Goal: Task Accomplishment & Management: Manage account settings

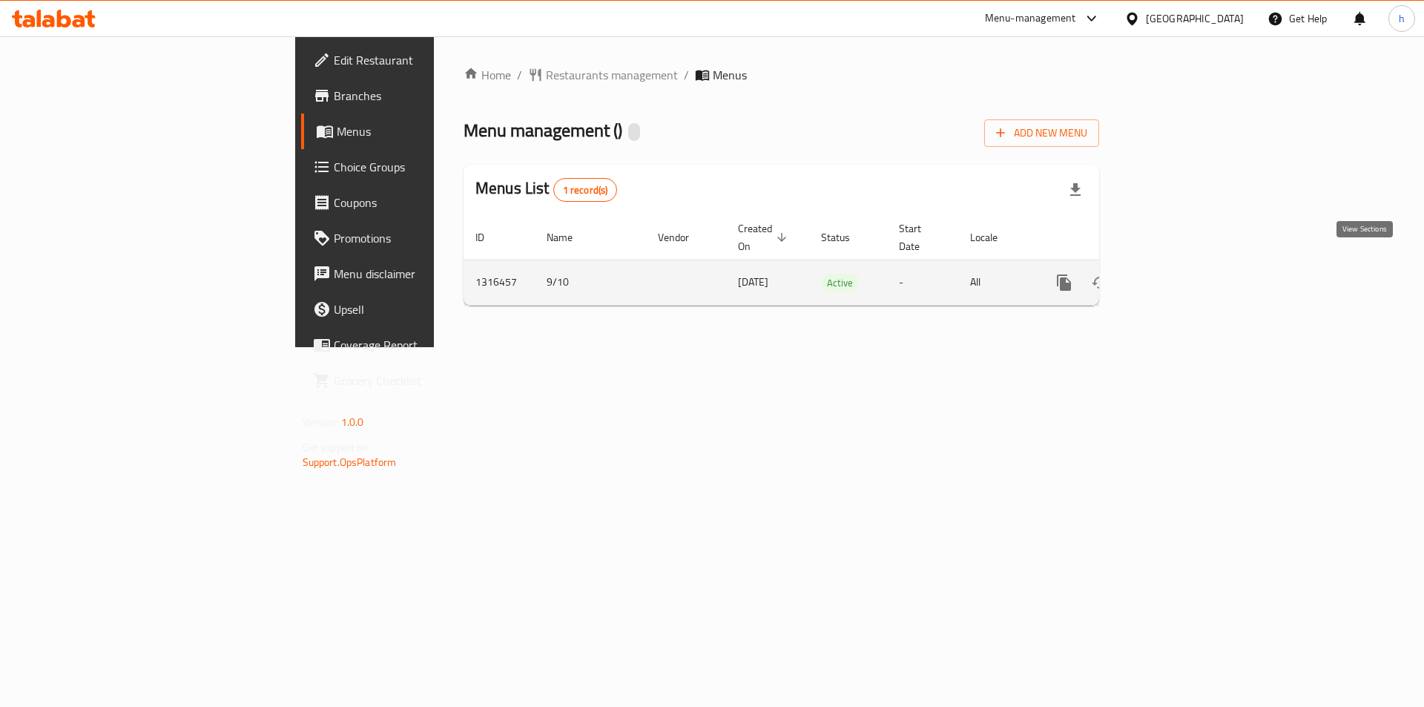
click at [1180, 274] on icon "enhanced table" at bounding box center [1171, 283] width 18 height 18
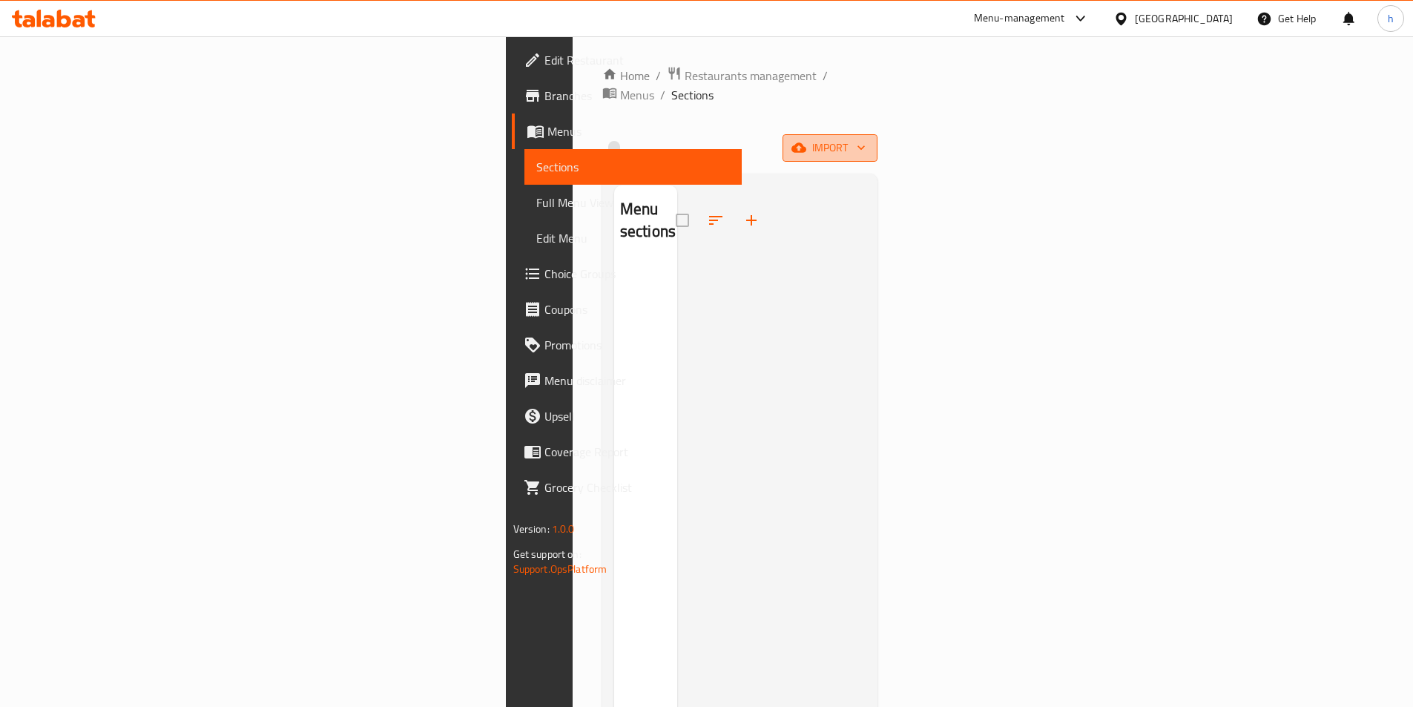
click at [865, 139] on span "import" at bounding box center [829, 148] width 71 height 19
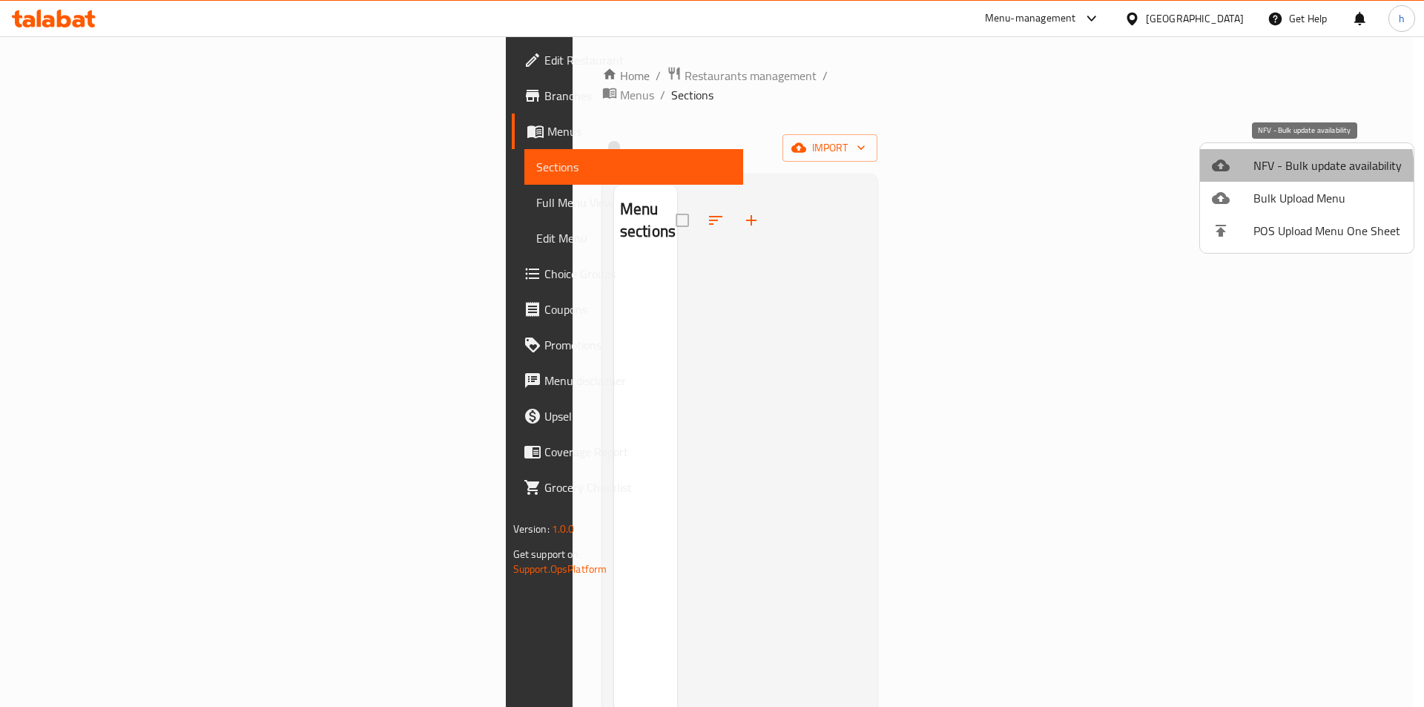
click at [1284, 172] on span "NFV - Bulk update availability" at bounding box center [1327, 165] width 148 height 18
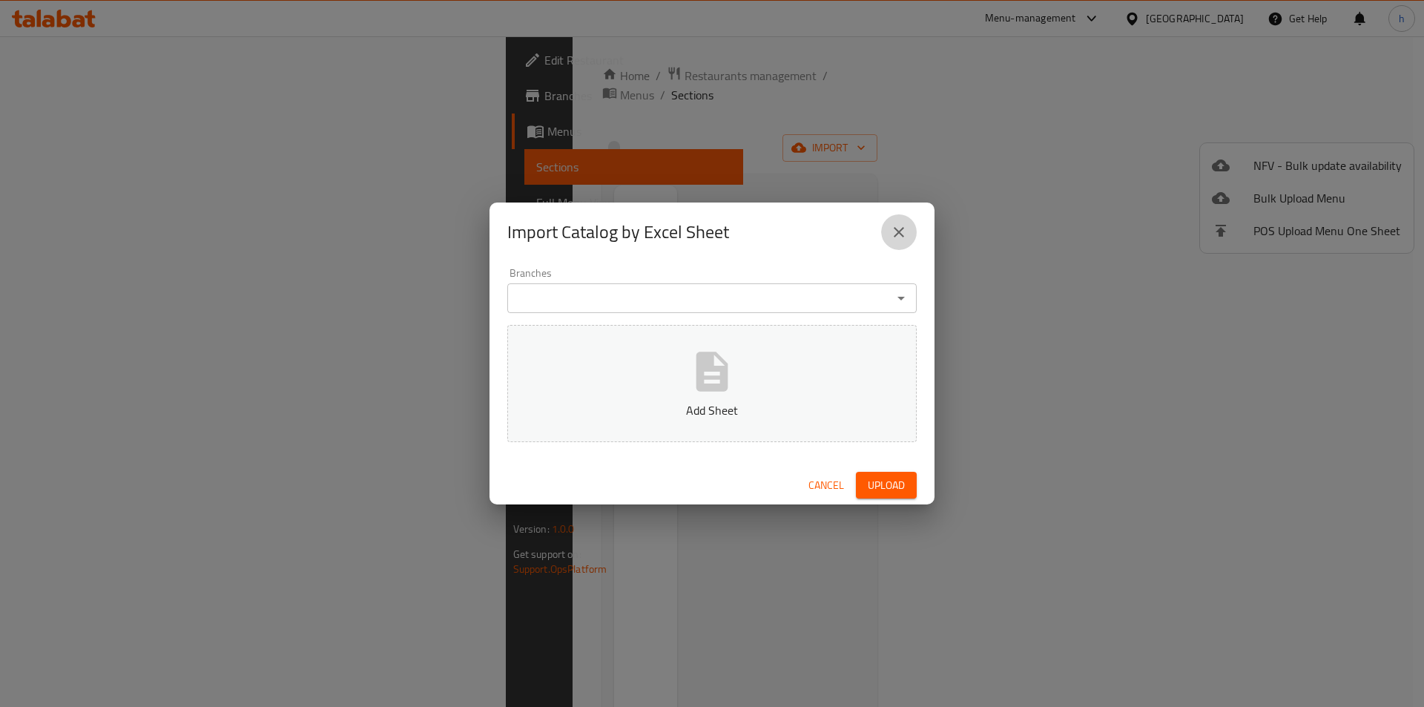
click at [911, 236] on button "close" at bounding box center [899, 232] width 36 height 36
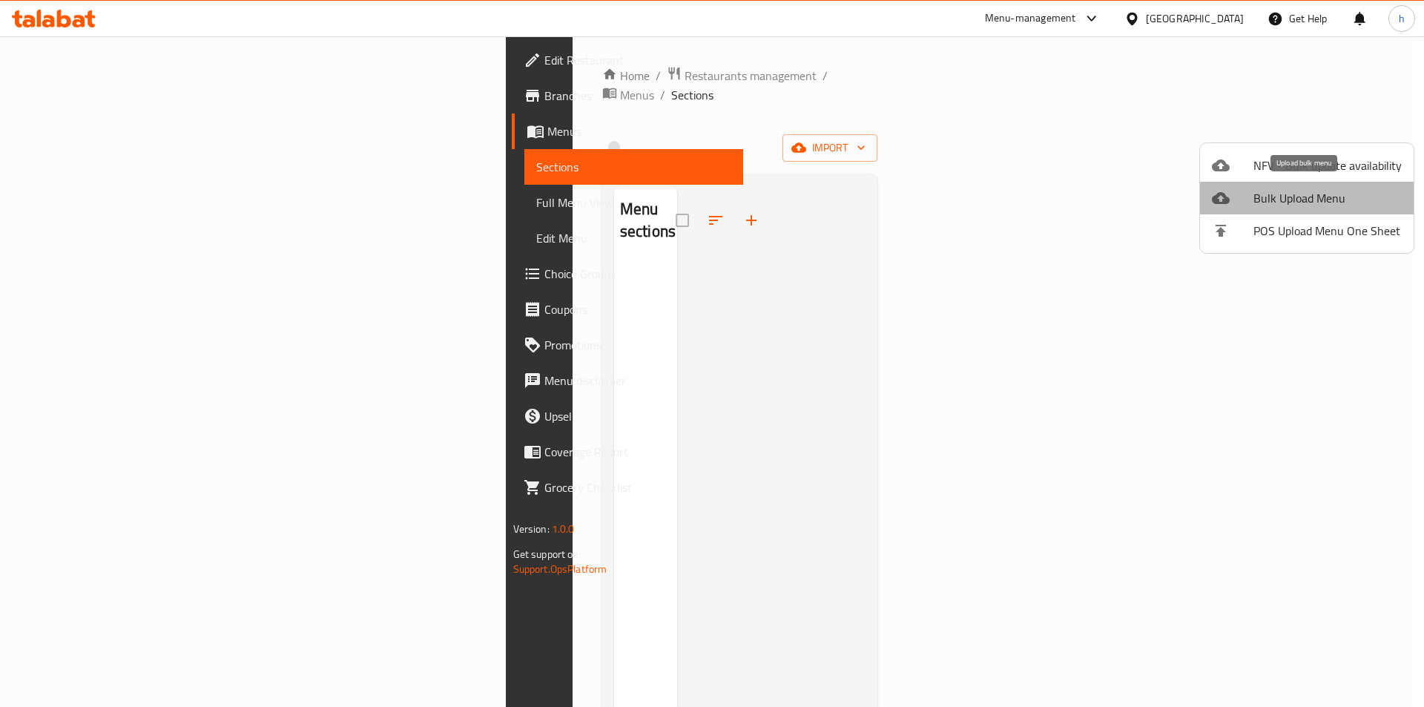
click at [1396, 196] on span "Bulk Upload Menu" at bounding box center [1327, 198] width 148 height 18
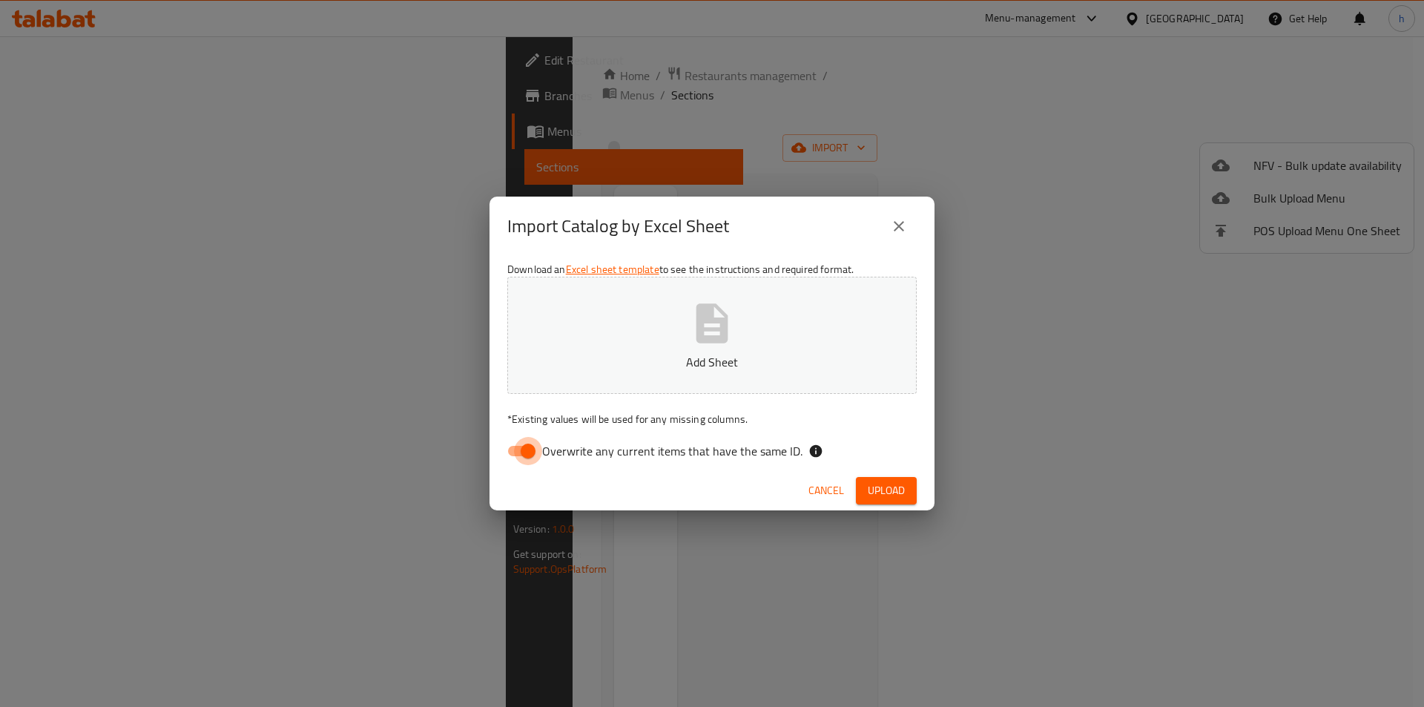
click at [539, 450] on input "Overwrite any current items that have the same ID." at bounding box center [528, 451] width 85 height 28
checkbox input "false"
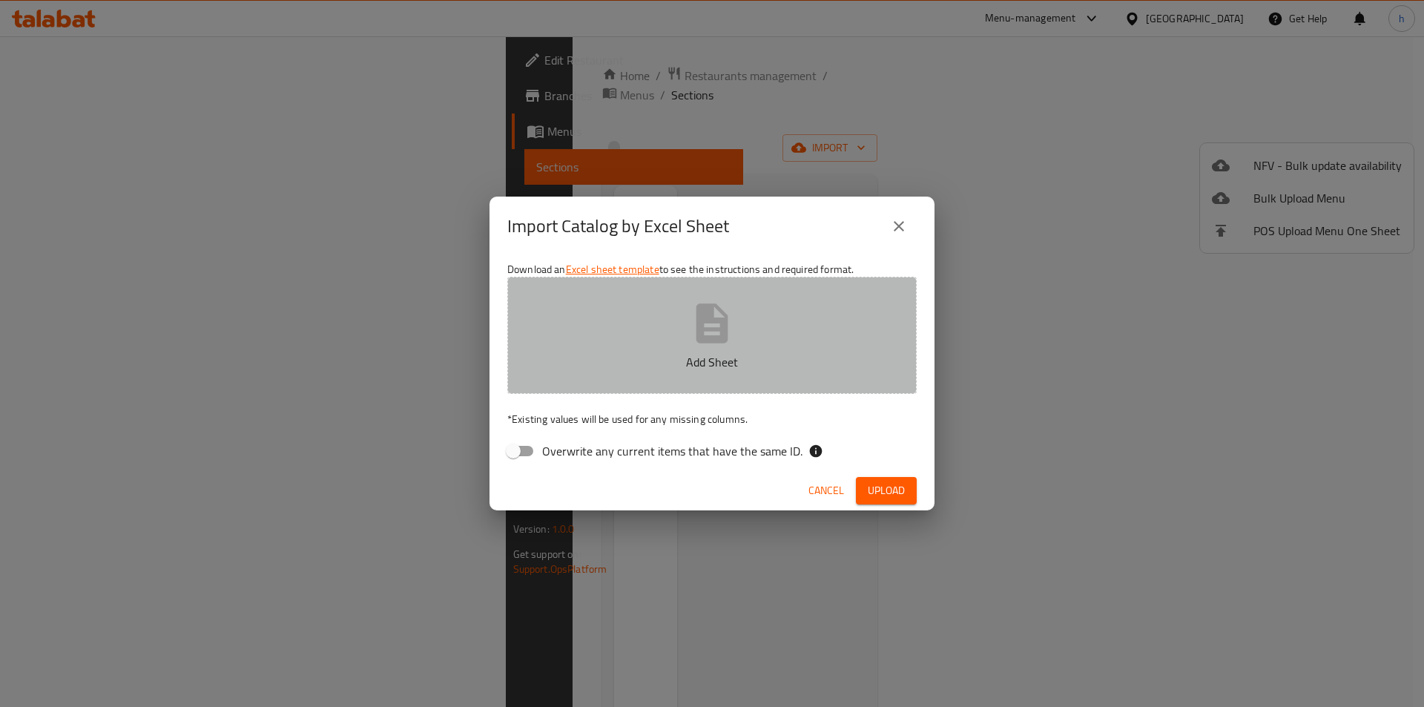
click at [791, 358] on p "Add Sheet" at bounding box center [711, 362] width 363 height 18
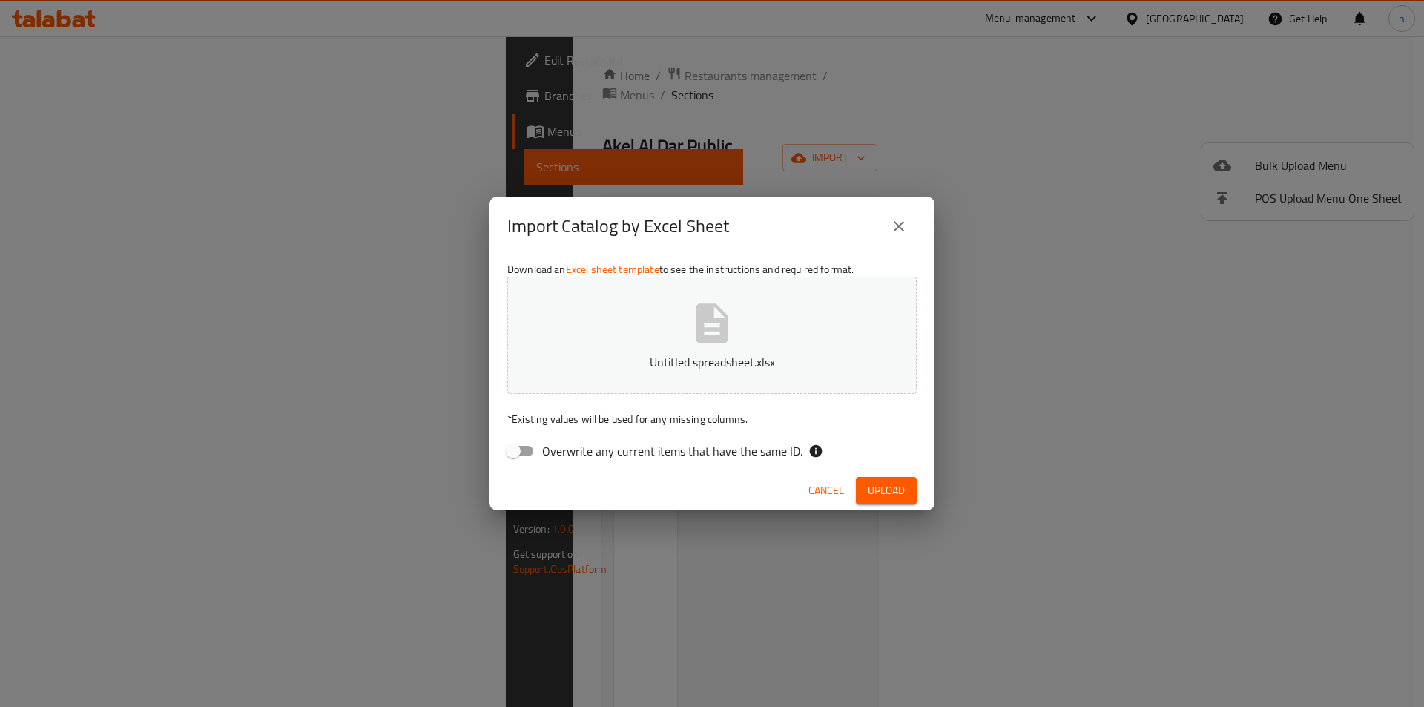
click at [868, 481] on span "Upload" at bounding box center [886, 490] width 37 height 19
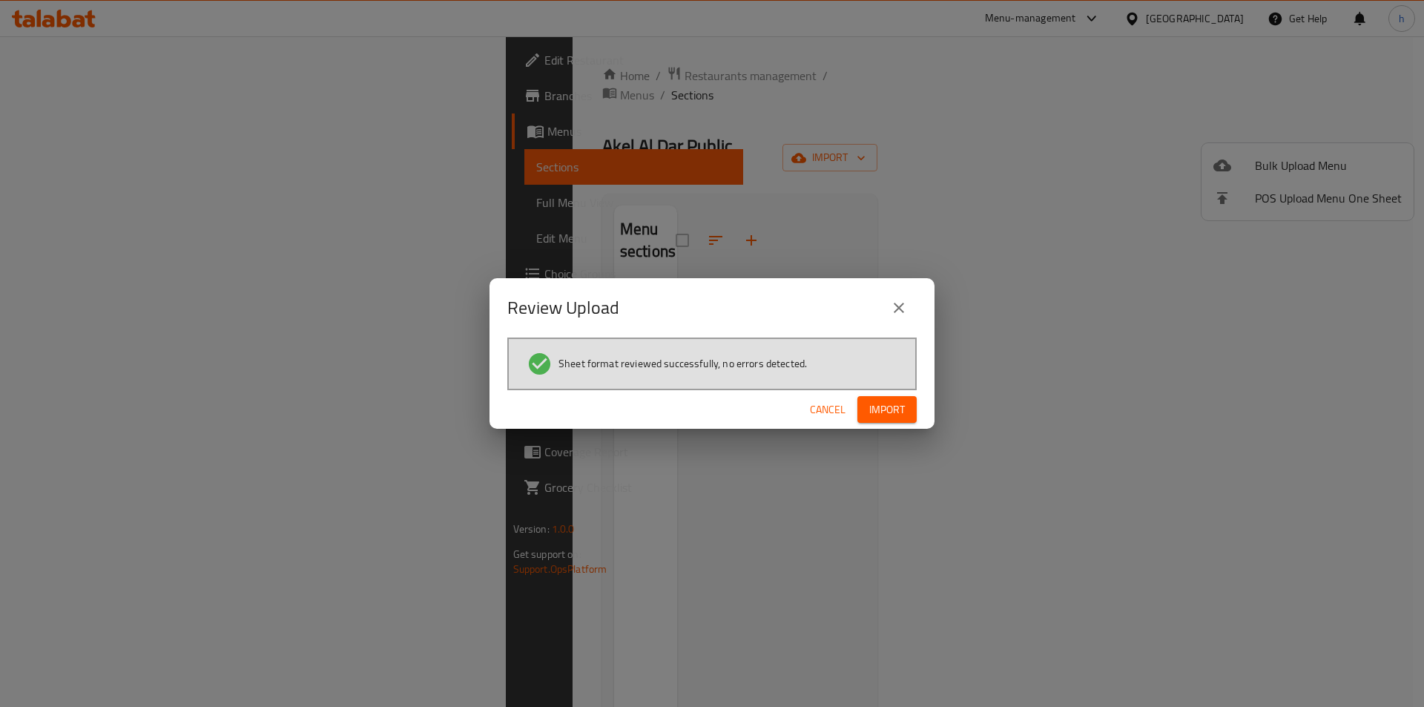
click at [871, 420] on button "Import" at bounding box center [886, 409] width 59 height 27
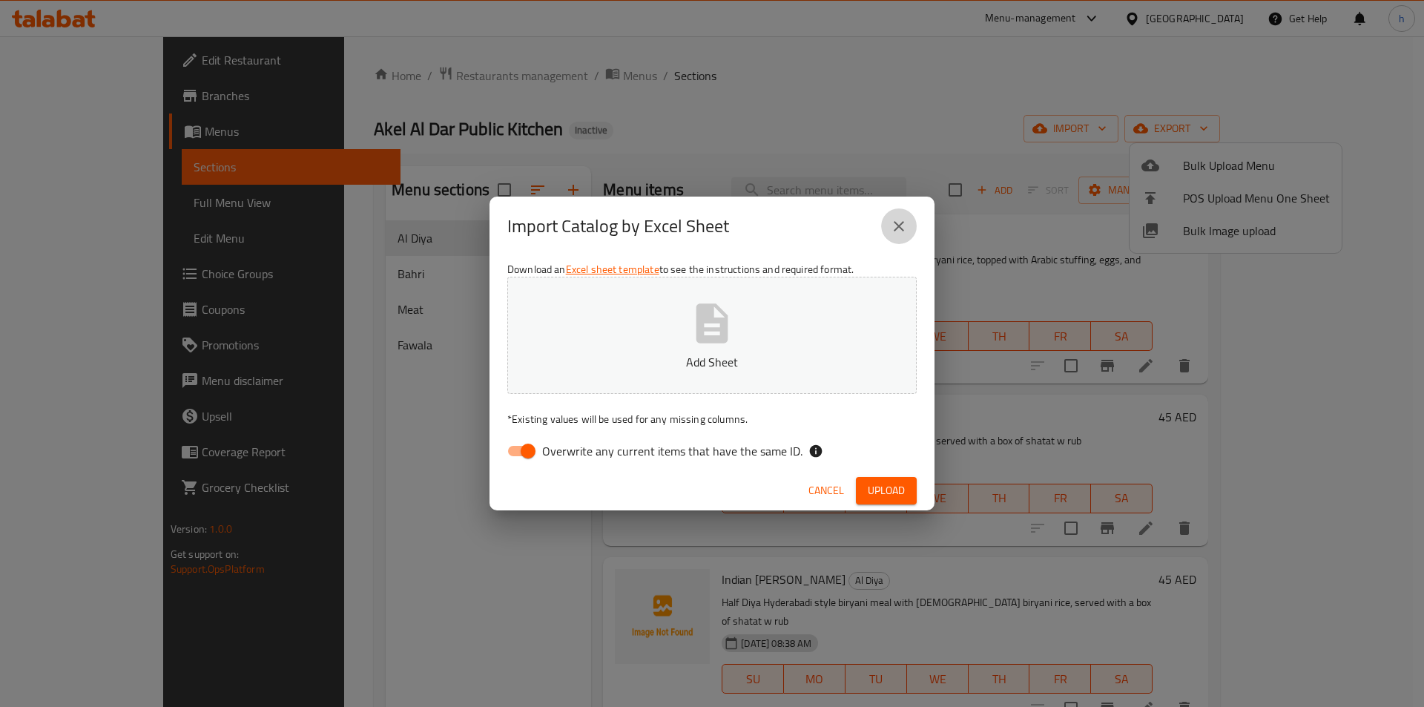
click at [911, 234] on button "close" at bounding box center [899, 226] width 36 height 36
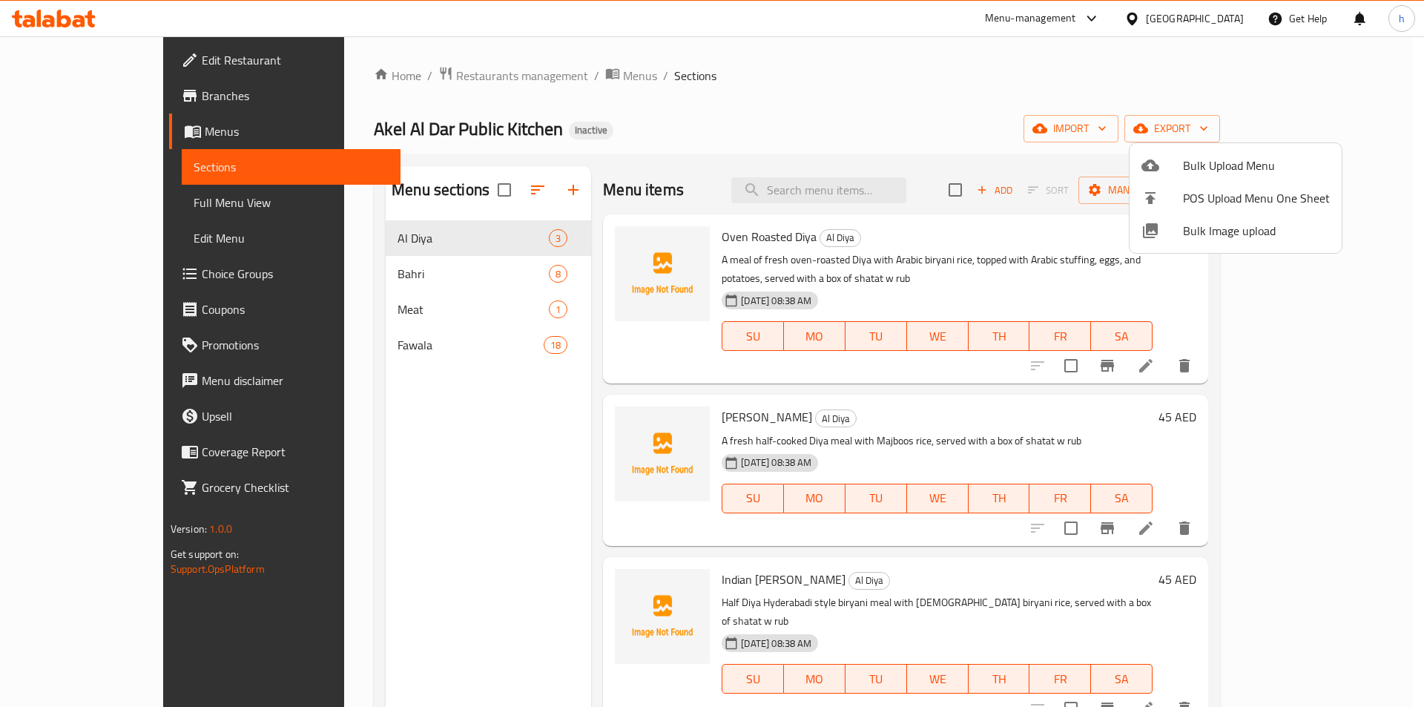
click at [174, 197] on div at bounding box center [712, 353] width 1424 height 707
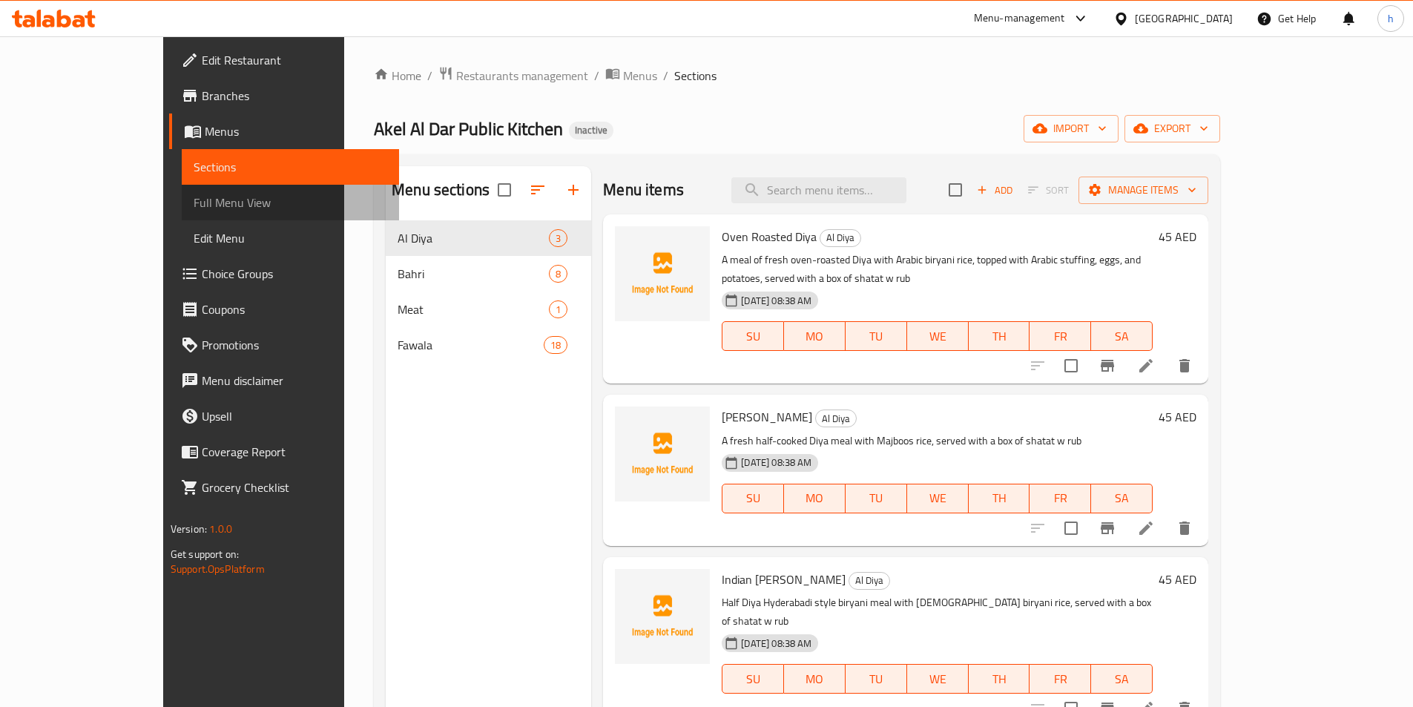
click at [194, 197] on span "Full Menu View" at bounding box center [291, 203] width 194 height 18
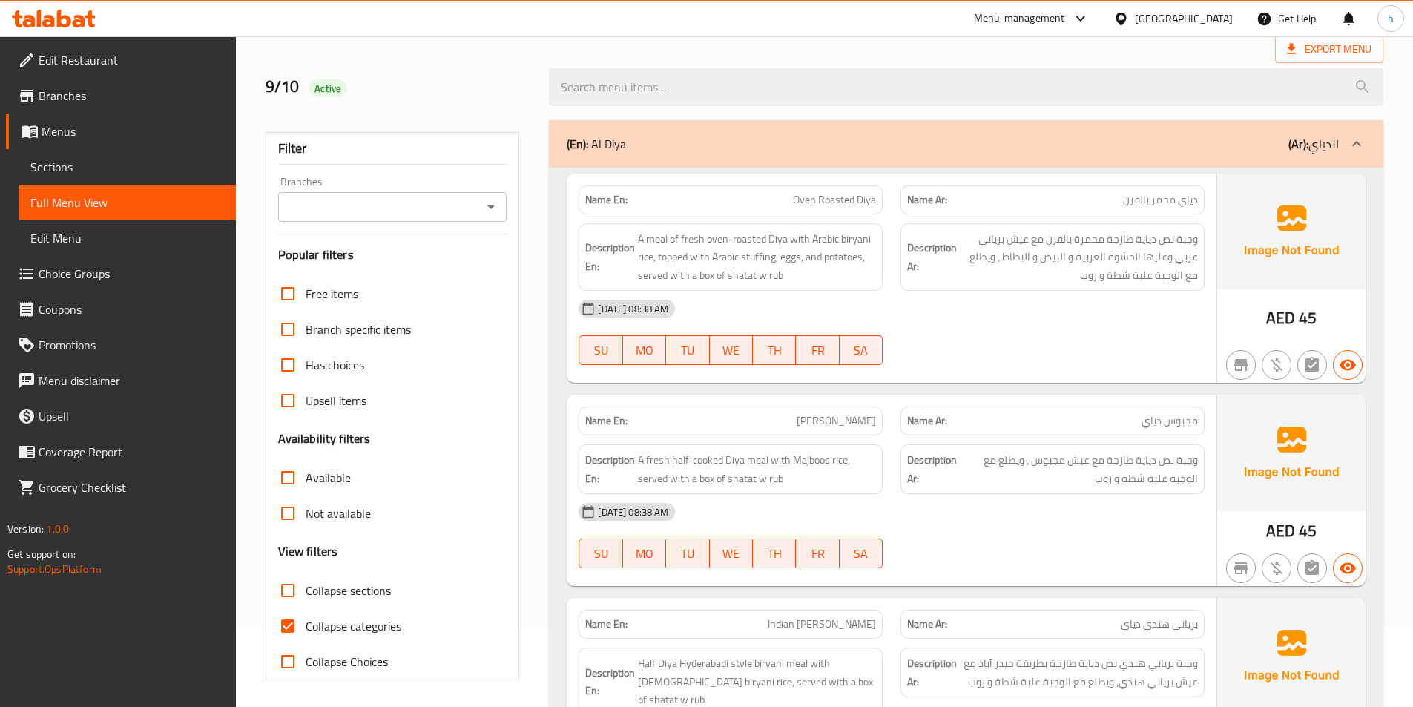
scroll to position [222, 0]
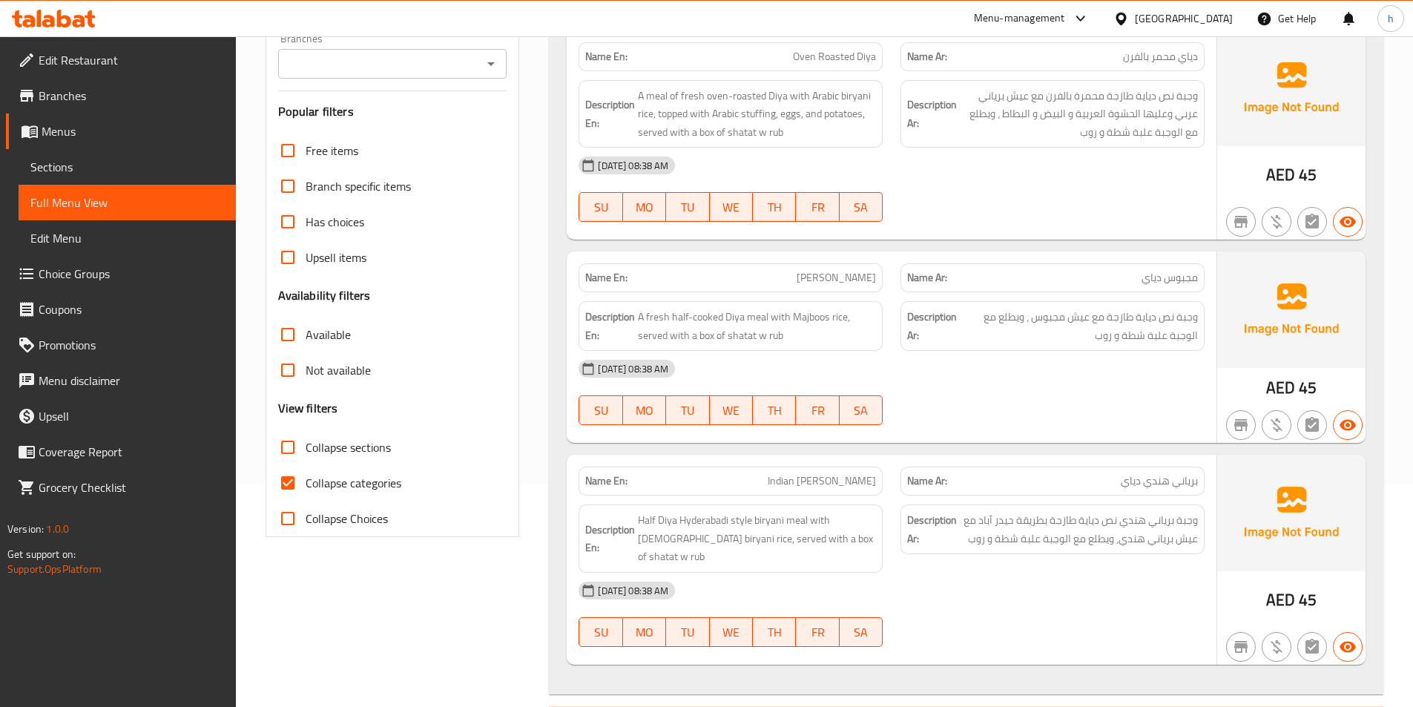
click at [277, 494] on input "Collapse categories" at bounding box center [288, 483] width 36 height 36
checkbox input "false"
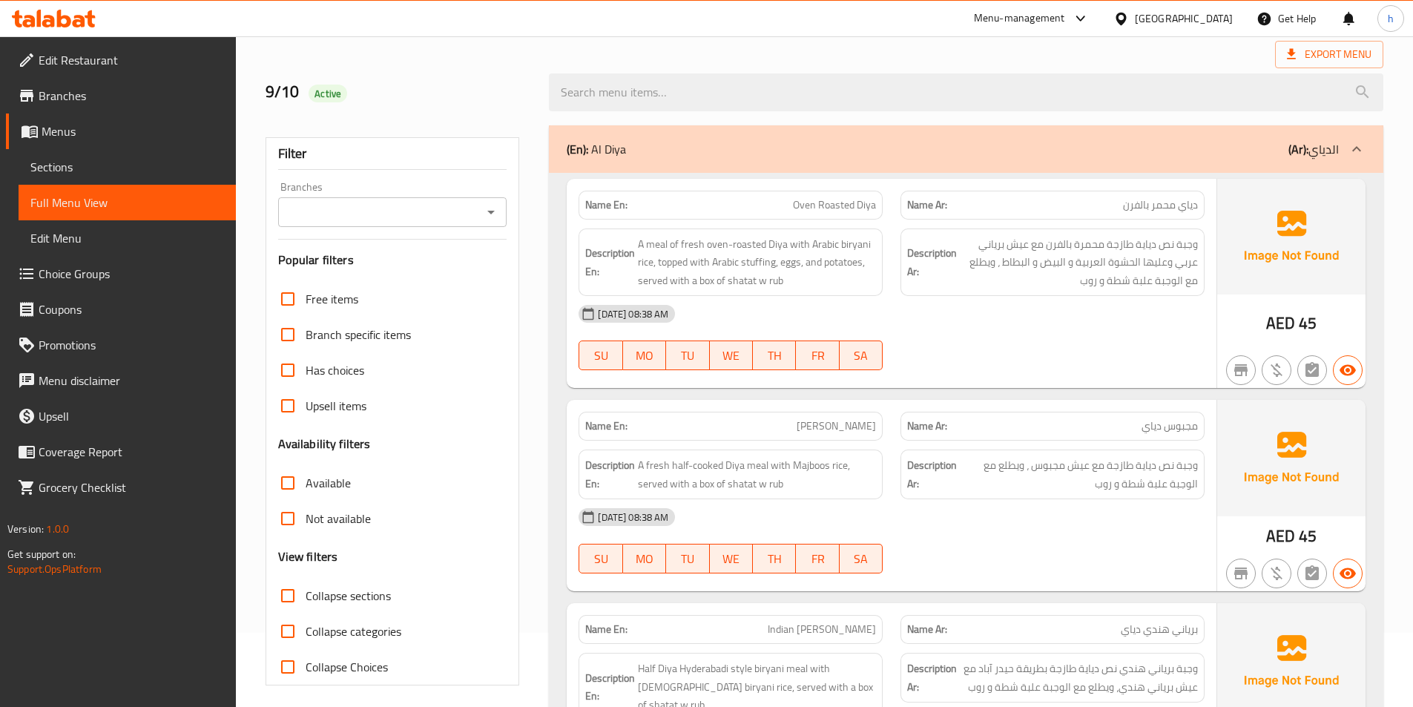
scroll to position [0, 0]
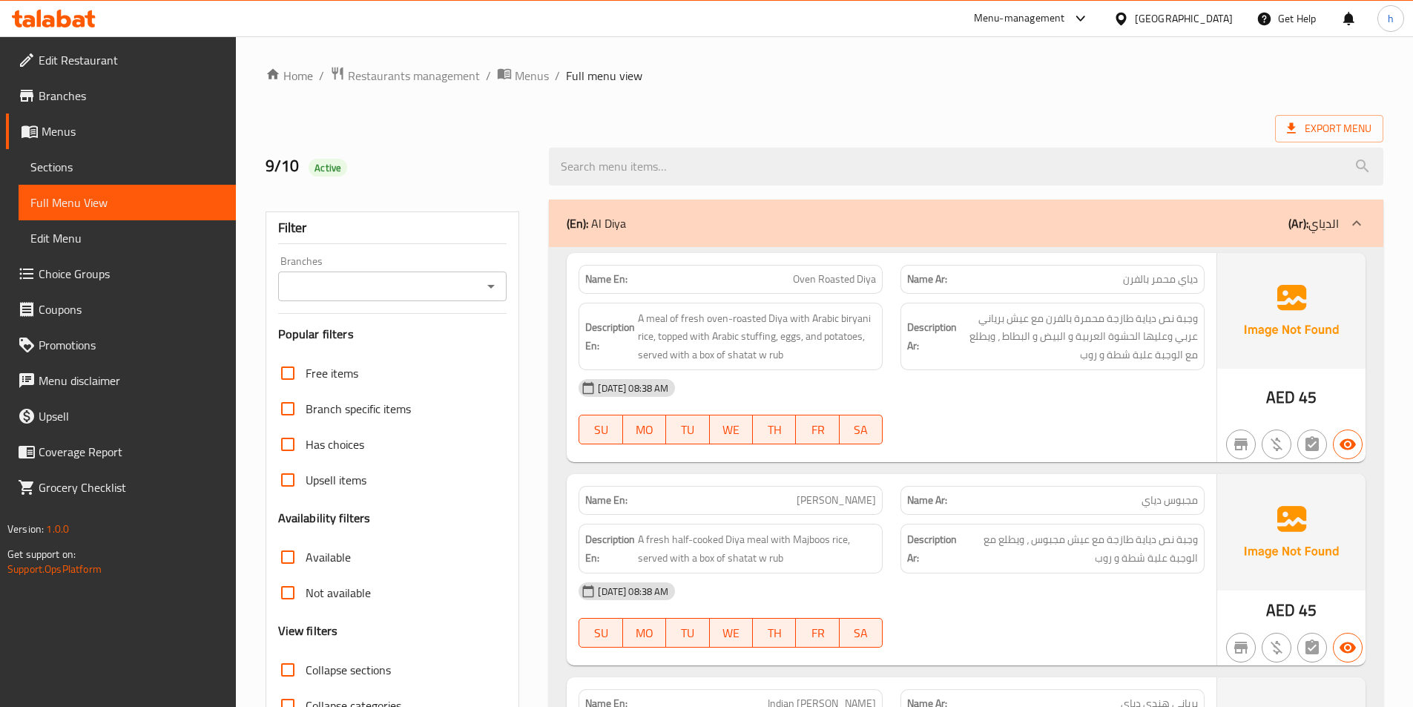
click at [882, 273] on div "Name En: Oven Roasted Diya" at bounding box center [730, 279] width 304 height 29
click at [865, 277] on span "Oven Roasted Diya" at bounding box center [834, 279] width 83 height 16
click at [831, 277] on span "Oven Roasted Diya" at bounding box center [834, 279] width 83 height 16
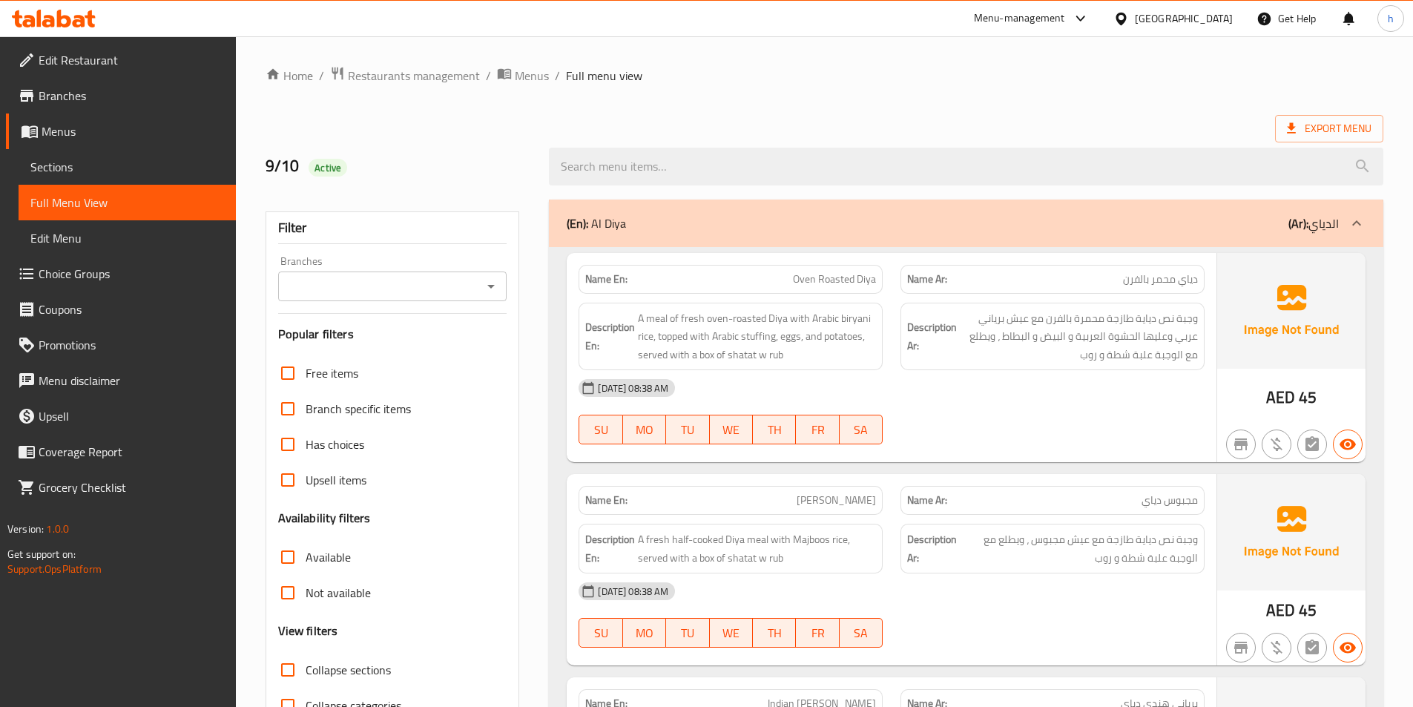
click at [767, 277] on p "Name En: Oven Roasted Diya" at bounding box center [730, 279] width 291 height 16
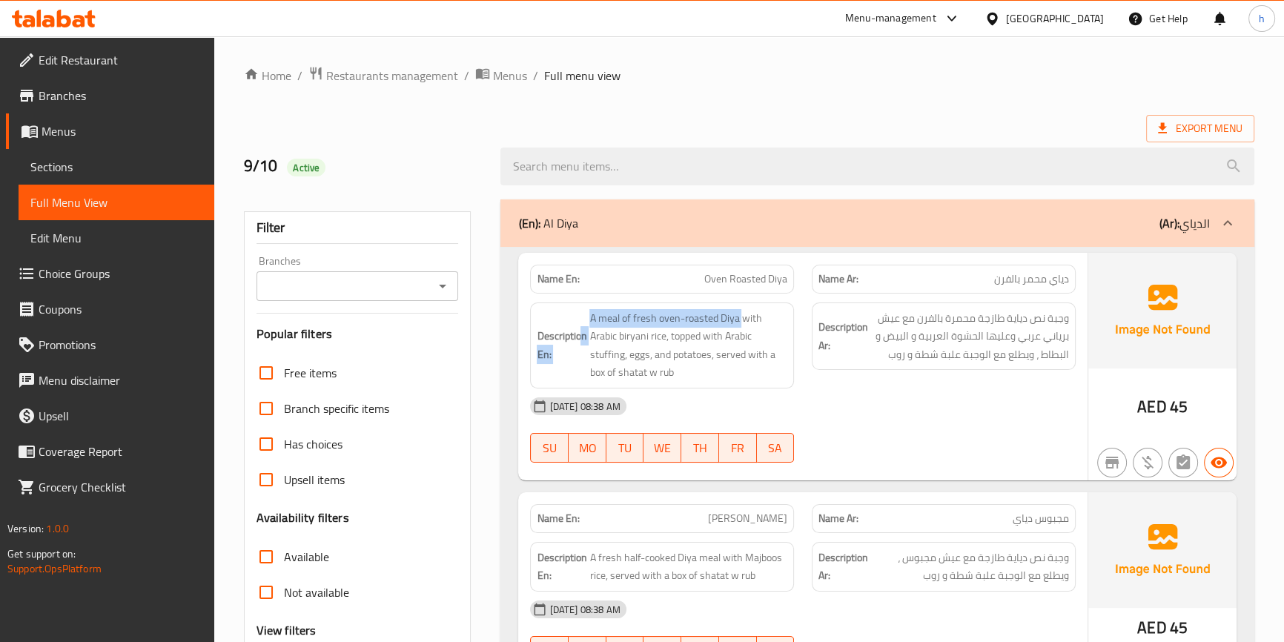
drag, startPoint x: 582, startPoint y: 320, endPoint x: 740, endPoint y: 304, distance: 158.8
click at [740, 304] on div "Description En: A meal of fresh oven-roasted Diya with Arabic biryani rice, top…" at bounding box center [662, 346] width 264 height 86
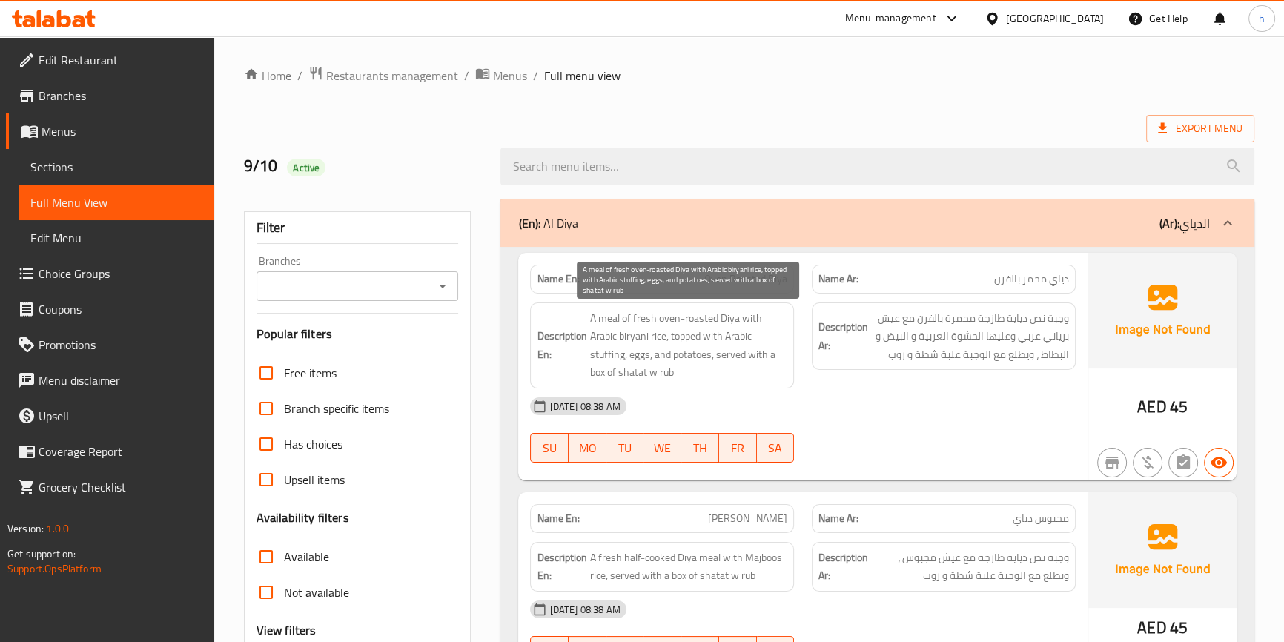
click at [661, 337] on span "A meal of fresh oven-roasted Diya with Arabic biryani rice, topped with Arabic …" at bounding box center [689, 345] width 198 height 73
drag, startPoint x: 587, startPoint y: 314, endPoint x: 737, endPoint y: 318, distance: 149.8
click at [737, 318] on h6 "Description En: A meal of fresh oven-roasted Diya with Arabic biryani rice, top…" at bounding box center [662, 345] width 251 height 73
drag, startPoint x: 746, startPoint y: 318, endPoint x: 666, endPoint y: 340, distance: 83.1
click at [666, 340] on span "A meal of fresh oven-roasted Diya with Arabic biryani rice, topped with Arabic …" at bounding box center [689, 345] width 198 height 73
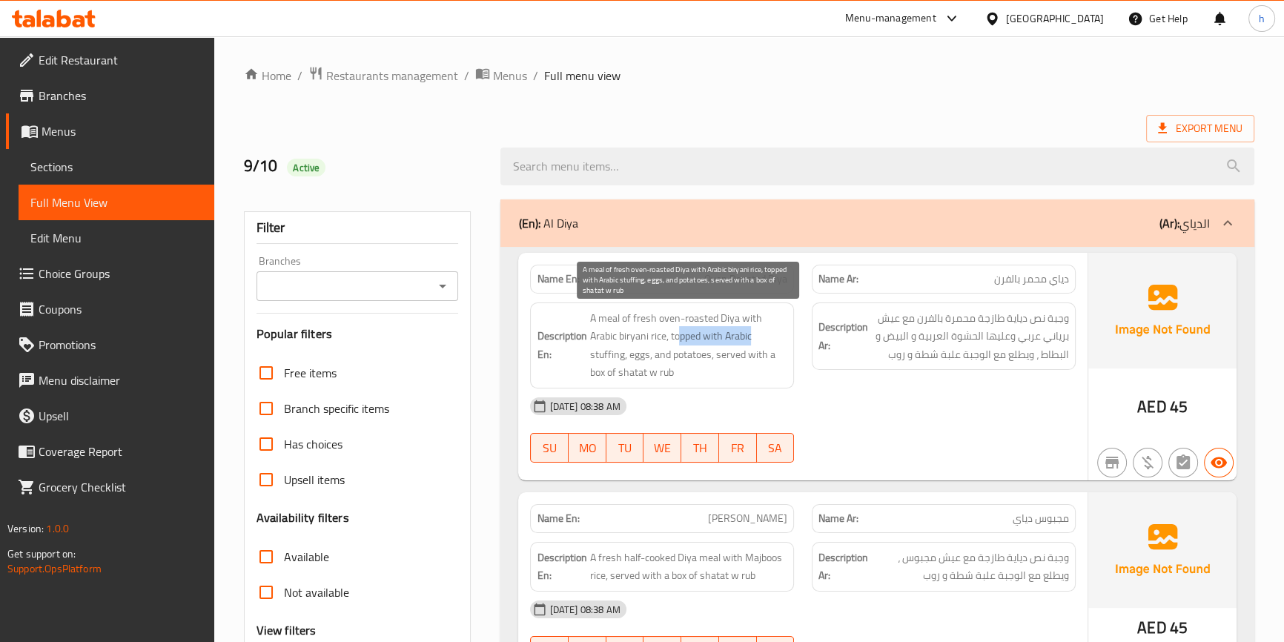
drag, startPoint x: 677, startPoint y: 335, endPoint x: 758, endPoint y: 334, distance: 80.8
click at [758, 334] on span "A meal of fresh oven-roasted Diya with Arabic biryani rice, topped with Arabic …" at bounding box center [689, 345] width 198 height 73
click at [720, 341] on span "A meal of fresh oven-roasted Diya with Arabic biryani rice, topped with Arabic …" at bounding box center [689, 345] width 198 height 73
drag, startPoint x: 668, startPoint y: 334, endPoint x: 653, endPoint y: 361, distance: 30.5
click at [653, 361] on span "A meal of fresh oven-roasted Diya with Arabic biryani rice, topped with Arabic …" at bounding box center [689, 345] width 198 height 73
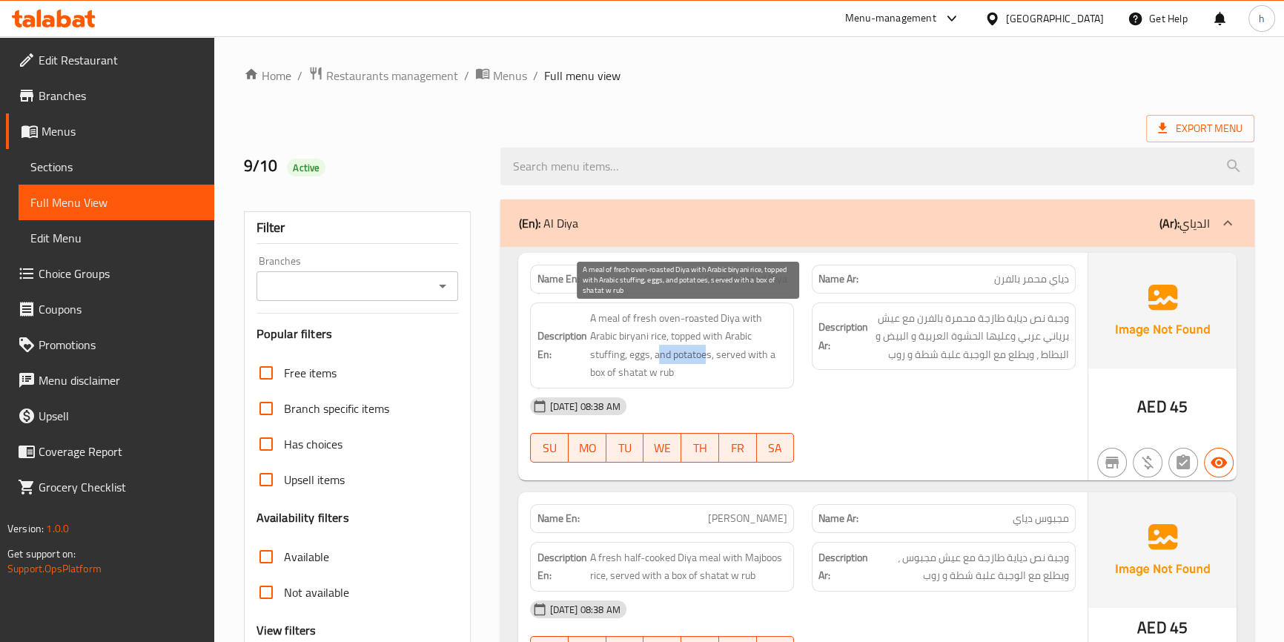
drag, startPoint x: 661, startPoint y: 354, endPoint x: 705, endPoint y: 354, distance: 44.5
click at [705, 354] on span "A meal of fresh oven-roasted Diya with Arabic biryani rice, topped with Arabic …" at bounding box center [689, 345] width 198 height 73
drag, startPoint x: 712, startPoint y: 354, endPoint x: 765, endPoint y: 371, distance: 55.8
click at [765, 371] on span "A meal of fresh oven-roasted Diya with Arabic biryani rice, topped with Arabic …" at bounding box center [689, 345] width 198 height 73
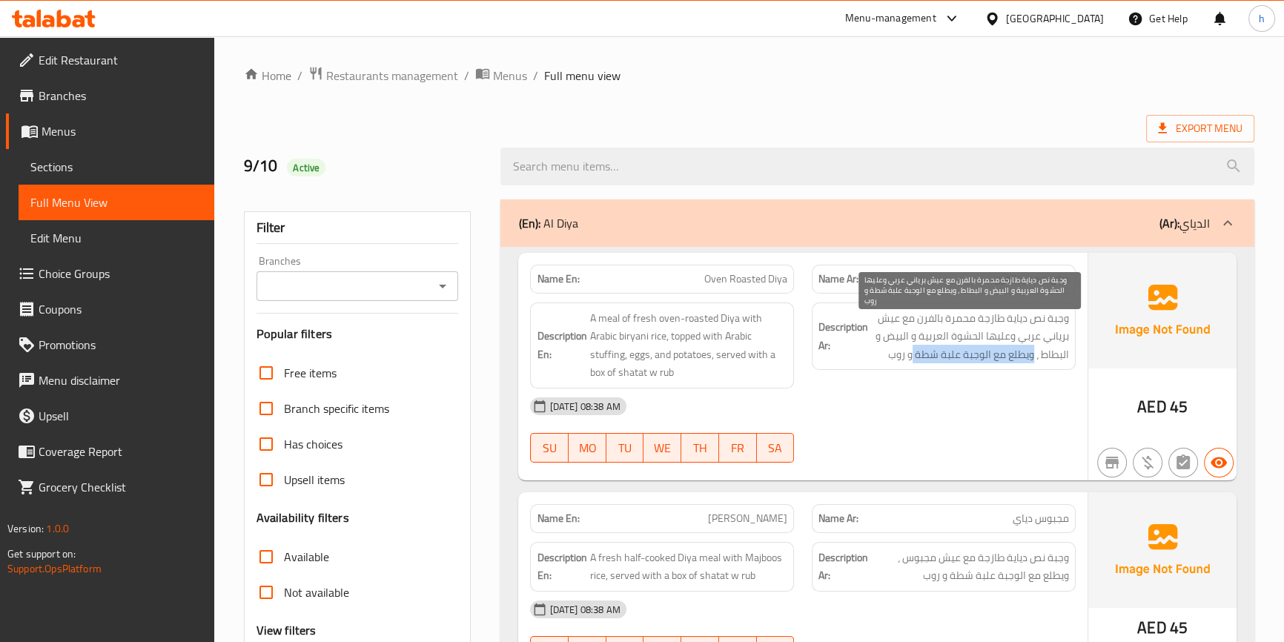
drag, startPoint x: 1034, startPoint y: 356, endPoint x: 915, endPoint y: 357, distance: 118.7
click at [915, 357] on span "وجبة نص دياية طازجة محمرة بالفرن مع عيش برياني عربي وعليها الحشوة العربية و الب…" at bounding box center [970, 336] width 198 height 55
copy span "ويطلع مع الوجبة علبة شطة"
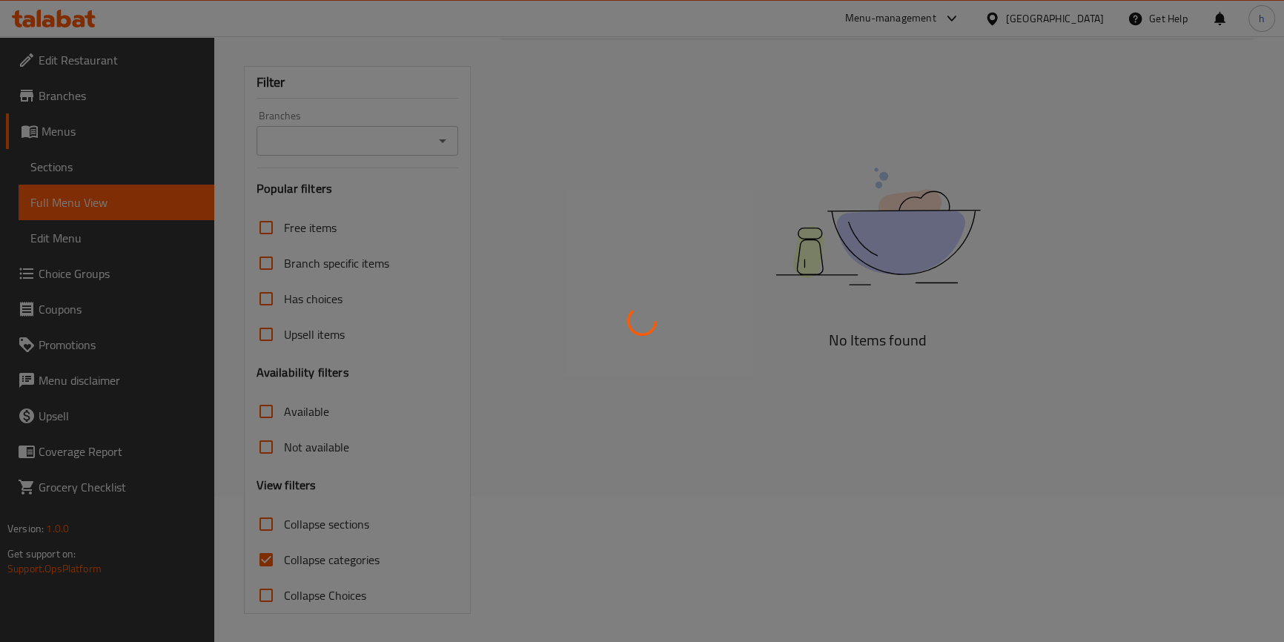
scroll to position [146, 0]
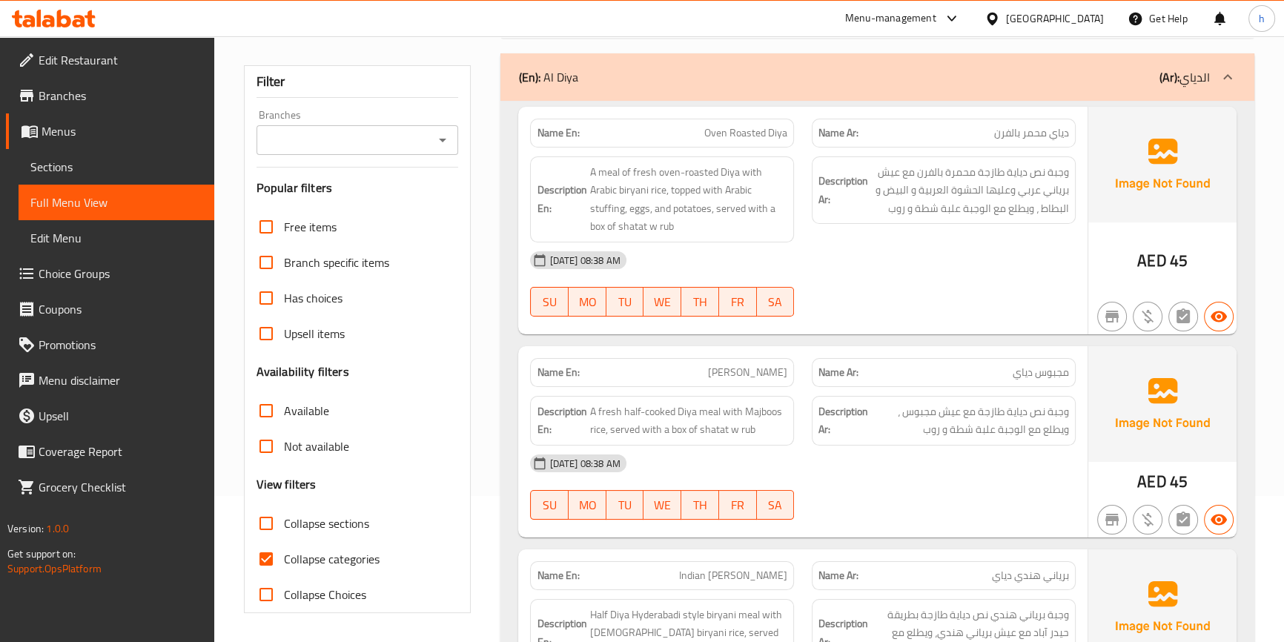
click at [257, 556] on input "Collapse categories" at bounding box center [266, 559] width 36 height 36
checkbox input "false"
click at [61, 165] on span "Sections" at bounding box center [116, 167] width 172 height 18
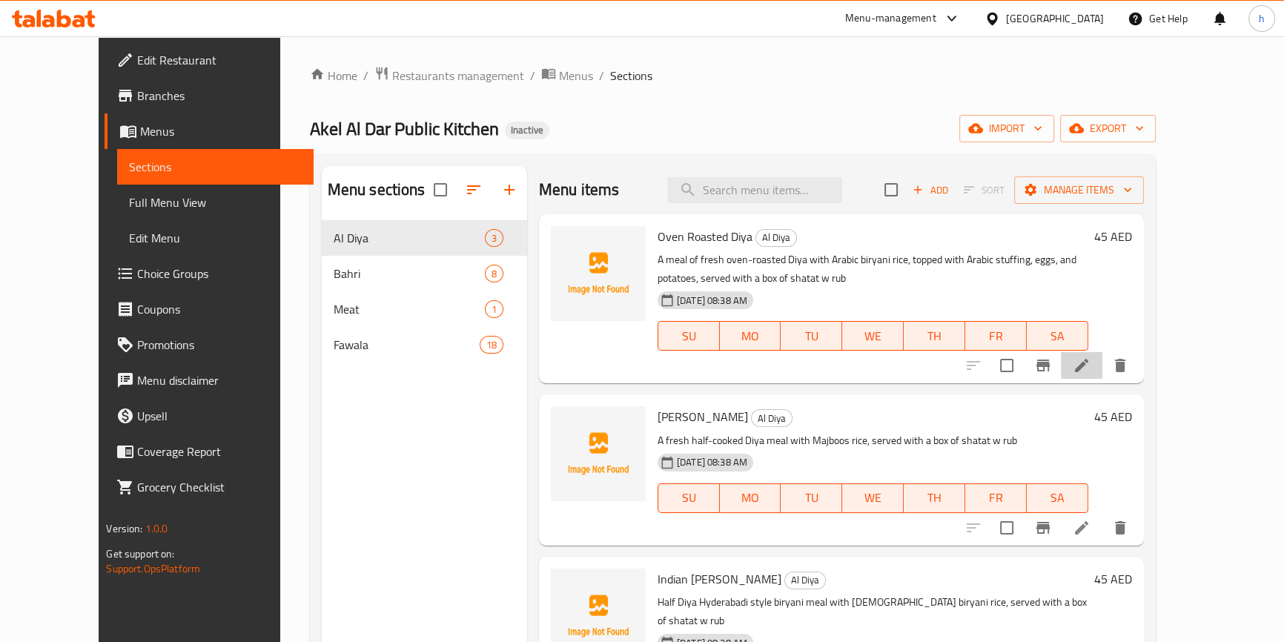
click at [1103, 377] on li at bounding box center [1082, 365] width 42 height 27
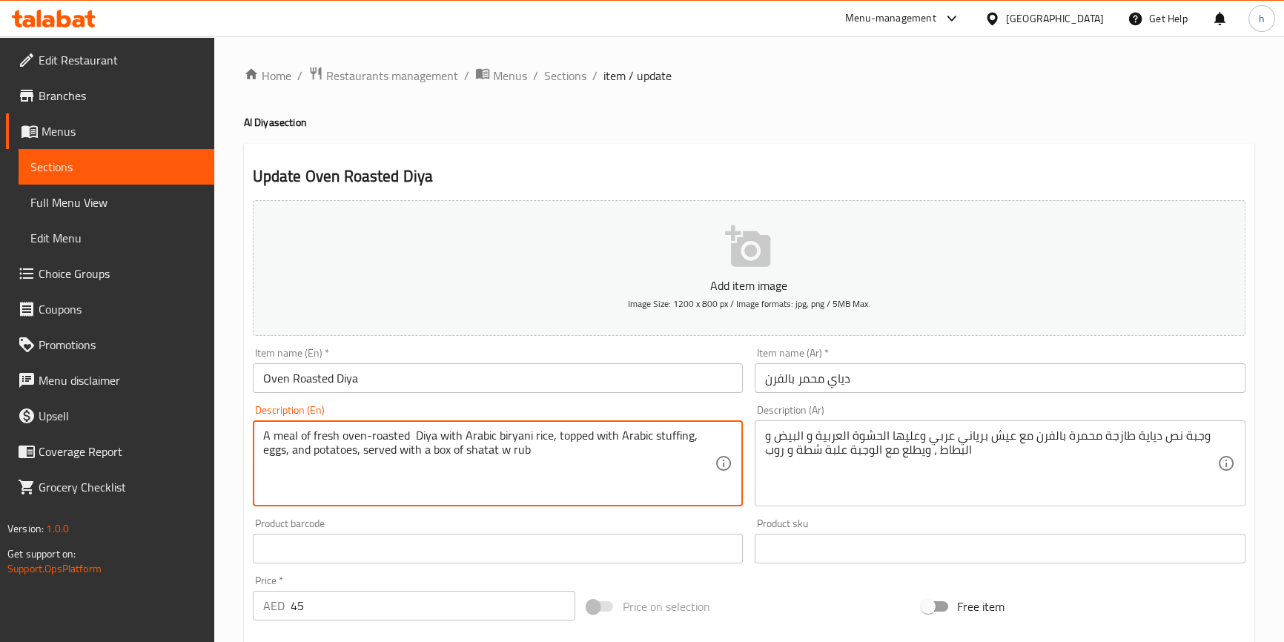
paste textarea "Half"
drag, startPoint x: 365, startPoint y: 452, endPoint x: 429, endPoint y: 458, distance: 64.8
click at [429, 458] on textarea "A meal of fresh oven-roasted Half Diya with Arabic biryani rice, topped with Ar…" at bounding box center [489, 464] width 452 height 70
paste textarea "comes out with the meal"
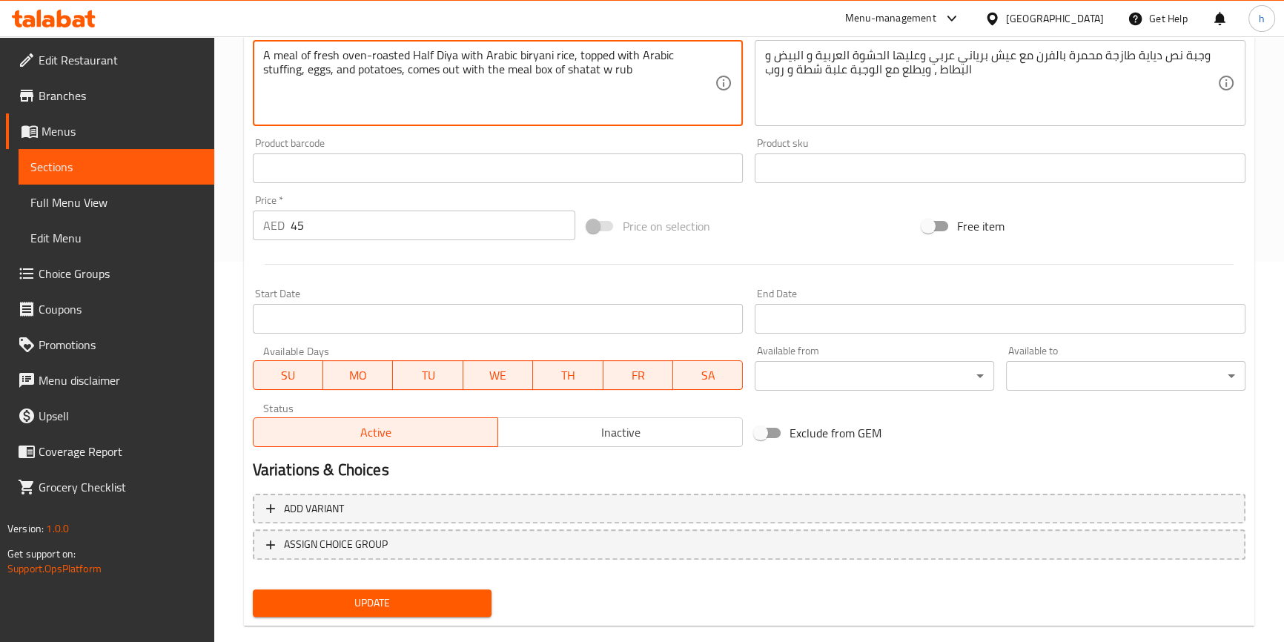
scroll to position [404, 0]
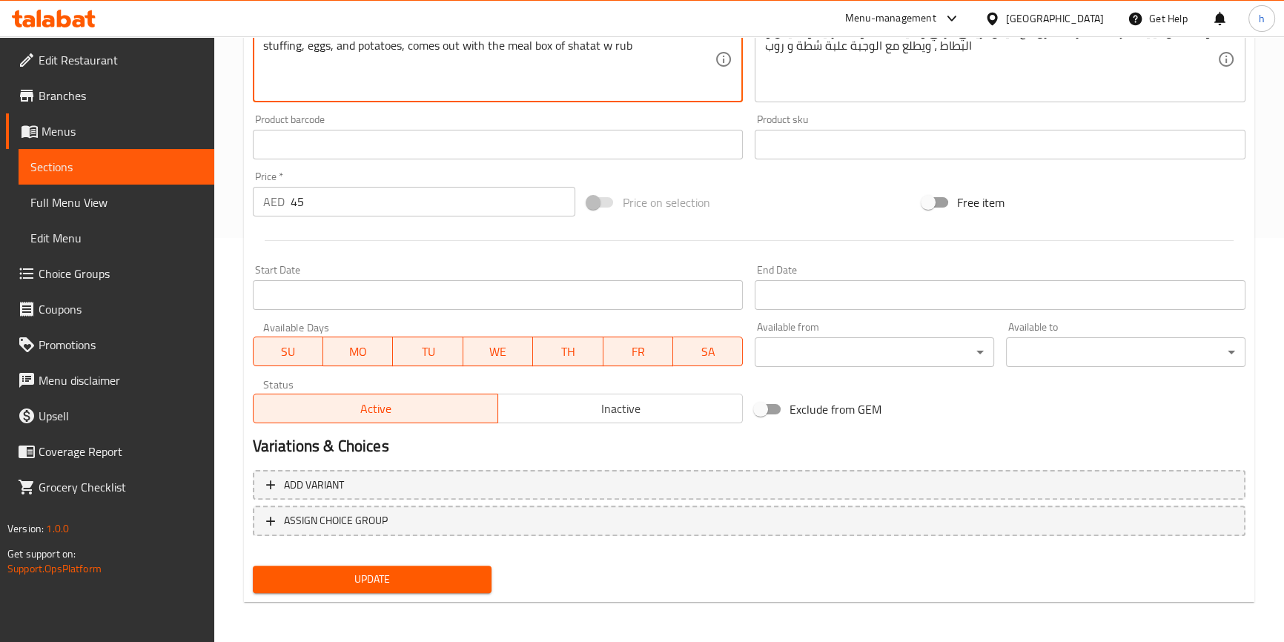
type textarea "A meal of fresh oven-roasted Half Diya with Arabic biryani rice, topped with Ar…"
click at [453, 579] on span "Update" at bounding box center [373, 579] width 216 height 19
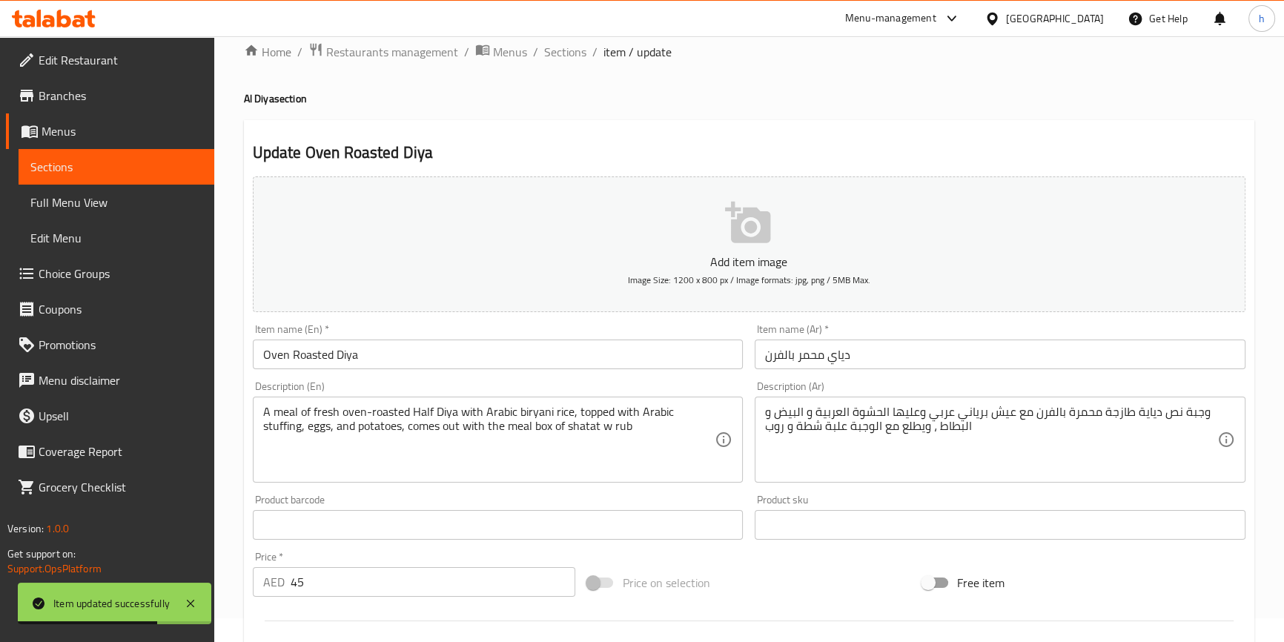
scroll to position [0, 0]
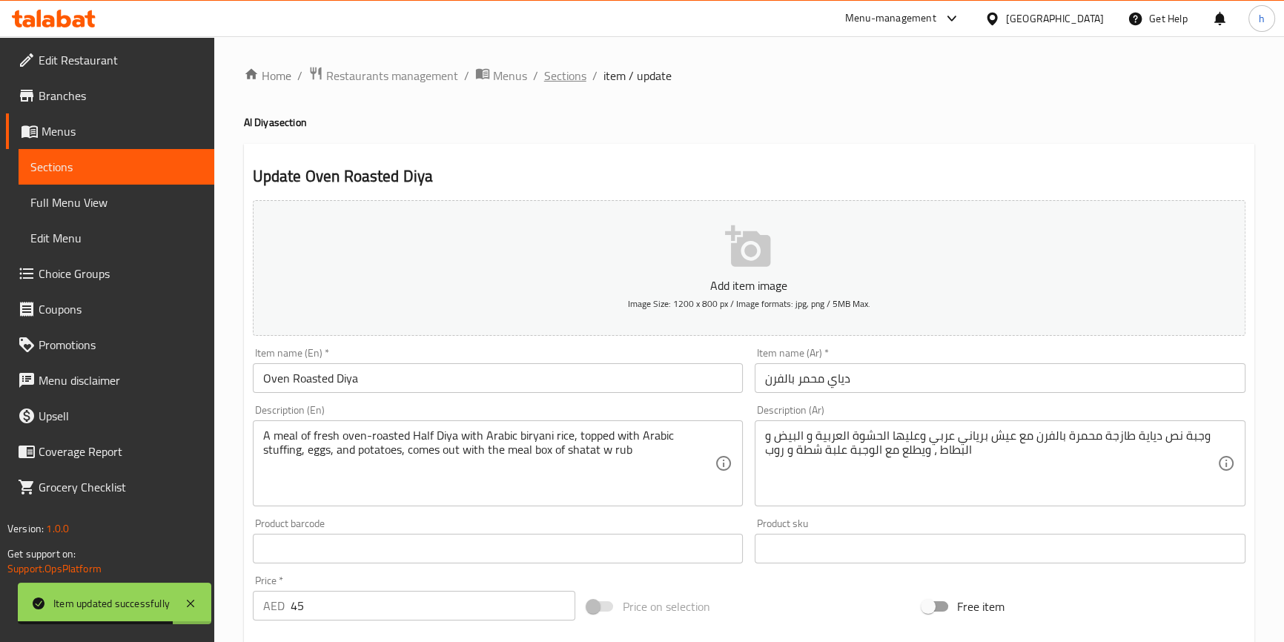
click at [551, 67] on span "Sections" at bounding box center [565, 76] width 42 height 18
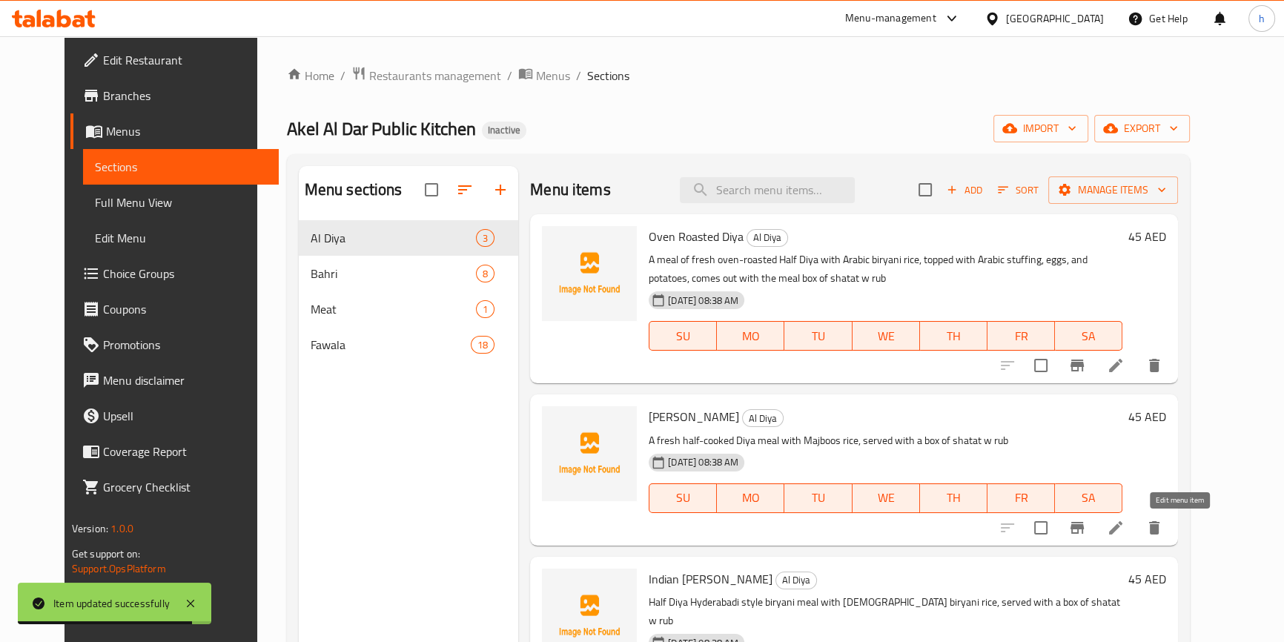
click at [1125, 527] on icon at bounding box center [1116, 528] width 18 height 18
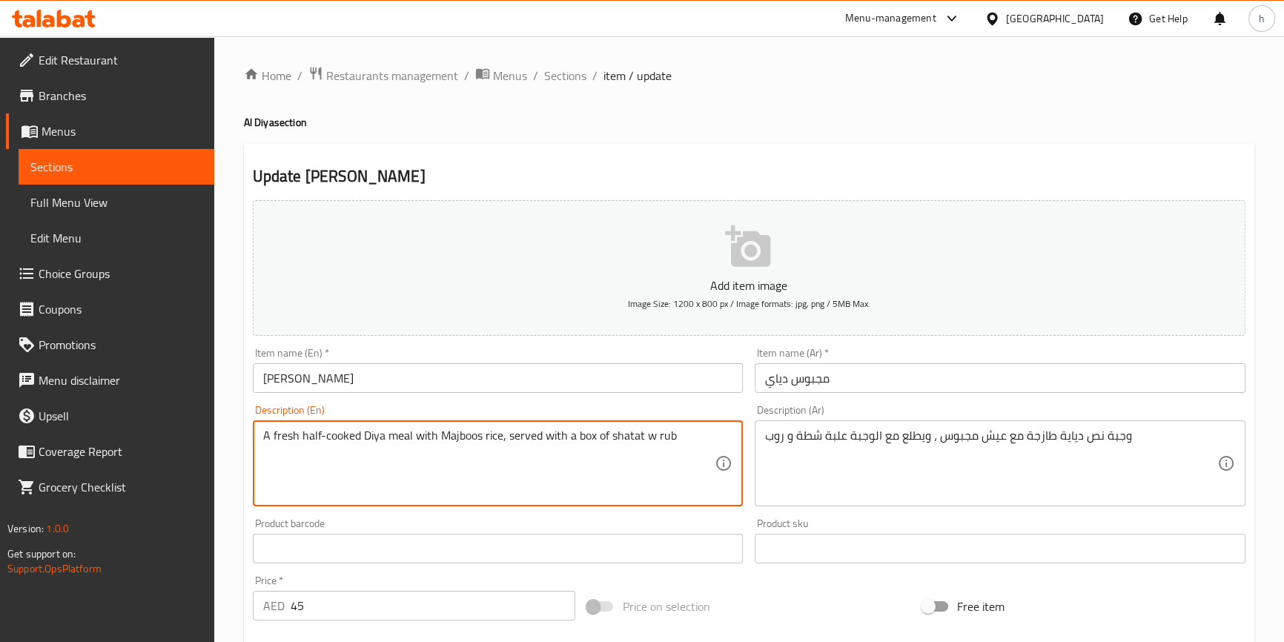
click at [362, 437] on textarea "A fresh half-cooked Diya meal with Majboos rice, served with a box of shatat w …" at bounding box center [489, 464] width 452 height 70
paste textarea "Half"
click at [349, 441] on textarea "A fresh half-cooked Diya meal with Majboos rice, served with a box of shatat w …" at bounding box center [489, 464] width 452 height 70
drag, startPoint x: 466, startPoint y: 435, endPoint x: 689, endPoint y: 446, distance: 223.5
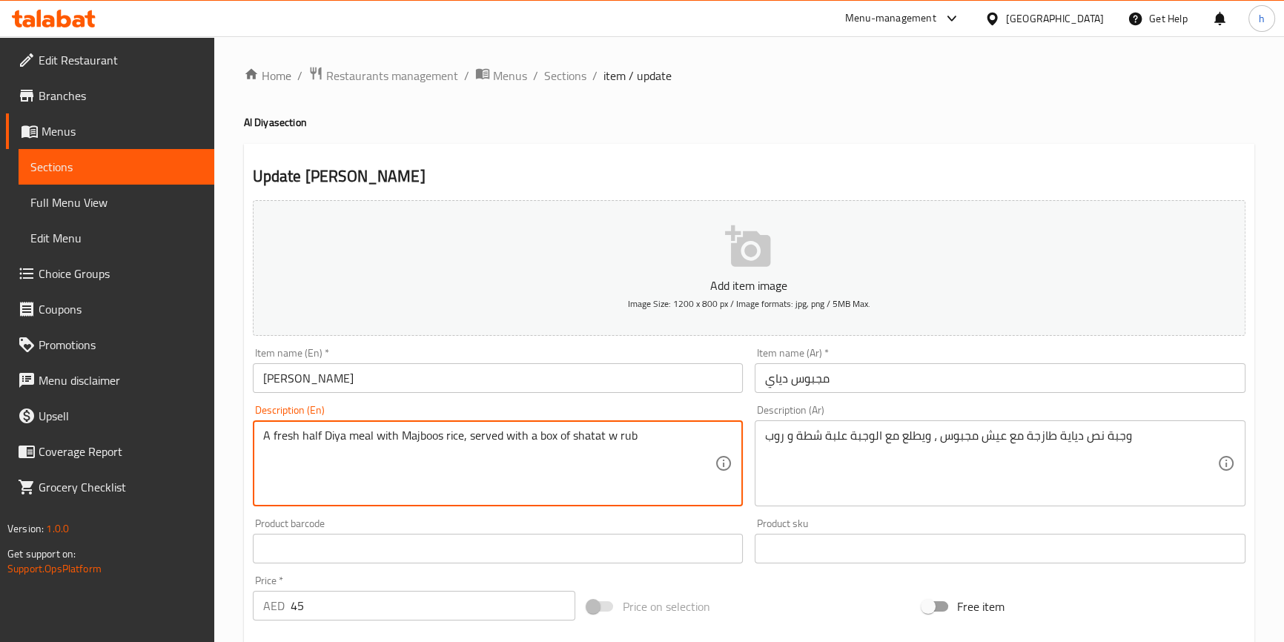
click at [689, 446] on textarea "A fresh half Diya meal with Majboos rice, served with a box of shatat w rub" at bounding box center [489, 464] width 452 height 70
paste textarea "comes out with the meal"
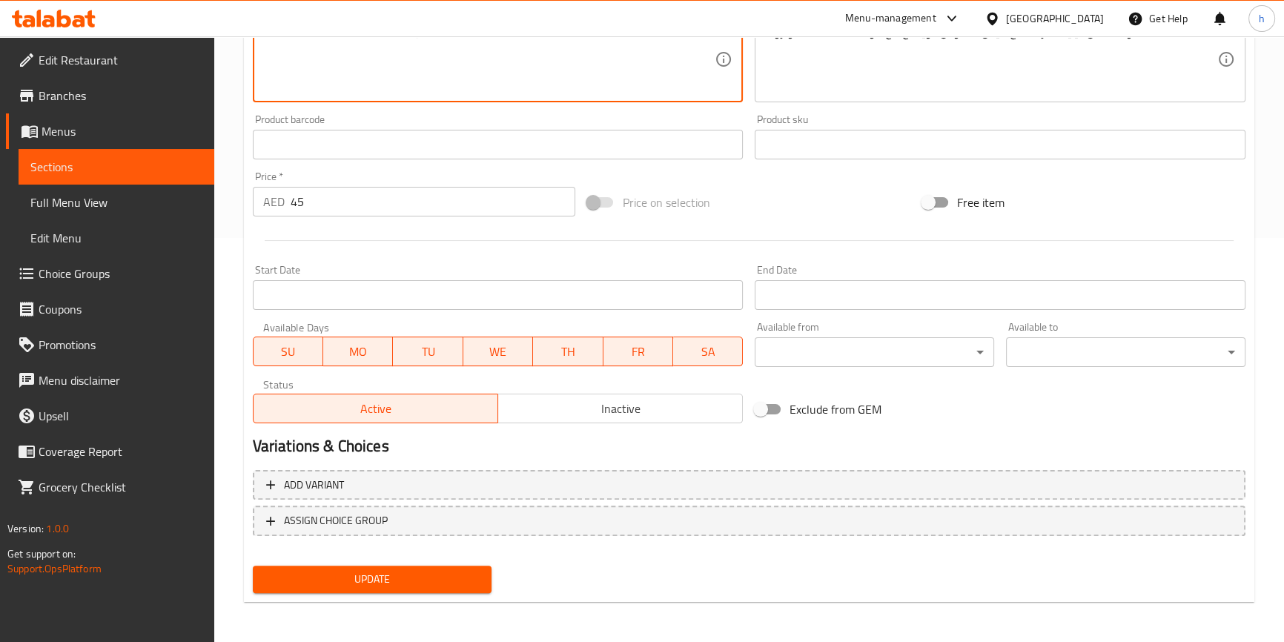
type textarea "A fresh half Diya meal with Majboos rice, comes out with the meal box of shatat…"
click at [423, 582] on span "Update" at bounding box center [373, 579] width 216 height 19
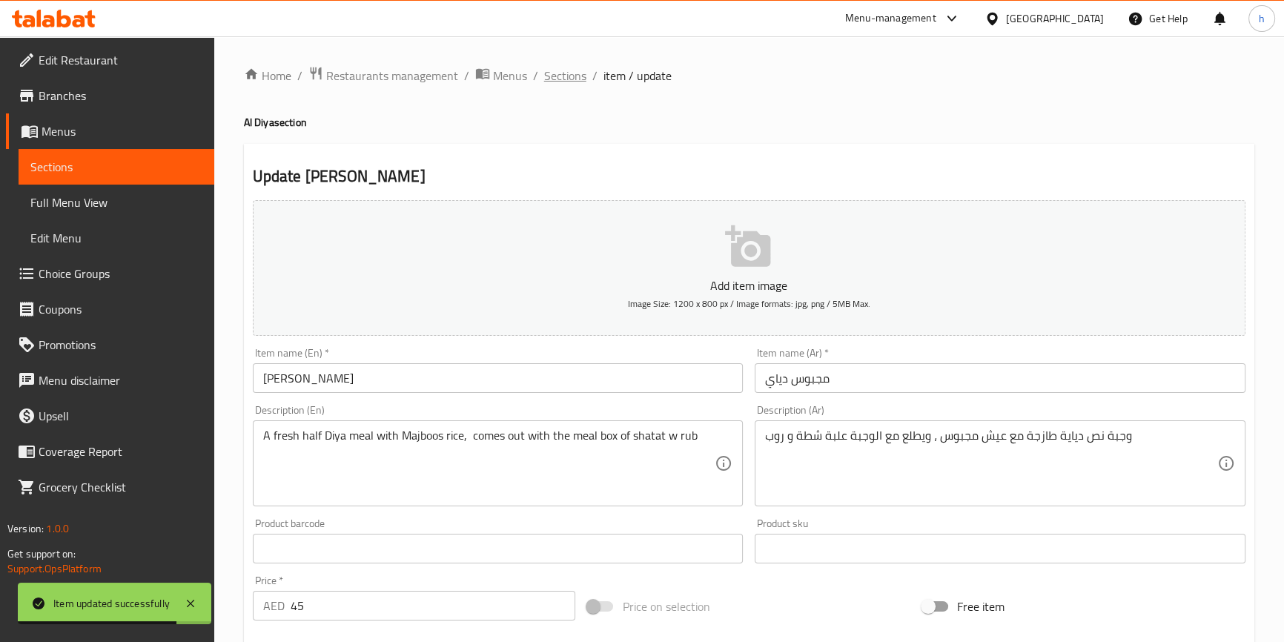
click at [582, 73] on span "Sections" at bounding box center [565, 76] width 42 height 18
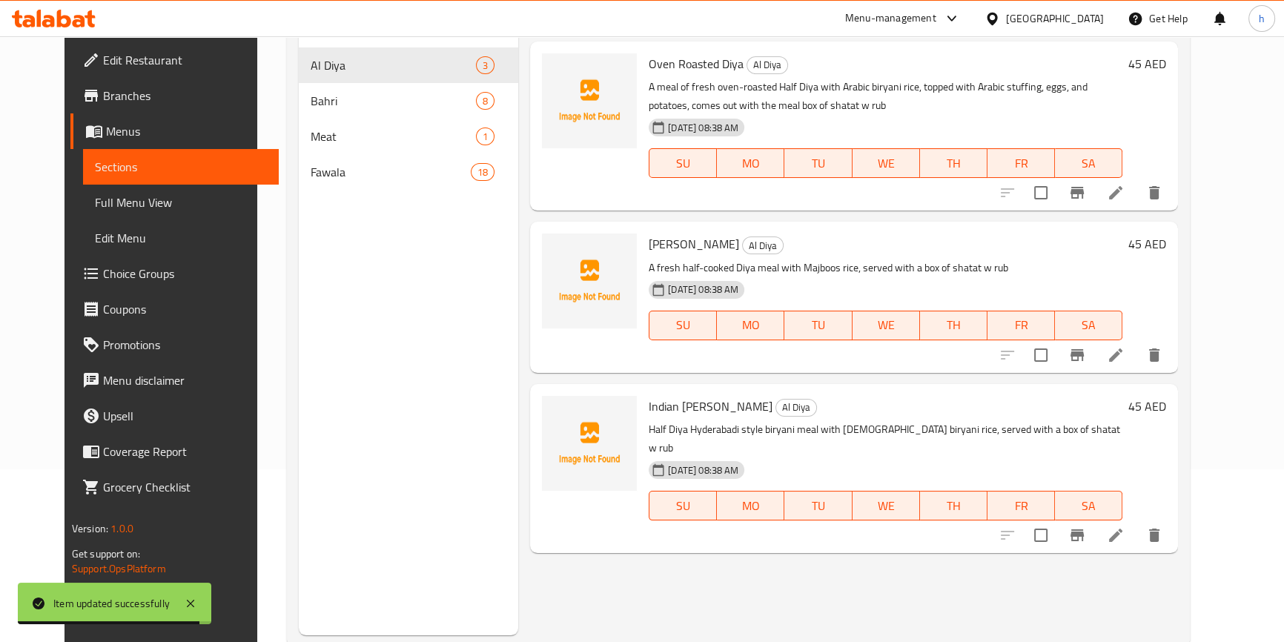
scroll to position [208, 0]
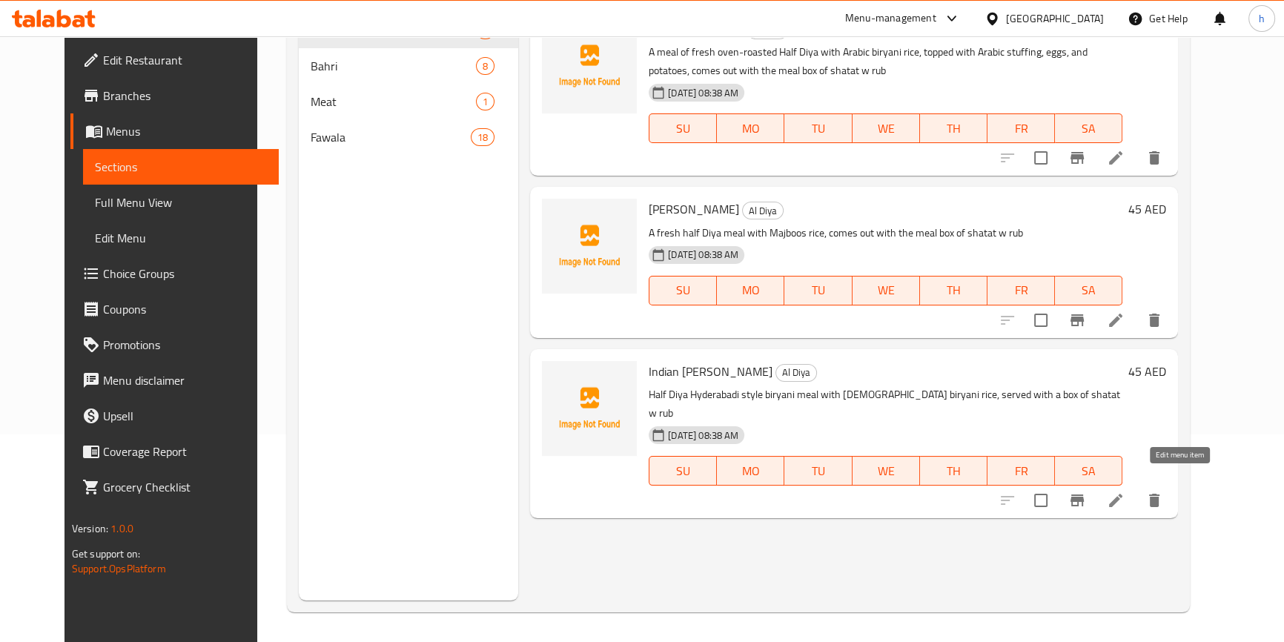
click at [1125, 492] on icon at bounding box center [1116, 501] width 18 height 18
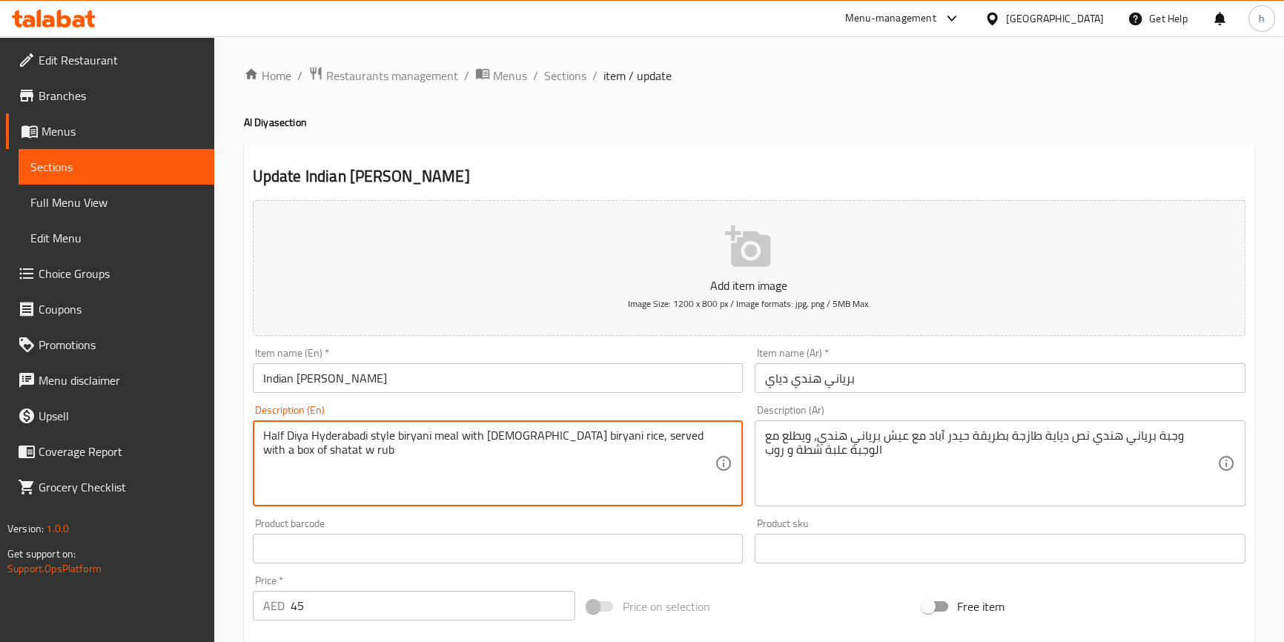
paste textarea "Indian"
click at [265, 433] on textarea "Half Diya Hyderabadi style Indian biryani meal with Indian biryani rice, served…" at bounding box center [489, 464] width 452 height 70
paste textarea "A fresh"
drag, startPoint x: 652, startPoint y: 435, endPoint x: 670, endPoint y: 435, distance: 18.6
click at [670, 435] on textarea "A fresh Half Diya Hyderabadi style Indian biryani meal with Indian biryani rice…" at bounding box center [489, 464] width 452 height 70
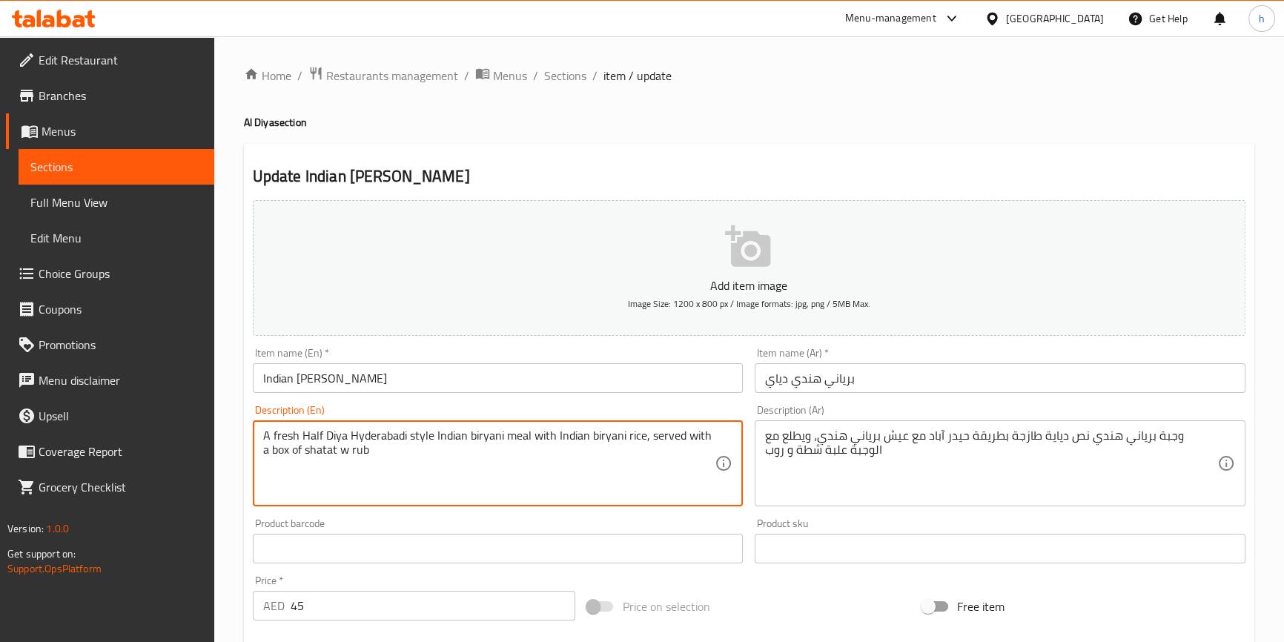
click at [652, 433] on textarea "A fresh Half Diya Hyderabadi style Indian biryani meal with Indian biryani rice…" at bounding box center [489, 464] width 452 height 70
drag, startPoint x: 647, startPoint y: 432, endPoint x: 739, endPoint y: 456, distance: 94.2
click at [739, 456] on div "A fresh Half Diya Hyderabadi style Indian biryani meal with Indian biryani rice…" at bounding box center [498, 463] width 491 height 86
paste textarea "comes out with the meal"
click at [542, 488] on textarea "A fresh Half Diya Hyderabadi style Indian biryani meal with Indian biryani rice…" at bounding box center [489, 464] width 452 height 70
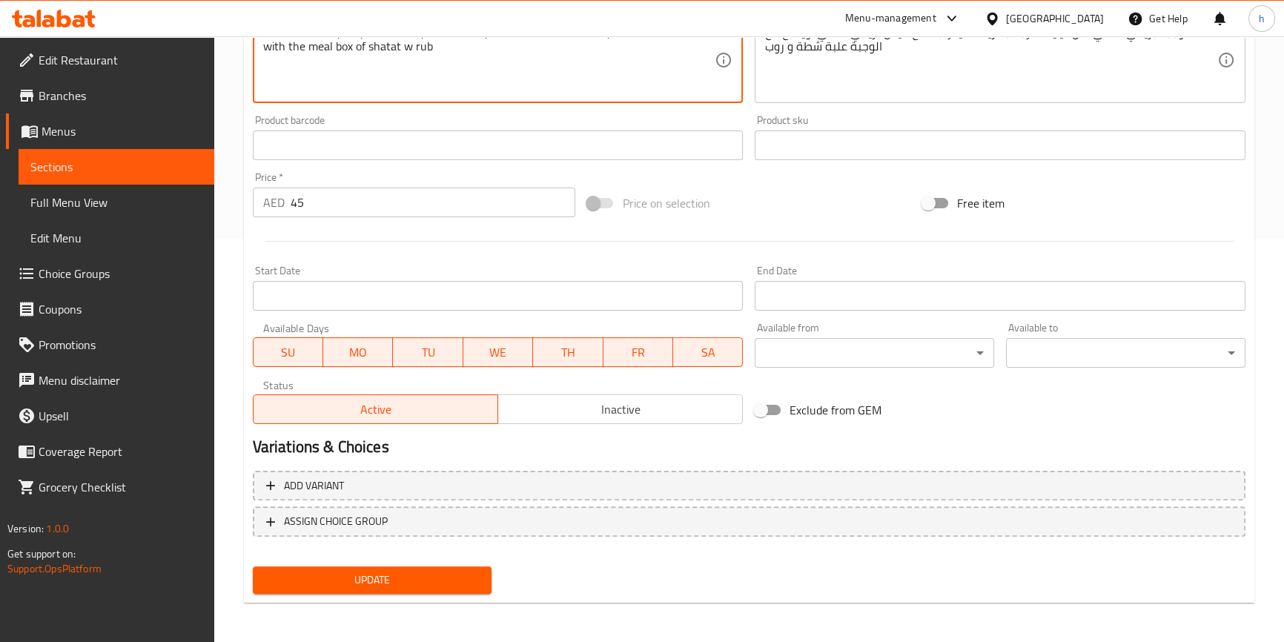
scroll to position [404, 0]
type textarea "A fresh Half Diya Hyderabadi style Indian biryani meal with Indian biryani rice…"
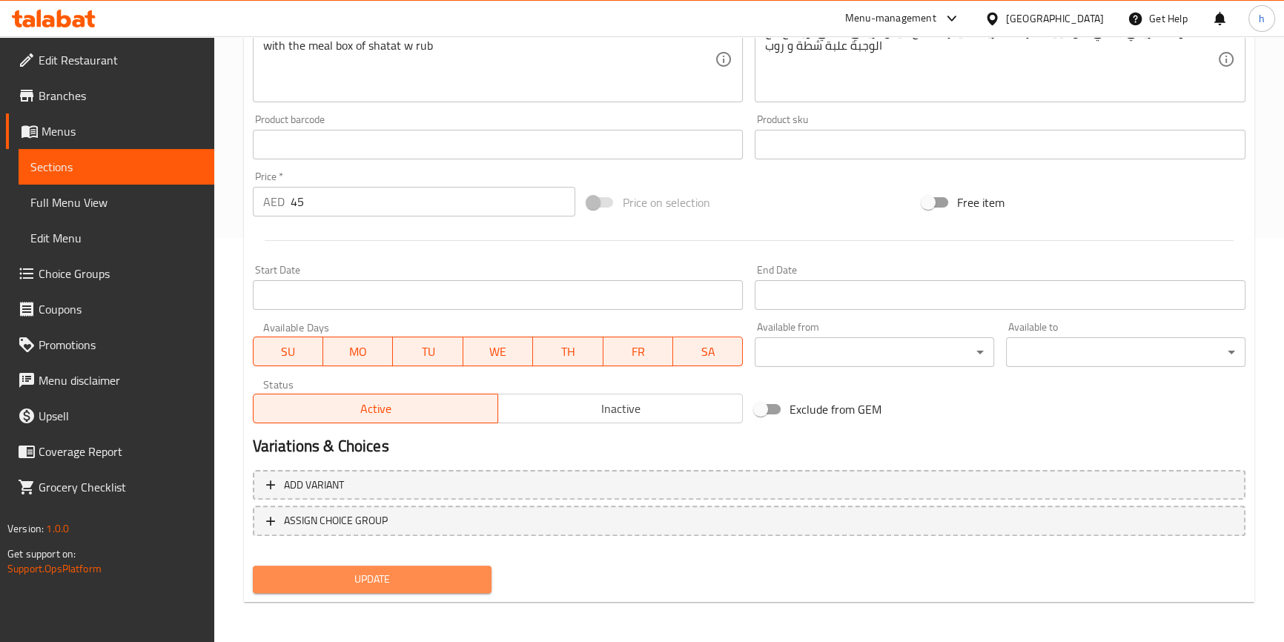
click at [460, 583] on span "Update" at bounding box center [373, 579] width 216 height 19
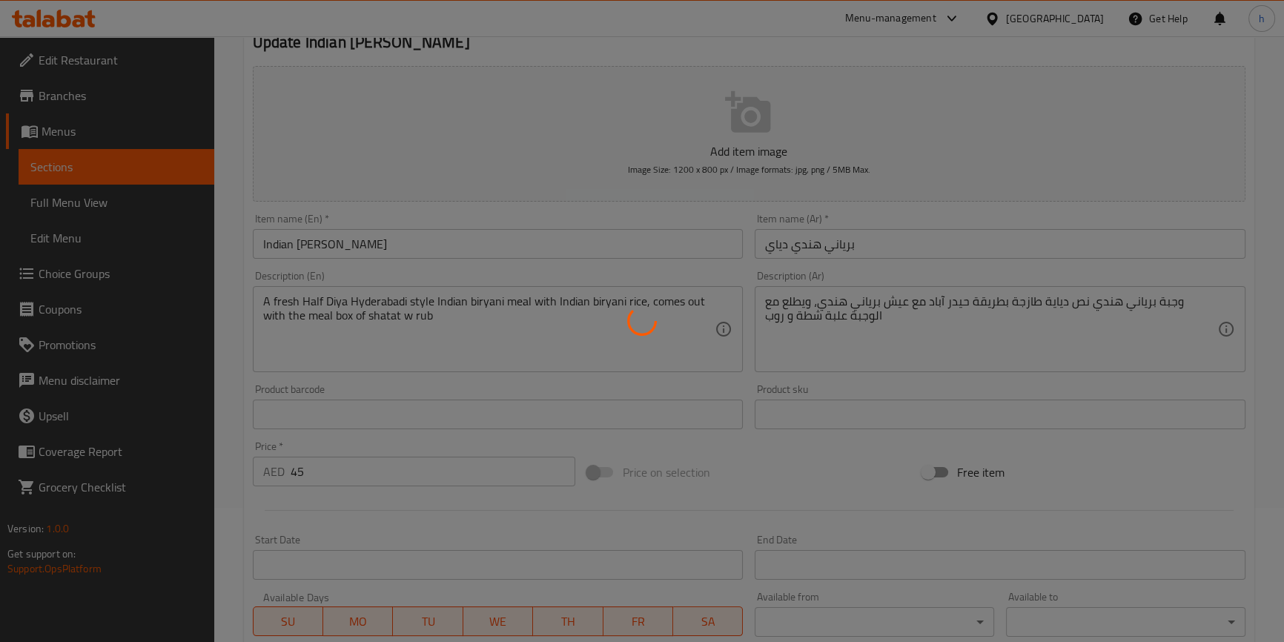
scroll to position [0, 0]
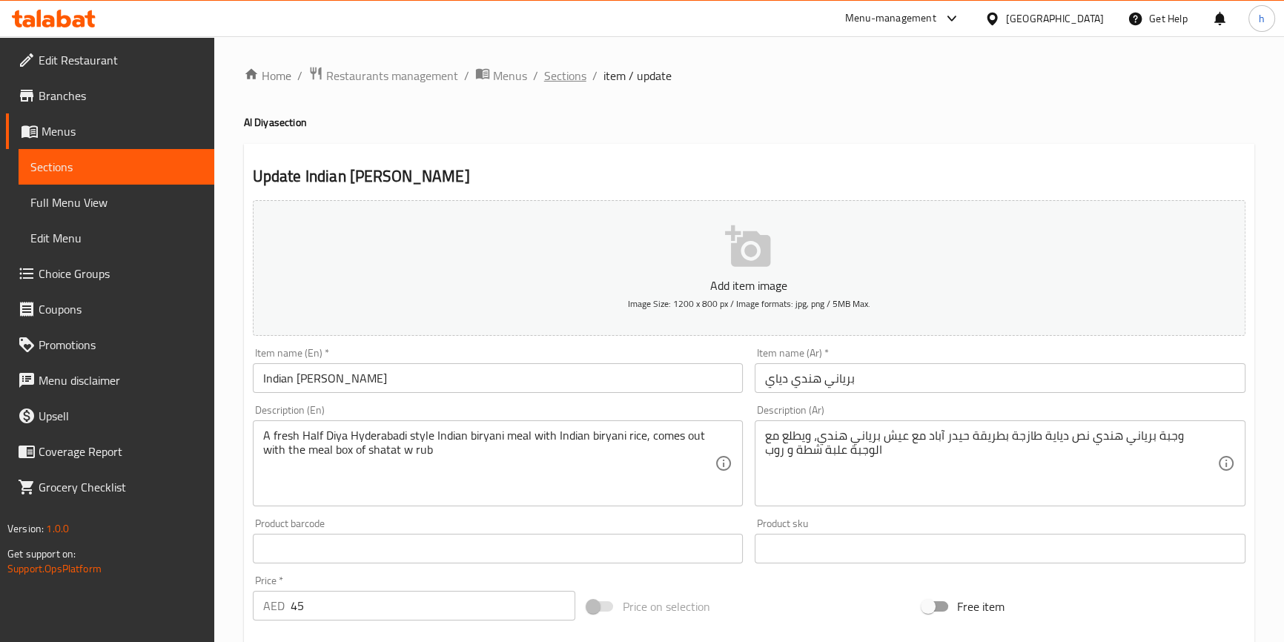
click at [560, 70] on span "Sections" at bounding box center [565, 76] width 42 height 18
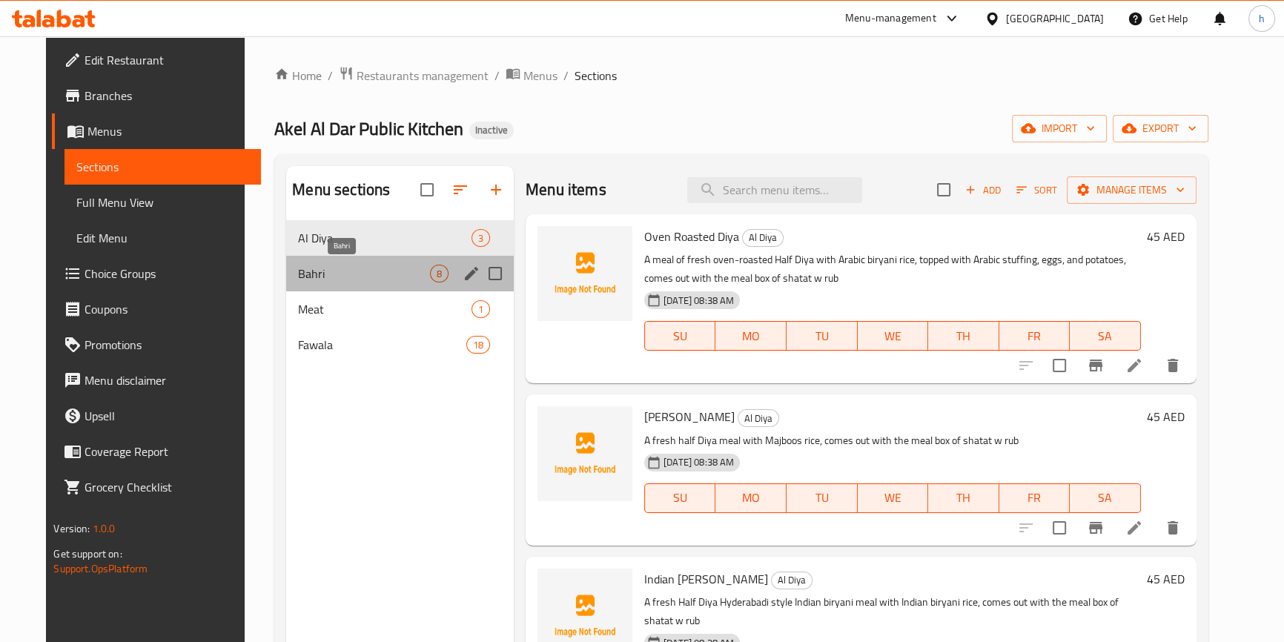
click at [321, 280] on span "Bahri" at bounding box center [364, 274] width 132 height 18
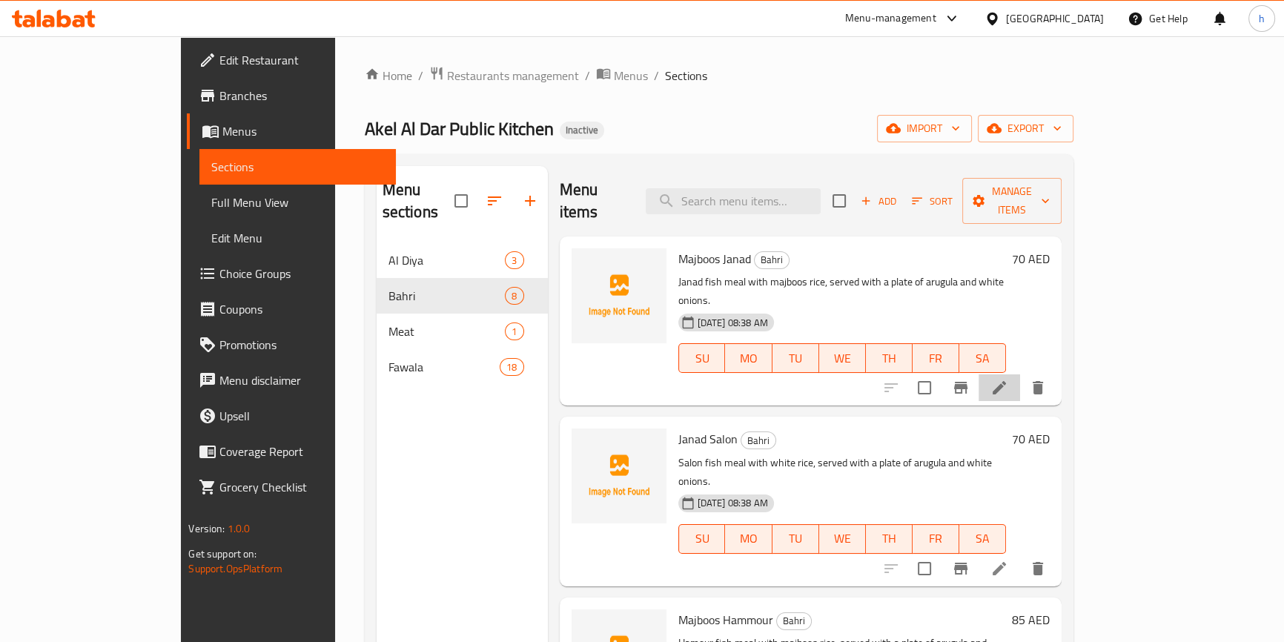
click at [1020, 374] on li at bounding box center [1000, 387] width 42 height 27
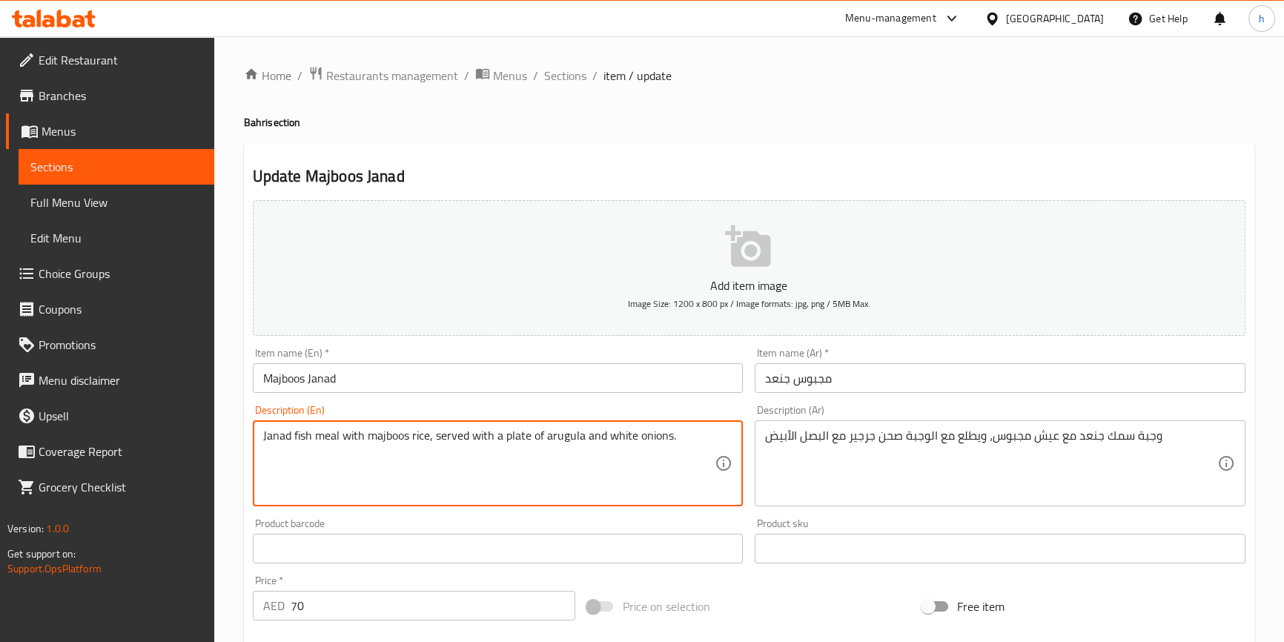
drag, startPoint x: 433, startPoint y: 437, endPoint x: 503, endPoint y: 423, distance: 71.1
paste textarea "comes out with the meal"
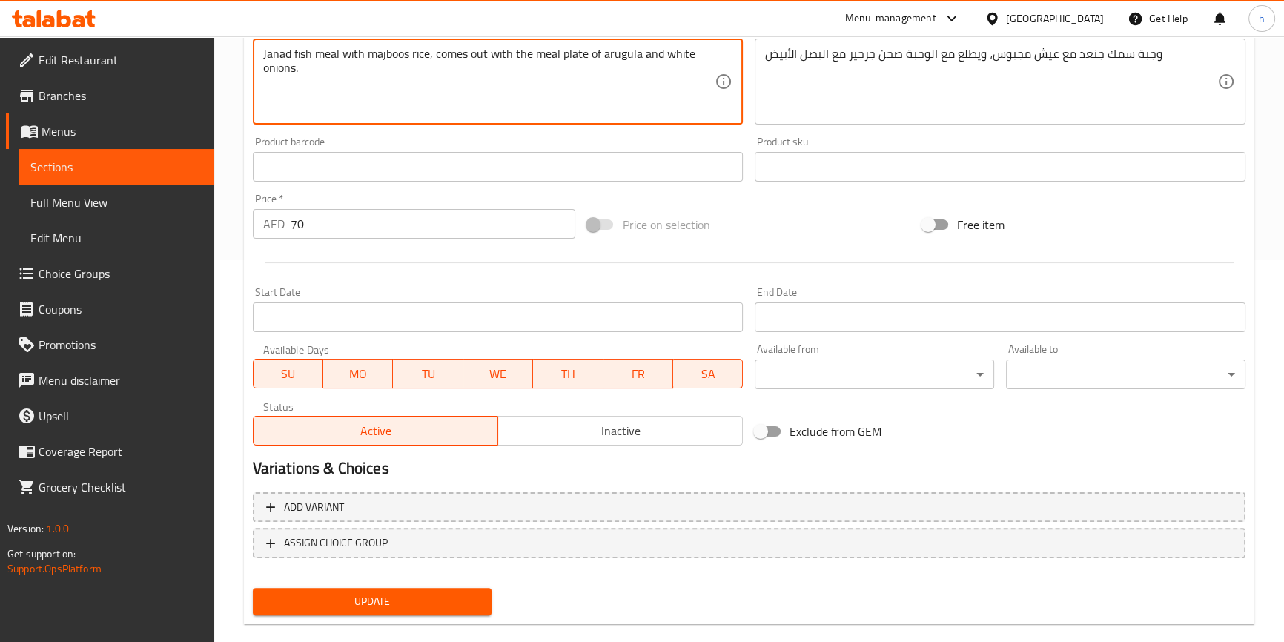
scroll to position [404, 0]
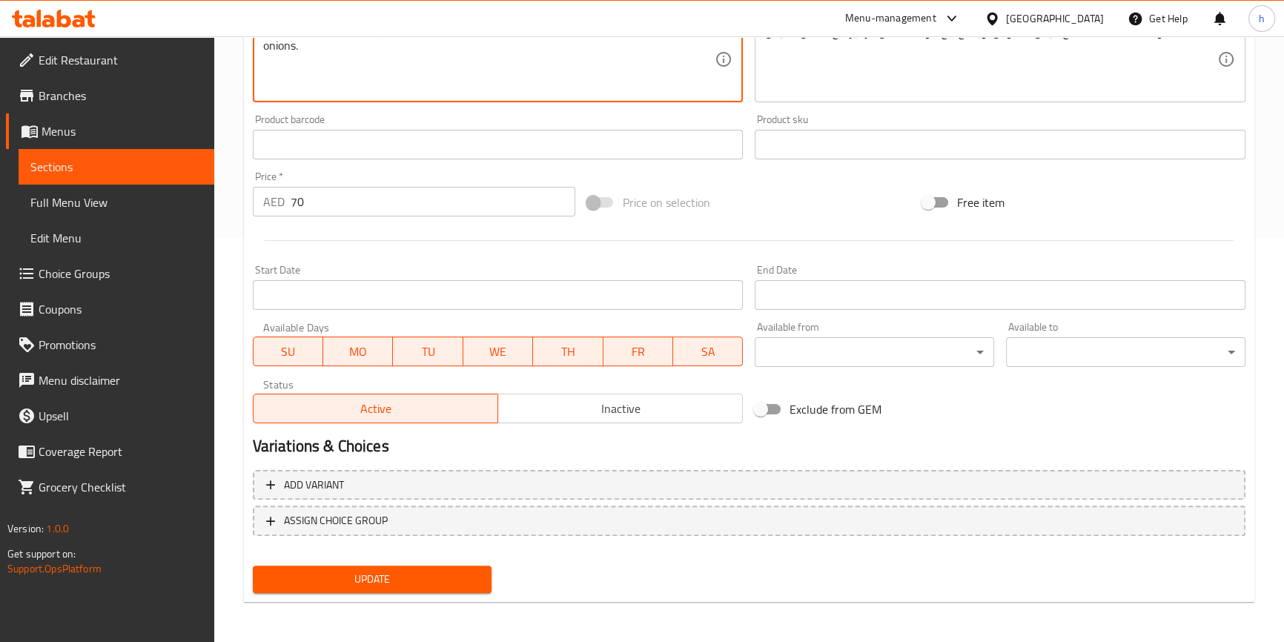
type textarea "Janad fish meal with majboos rice, comes out with the meal plate of arugula and…"
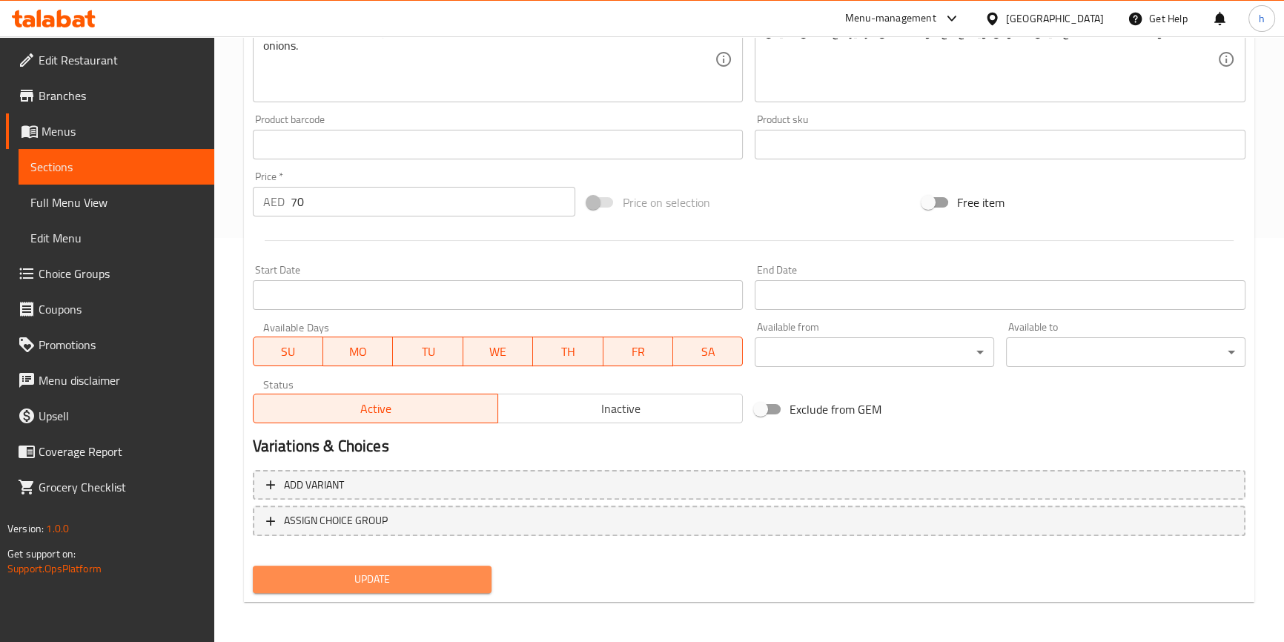
click at [445, 584] on span "Update" at bounding box center [373, 579] width 216 height 19
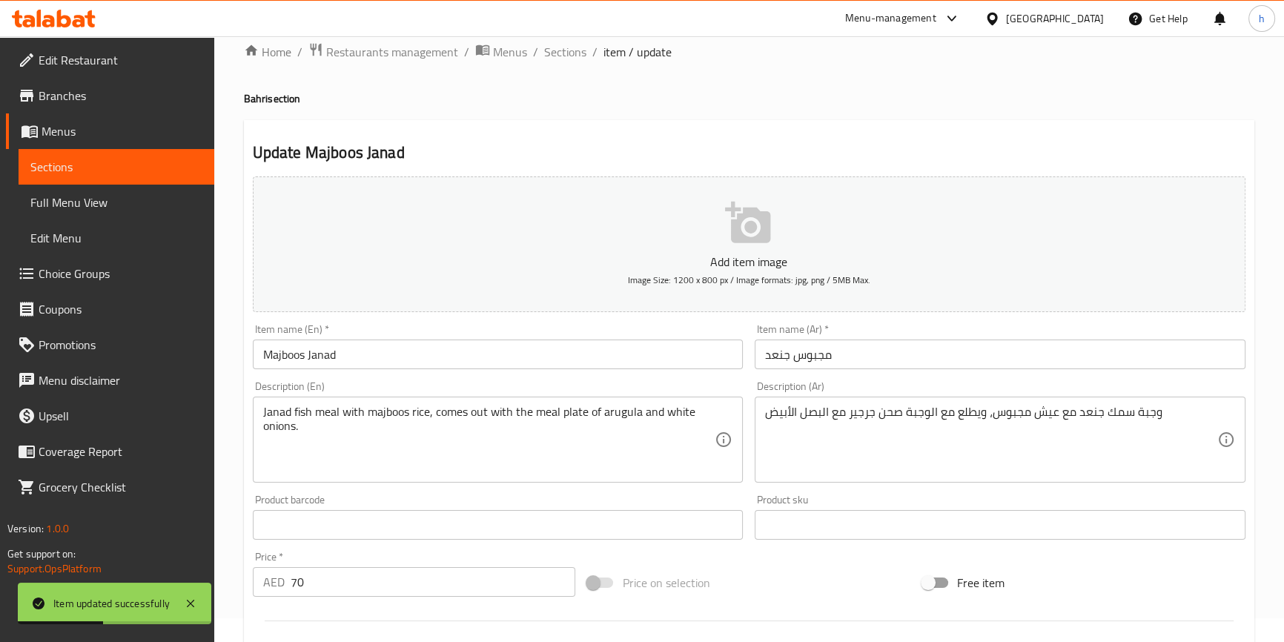
scroll to position [0, 0]
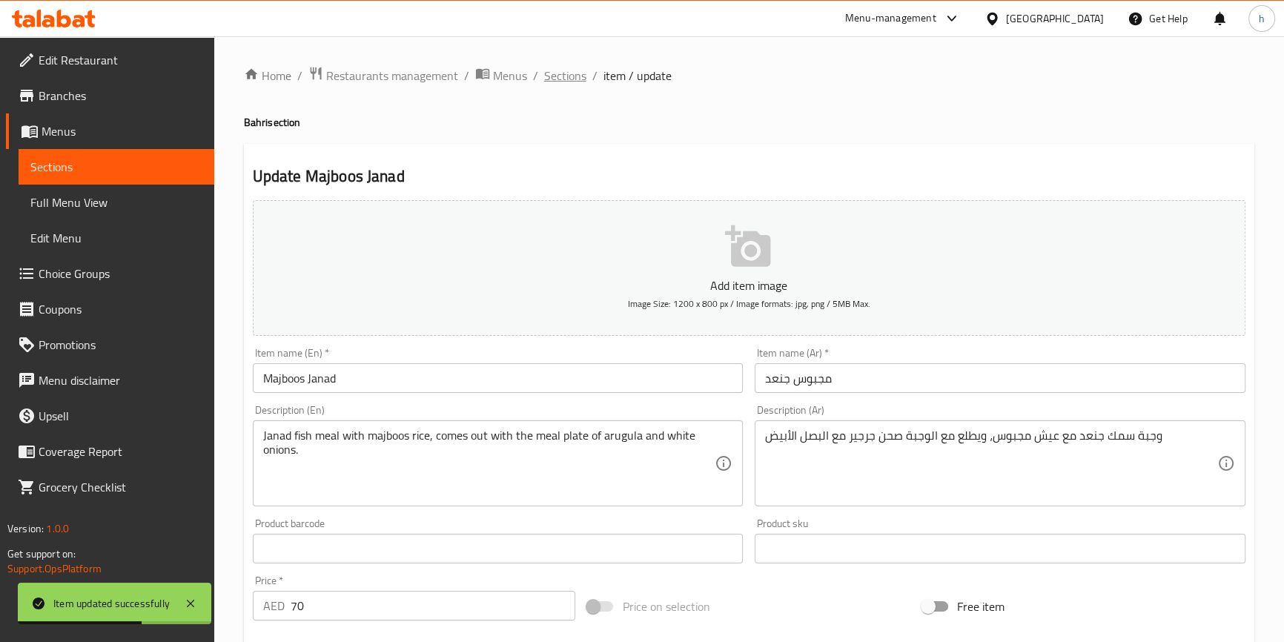
click at [584, 74] on span "Sections" at bounding box center [565, 76] width 42 height 18
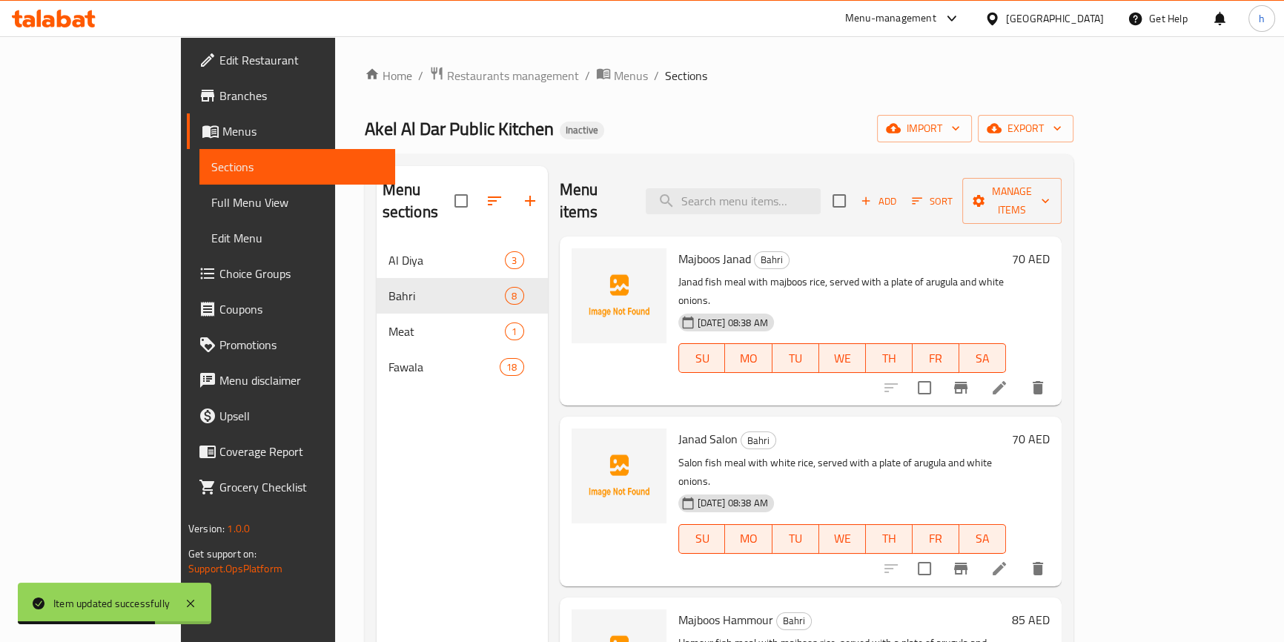
scroll to position [67, 0]
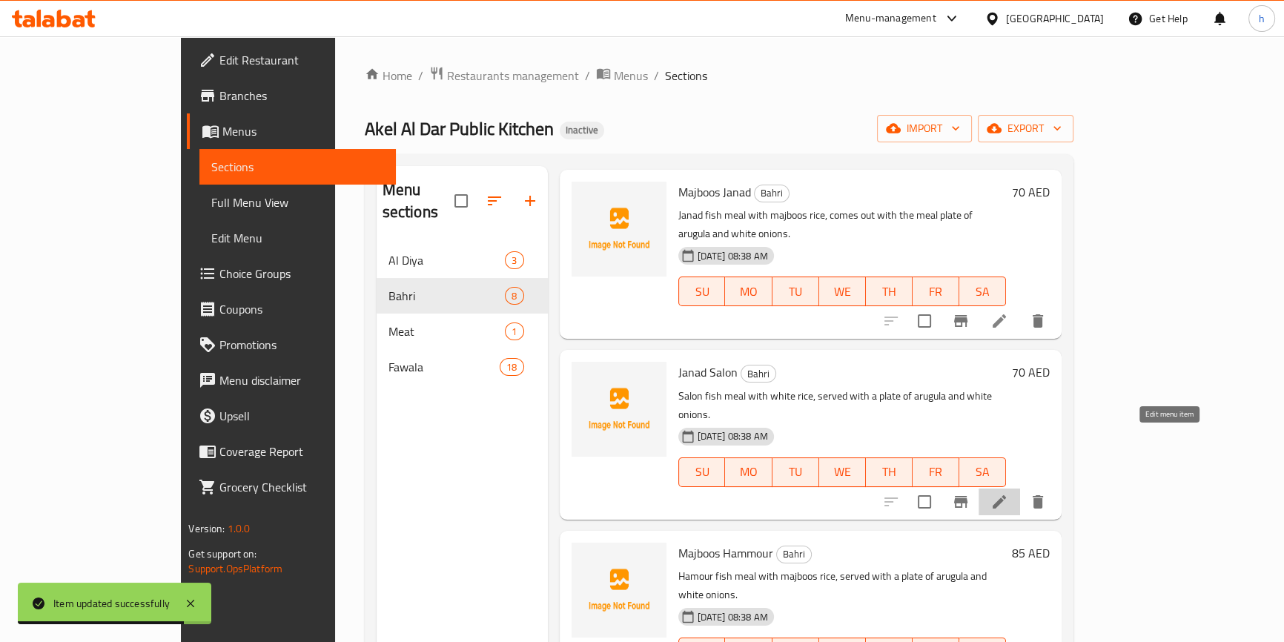
click at [1009, 493] on icon at bounding box center [1000, 502] width 18 height 18
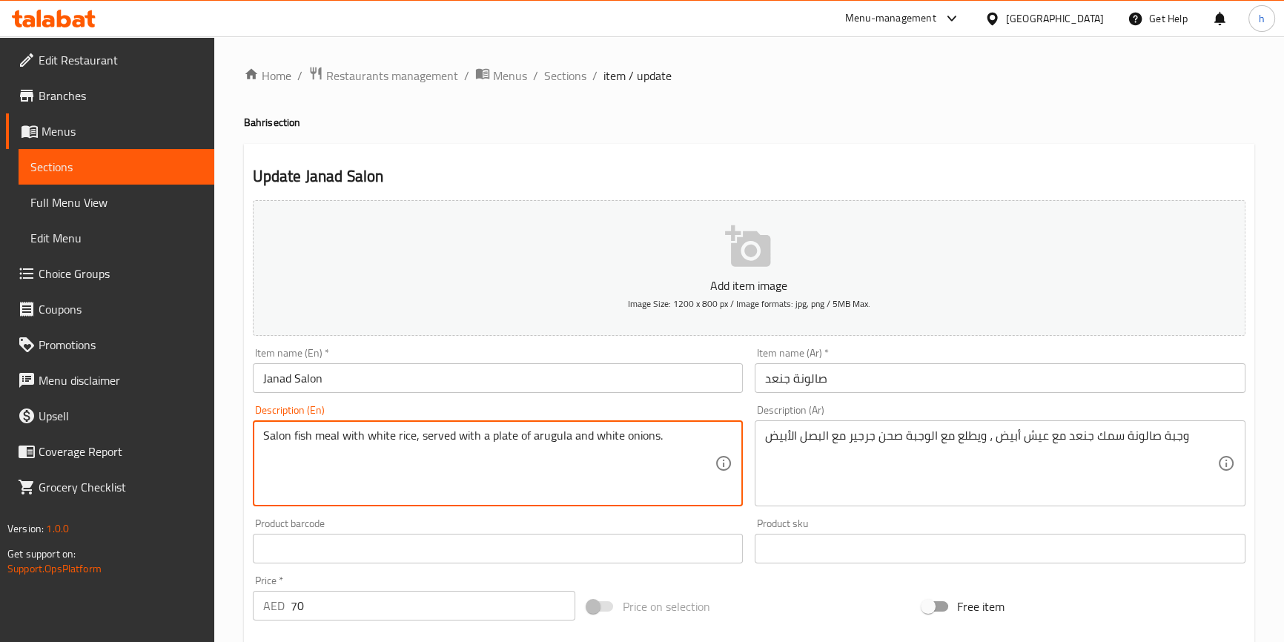
paste textarea "Janad"
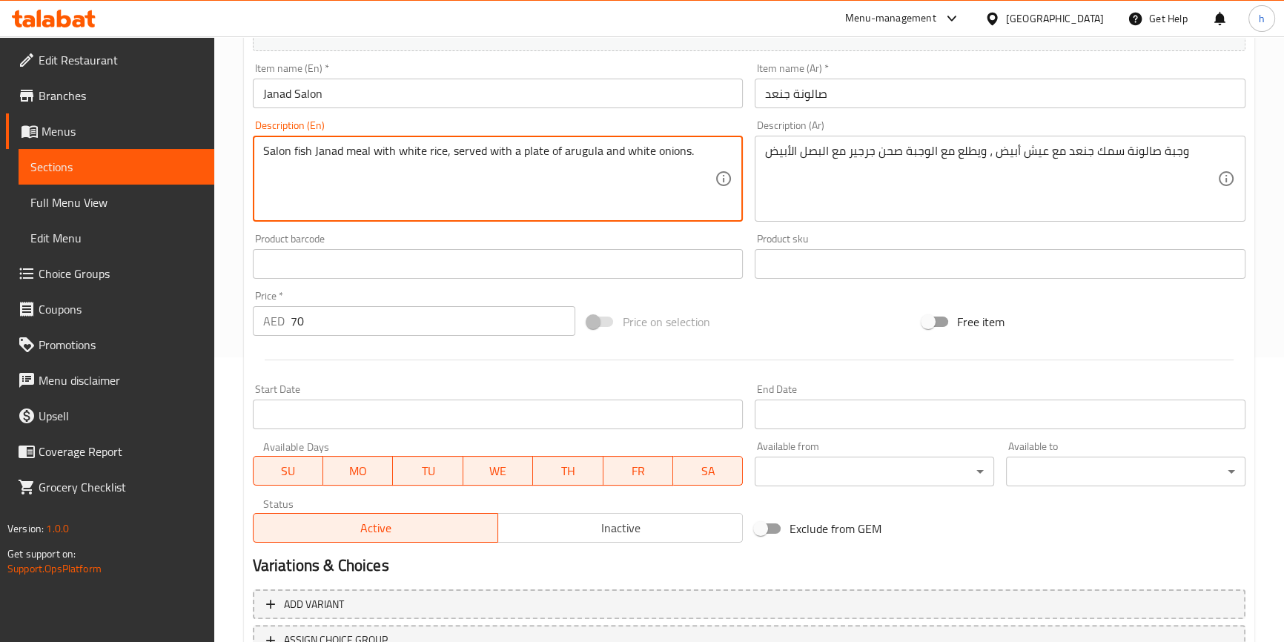
scroll to position [404, 0]
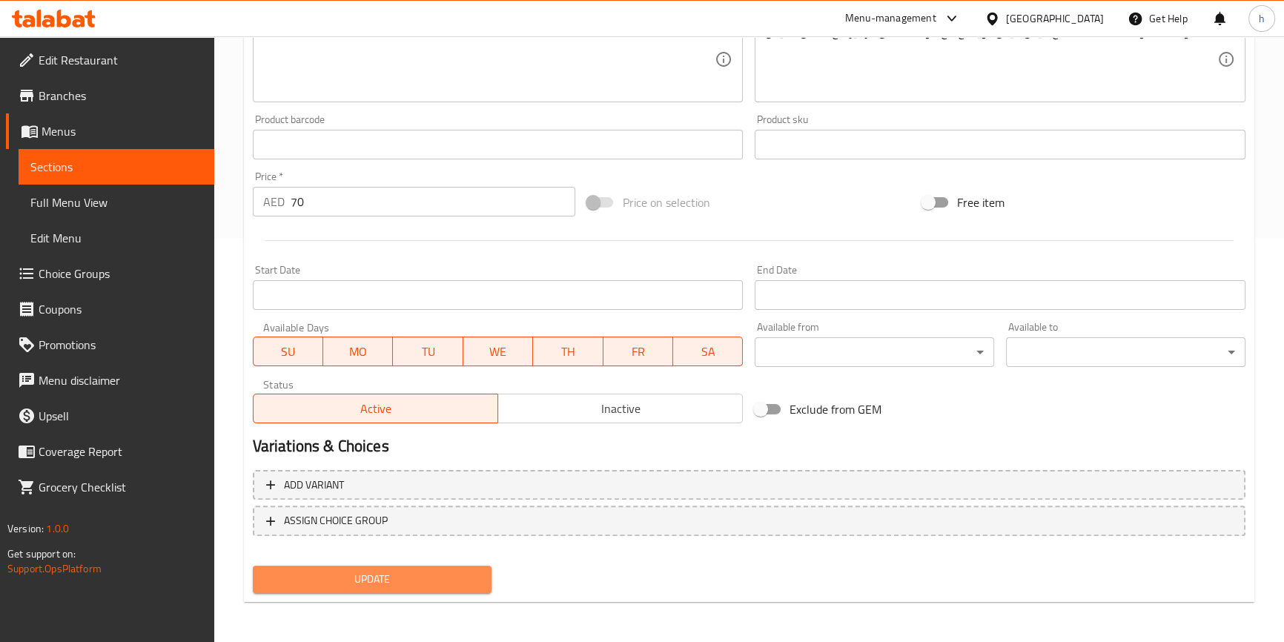
click at [412, 580] on span "Update" at bounding box center [373, 579] width 216 height 19
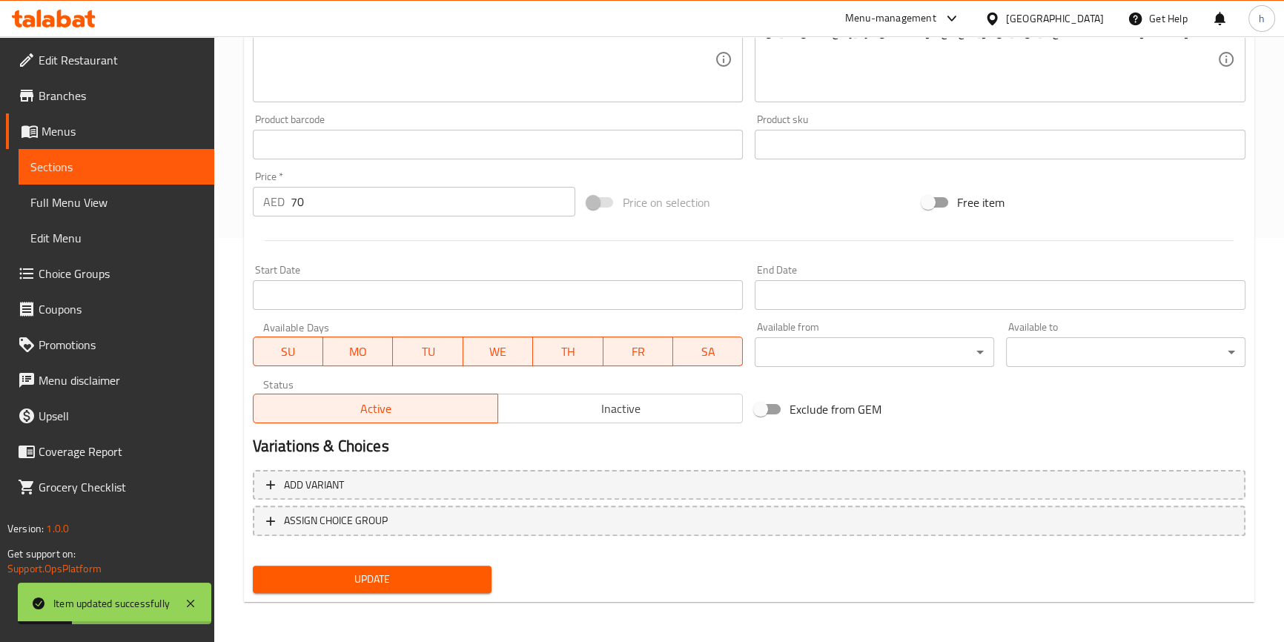
scroll to position [202, 0]
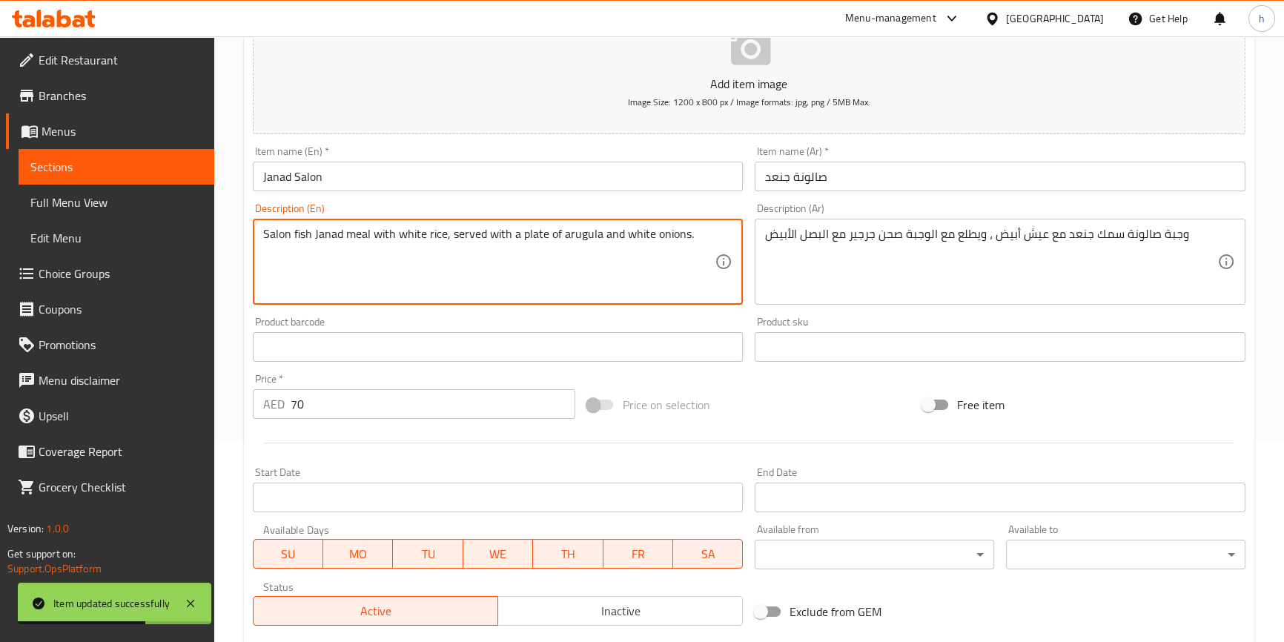
drag, startPoint x: 448, startPoint y: 231, endPoint x: 515, endPoint y: 230, distance: 66.7
paste textarea "comes out with the meal"
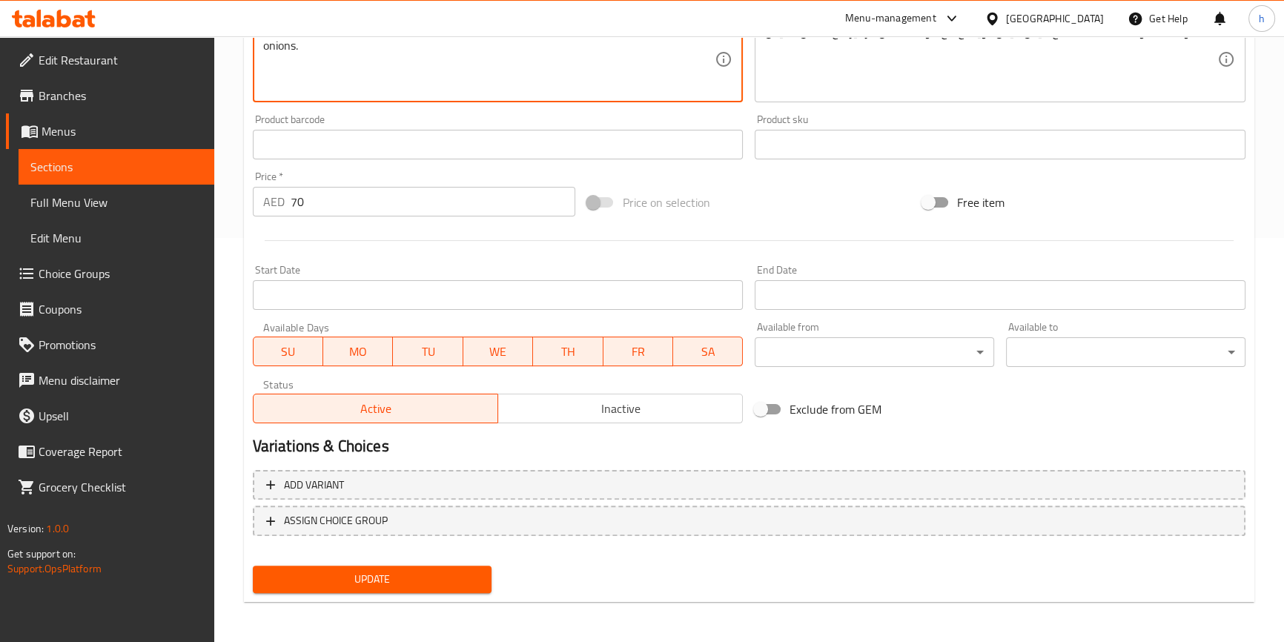
type textarea "Salon fish Janad meal with white rice,comes out with the meal plate of arugula …"
click at [455, 584] on span "Update" at bounding box center [373, 579] width 216 height 19
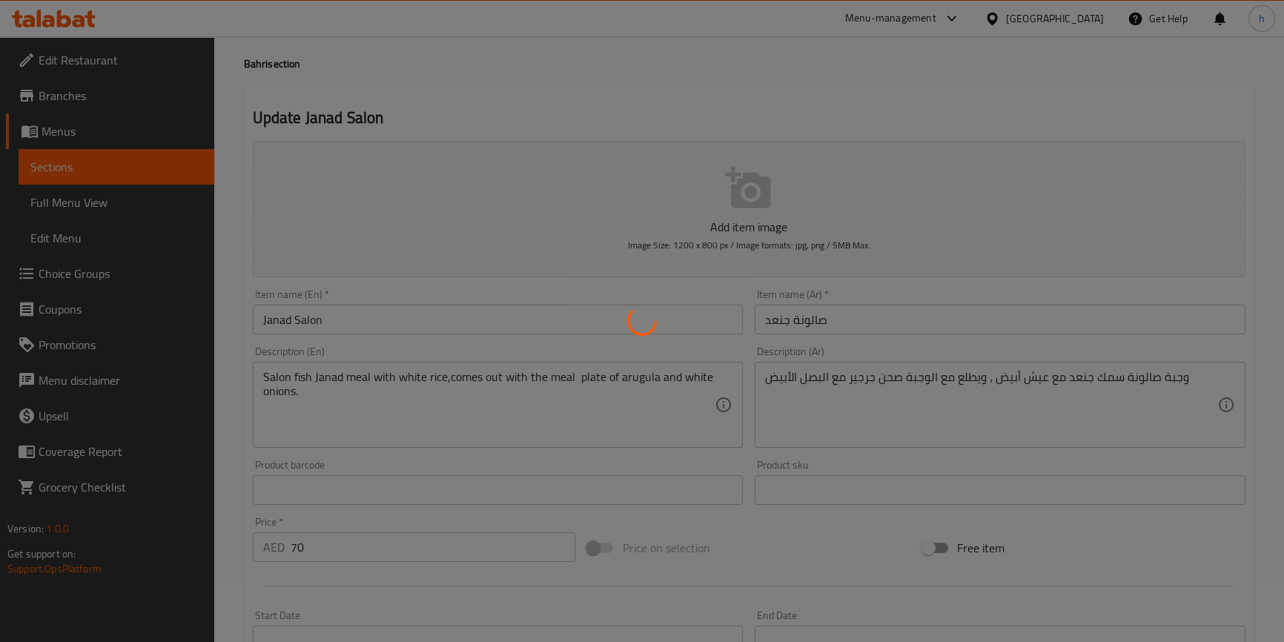
scroll to position [0, 0]
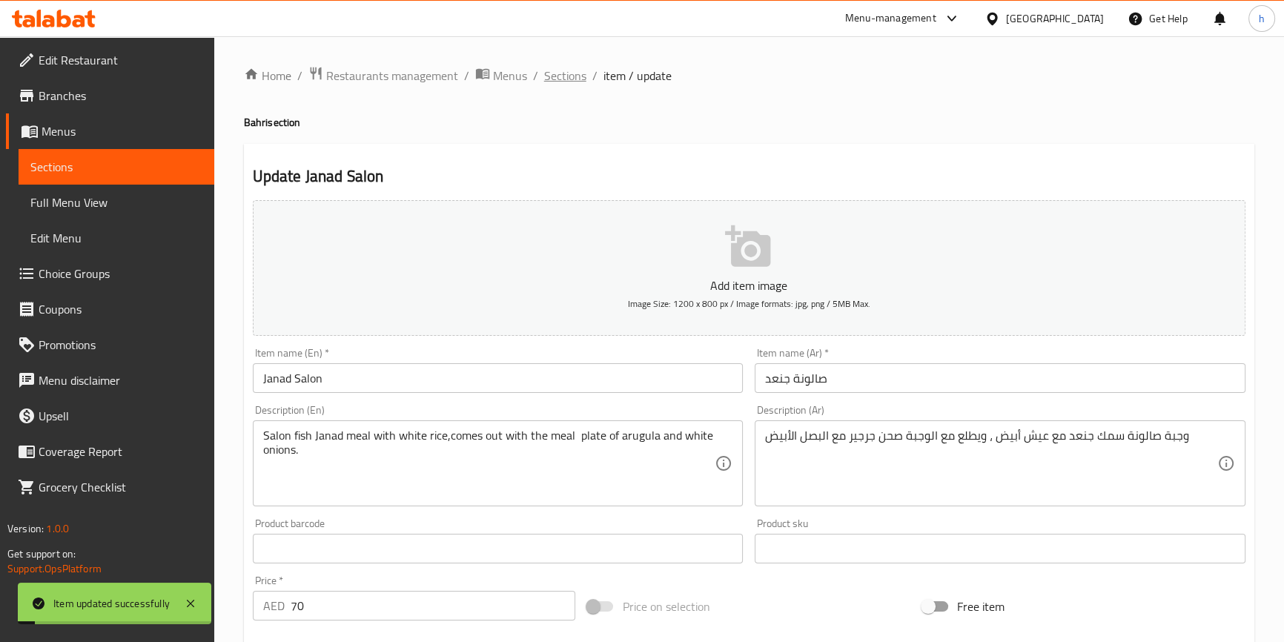
click at [564, 73] on span "Sections" at bounding box center [565, 76] width 42 height 18
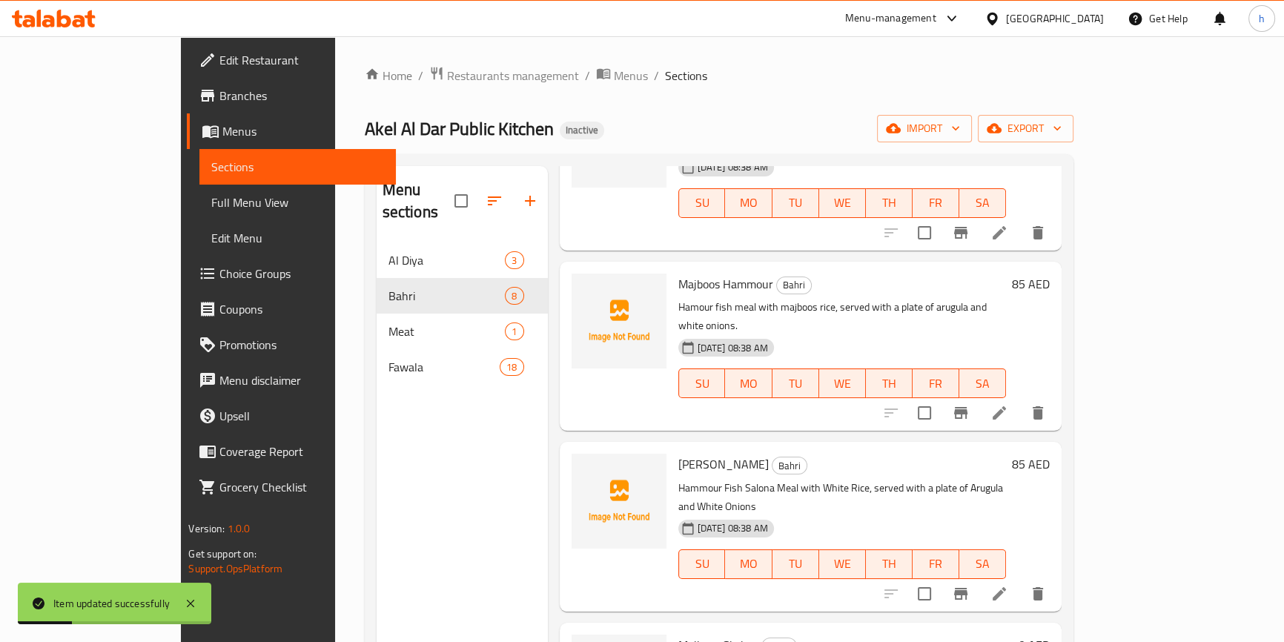
scroll to position [337, 0]
click at [1009, 403] on icon at bounding box center [1000, 412] width 18 height 18
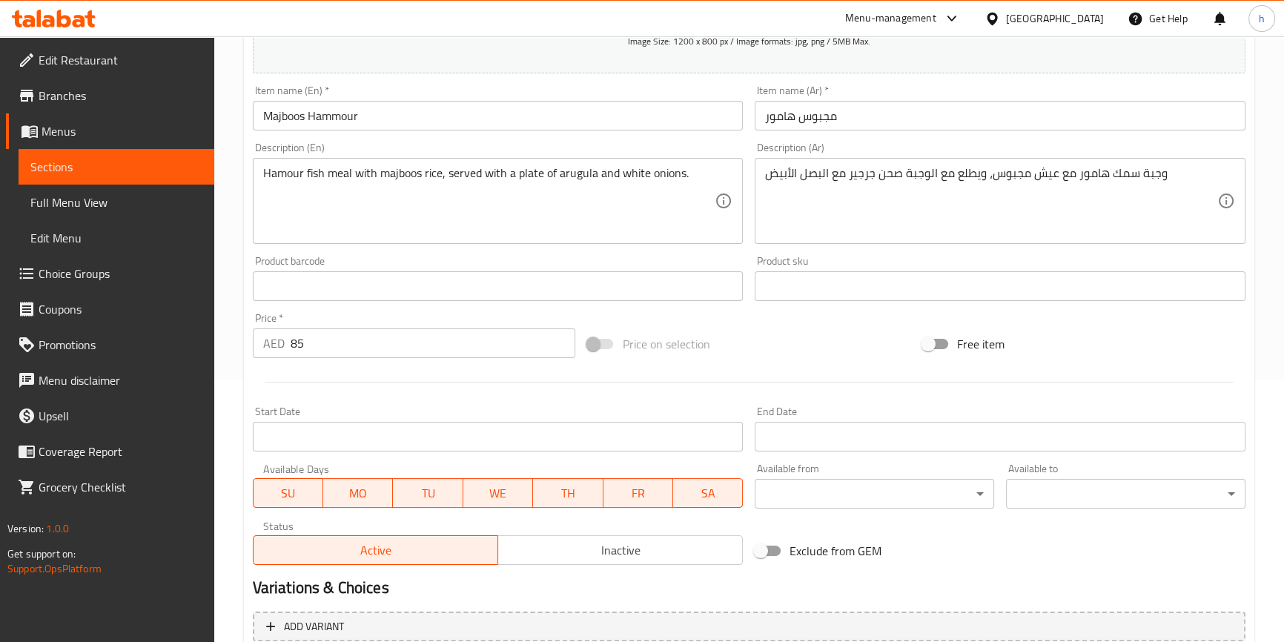
scroll to position [134, 0]
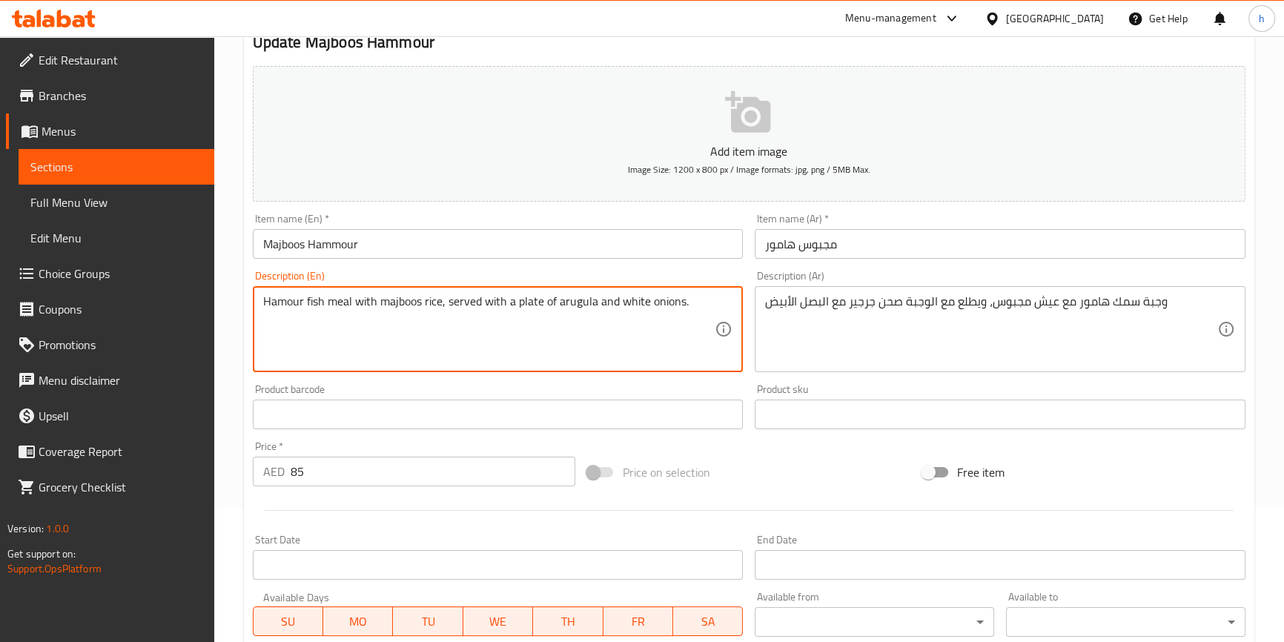
drag, startPoint x: 445, startPoint y: 298, endPoint x: 511, endPoint y: 295, distance: 66.1
paste textarea "comes out with the meal"
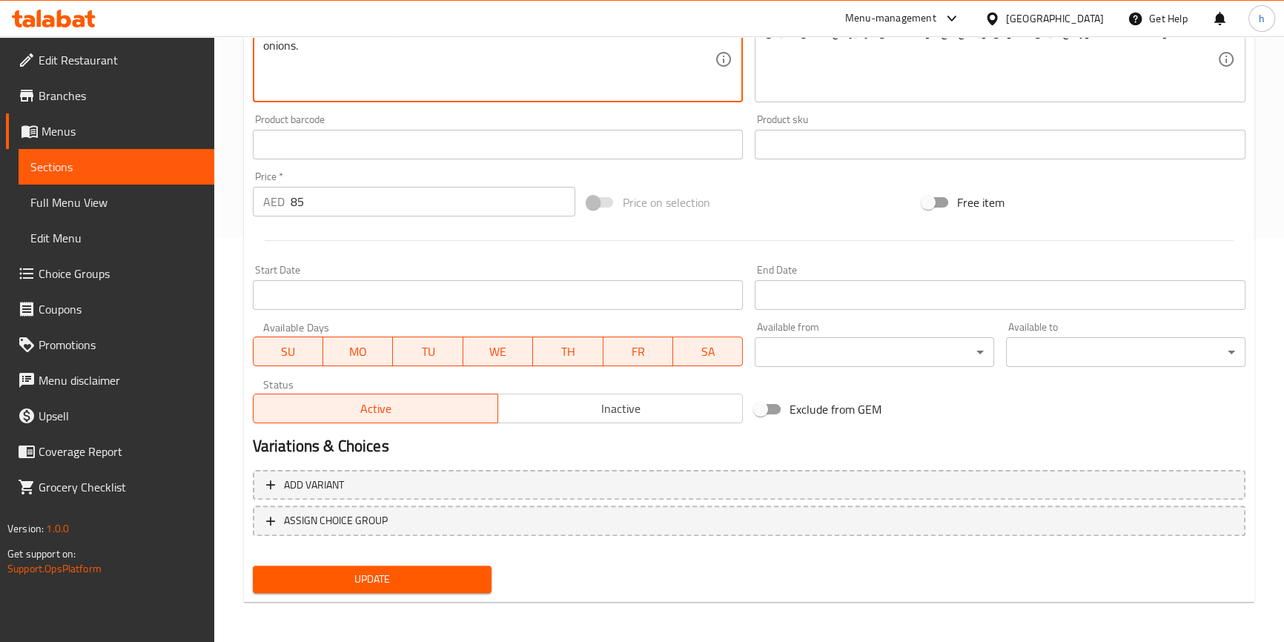
type textarea "Hamour fish meal with majboos rice,comes out with the meal plate of arugula and…"
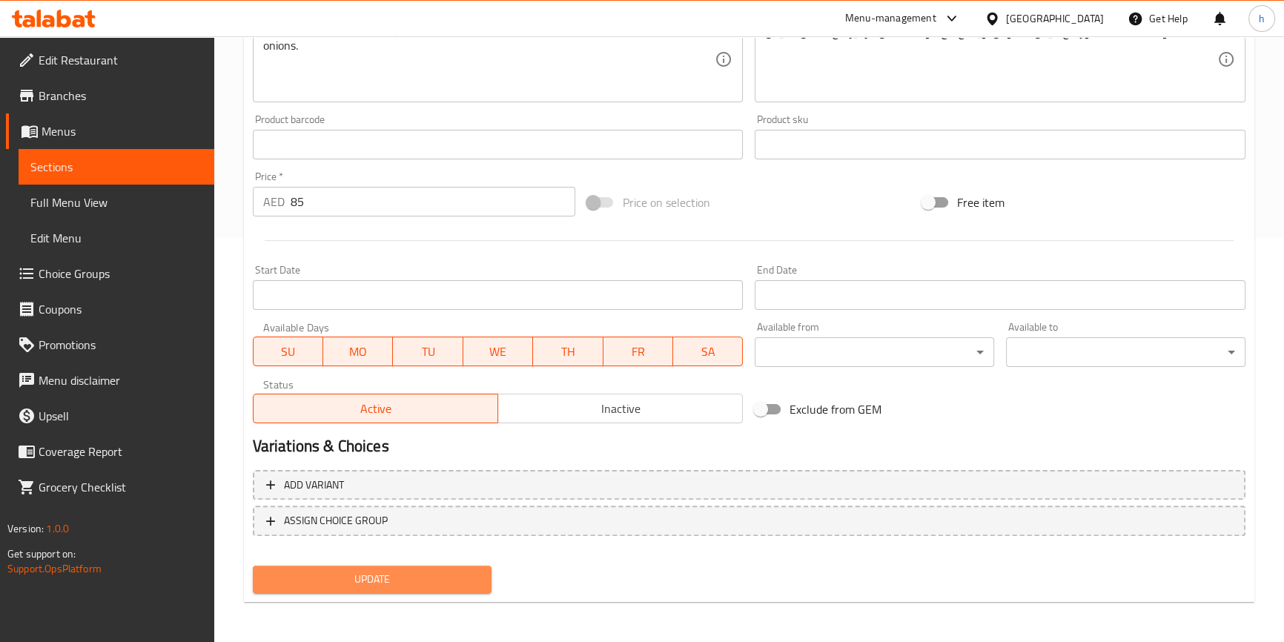
click at [469, 587] on span "Update" at bounding box center [373, 579] width 216 height 19
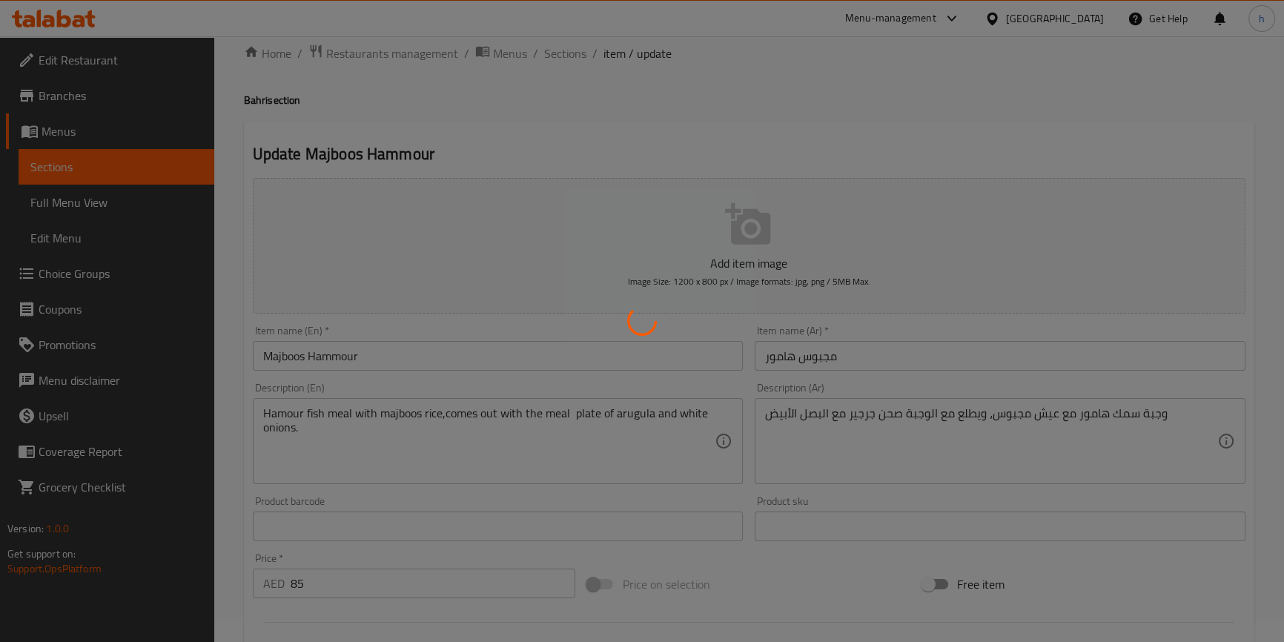
scroll to position [0, 0]
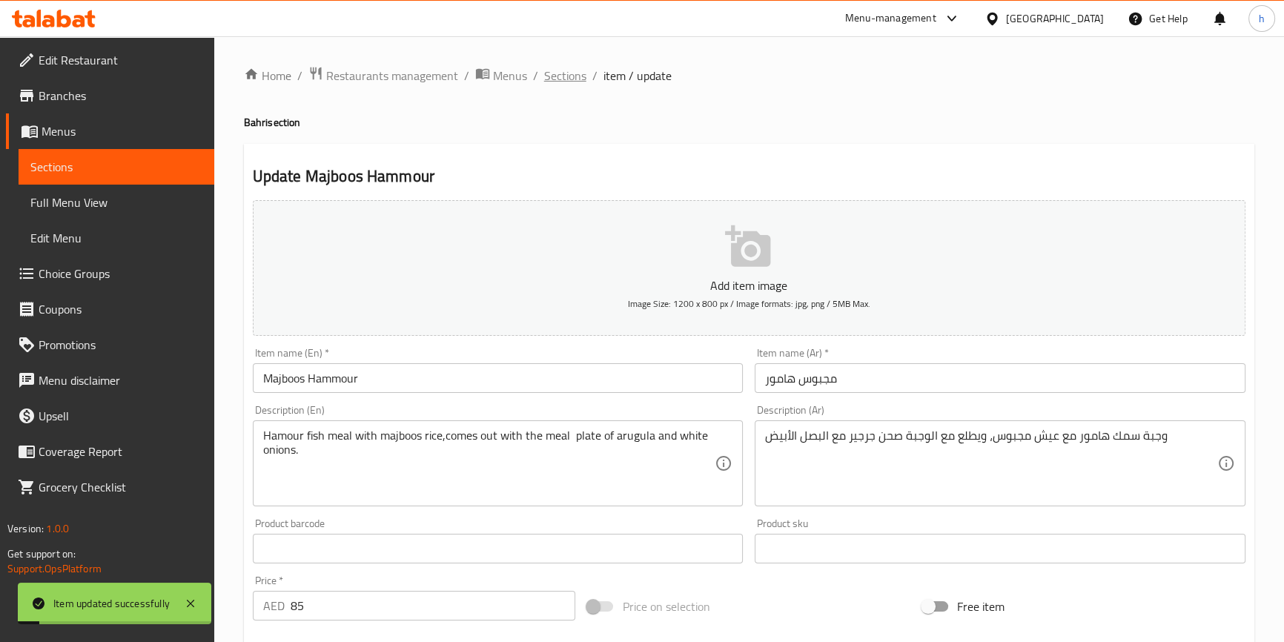
click at [581, 79] on span "Sections" at bounding box center [565, 76] width 42 height 18
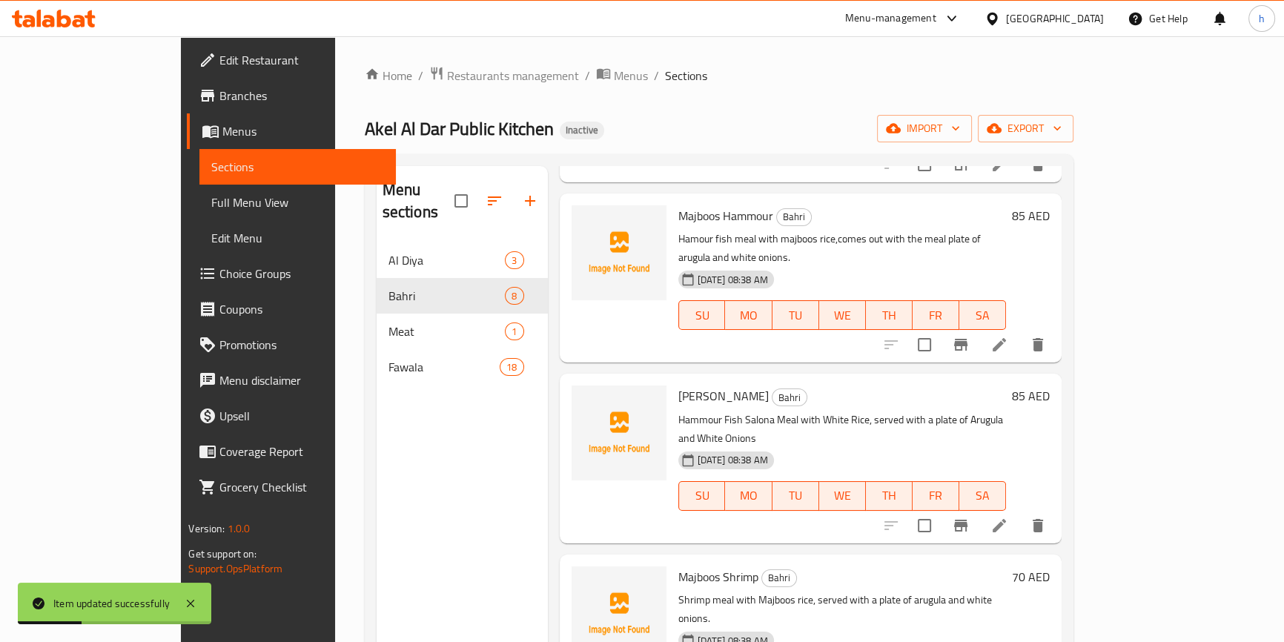
scroll to position [472, 0]
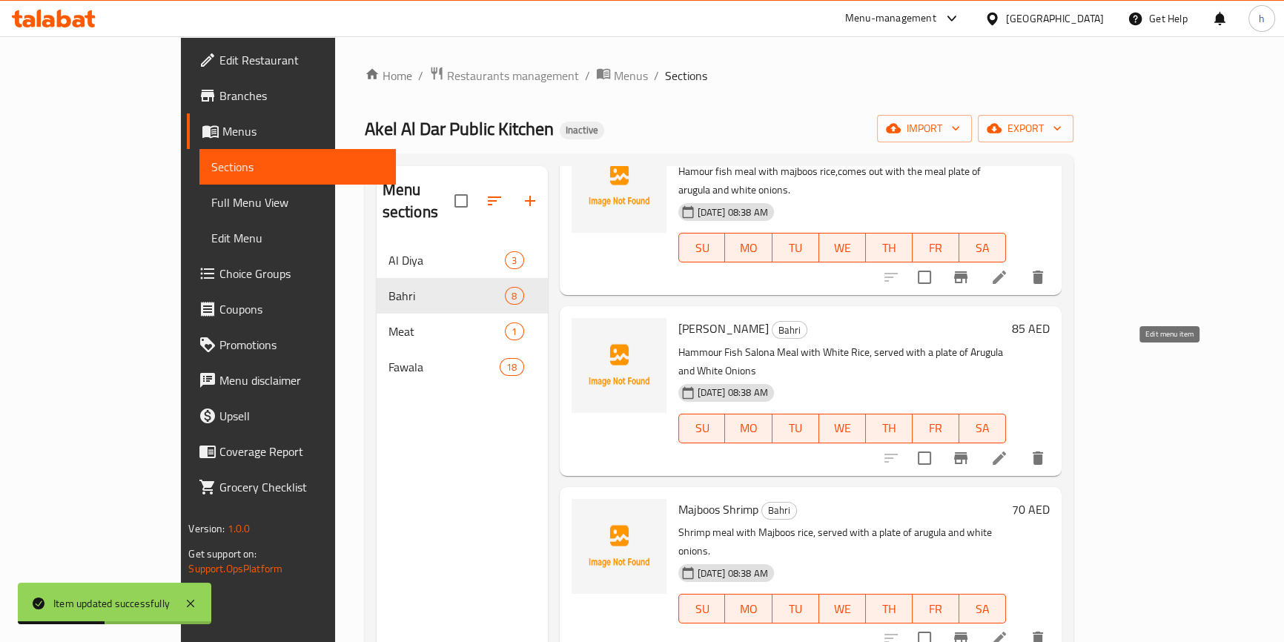
click at [1009, 449] on icon at bounding box center [1000, 458] width 18 height 18
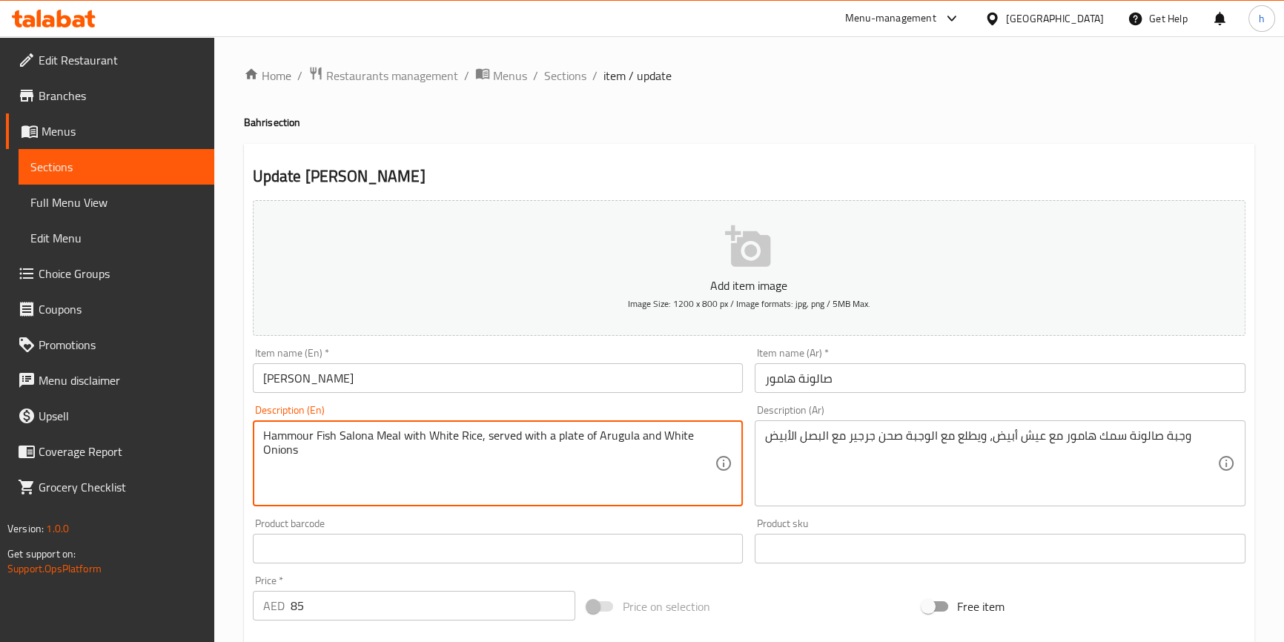
drag, startPoint x: 486, startPoint y: 432, endPoint x: 554, endPoint y: 429, distance: 67.6
paste textarea "comes out with the meal"
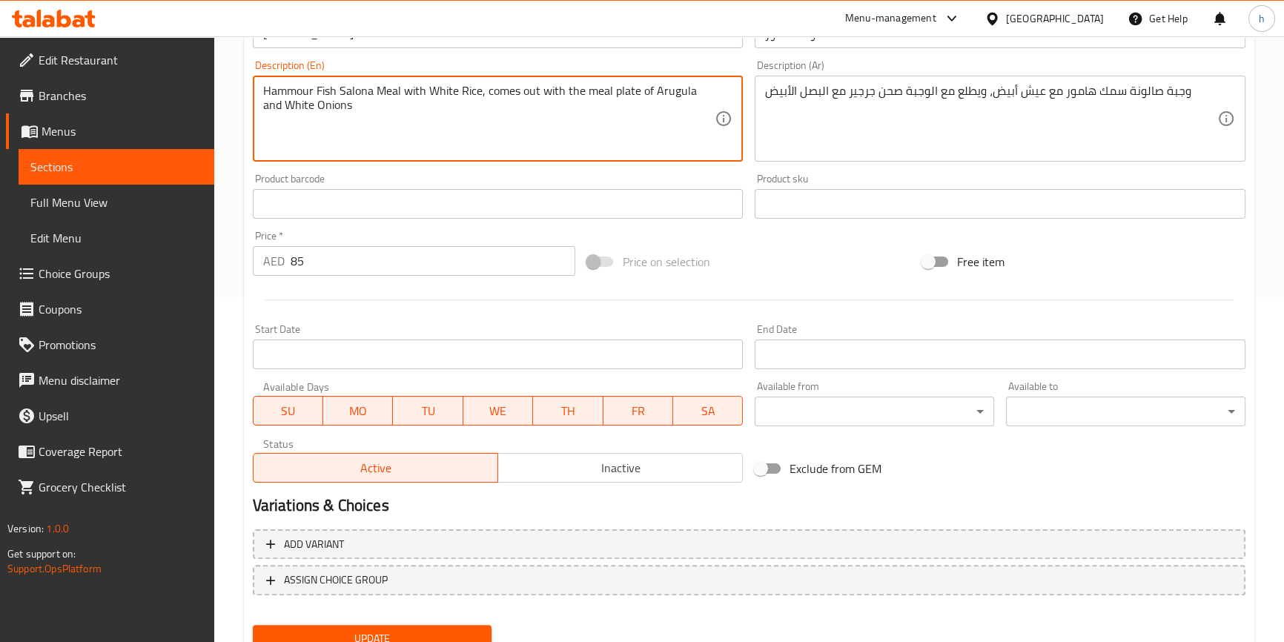
scroll to position [404, 0]
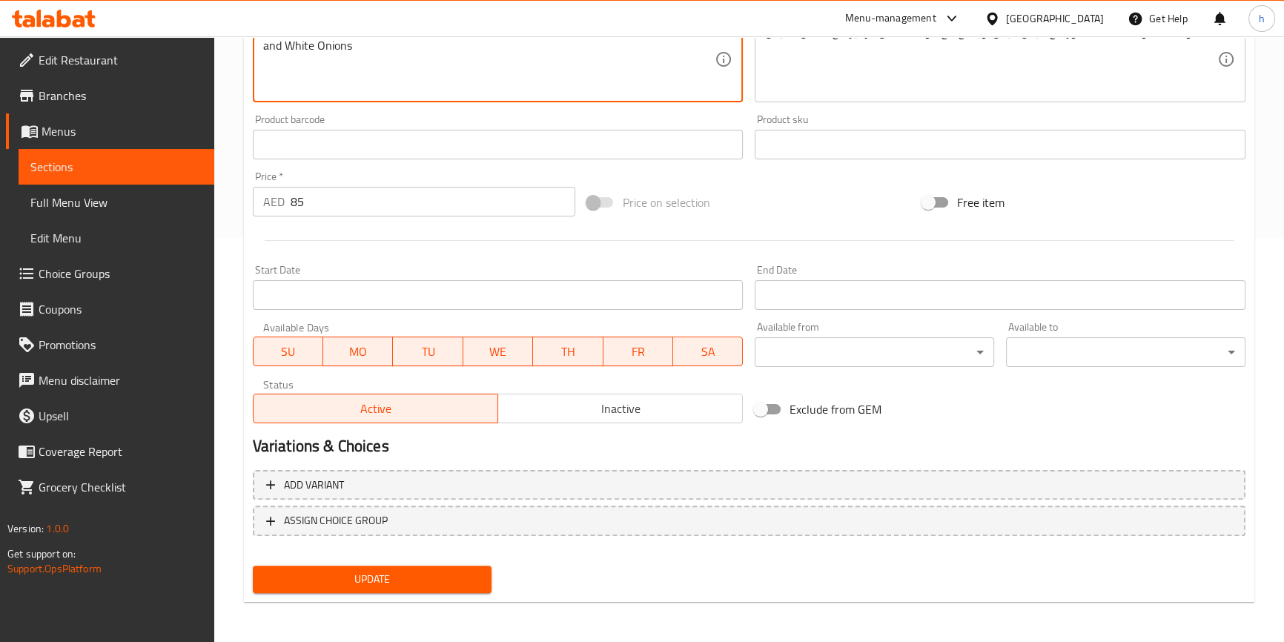
type textarea "Hammour Fish Salona Meal with White Rice, comes out with the meal plate of Arug…"
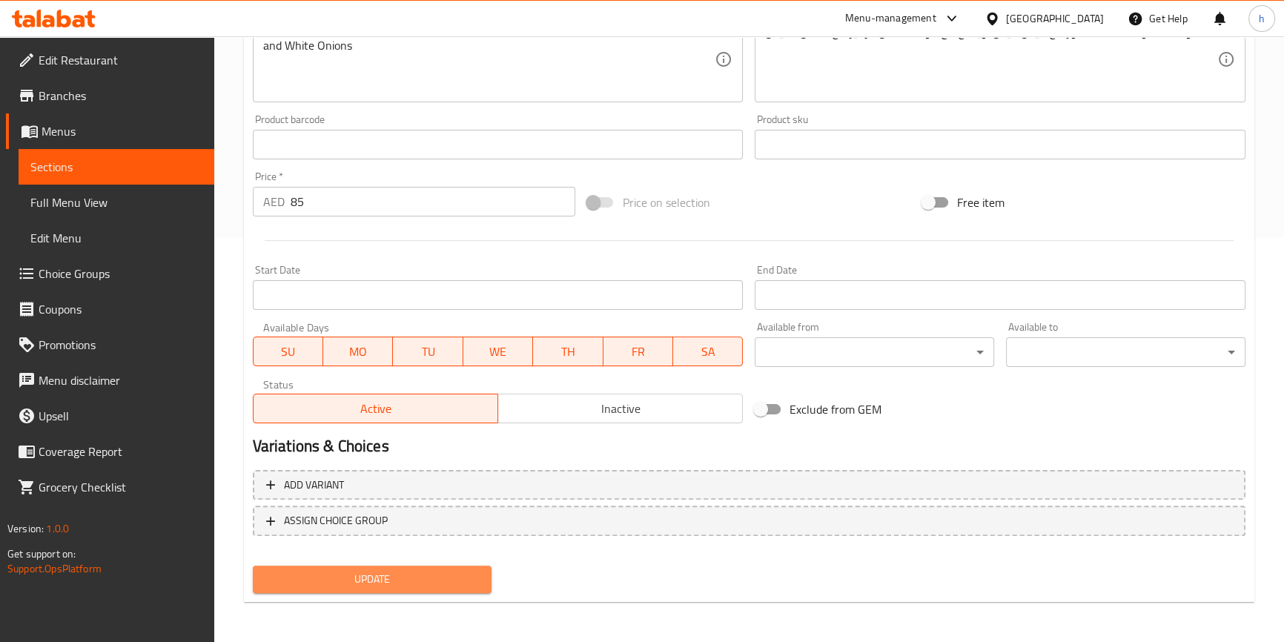
click at [458, 574] on span "Update" at bounding box center [373, 579] width 216 height 19
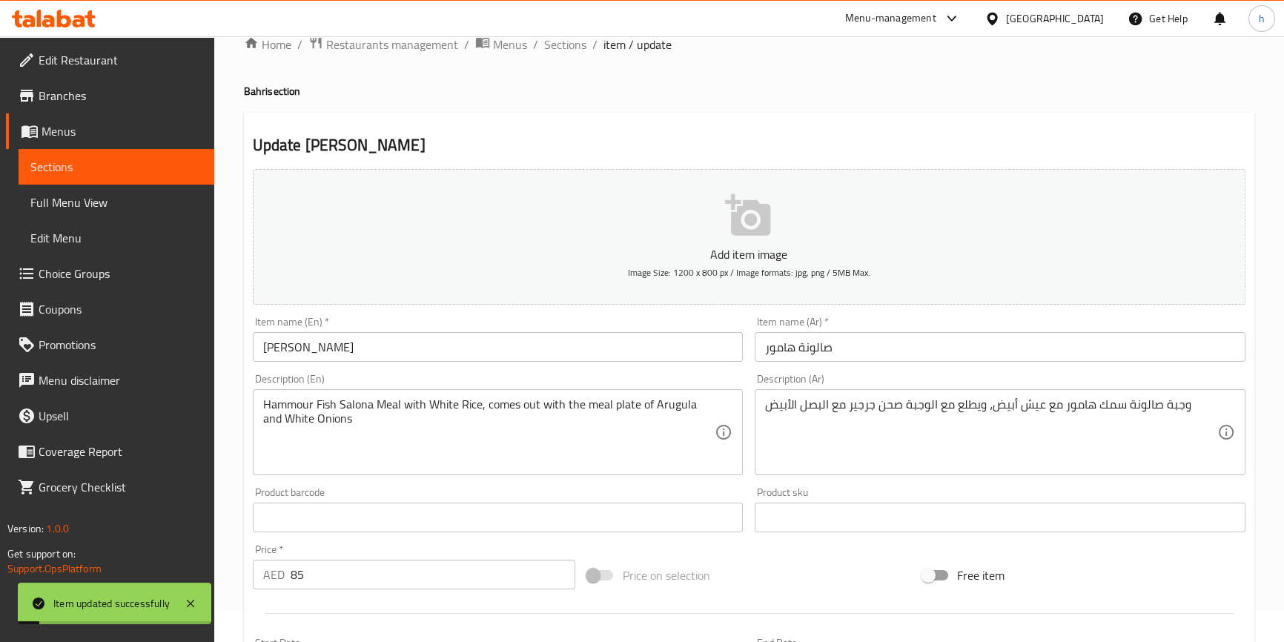
scroll to position [0, 0]
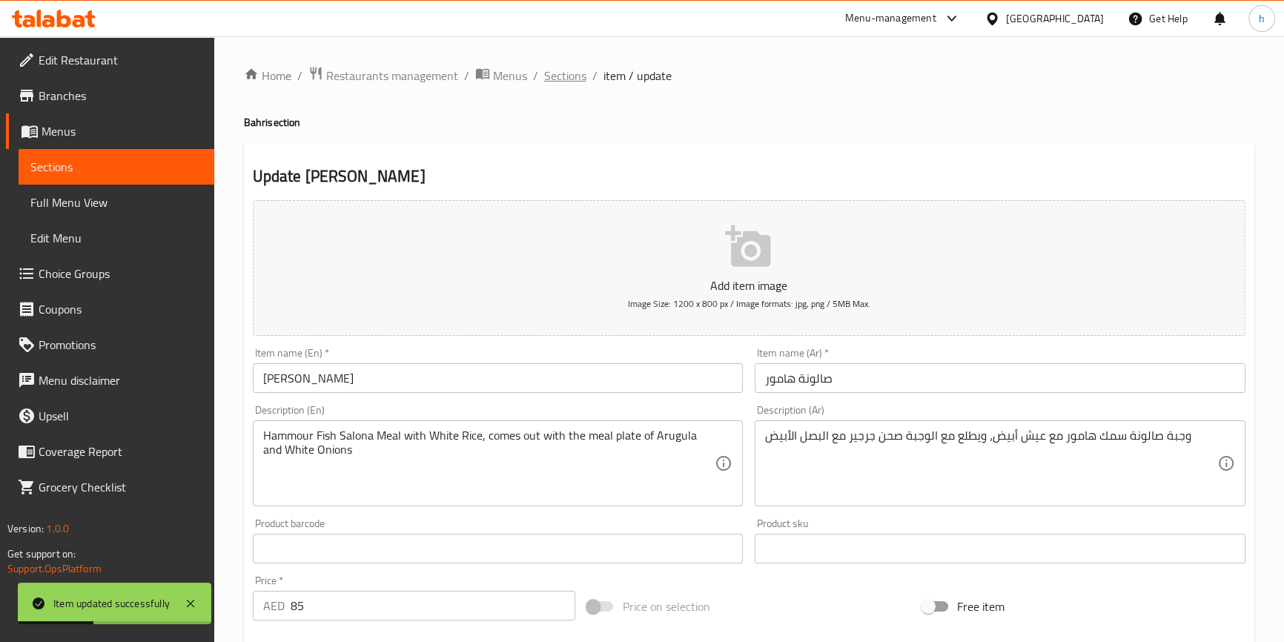
click at [567, 77] on span "Sections" at bounding box center [565, 76] width 42 height 18
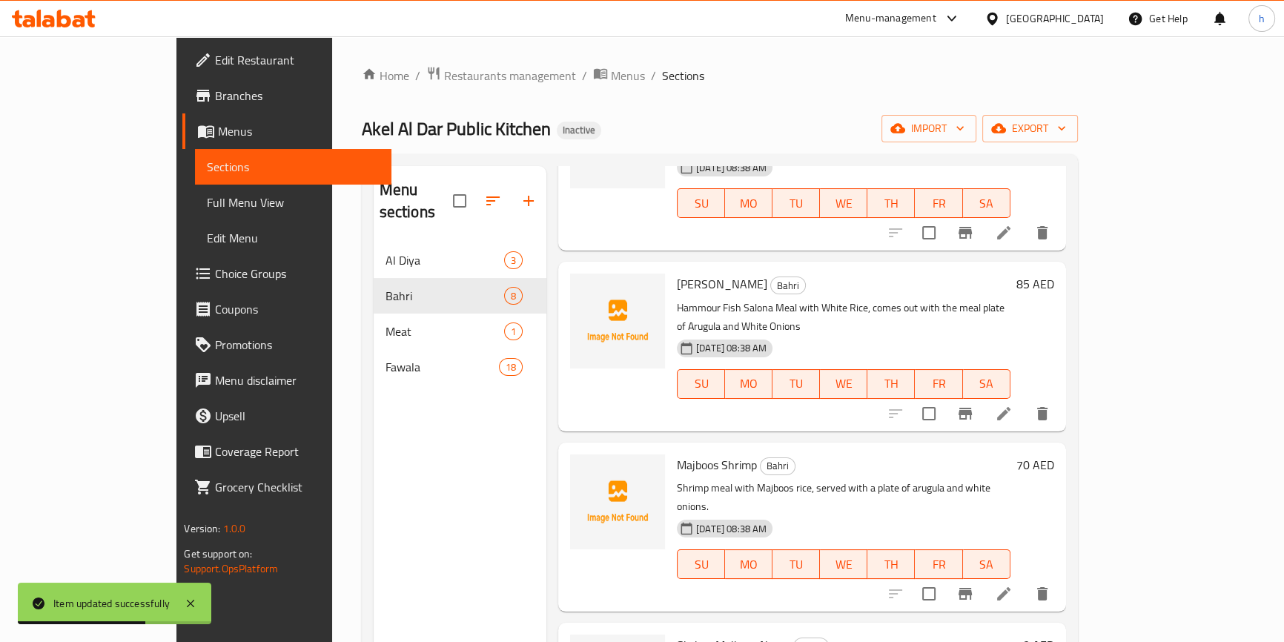
scroll to position [539, 0]
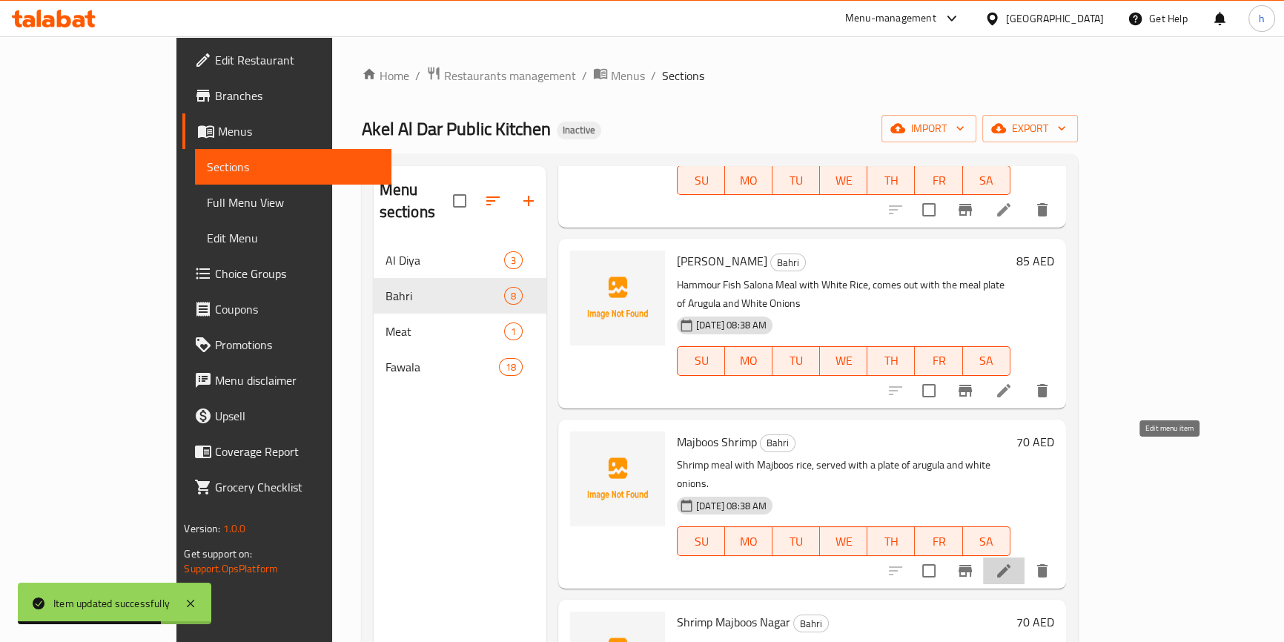
click at [1013, 562] on icon at bounding box center [1004, 571] width 18 height 18
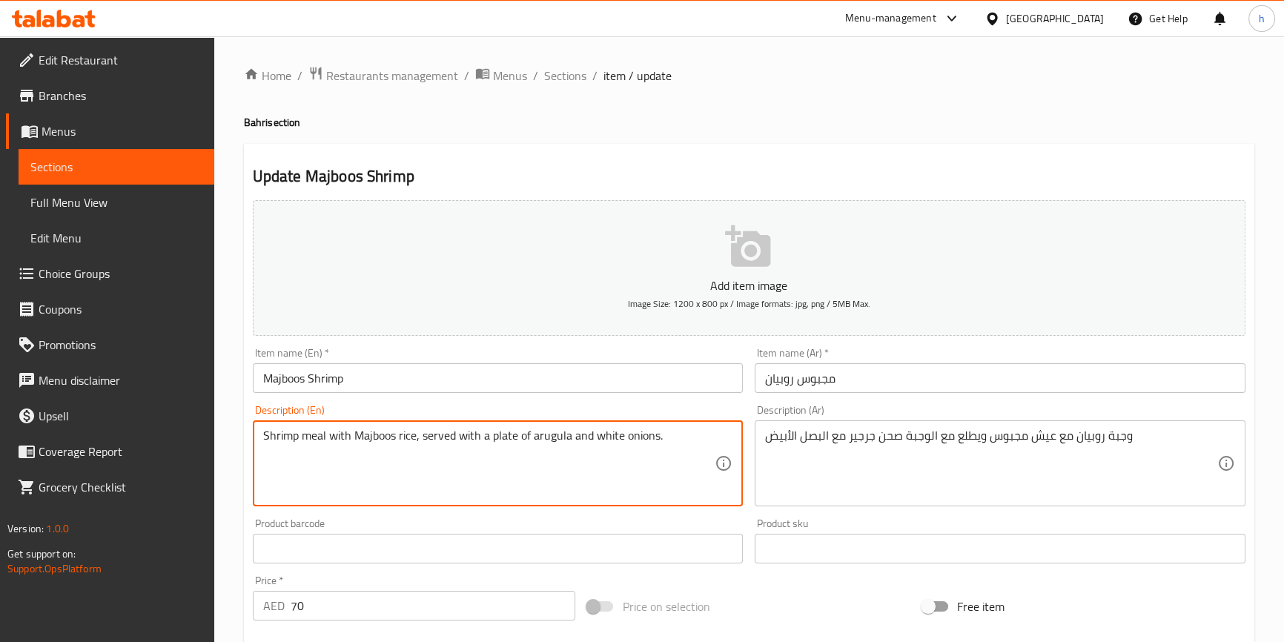
drag, startPoint x: 420, startPoint y: 438, endPoint x: 486, endPoint y: 435, distance: 66.1
paste textarea "comes out with the meal"
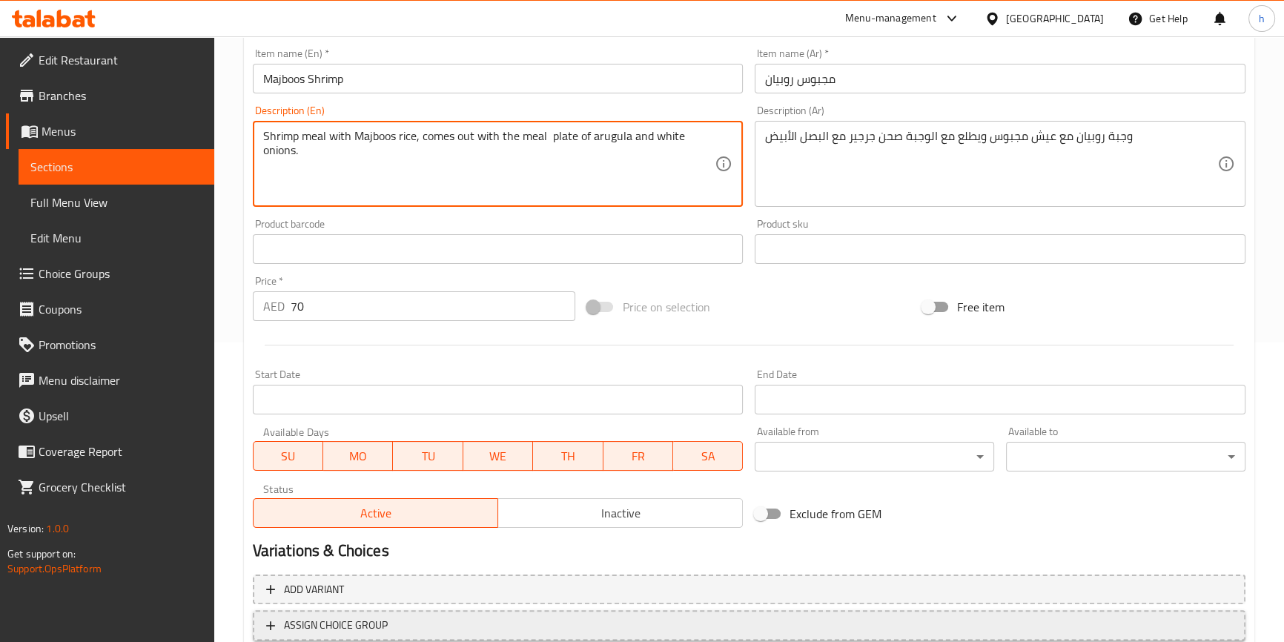
scroll to position [404, 0]
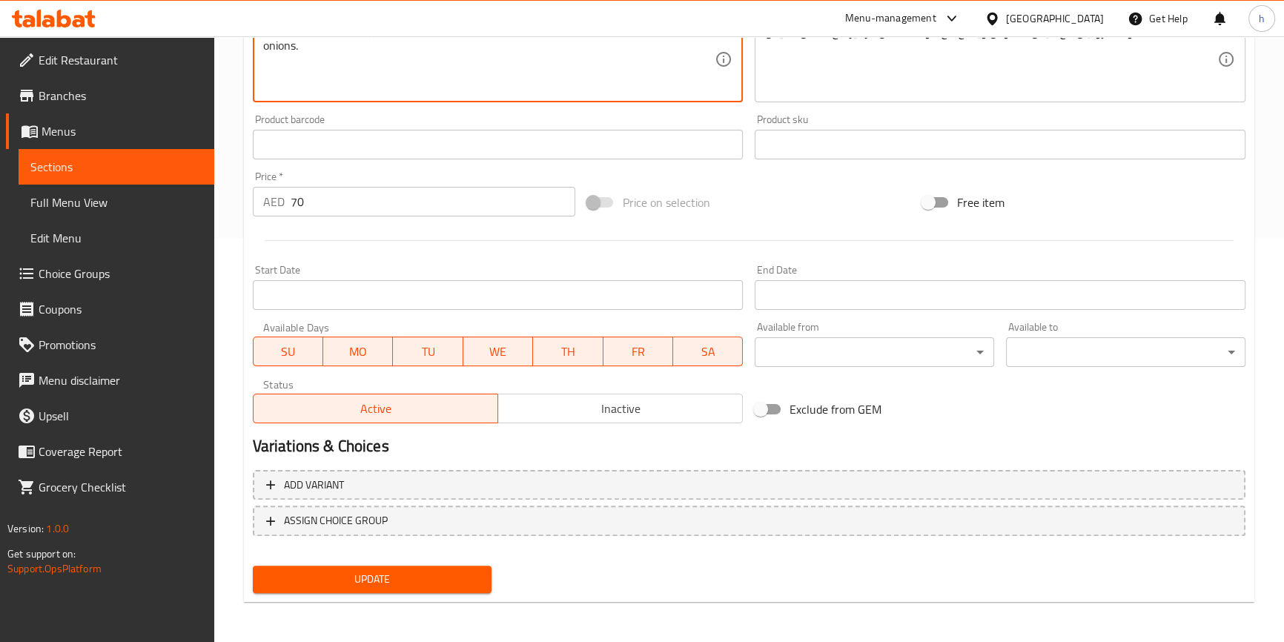
type textarea "Shrimp meal with Majboos rice, comes out with the meal plate of arugula and whi…"
click at [462, 550] on nav at bounding box center [749, 548] width 993 height 12
click at [449, 570] on span "Update" at bounding box center [373, 579] width 216 height 19
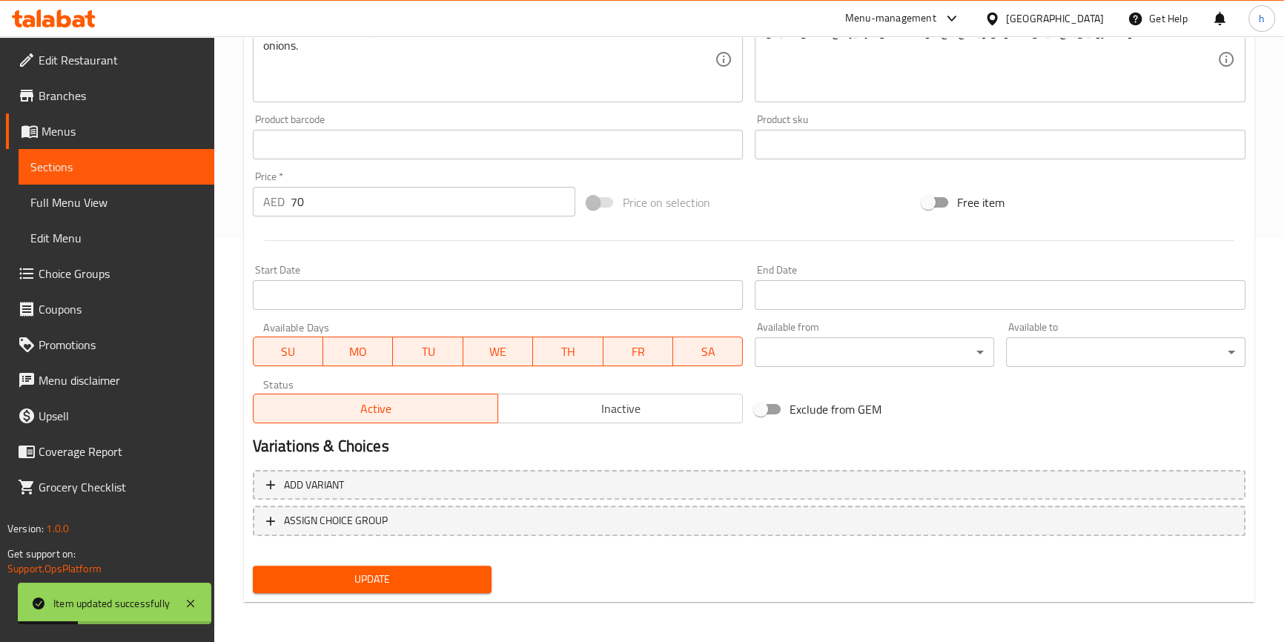
click at [436, 563] on div "Update" at bounding box center [372, 579] width 251 height 39
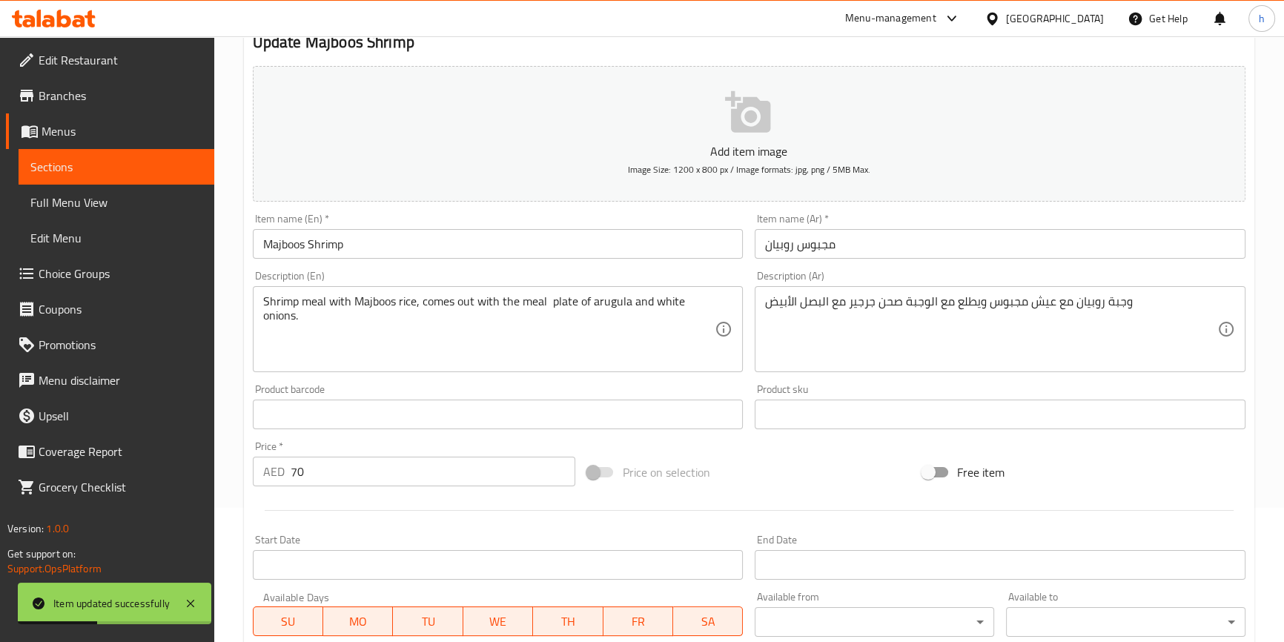
scroll to position [0, 0]
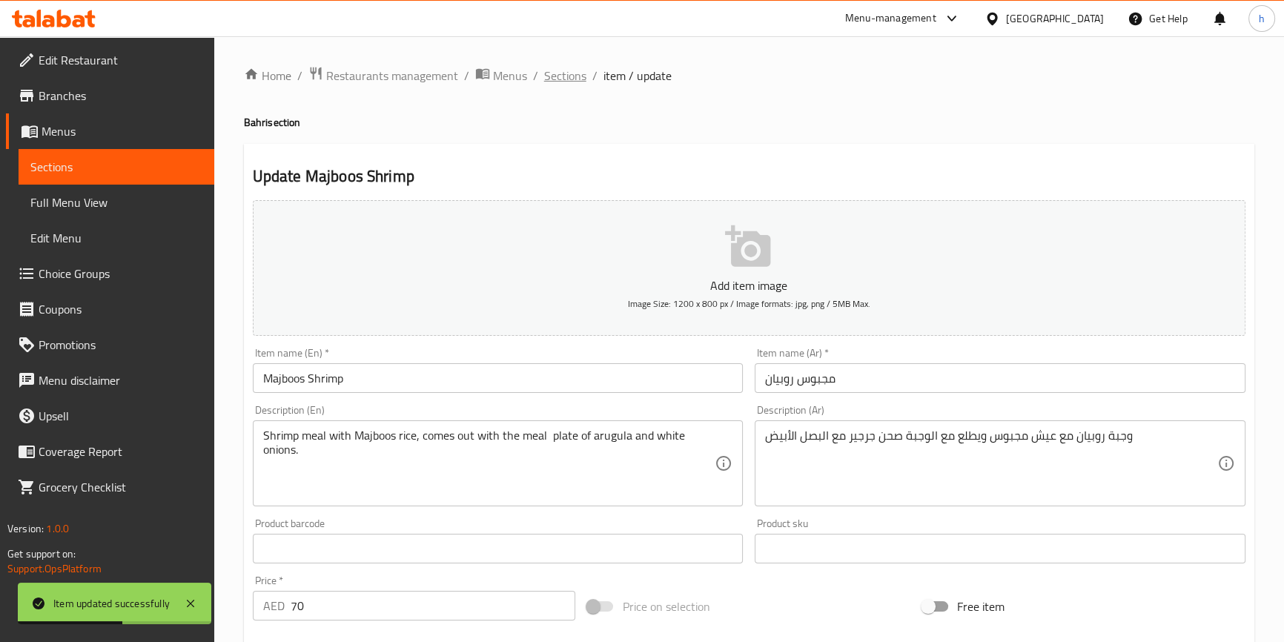
click at [572, 73] on span "Sections" at bounding box center [565, 76] width 42 height 18
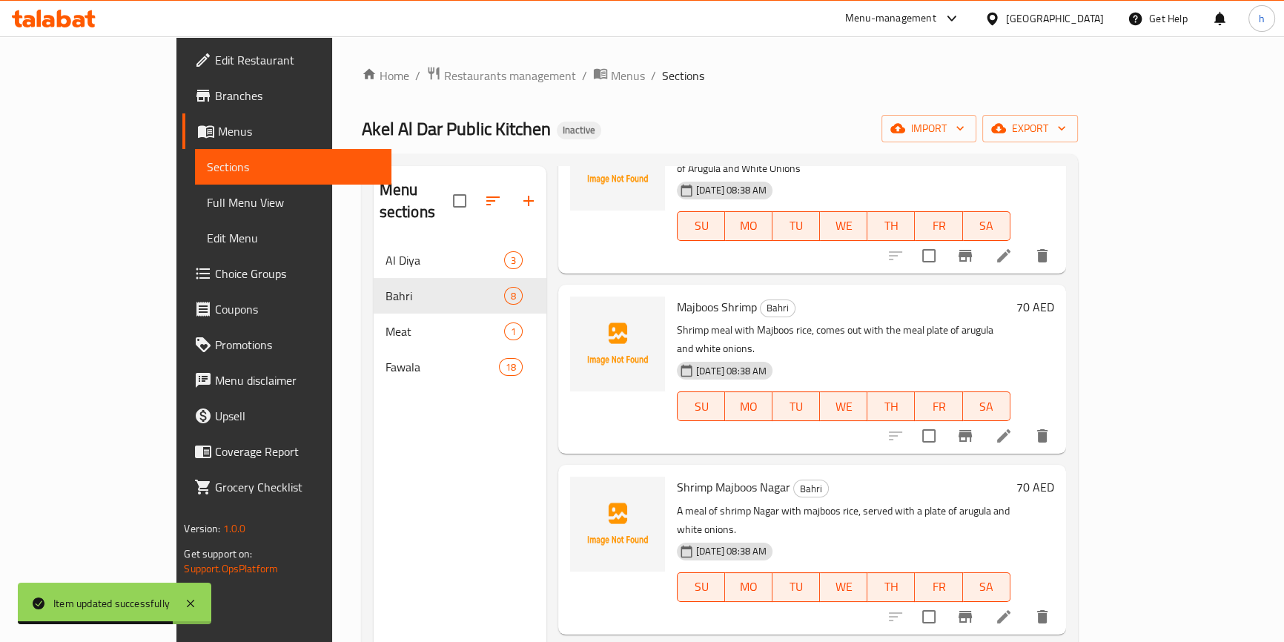
scroll to position [690, 0]
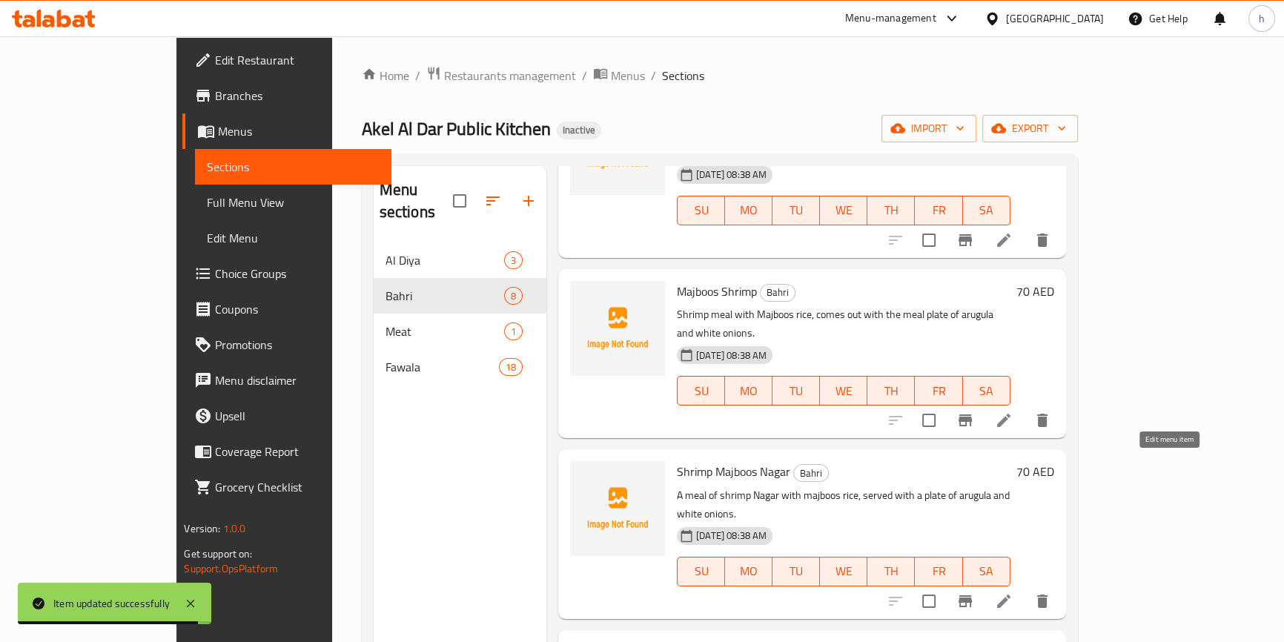
click at [1011, 595] on icon at bounding box center [1003, 601] width 13 height 13
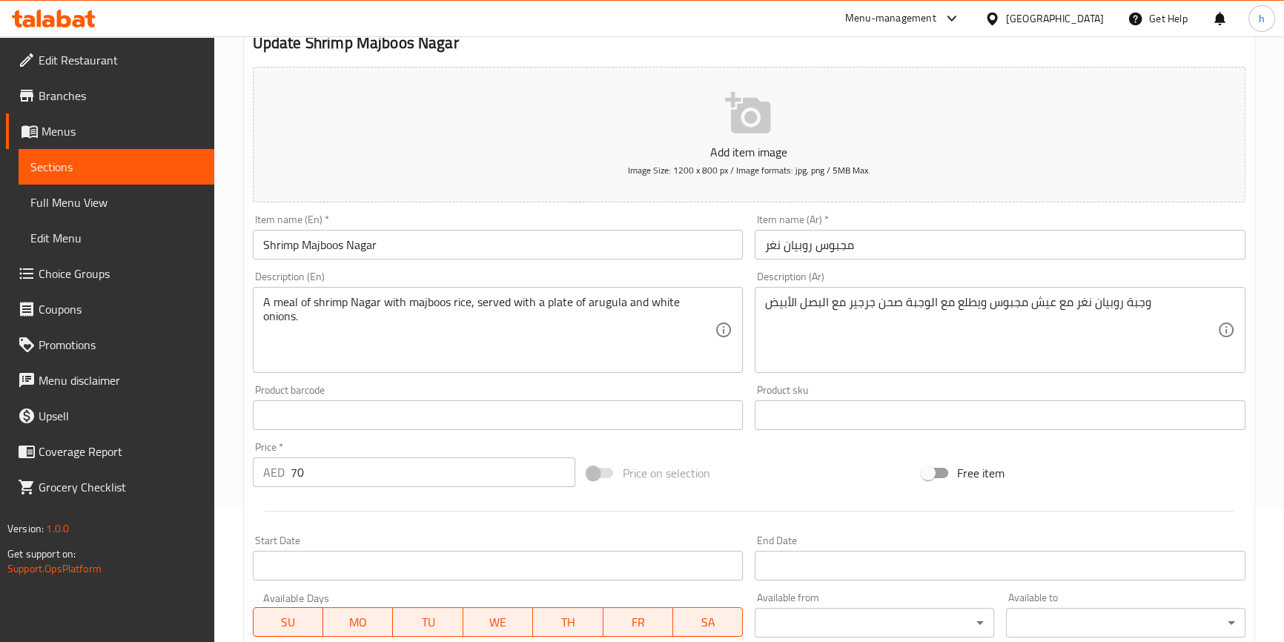
scroll to position [134, 0]
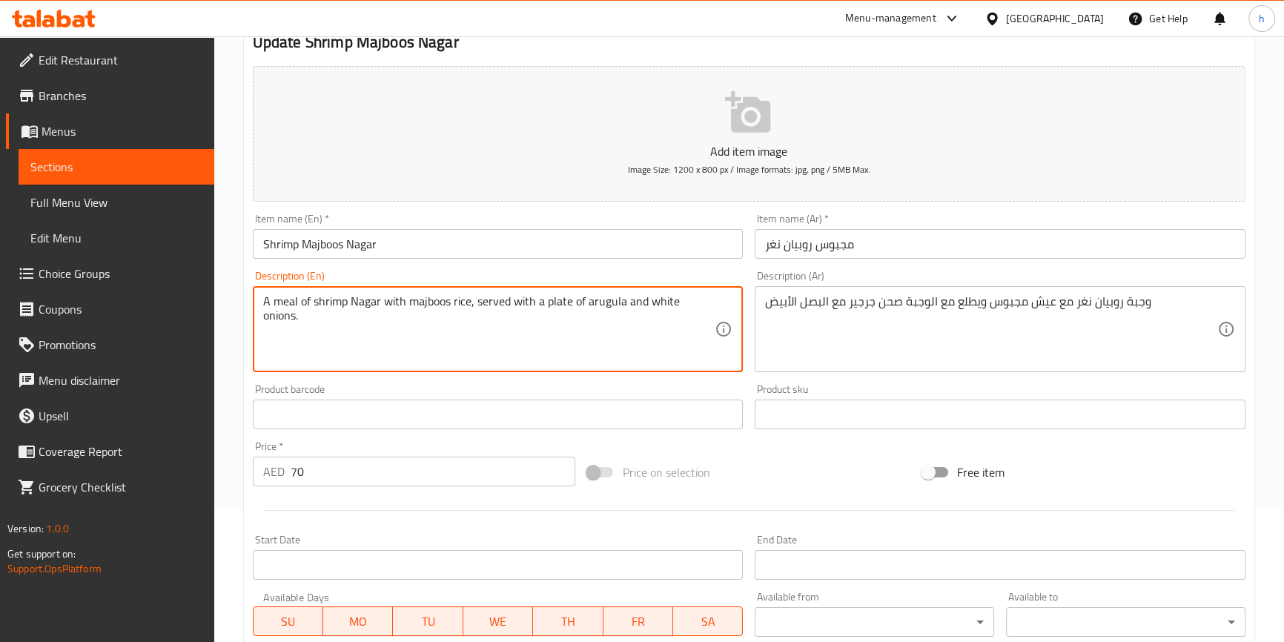
drag, startPoint x: 483, startPoint y: 300, endPoint x: 547, endPoint y: 289, distance: 64.7
paste textarea "comes out with the meal"
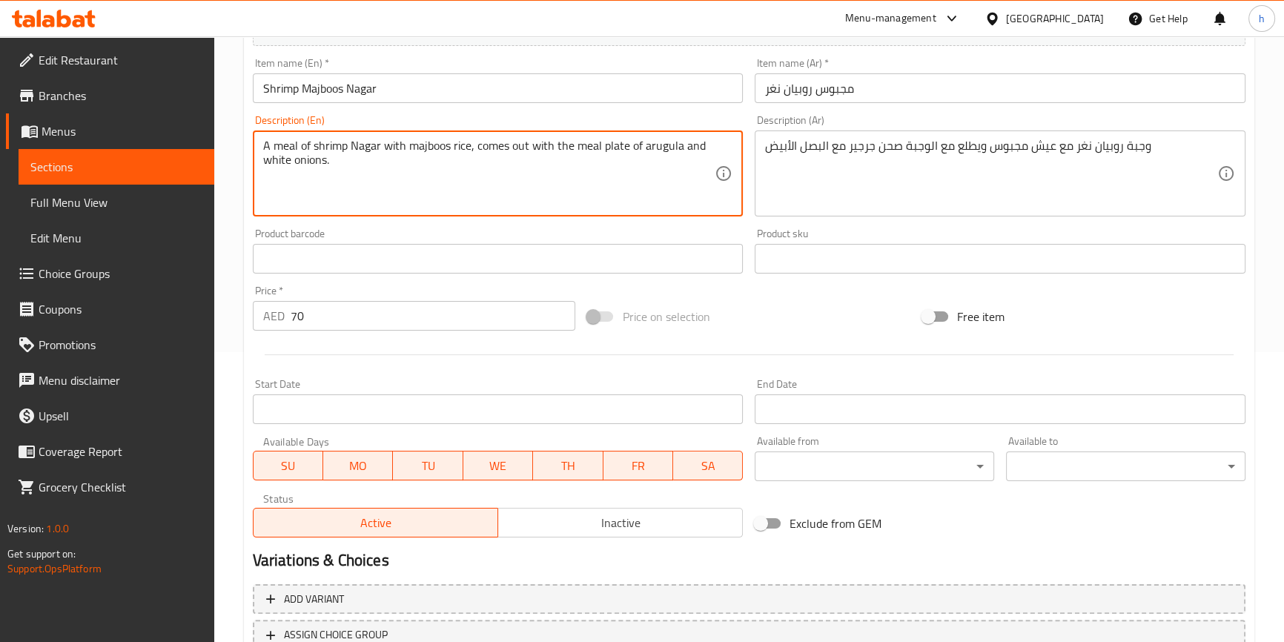
scroll to position [404, 0]
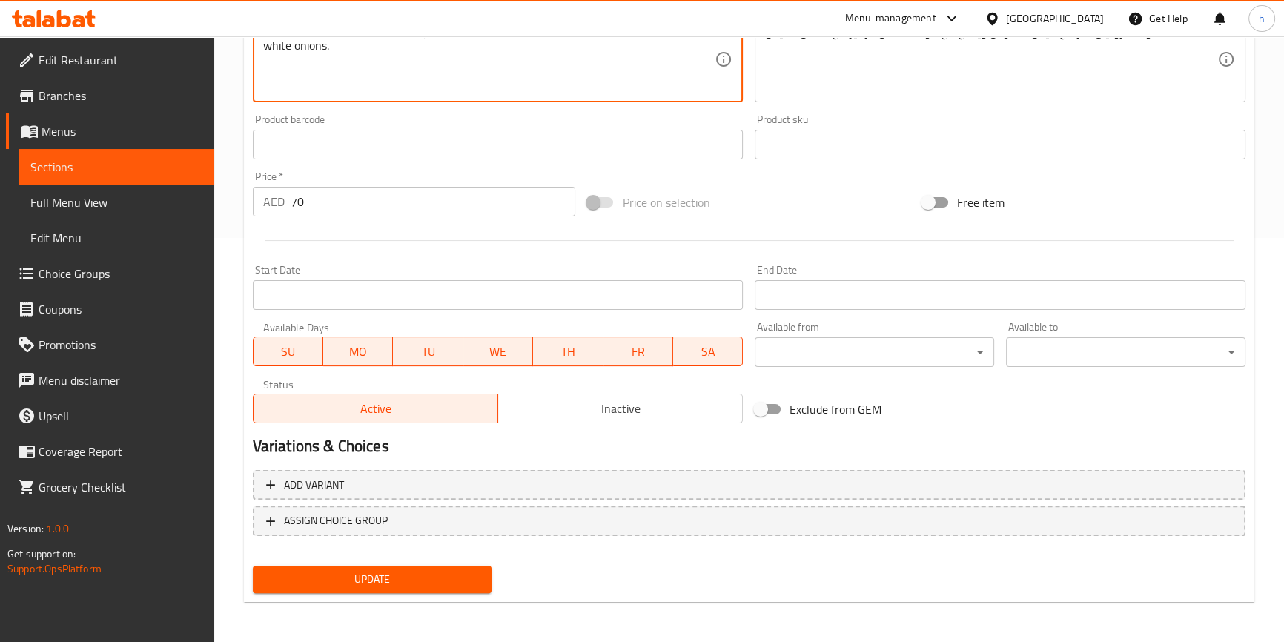
type textarea "A meal of shrimp Nagar with majboos rice, comes out with the meal plate of arug…"
click at [400, 581] on span "Update" at bounding box center [373, 579] width 216 height 19
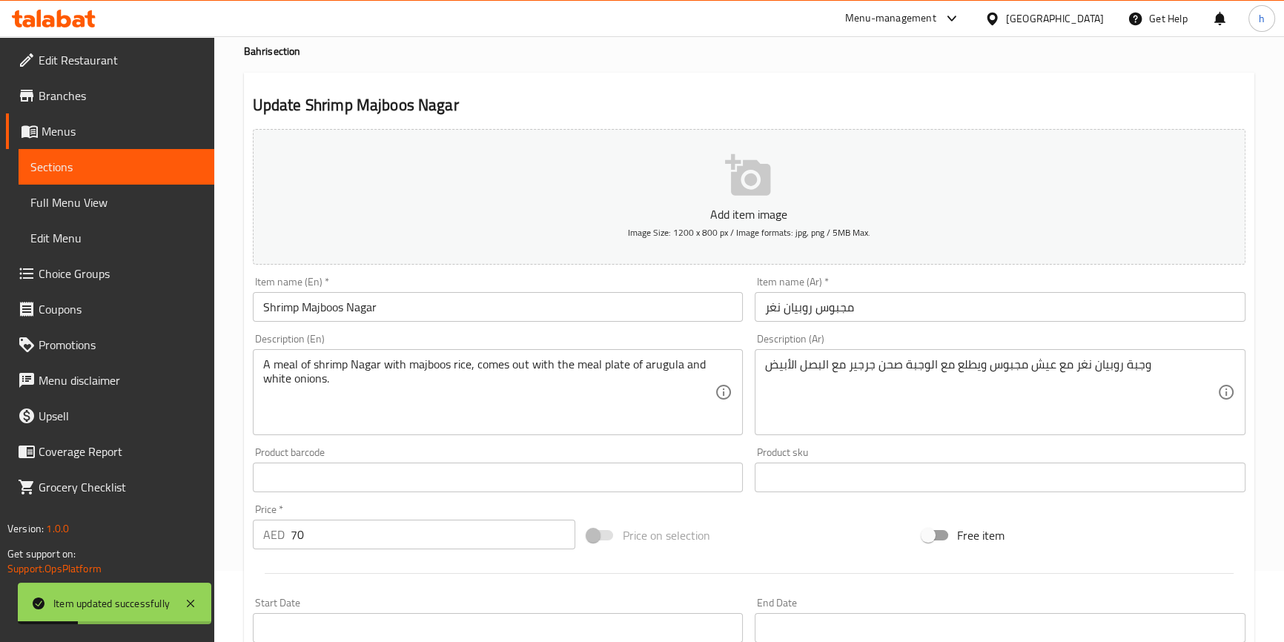
scroll to position [0, 0]
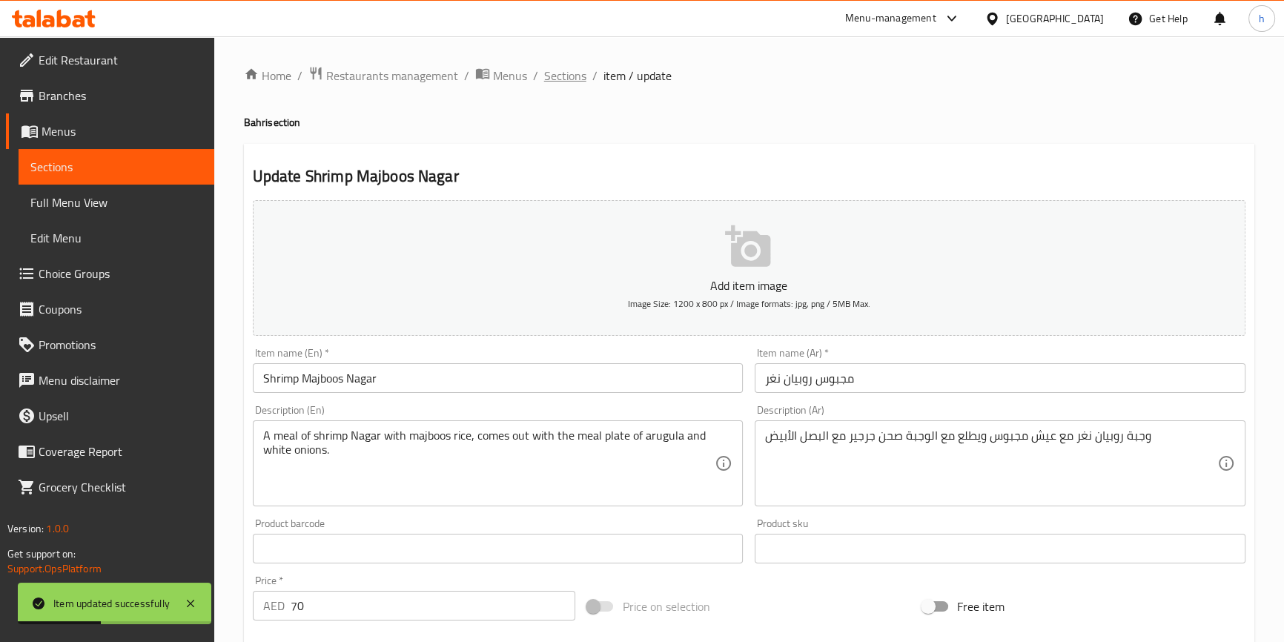
click at [567, 85] on span "Sections" at bounding box center [565, 76] width 42 height 18
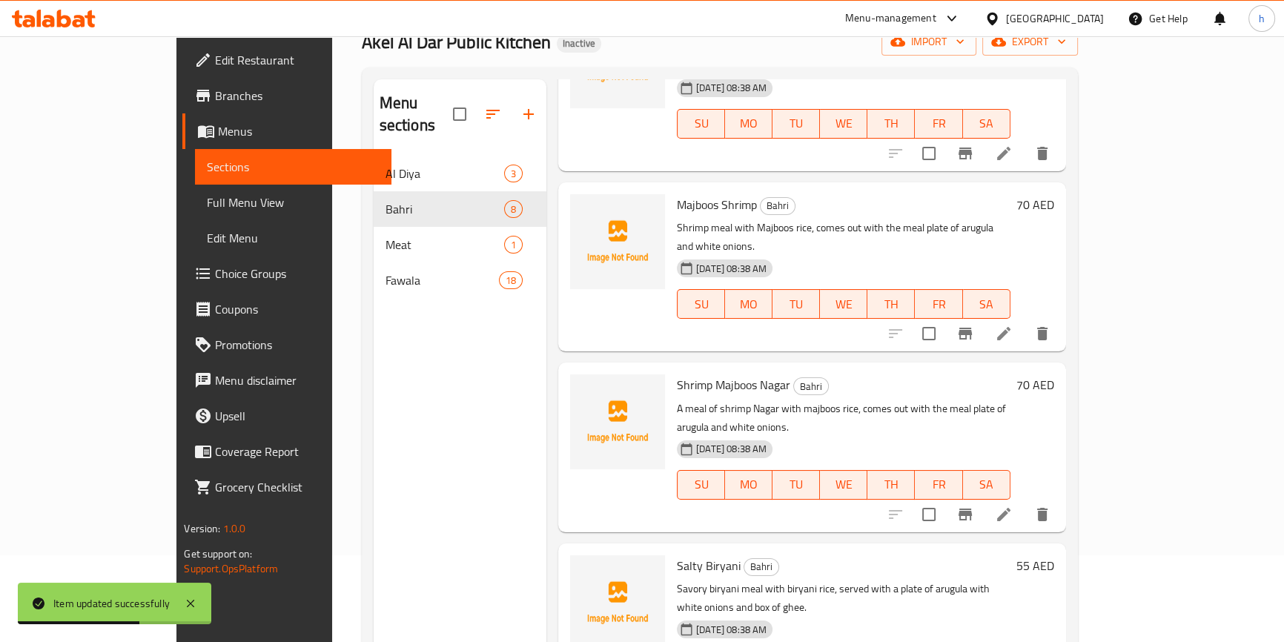
scroll to position [208, 0]
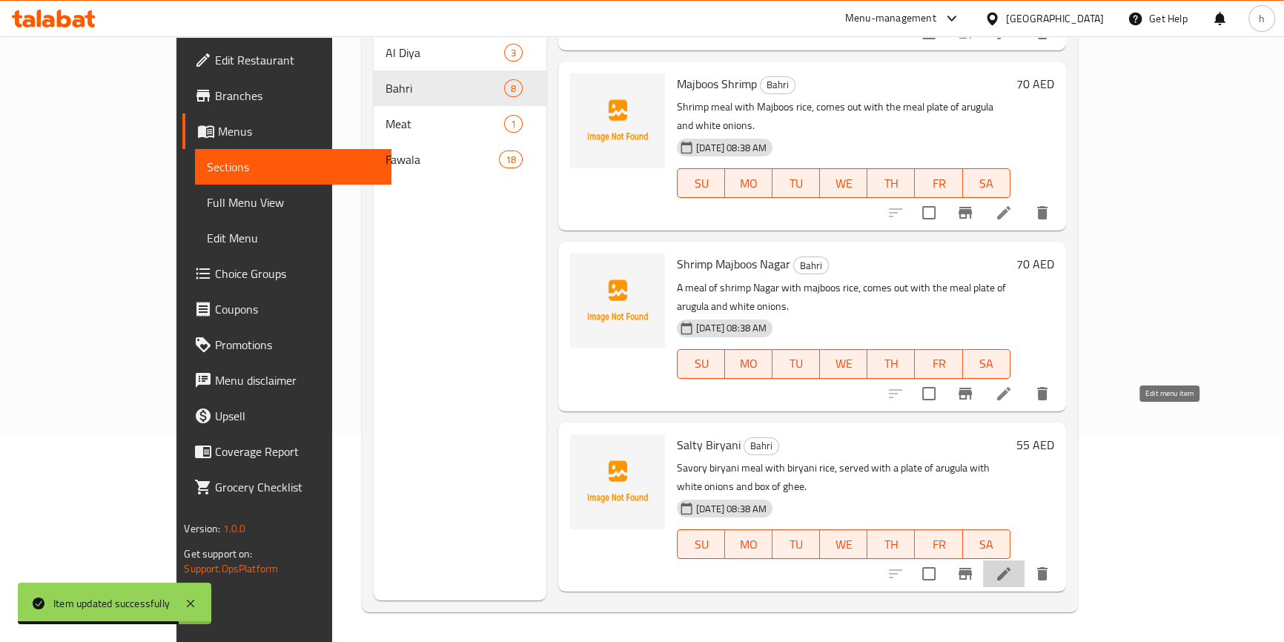
click at [1013, 565] on icon at bounding box center [1004, 574] width 18 height 18
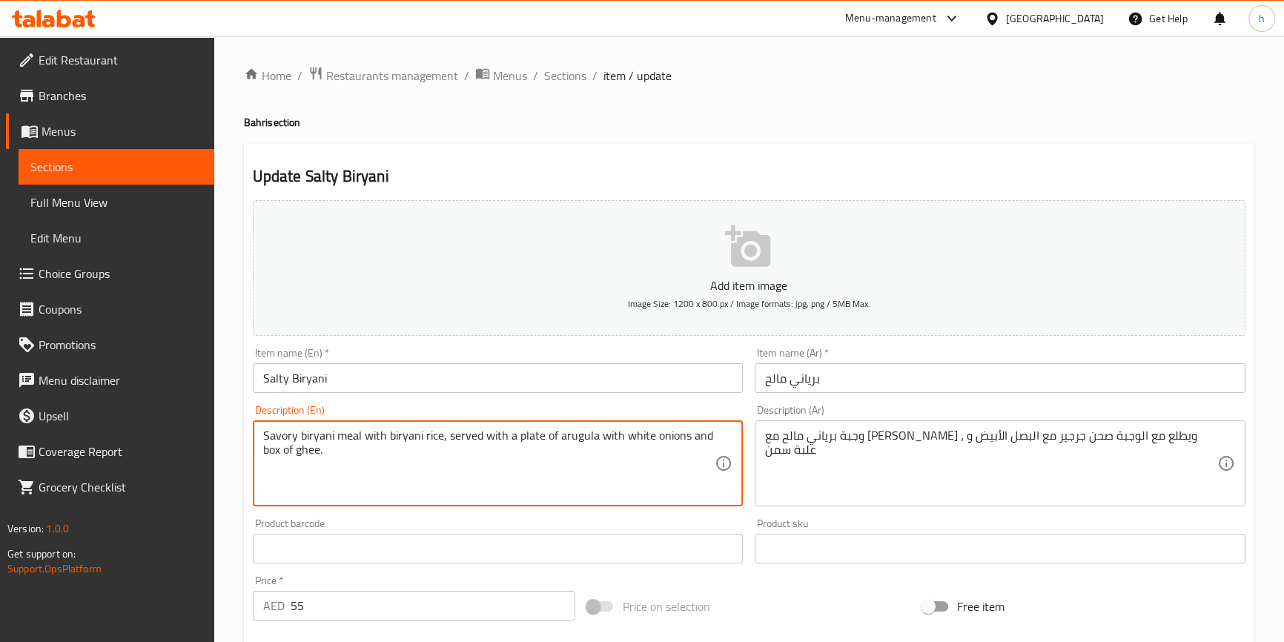
drag, startPoint x: 444, startPoint y: 434, endPoint x: 514, endPoint y: 426, distance: 70.2
paste textarea "comes out with the meal"
click at [442, 433] on textarea "Savory biryani meal with biryani rice,comes out with the meal plate of arugula …" at bounding box center [489, 464] width 452 height 70
type textarea "Savory biryani meal with biryani rice ,comes out with the meal plate of arugula…"
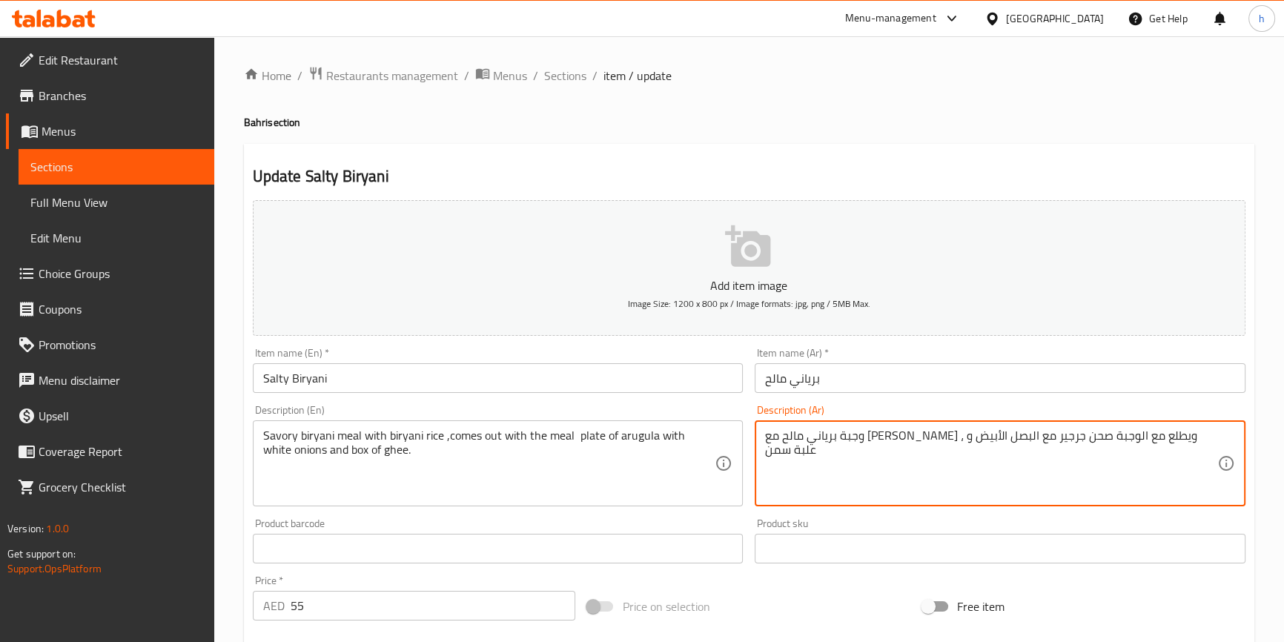
click at [798, 438] on textarea "وجبة برياني مالح مع [PERSON_NAME] ، ويطلع مع الوجبة صحن جرجير مع البصل الأبيض و…" at bounding box center [991, 464] width 452 height 70
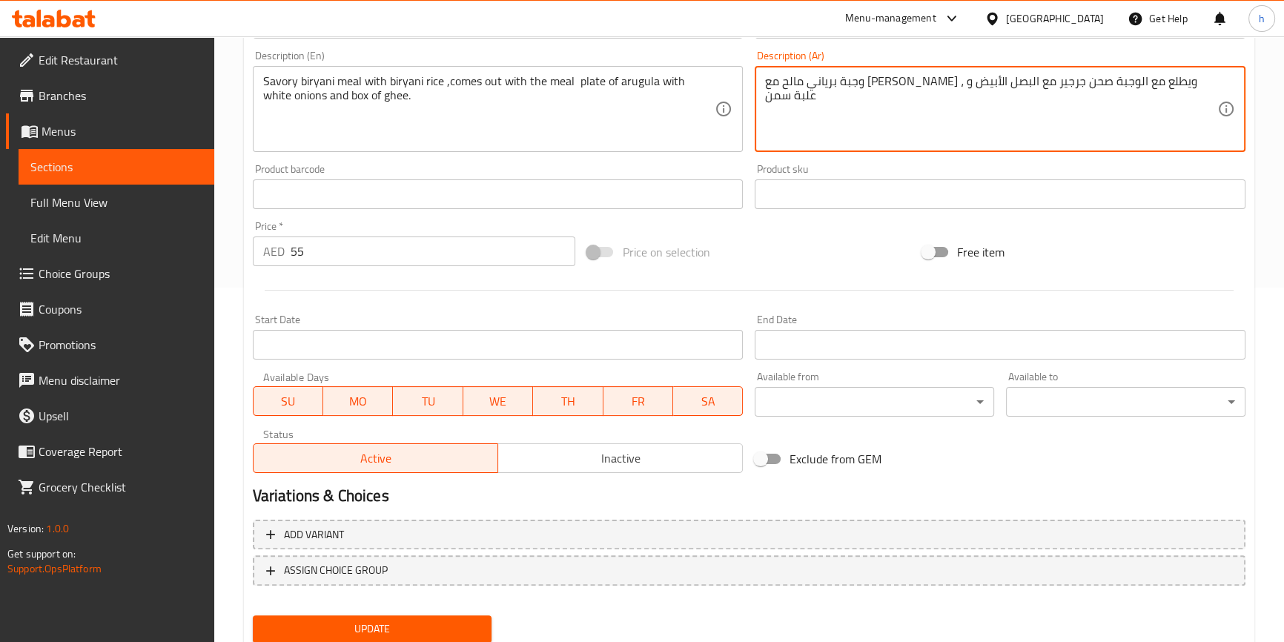
scroll to position [404, 0]
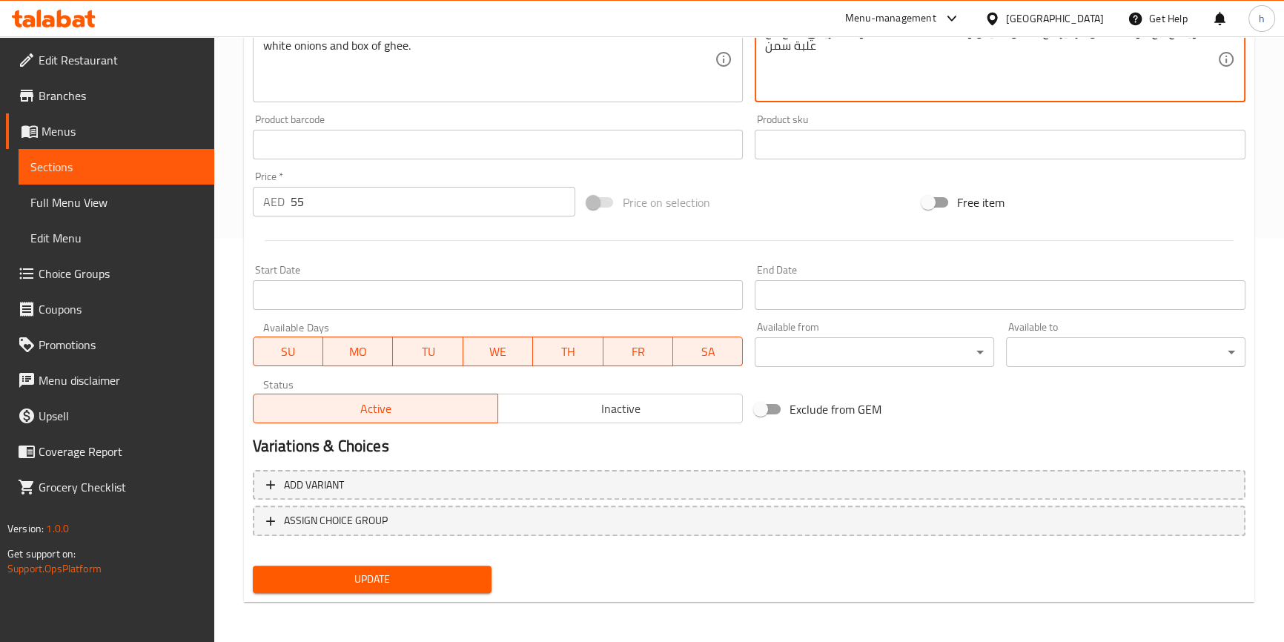
click at [458, 570] on span "Update" at bounding box center [373, 579] width 216 height 19
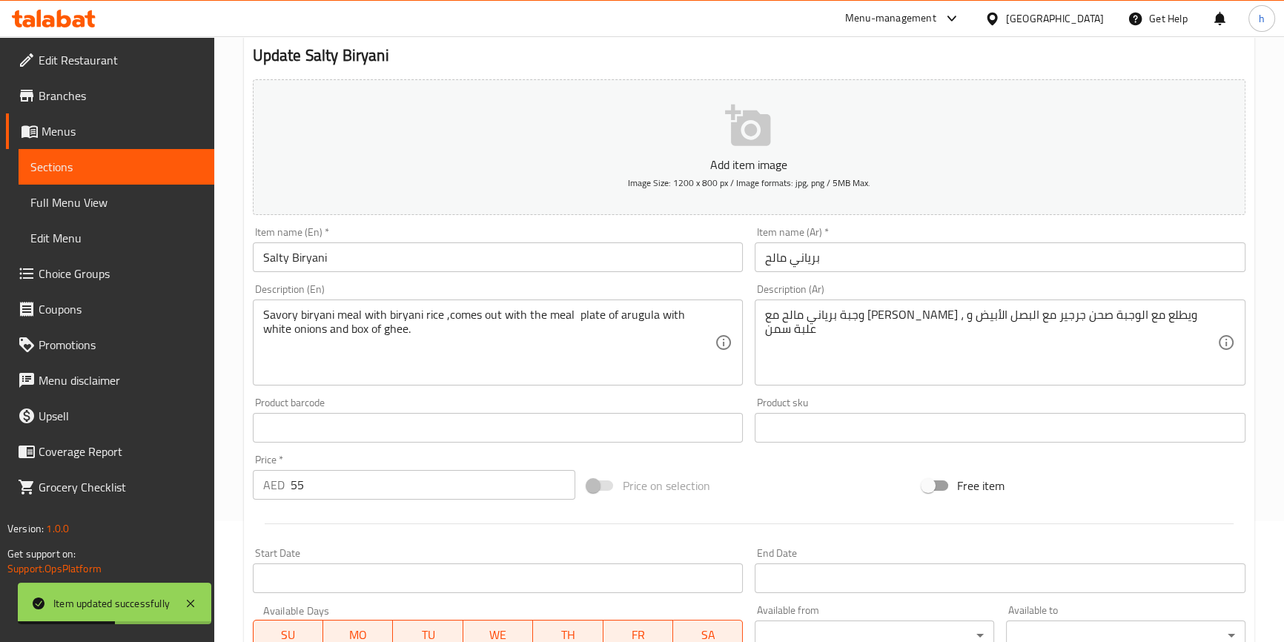
scroll to position [0, 0]
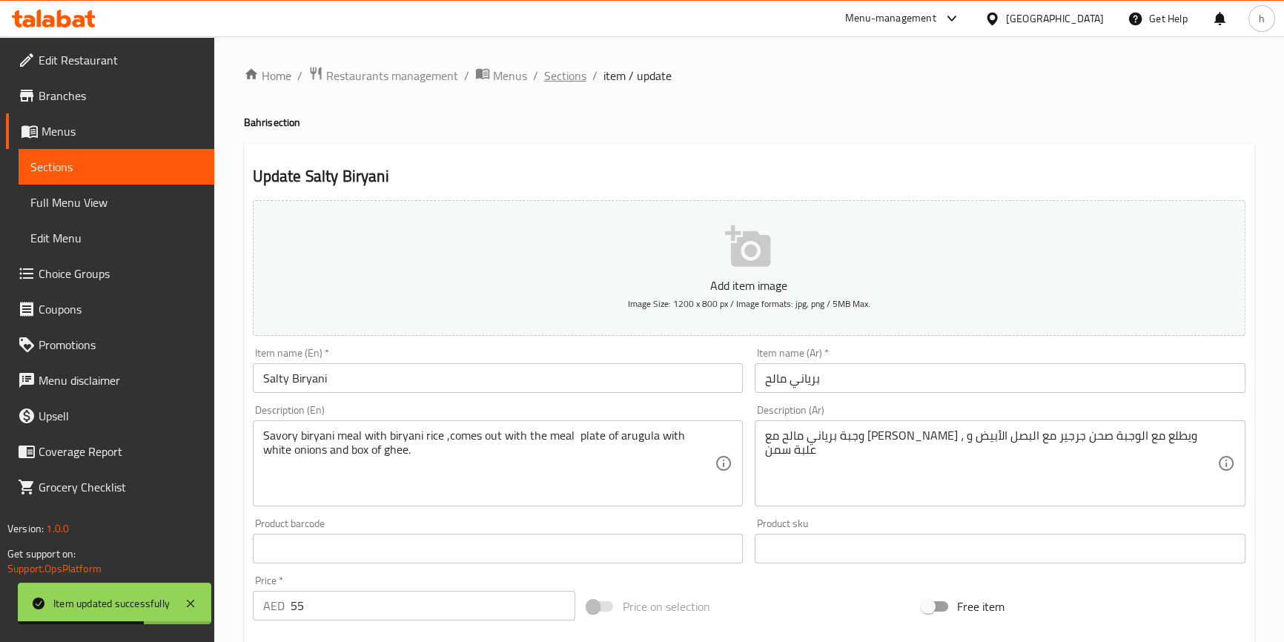
click at [572, 71] on span "Sections" at bounding box center [565, 76] width 42 height 18
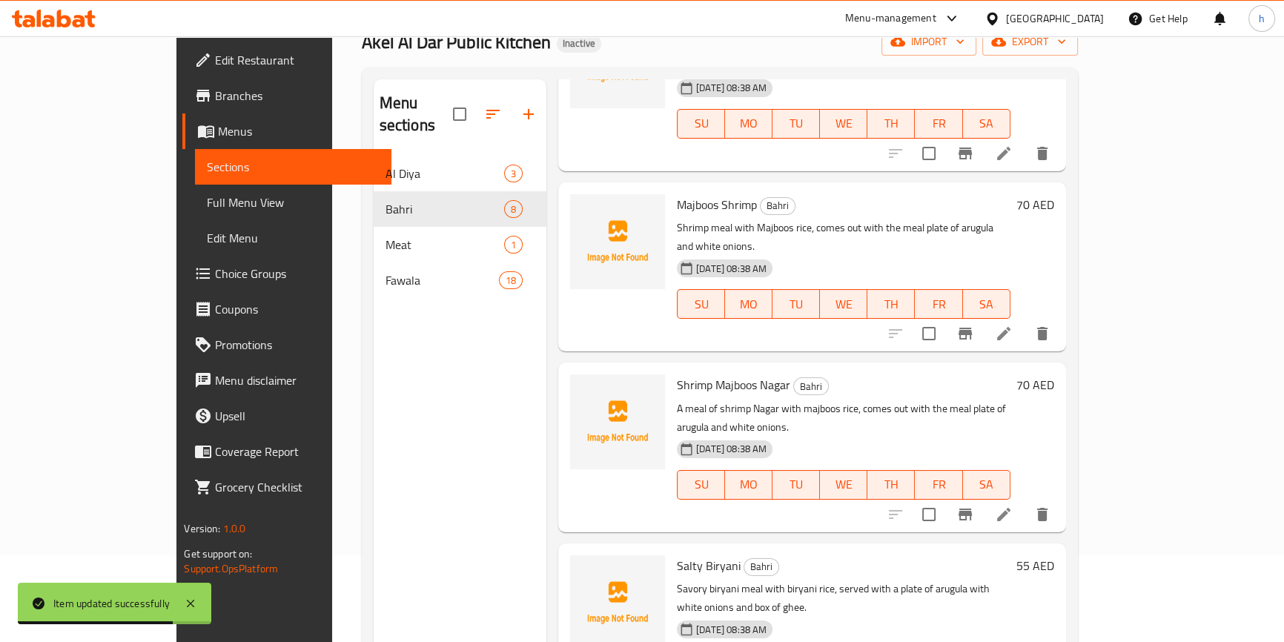
scroll to position [208, 0]
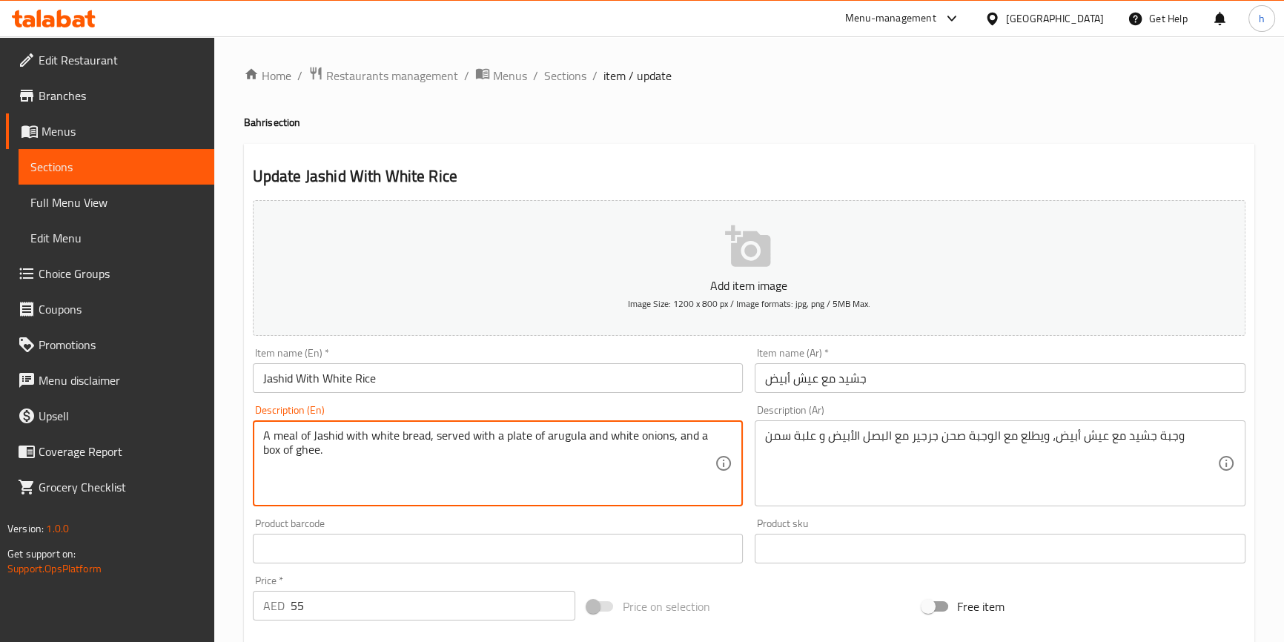
drag, startPoint x: 435, startPoint y: 436, endPoint x: 501, endPoint y: 430, distance: 66.3
paste textarea "علبة"
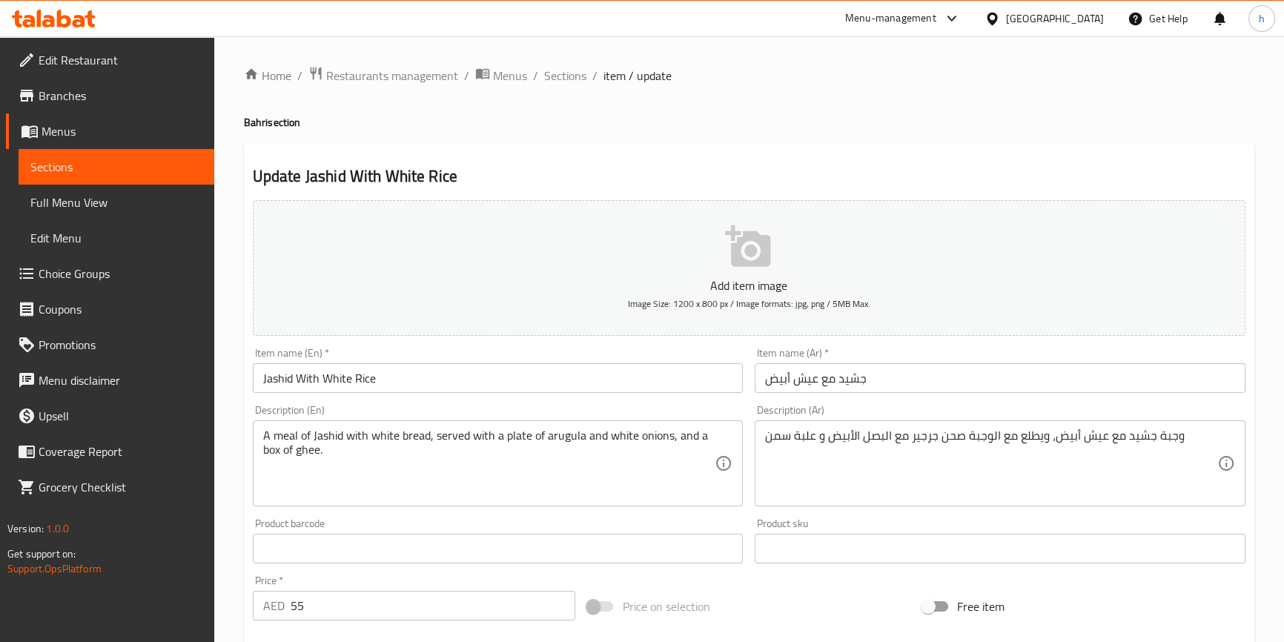
click at [481, 433] on textarea "A meal of Jashid with white bread, served with a plate of arugula and white oni…" at bounding box center [489, 464] width 452 height 70
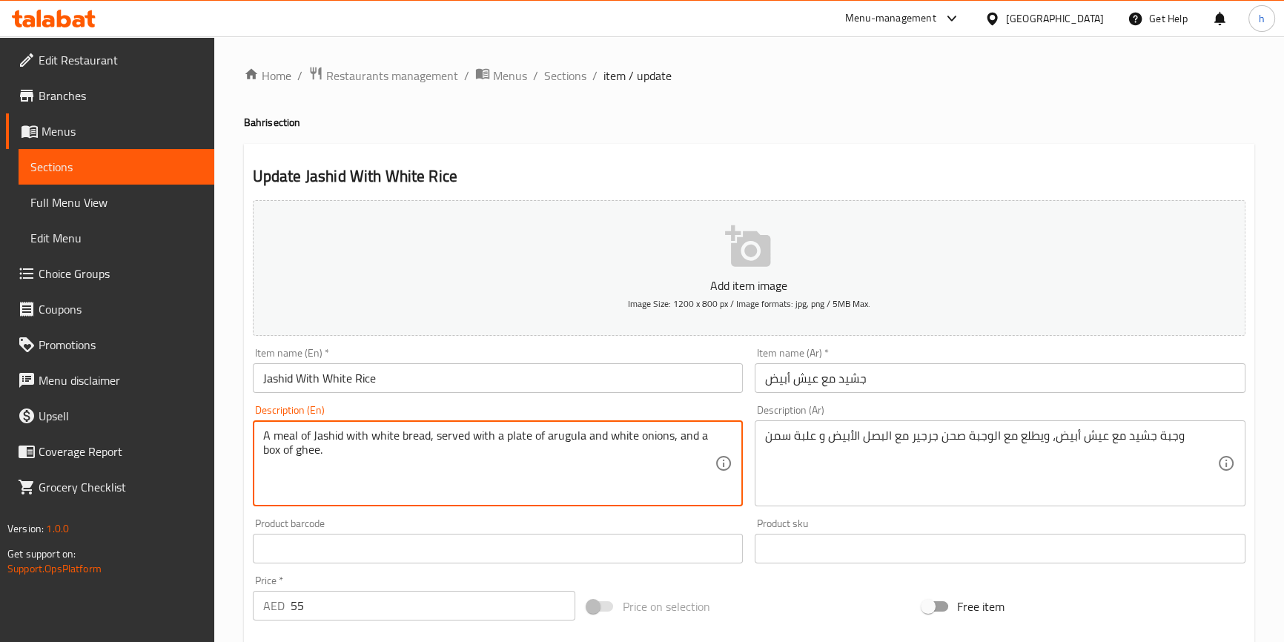
drag, startPoint x: 435, startPoint y: 434, endPoint x: 499, endPoint y: 425, distance: 64.4
click at [499, 425] on div "A meal of Jashid with white bread, served with a plate of arugula and white oni…" at bounding box center [498, 463] width 491 height 86
paste textarea "comes out with the meal"
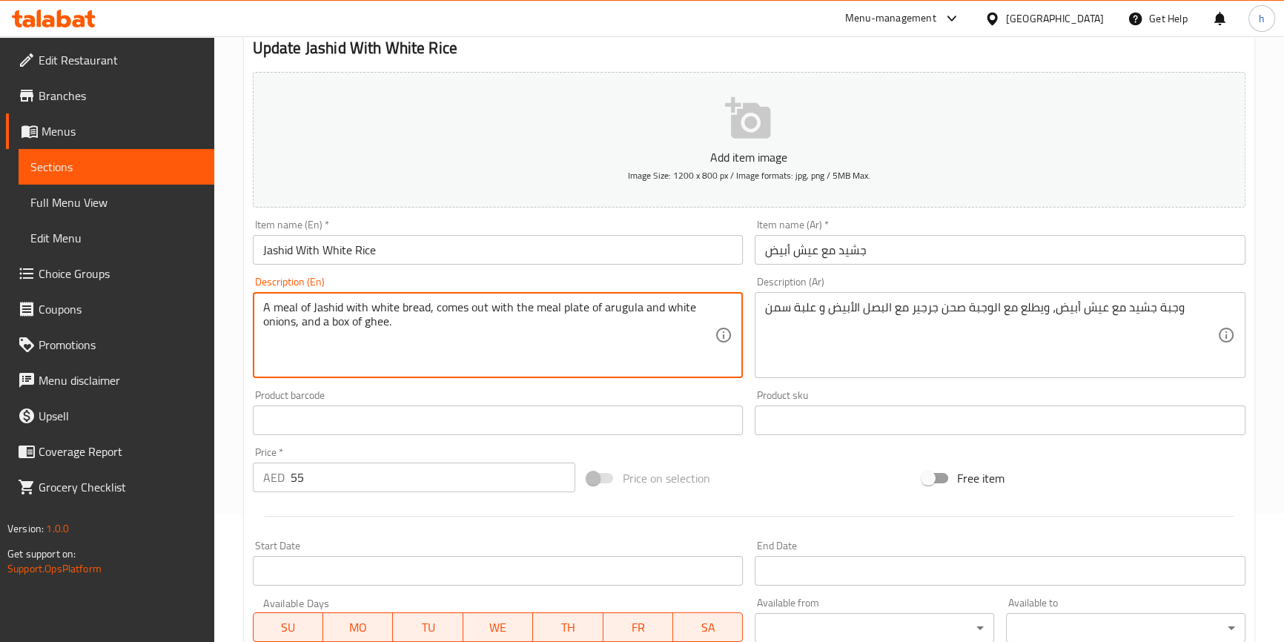
scroll to position [404, 0]
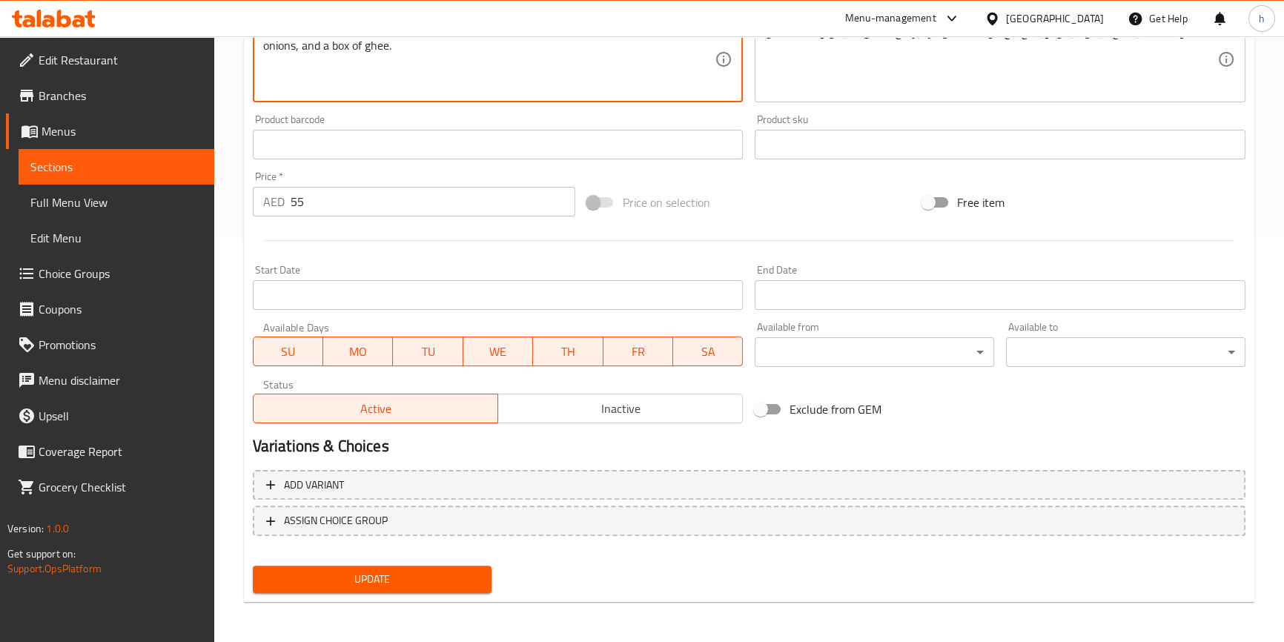
type textarea "A meal of Jashid with white bread, comes out with the meal plate of arugula and…"
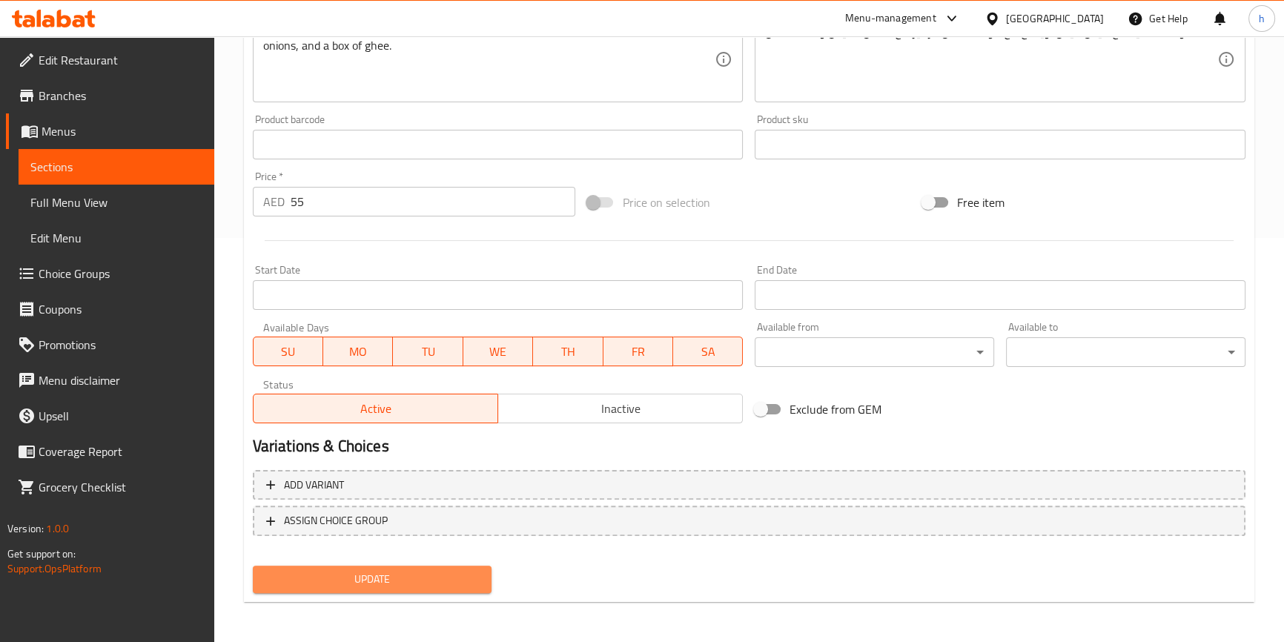
click at [394, 582] on span "Update" at bounding box center [373, 579] width 216 height 19
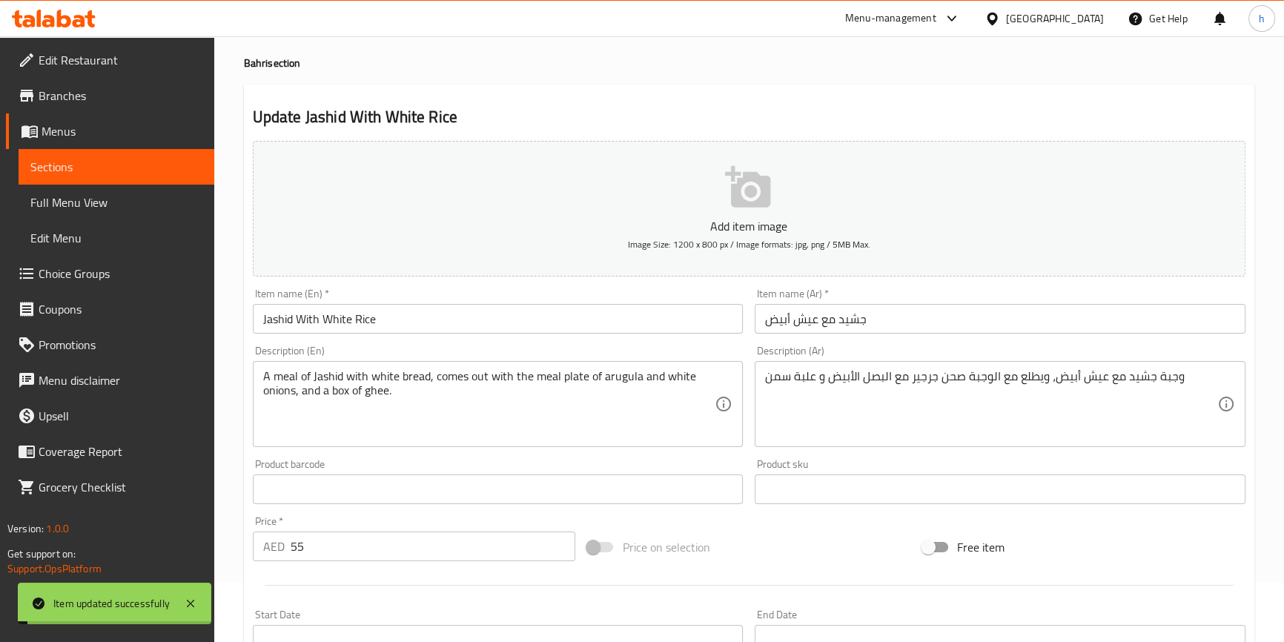
scroll to position [0, 0]
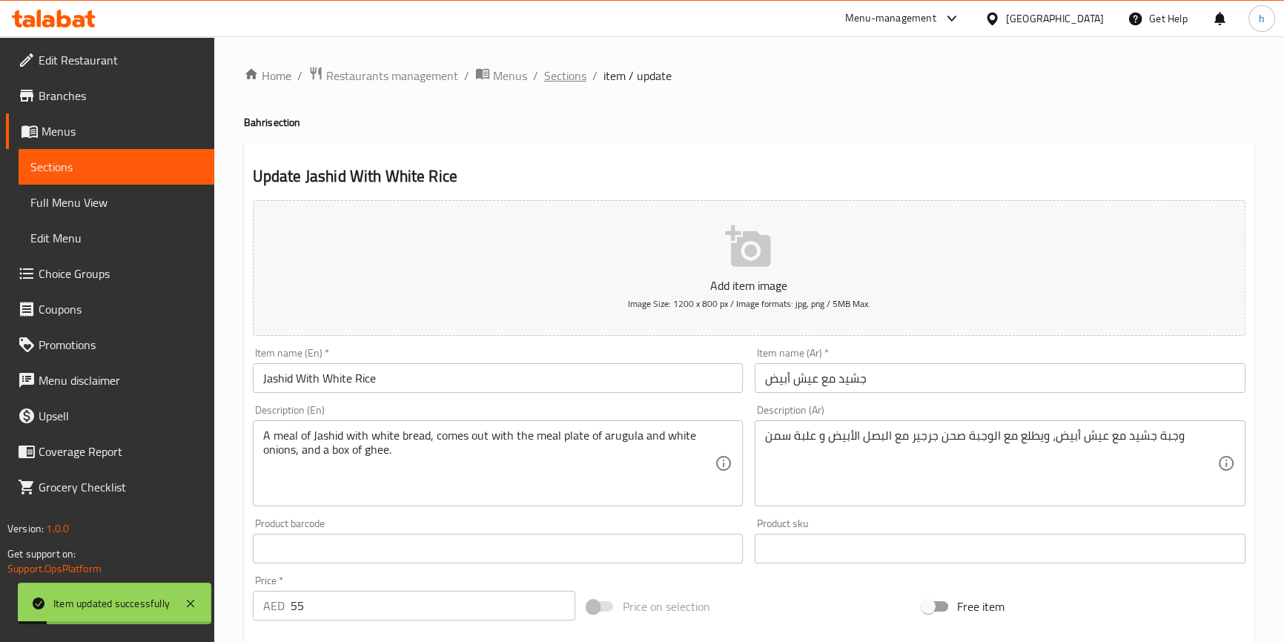
click at [575, 72] on span "Sections" at bounding box center [565, 76] width 42 height 18
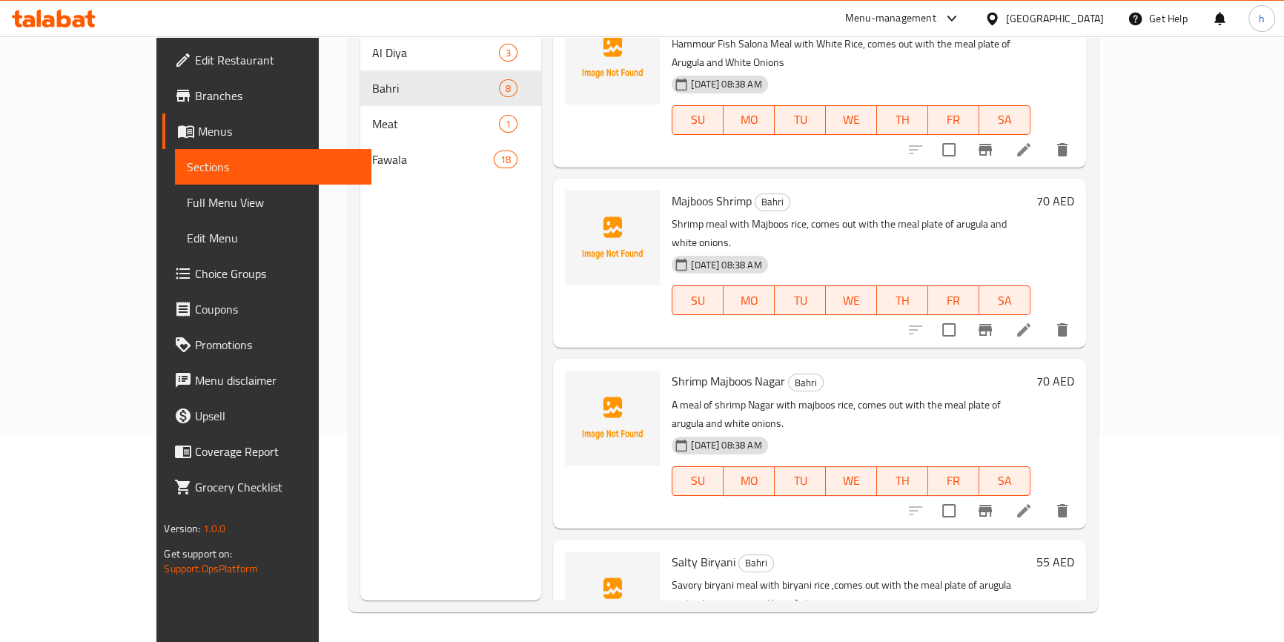
scroll to position [420, 0]
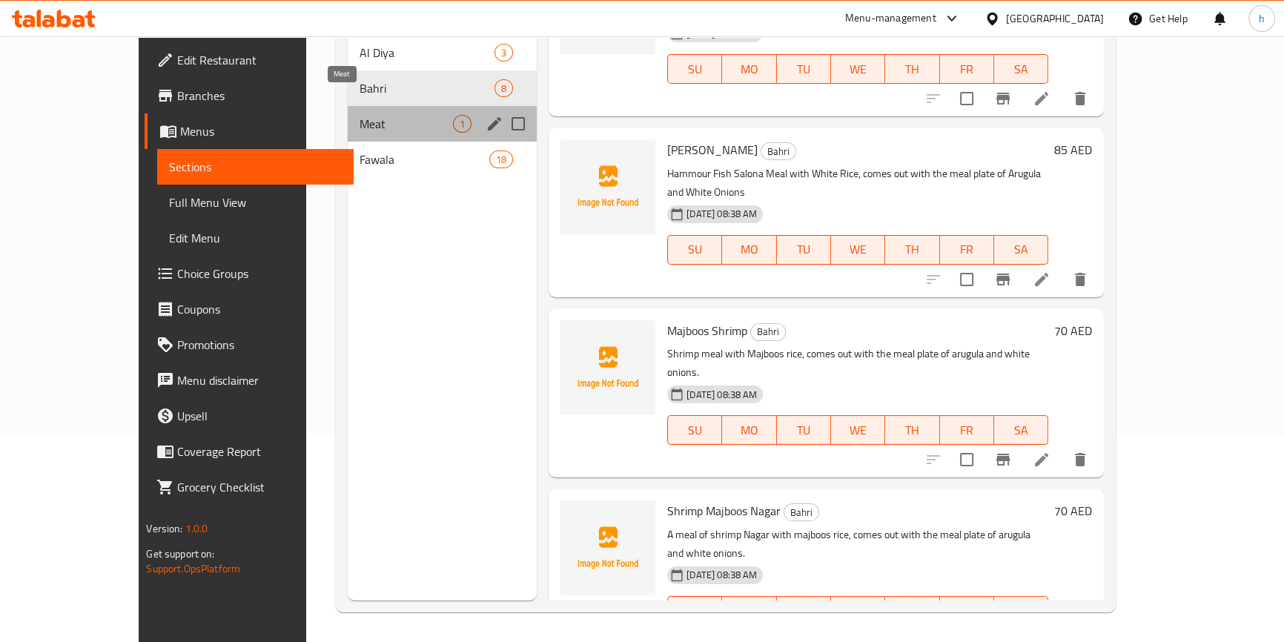
click at [414, 115] on span "Meat" at bounding box center [406, 124] width 93 height 18
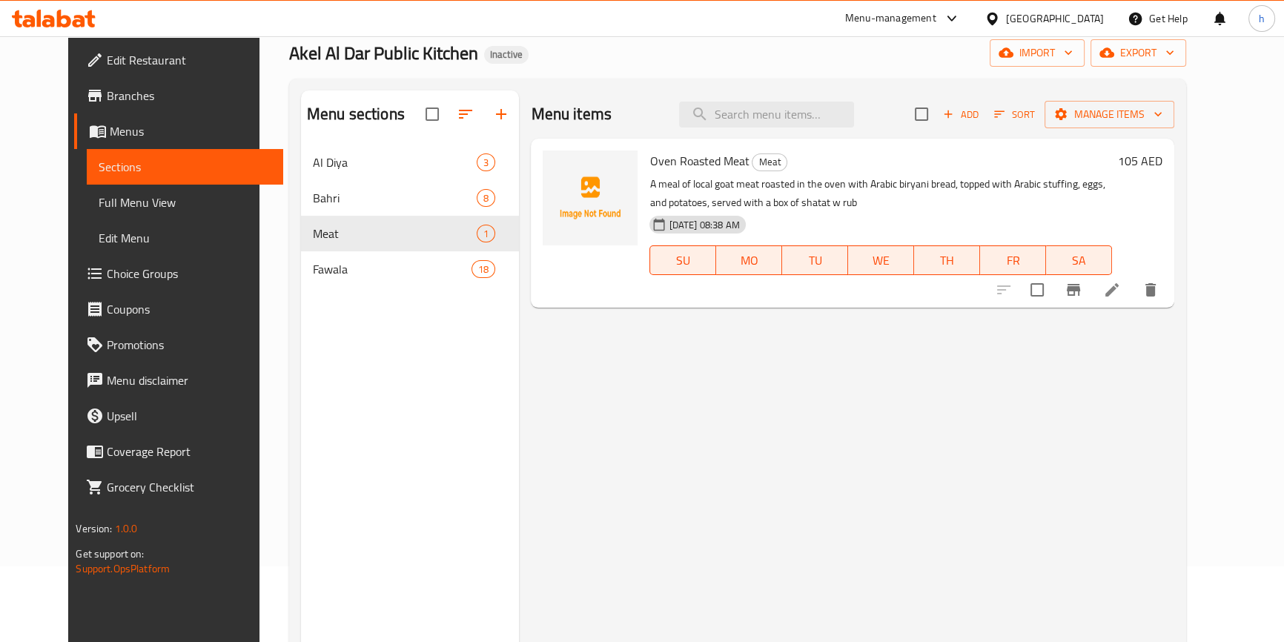
scroll to position [73, 0]
click at [1133, 290] on li at bounding box center [1113, 292] width 42 height 27
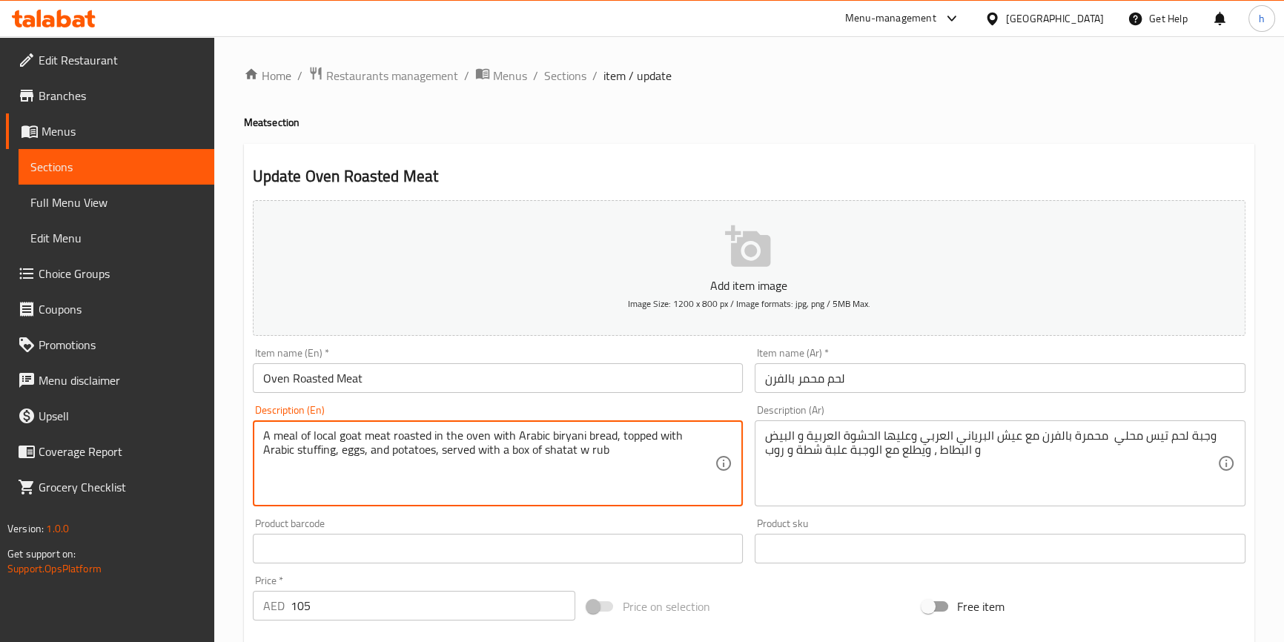
drag, startPoint x: 264, startPoint y: 432, endPoint x: 415, endPoint y: 423, distance: 151.5
click at [334, 438] on textarea "A meal of local goat meat roasted in the oven with Arabic biryani bread, topped…" at bounding box center [489, 464] width 452 height 70
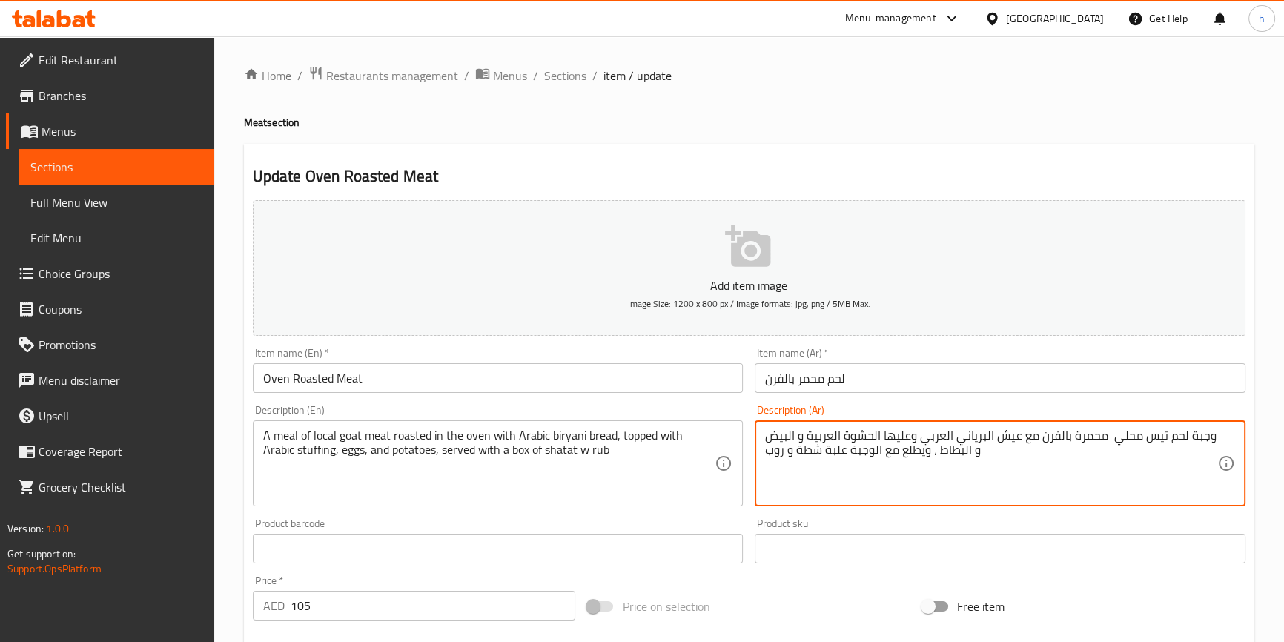
click at [1161, 433] on textarea "وجبة لحم تيس محلي محمرة بالفرن مع عيش البرياني العربي وعليها الحشوة العربية و ا…" at bounding box center [991, 464] width 452 height 70
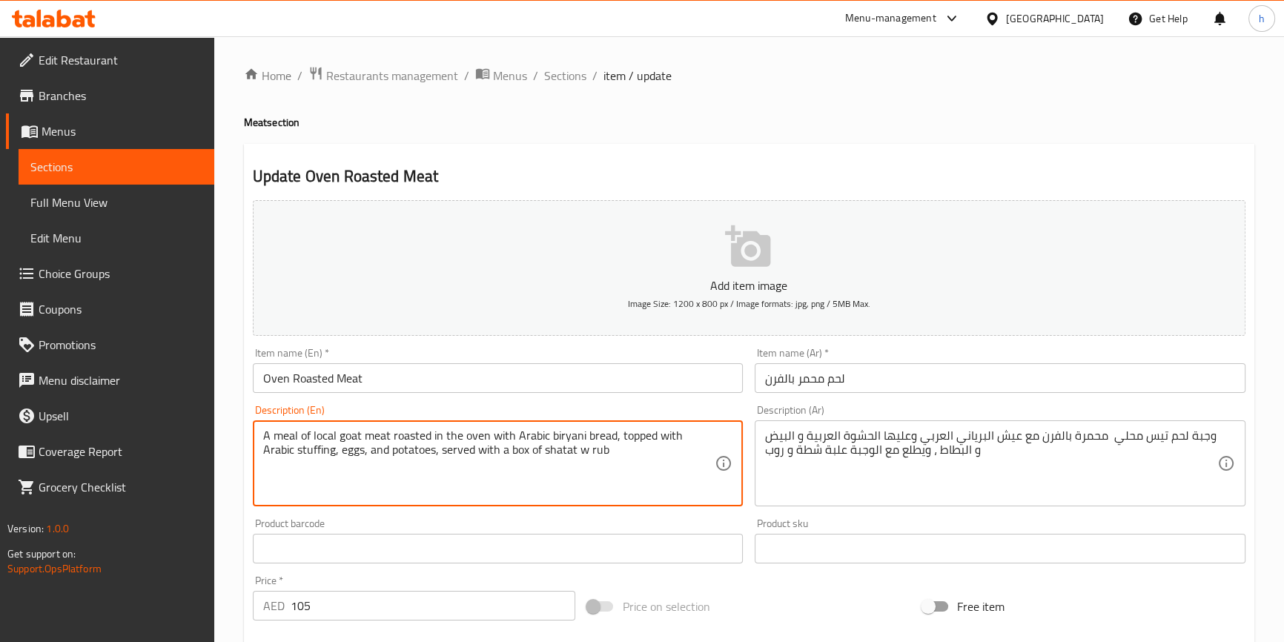
click at [349, 430] on textarea "A meal of local goat meat roasted in the oven with Arabic biryani bread, topped…" at bounding box center [489, 464] width 452 height 70
paste textarea "Tess"
drag, startPoint x: 409, startPoint y: 445, endPoint x: 472, endPoint y: 445, distance: 63.8
click at [472, 445] on textarea "A meal of local Tess meat roasted in the oven with Arabic biryani bread, topped…" at bounding box center [489, 464] width 452 height 70
click at [424, 450] on textarea "A meal of local Tess meat roasted in the oven with Arabic biryani bread, topped…" at bounding box center [489, 464] width 452 height 70
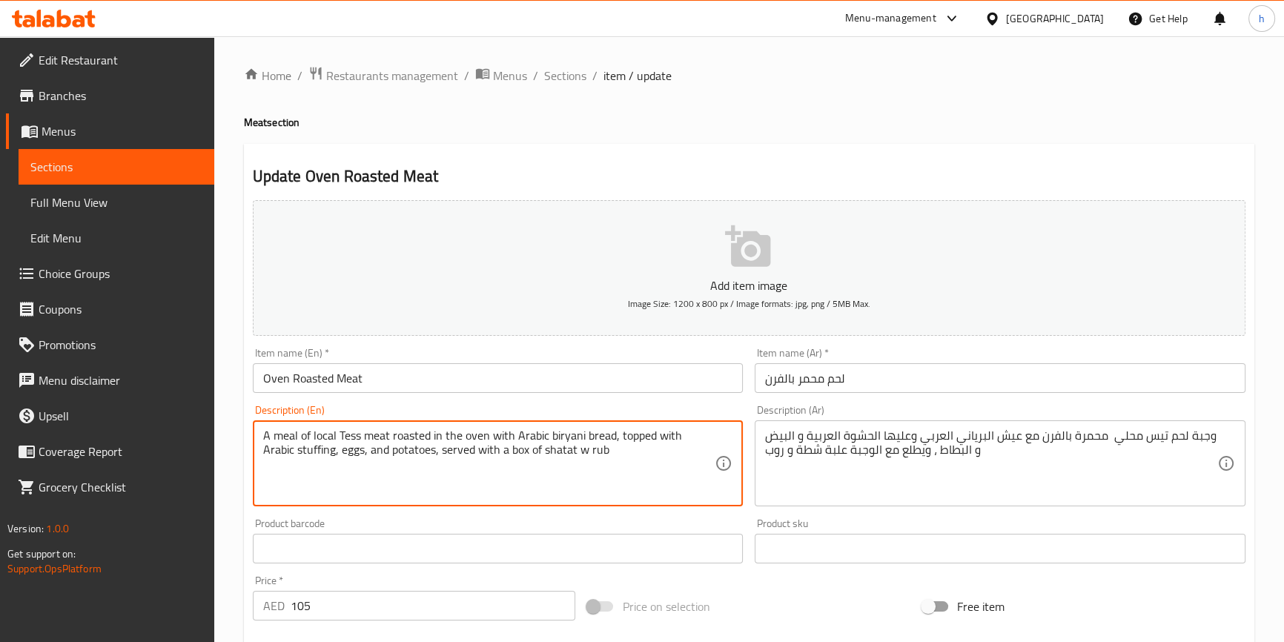
drag, startPoint x: 407, startPoint y: 449, endPoint x: 466, endPoint y: 456, distance: 59.1
click at [466, 456] on textarea "A meal of local Tess meat roasted in the oven with Arabic biryani bread, topped…" at bounding box center [489, 464] width 452 height 70
paste textarea "comes out with the meal"
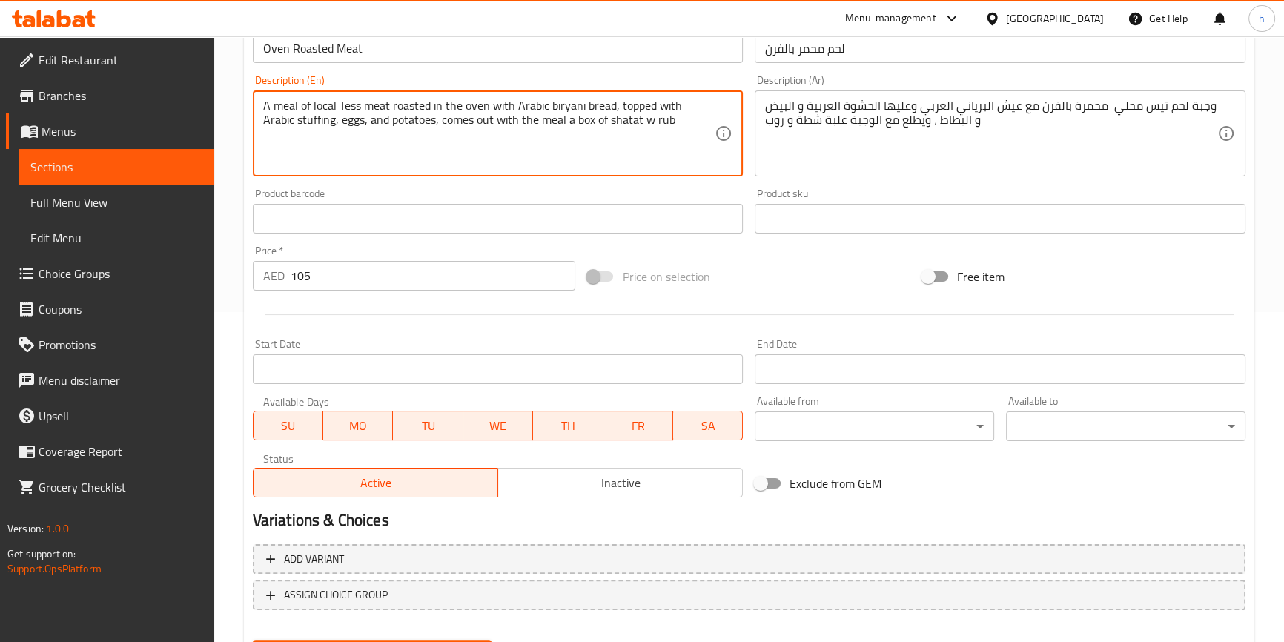
scroll to position [404, 0]
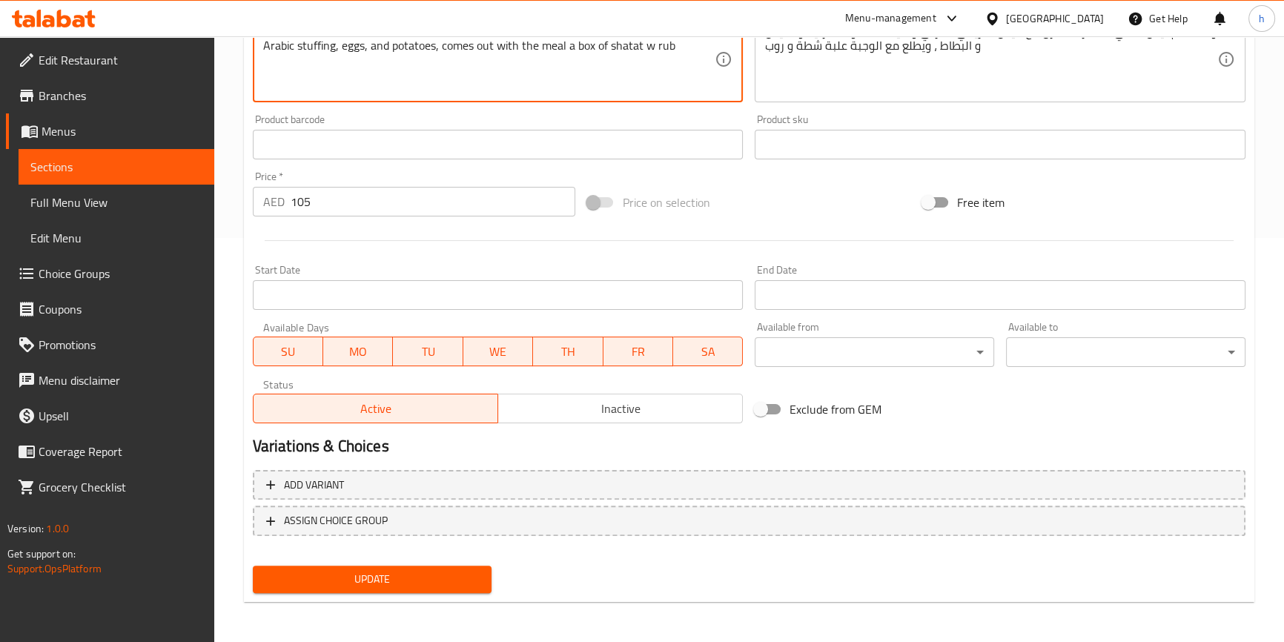
type textarea "A meal of local Tess meat roasted in the oven with Arabic biryani bread, topped…"
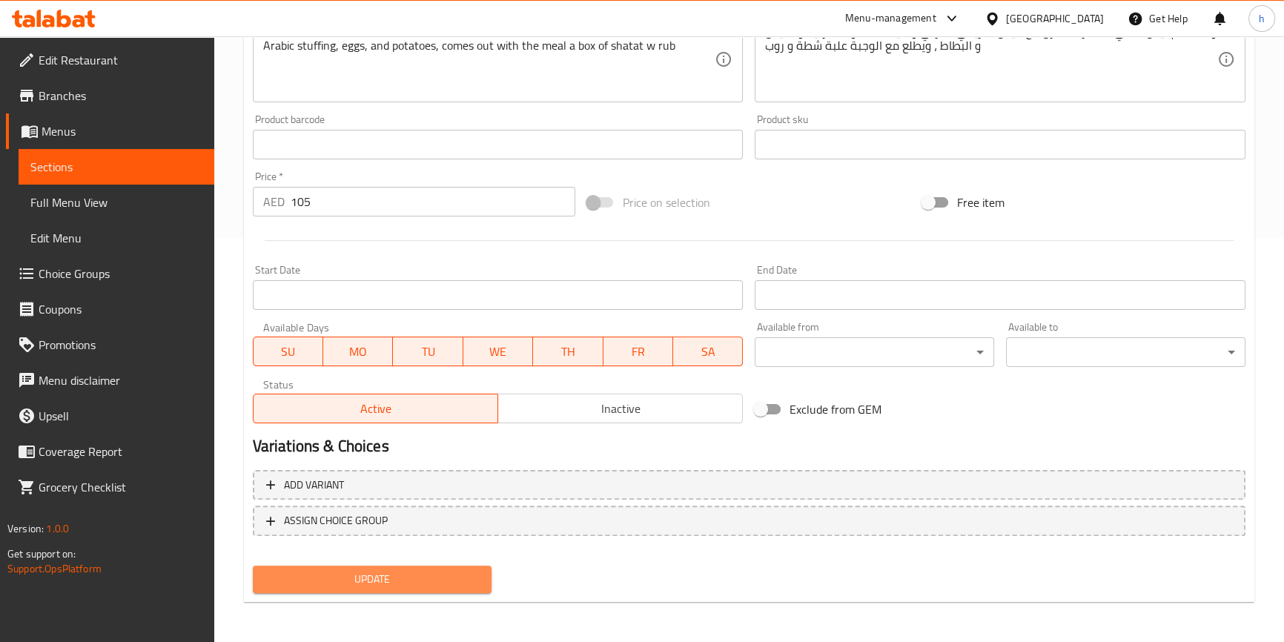
click at [434, 578] on span "Update" at bounding box center [373, 579] width 216 height 19
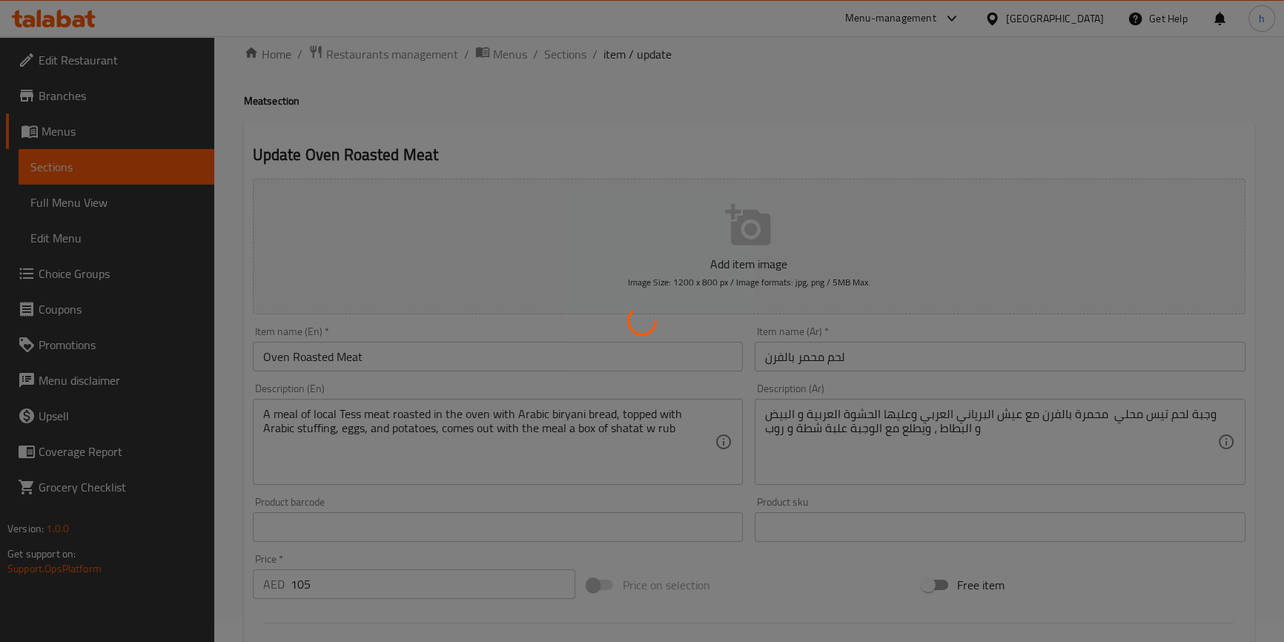
scroll to position [0, 0]
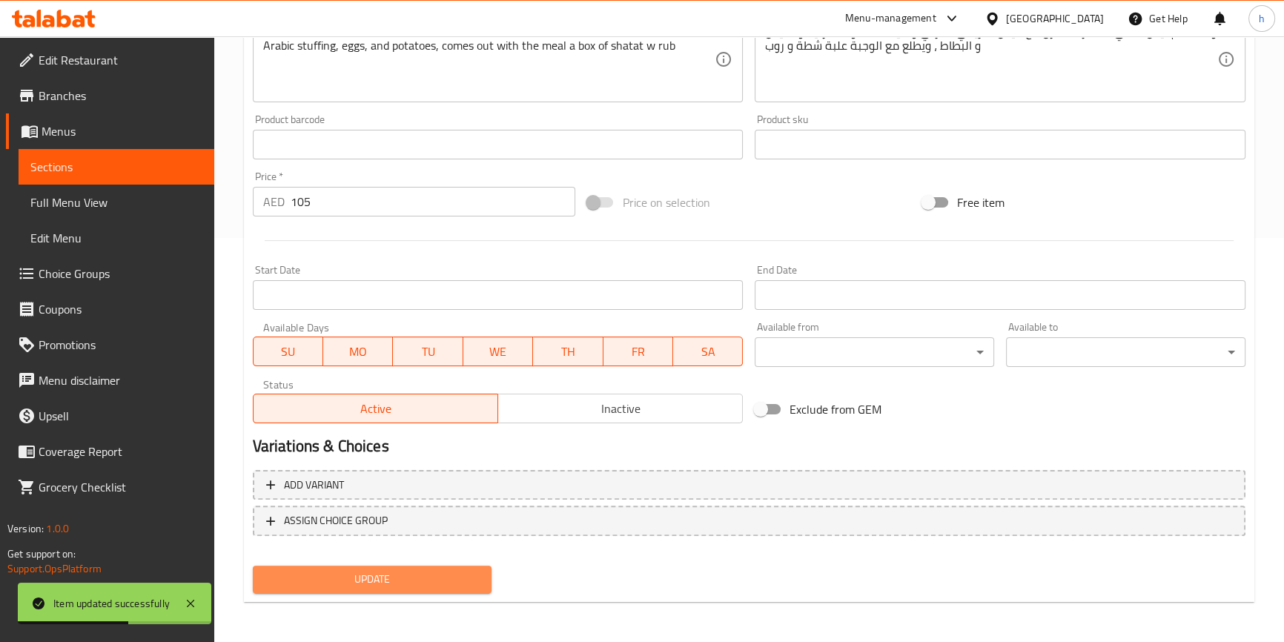
click at [426, 574] on span "Update" at bounding box center [373, 579] width 216 height 19
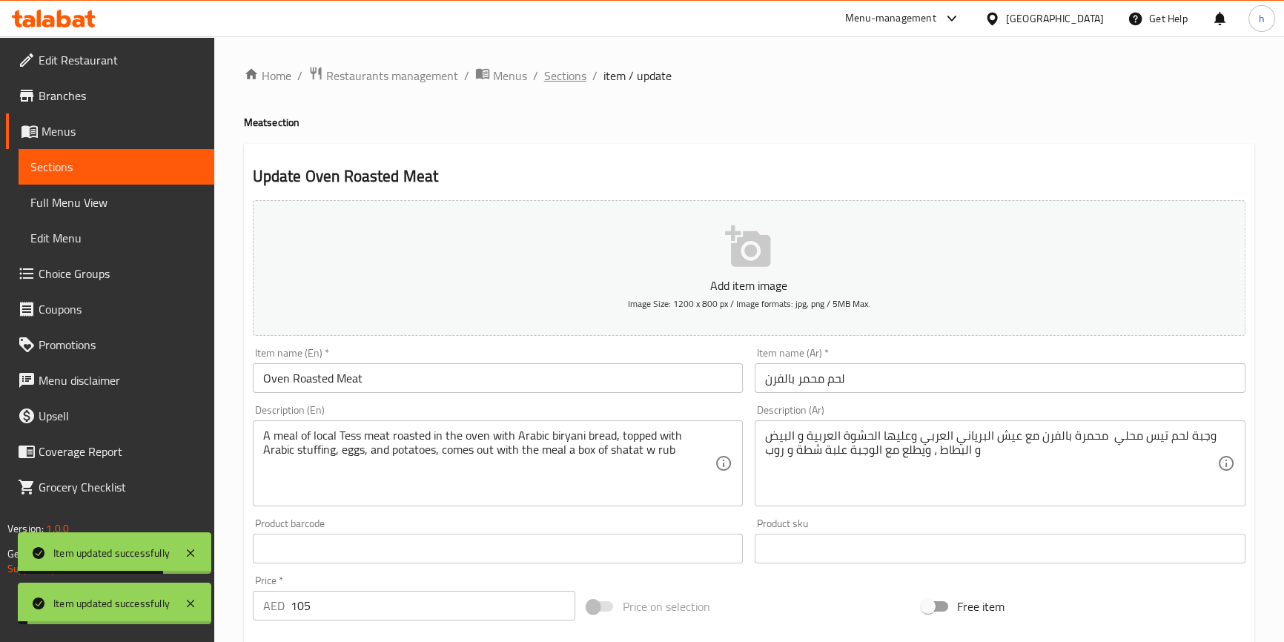
click at [573, 79] on span "Sections" at bounding box center [565, 76] width 42 height 18
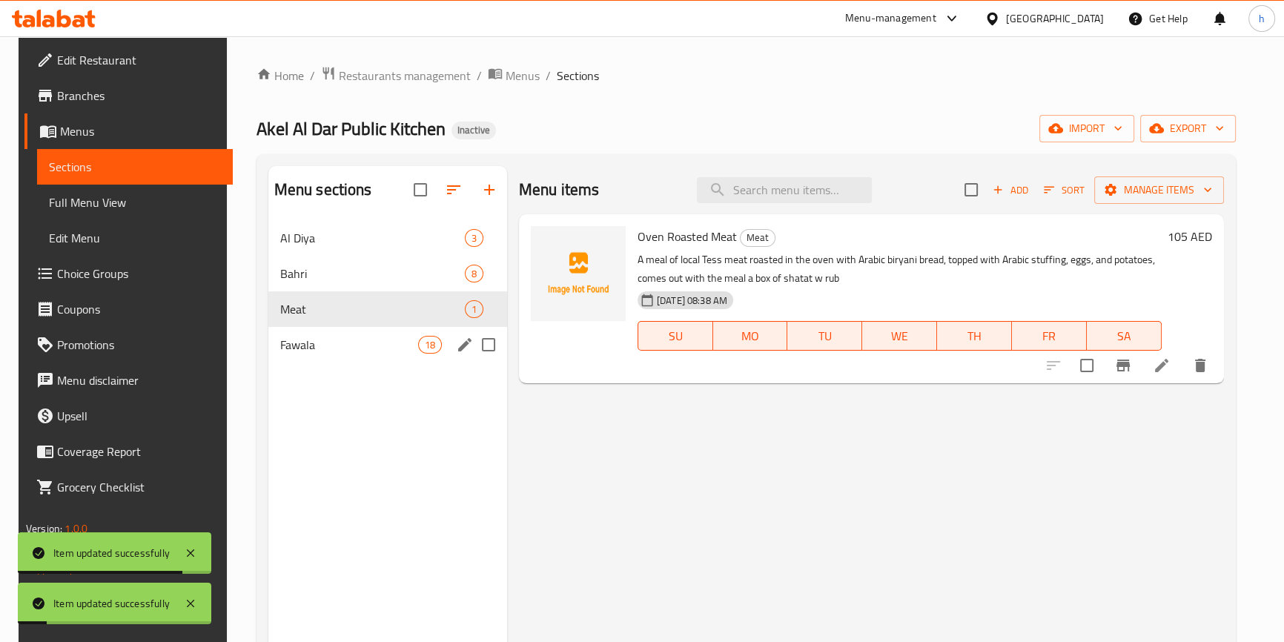
click at [323, 347] on span "Fawala" at bounding box center [349, 345] width 138 height 18
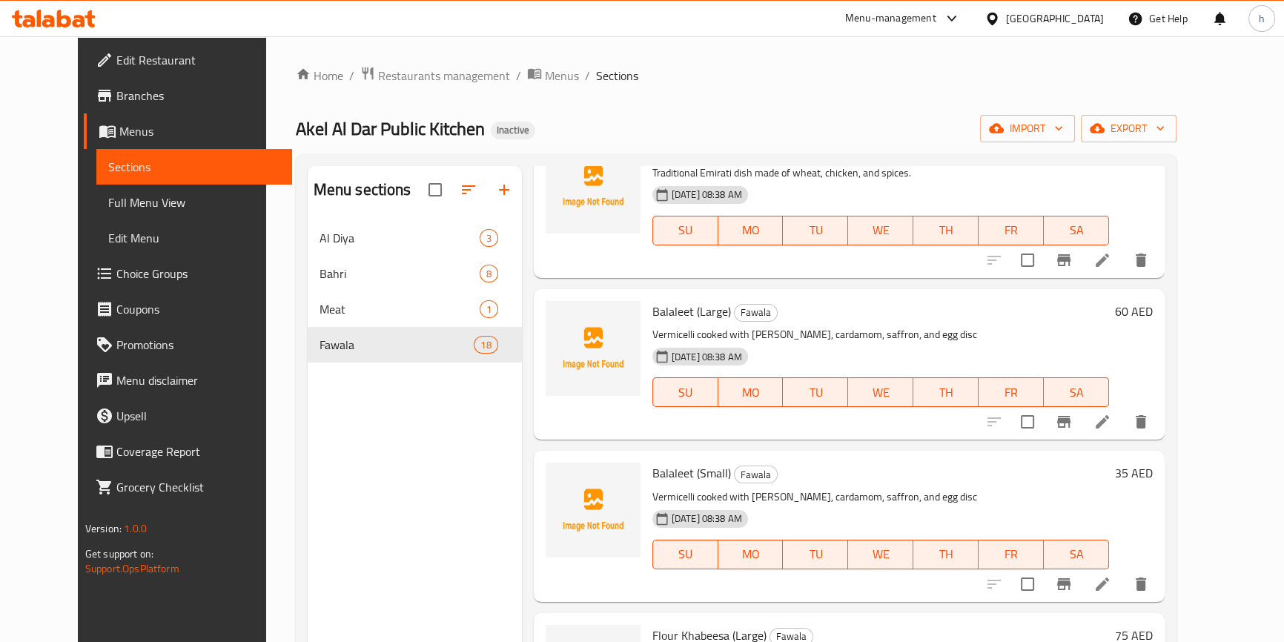
scroll to position [607, 0]
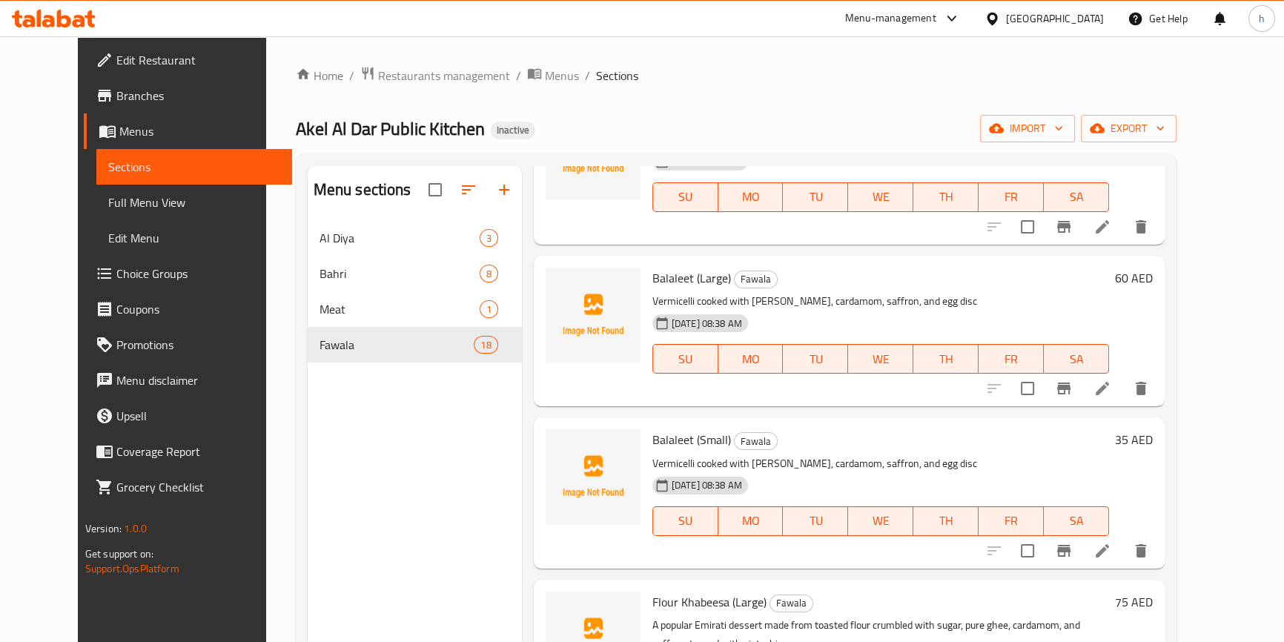
click at [1112, 383] on icon at bounding box center [1103, 389] width 18 height 18
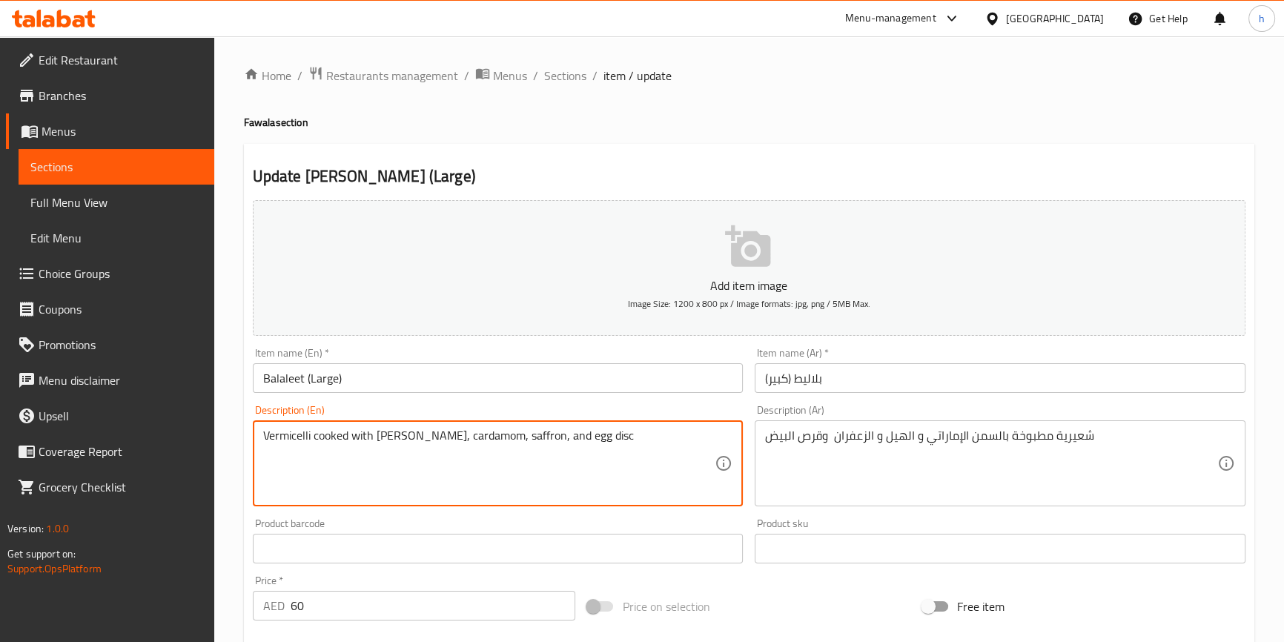
drag, startPoint x: 590, startPoint y: 435, endPoint x: 626, endPoint y: 435, distance: 35.6
click at [598, 434] on textarea "Vermicelli cooked with Emirati ghee, cardamom, saffron, and egg disc" at bounding box center [489, 464] width 452 height 70
paste textarea "Patty"
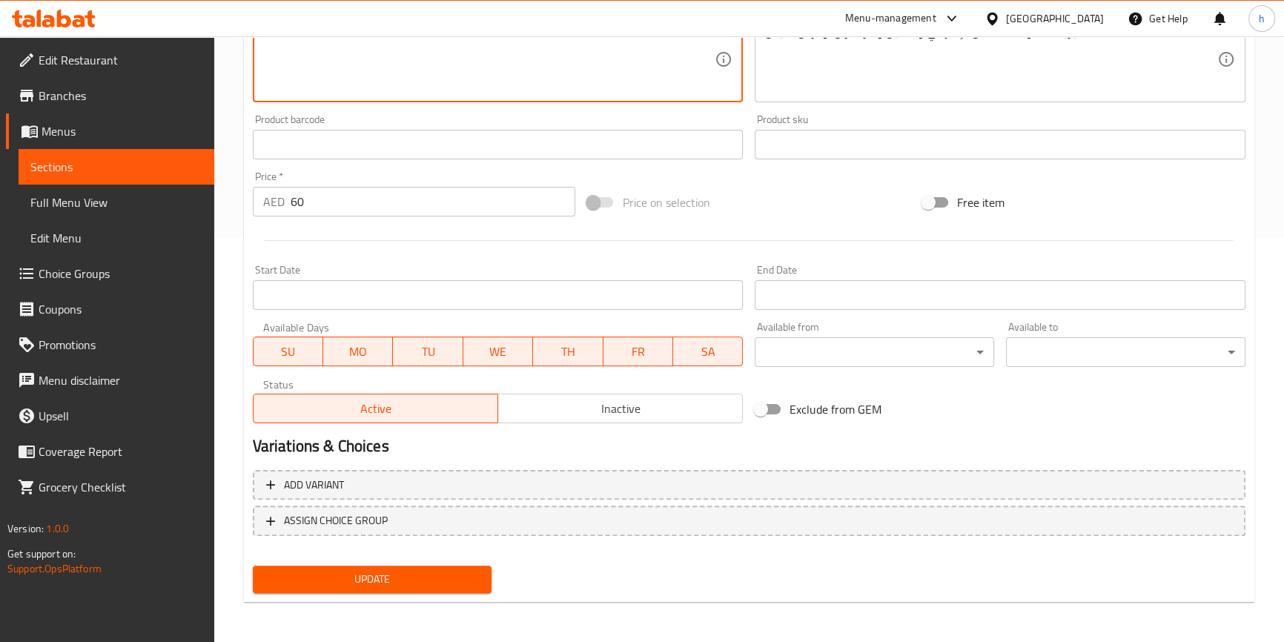
type textarea "Vermicelli cooked with Emirati ghee, cardamom, saffron, and egg Patty"
click at [442, 578] on span "Update" at bounding box center [373, 579] width 216 height 19
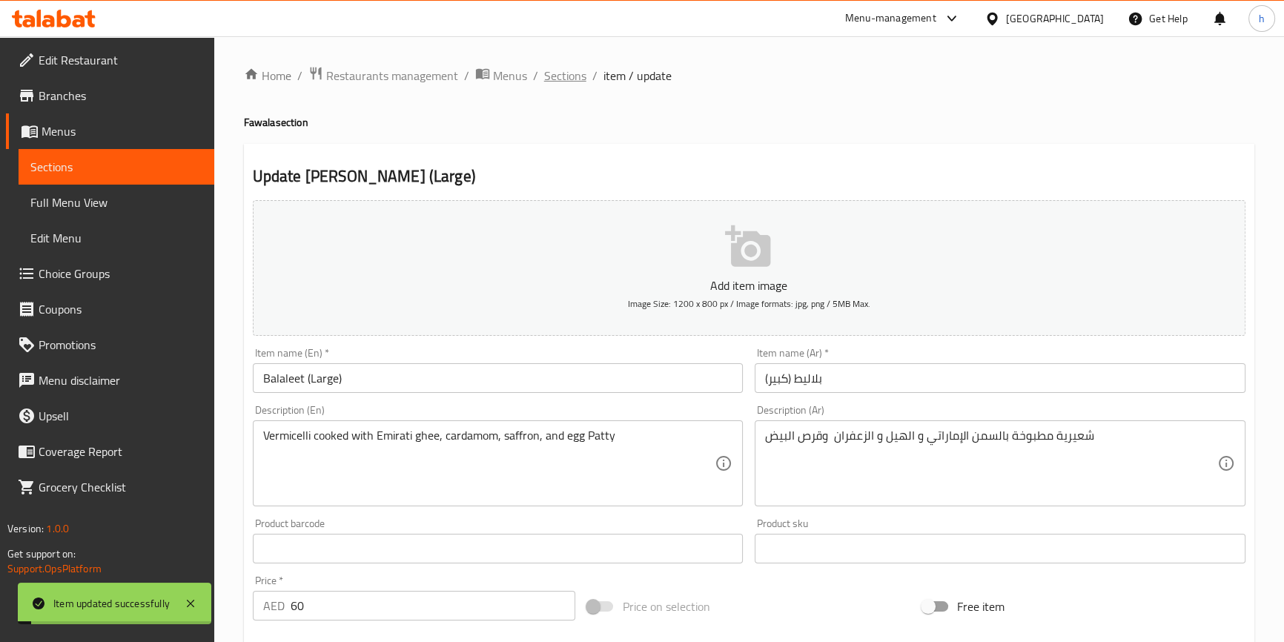
click at [570, 82] on span "Sections" at bounding box center [565, 76] width 42 height 18
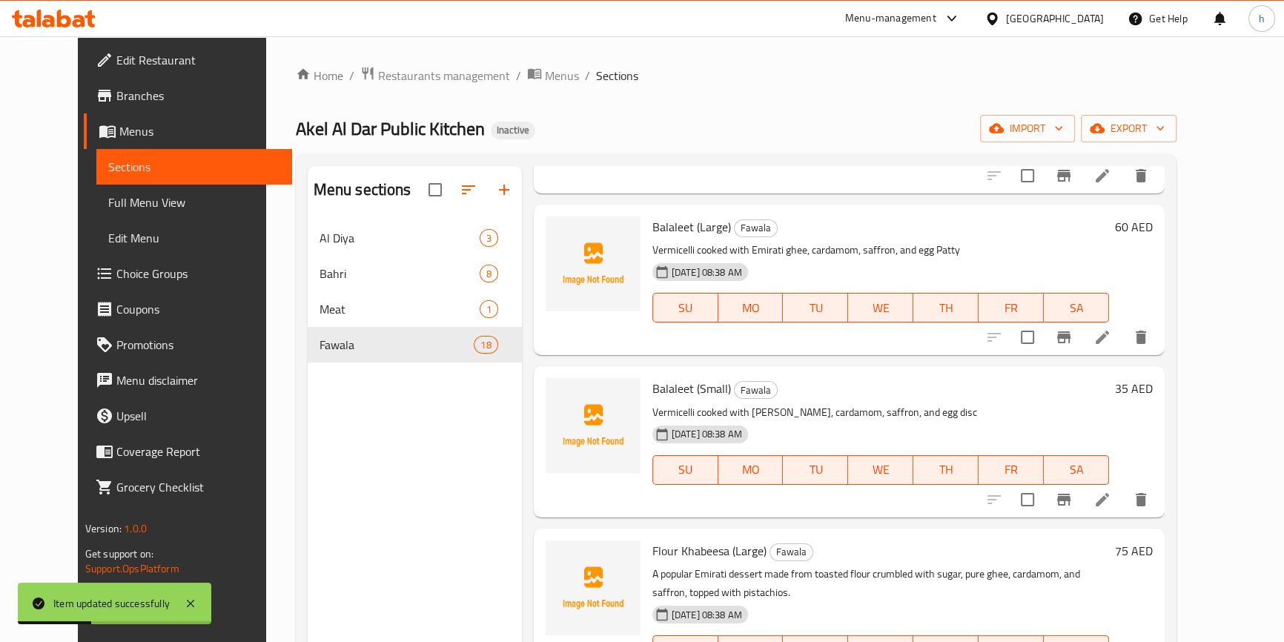
scroll to position [674, 0]
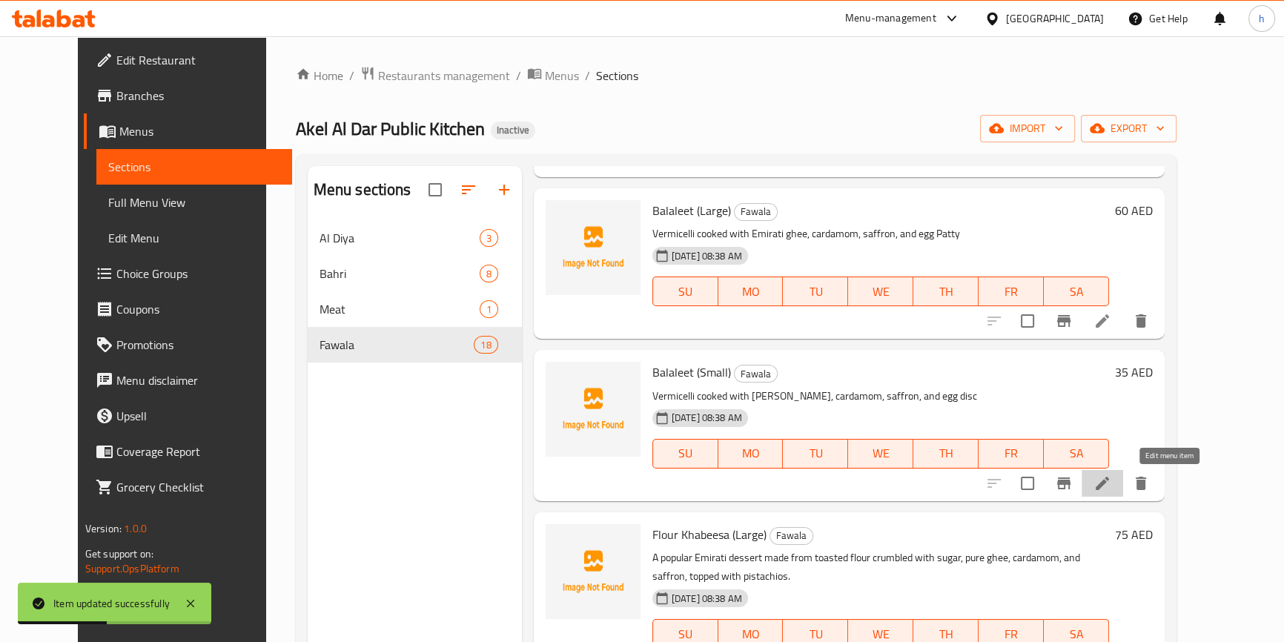
click at [1112, 490] on icon at bounding box center [1103, 484] width 18 height 18
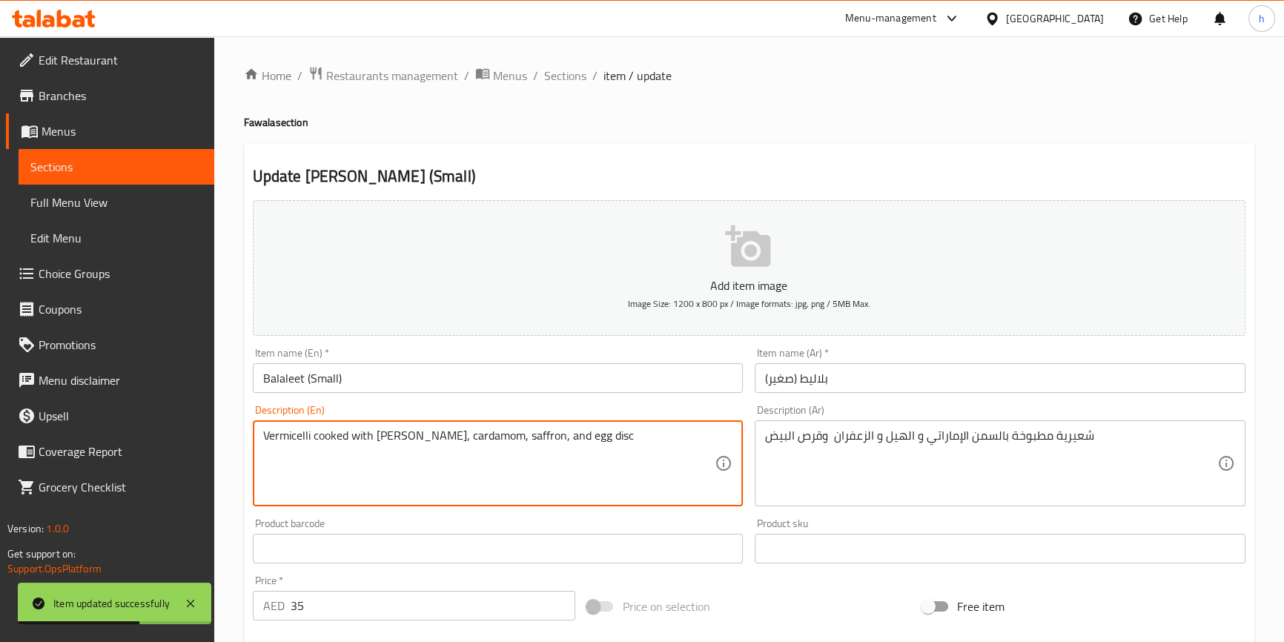
click at [588, 438] on textarea "Vermicelli cooked with Emirati ghee, cardamom, saffron, and egg disc" at bounding box center [489, 464] width 452 height 70
paste textarea "Patty"
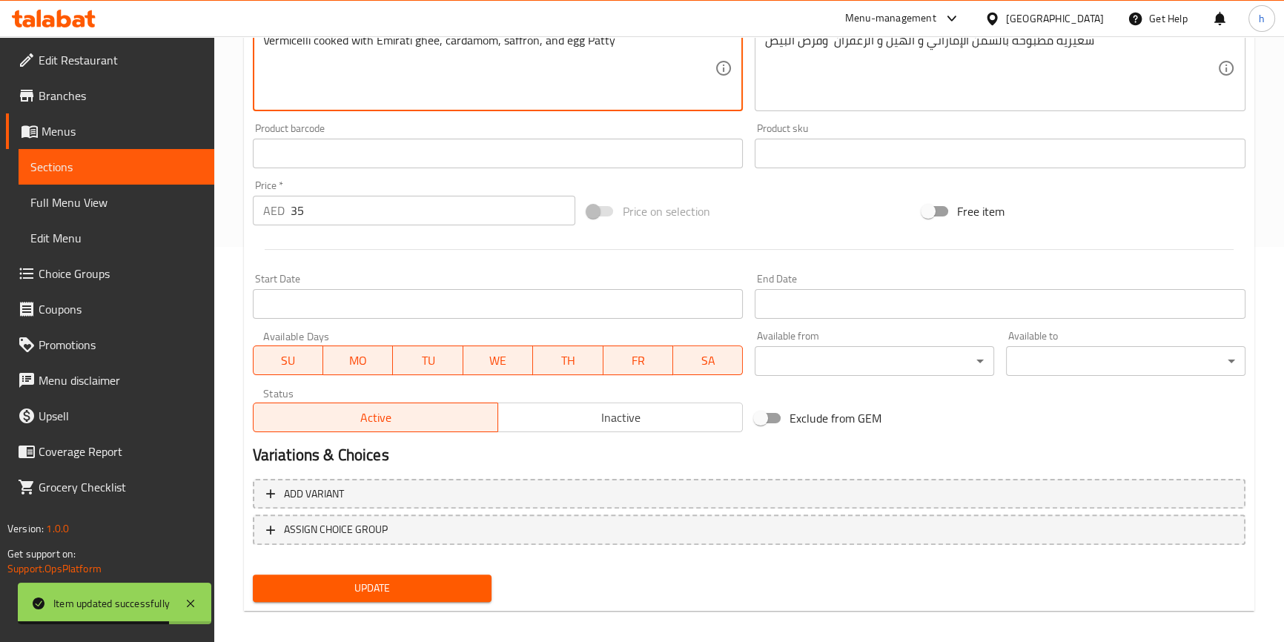
scroll to position [404, 0]
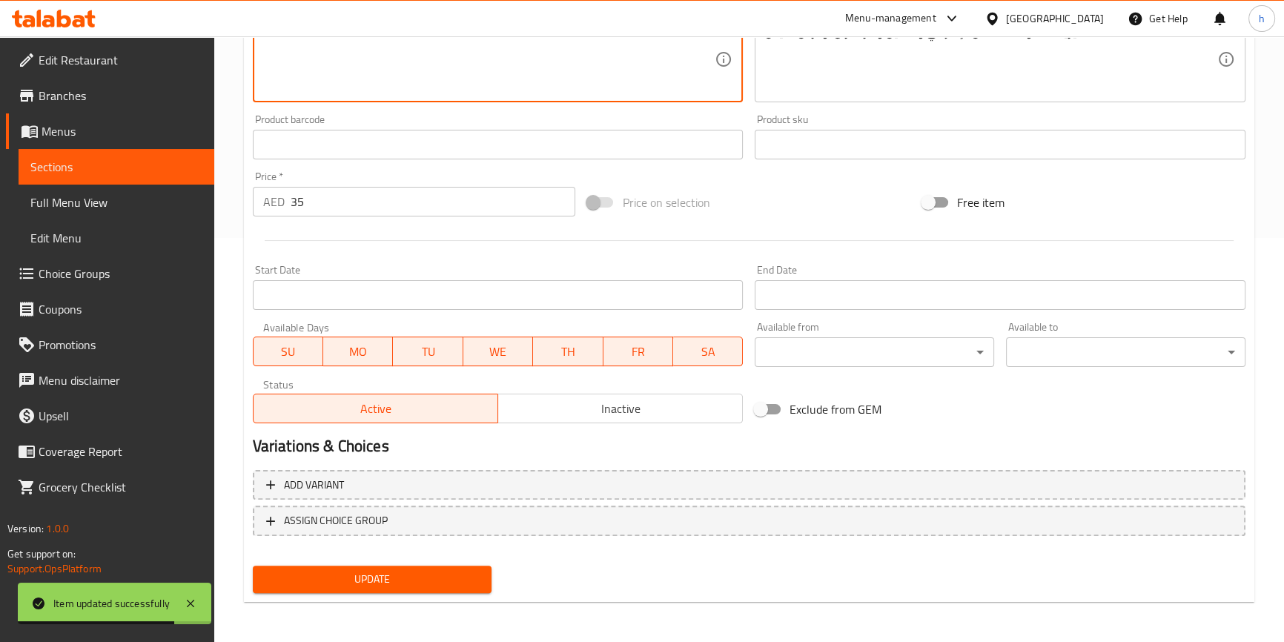
type textarea "Vermicelli cooked with Emirati ghee, cardamom, saffron, and egg Patty"
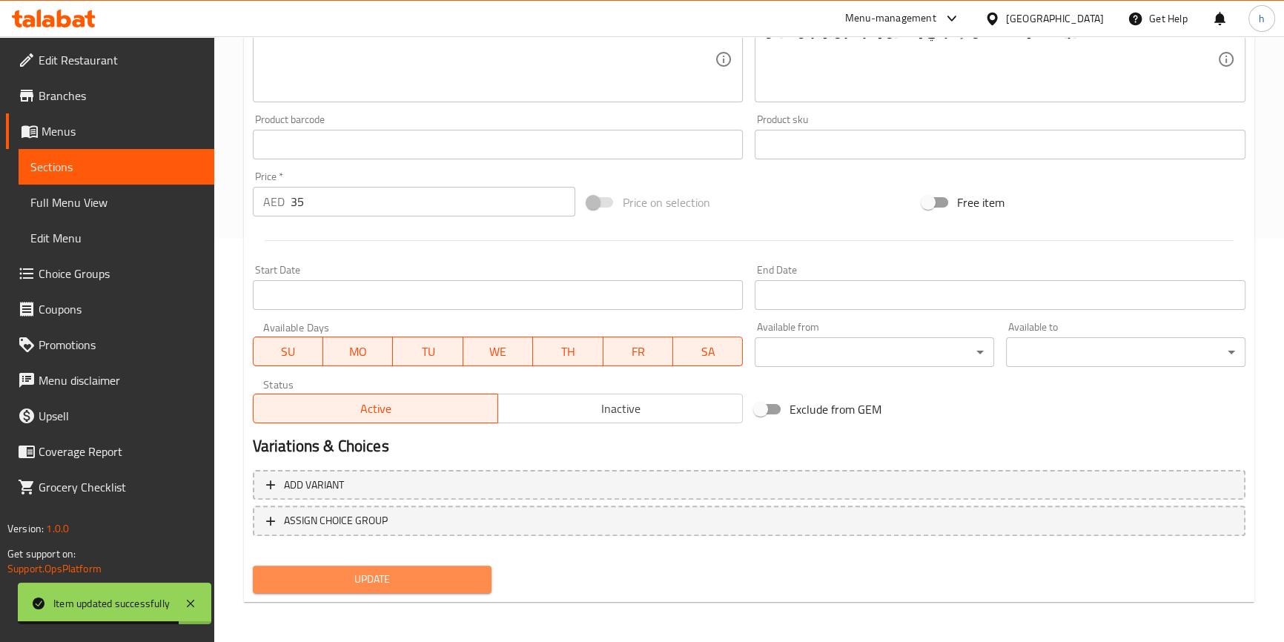
click at [443, 578] on span "Update" at bounding box center [373, 579] width 216 height 19
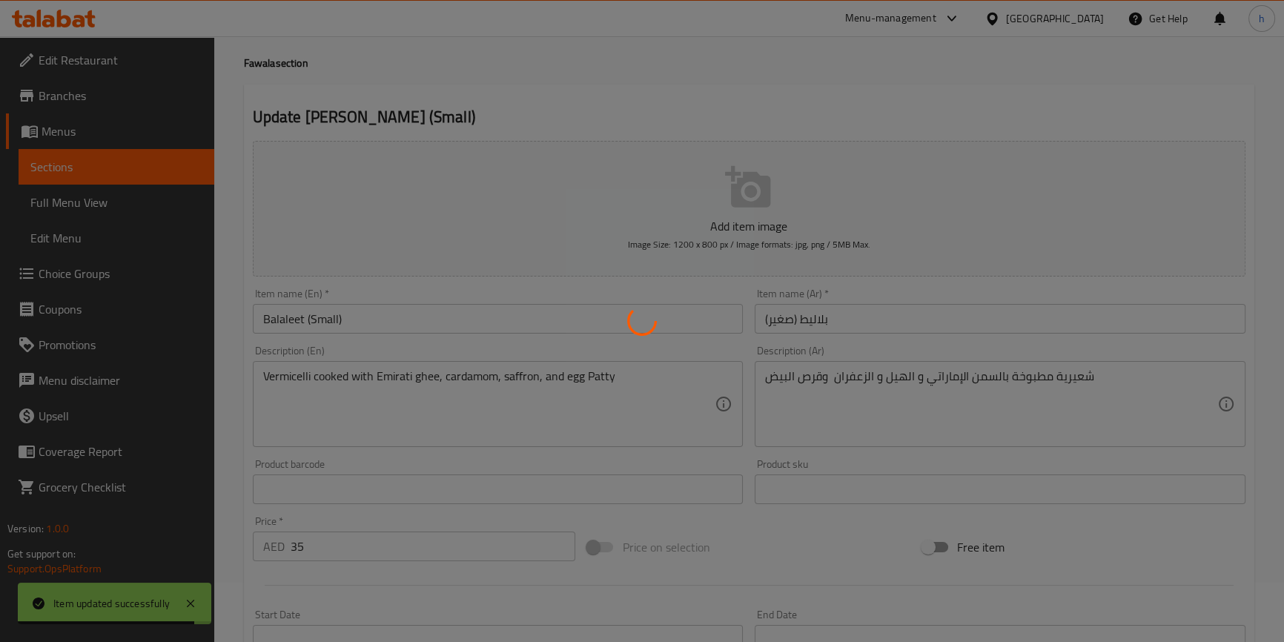
scroll to position [0, 0]
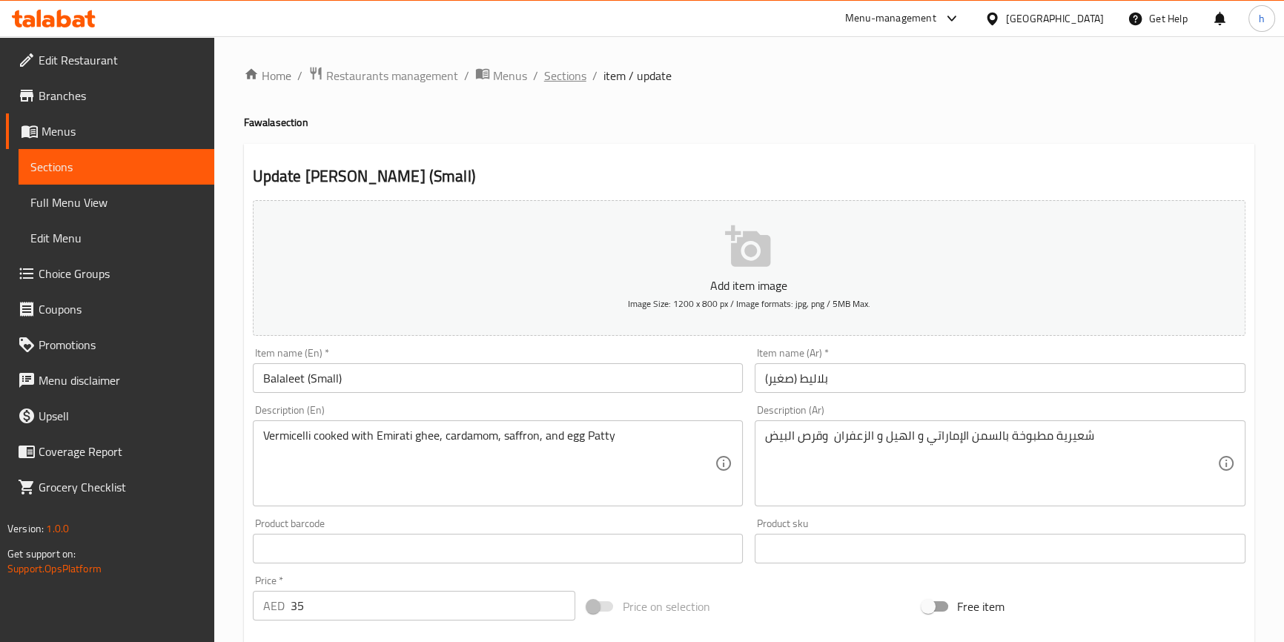
click at [570, 79] on span "Sections" at bounding box center [565, 76] width 42 height 18
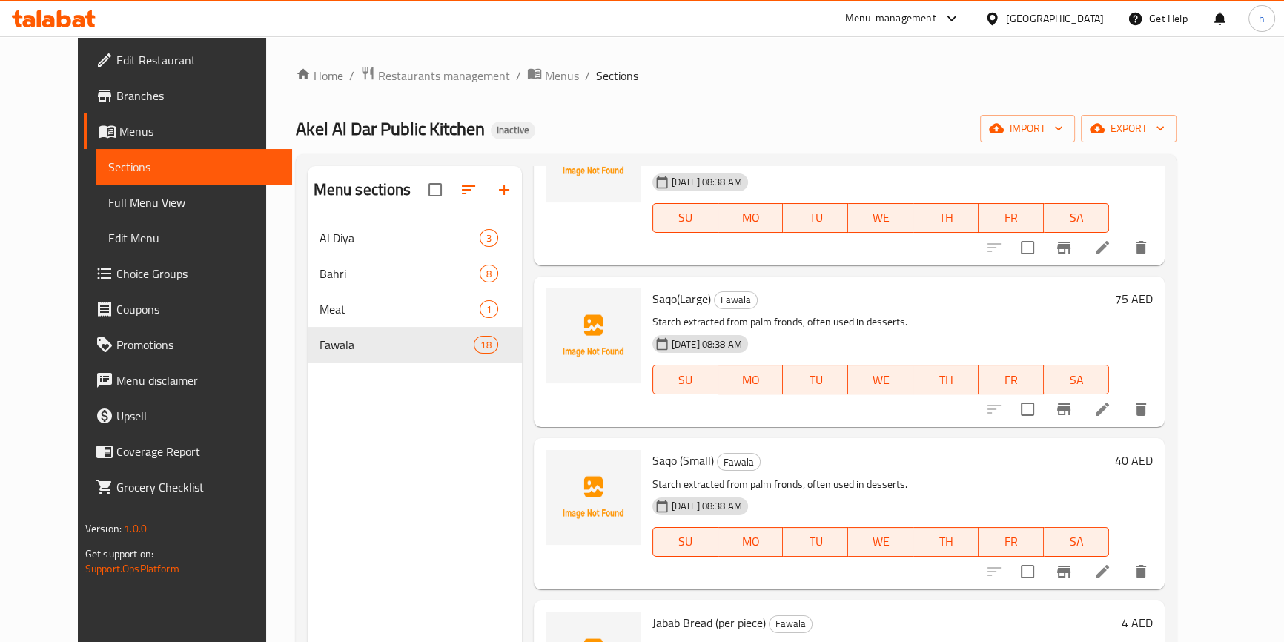
scroll to position [1281, 0]
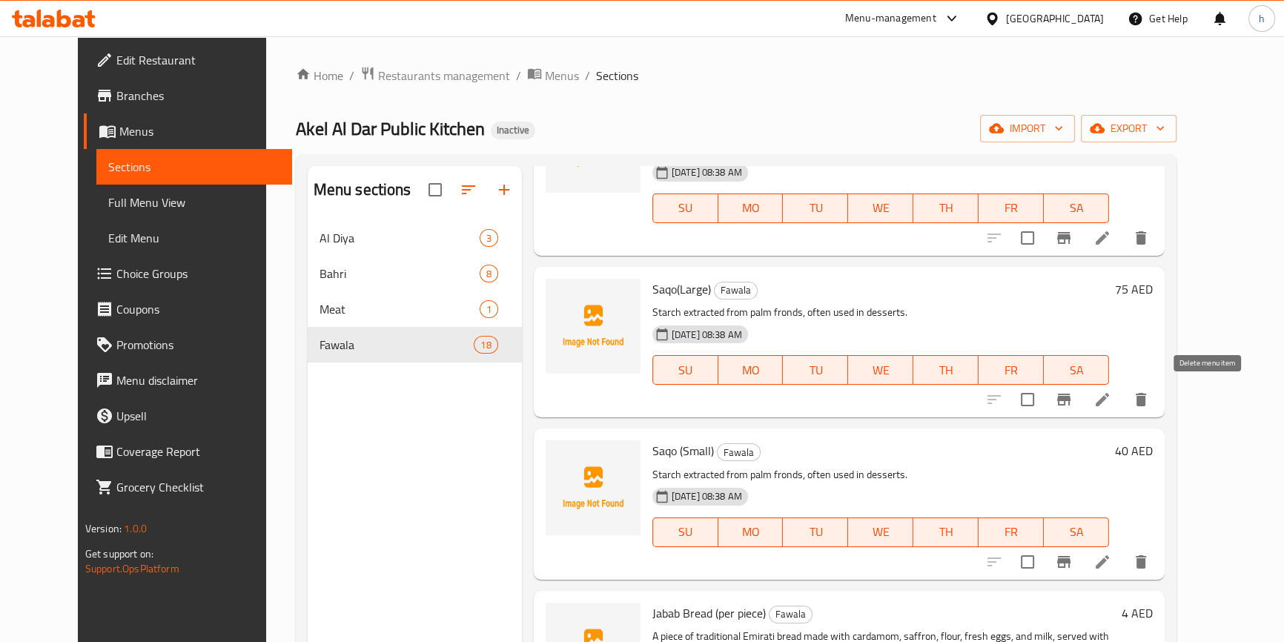
click at [1150, 400] on icon "delete" at bounding box center [1141, 400] width 18 height 18
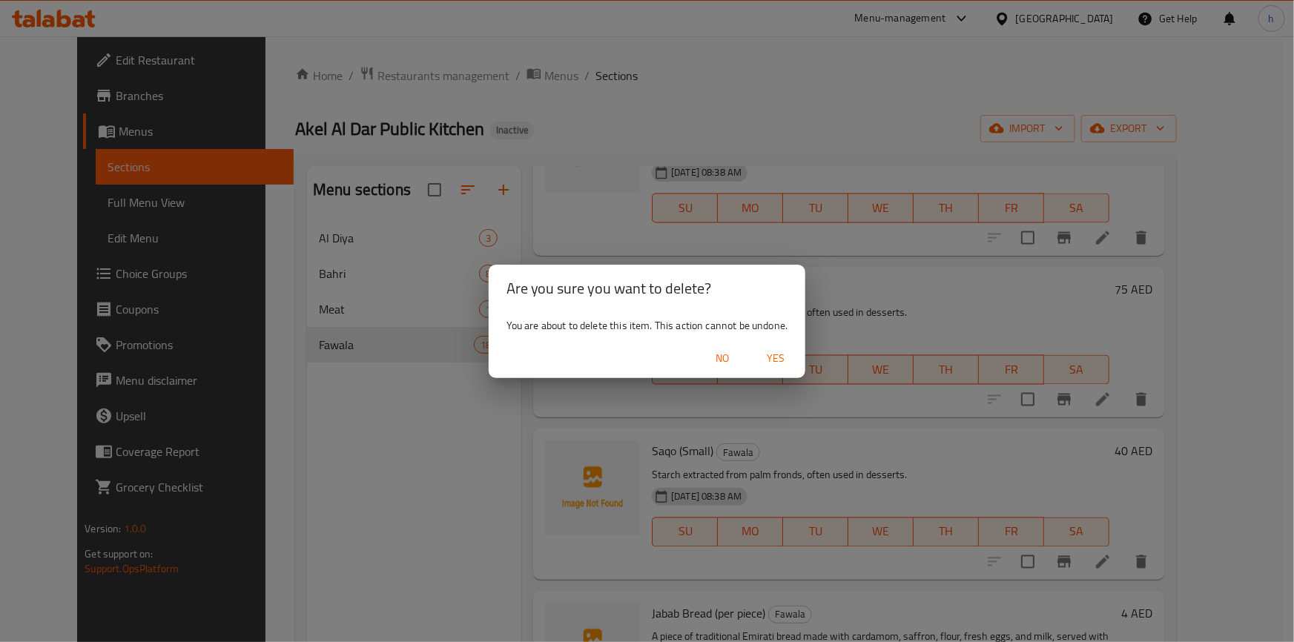
click at [774, 354] on span "Yes" at bounding box center [776, 358] width 36 height 19
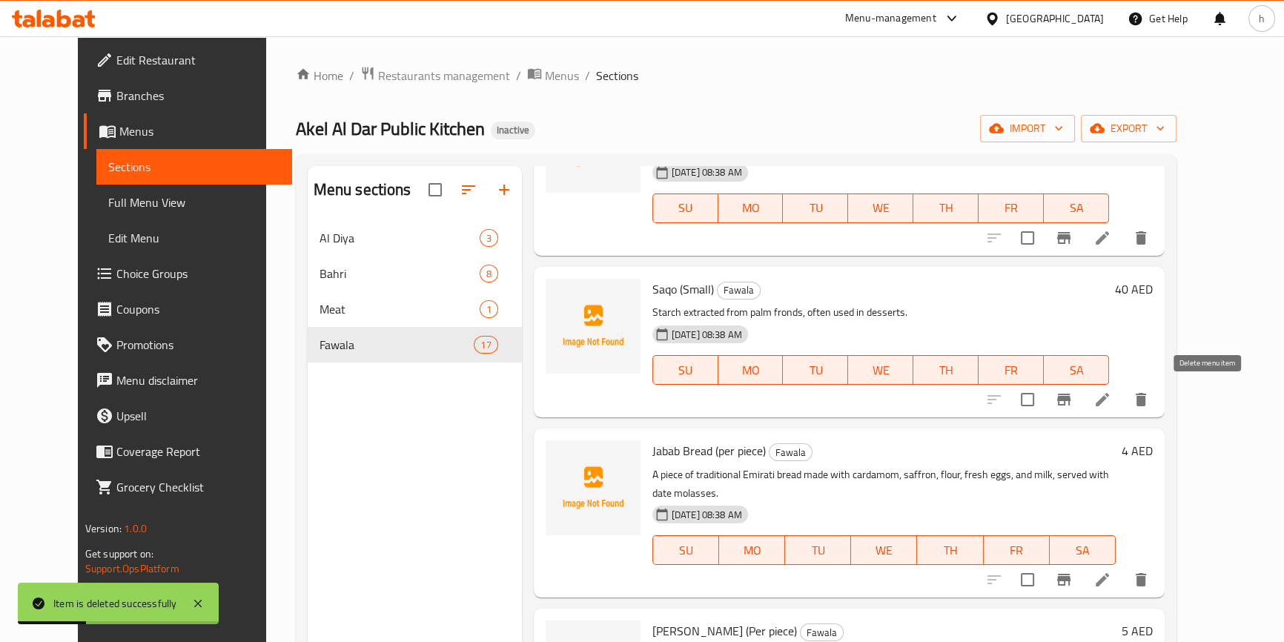
click at [1150, 403] on icon "delete" at bounding box center [1141, 400] width 18 height 18
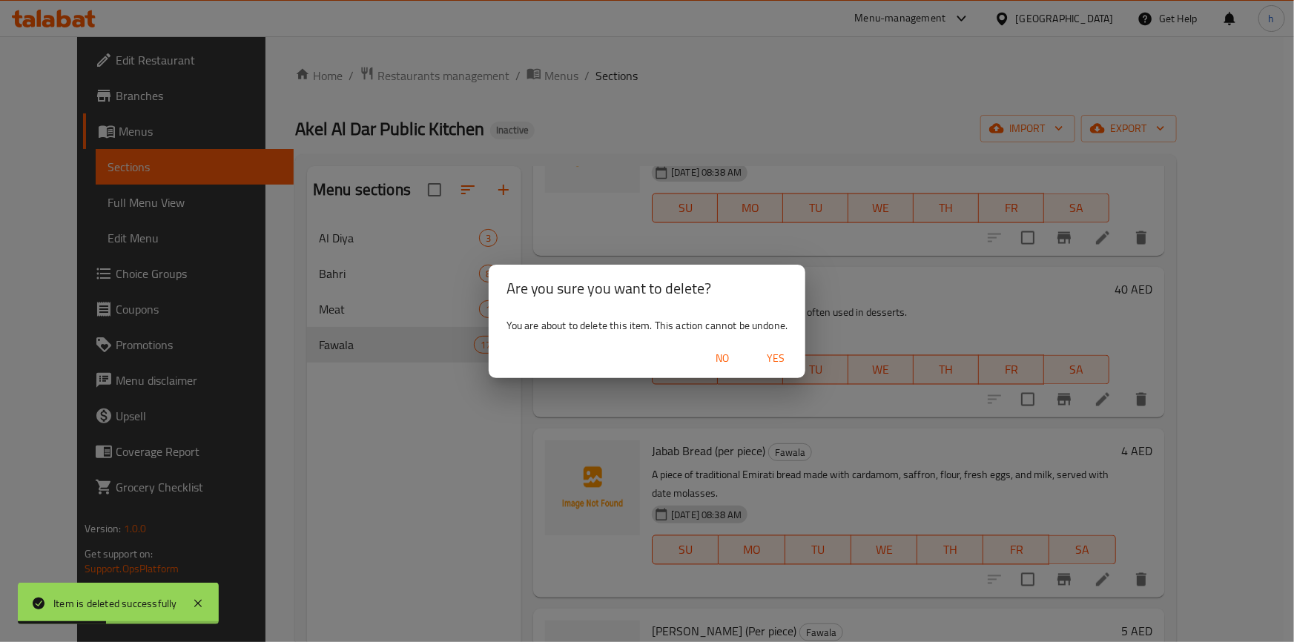
click at [785, 357] on span "Yes" at bounding box center [776, 358] width 36 height 19
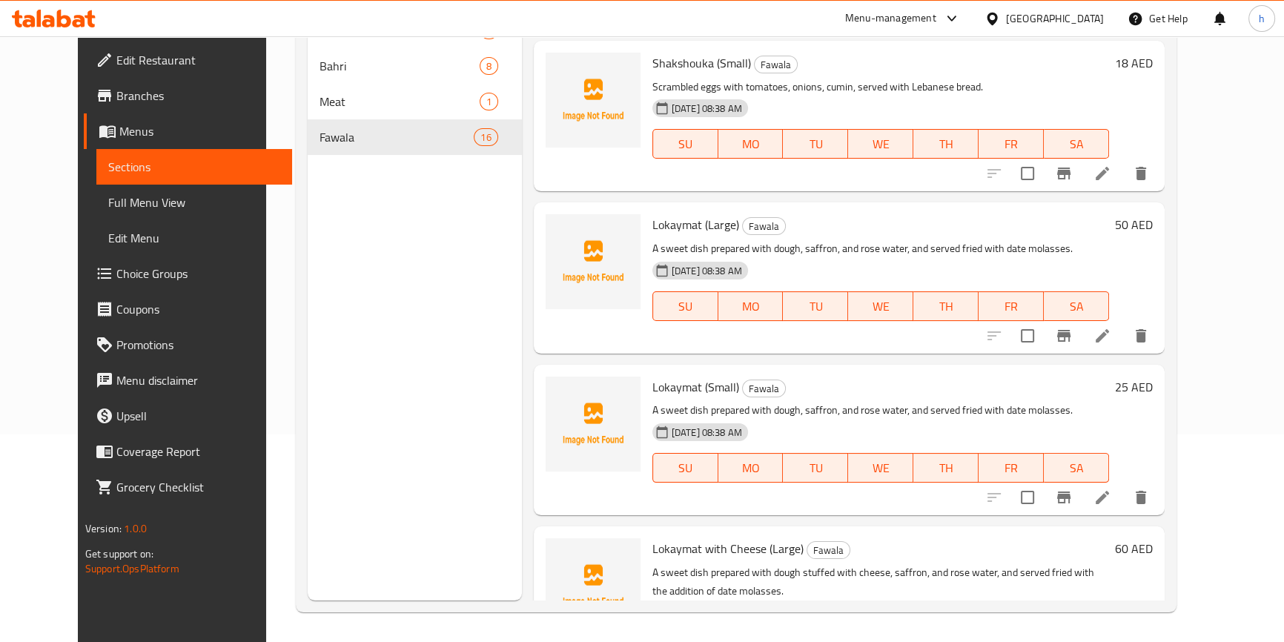
scroll to position [1742, 0]
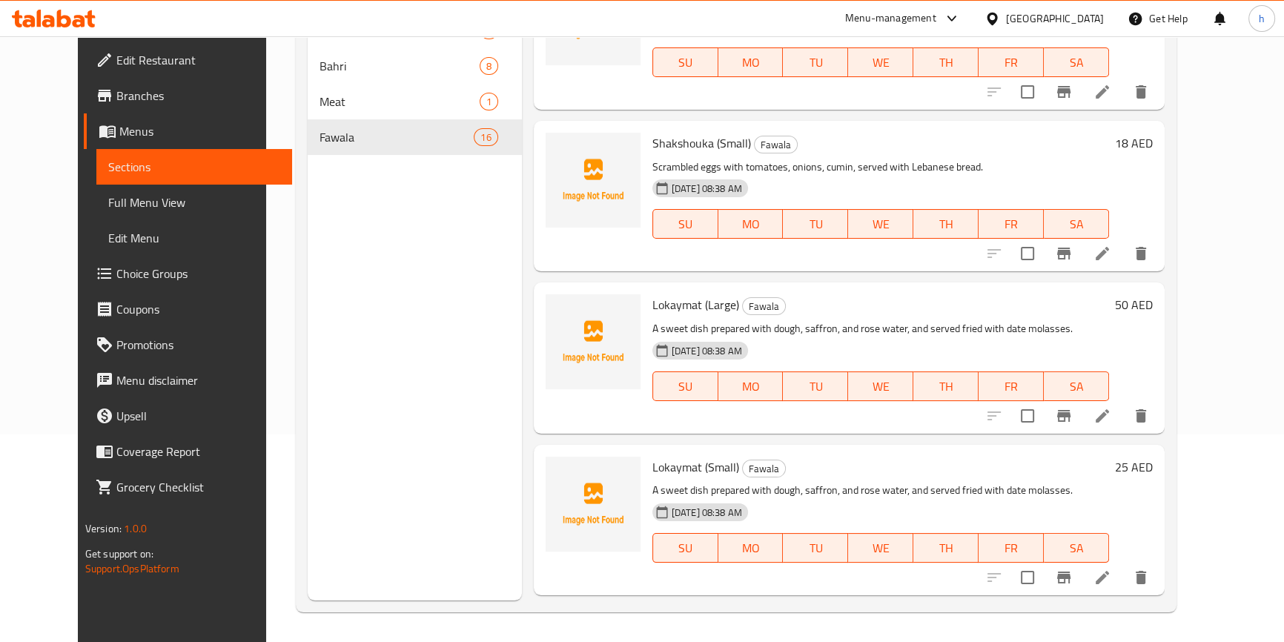
click at [1123, 403] on li at bounding box center [1103, 416] width 42 height 27
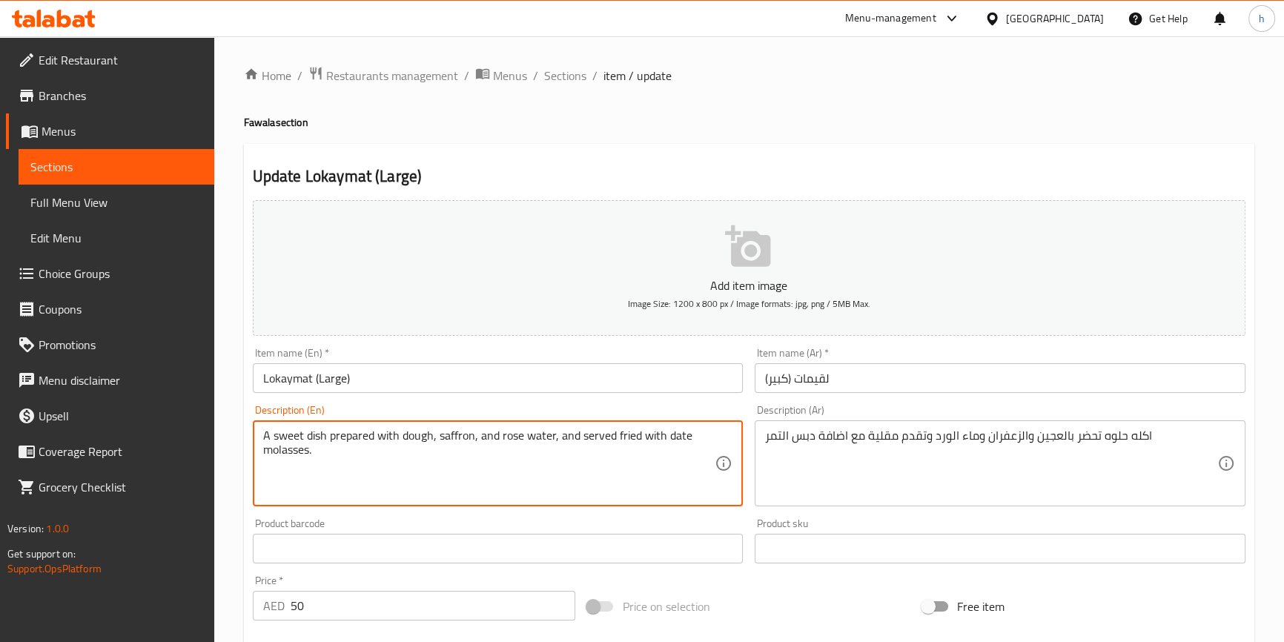
click at [319, 435] on textarea "A sweet dish prepared with dough, saffron, and rose water, and served fried wit…" at bounding box center [489, 464] width 452 height 70
paste textarea "food"
click at [453, 433] on textarea "A sweet food prepared with dough, saffron, and rose water, and served fried wit…" at bounding box center [489, 464] width 452 height 70
click at [519, 442] on textarea "A sweet food prepared with dough, saffron, and rose water, and served fried wit…" at bounding box center [489, 464] width 452 height 70
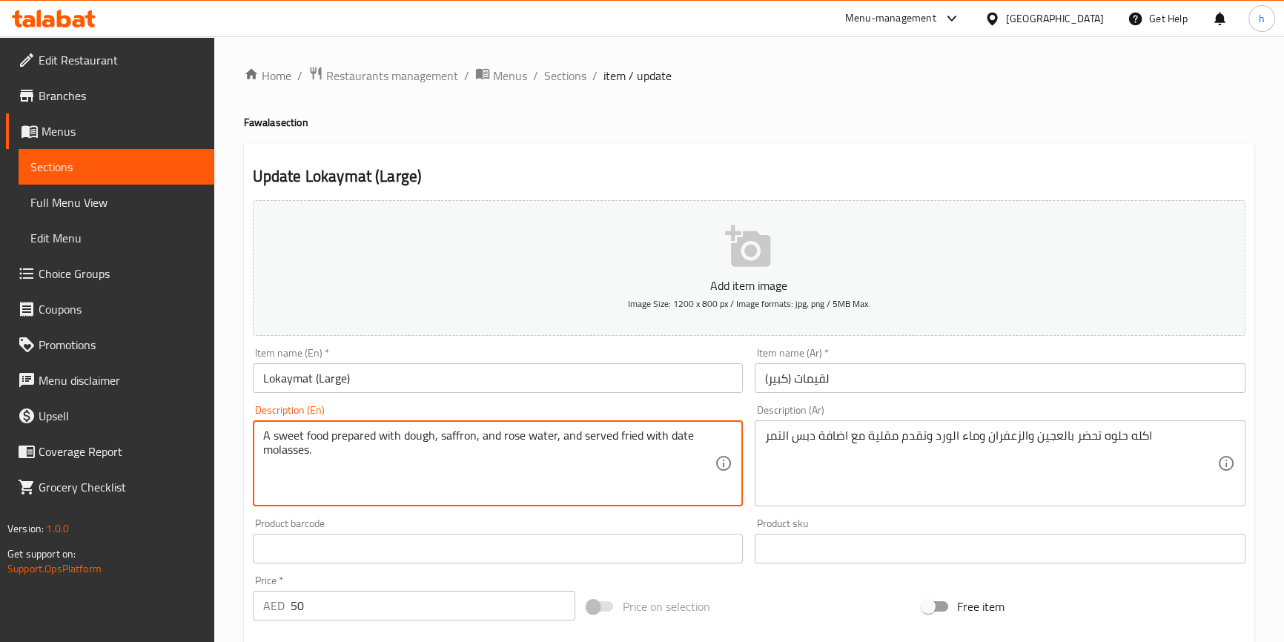
click at [519, 442] on textarea "A sweet food prepared with dough, saffron, and rose water, and served fried wit…" at bounding box center [489, 464] width 452 height 70
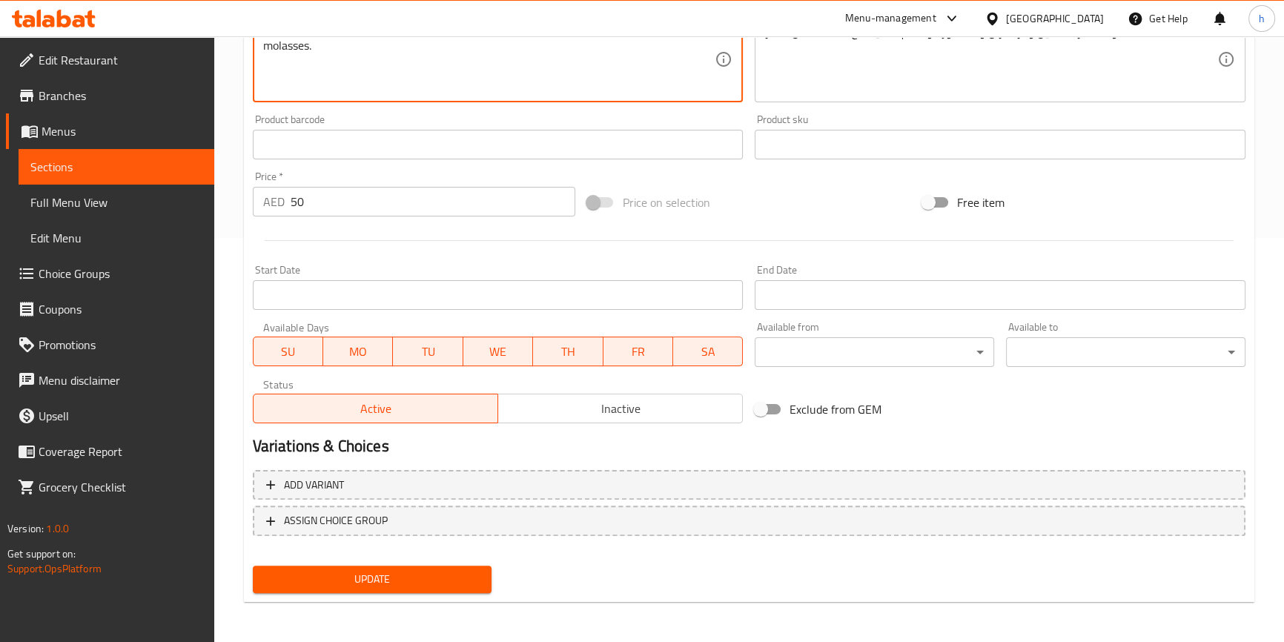
type textarea "A sweet food prepared with dough, saffron, and rose water, and served fried wit…"
click at [440, 590] on button "Update" at bounding box center [373, 579] width 240 height 27
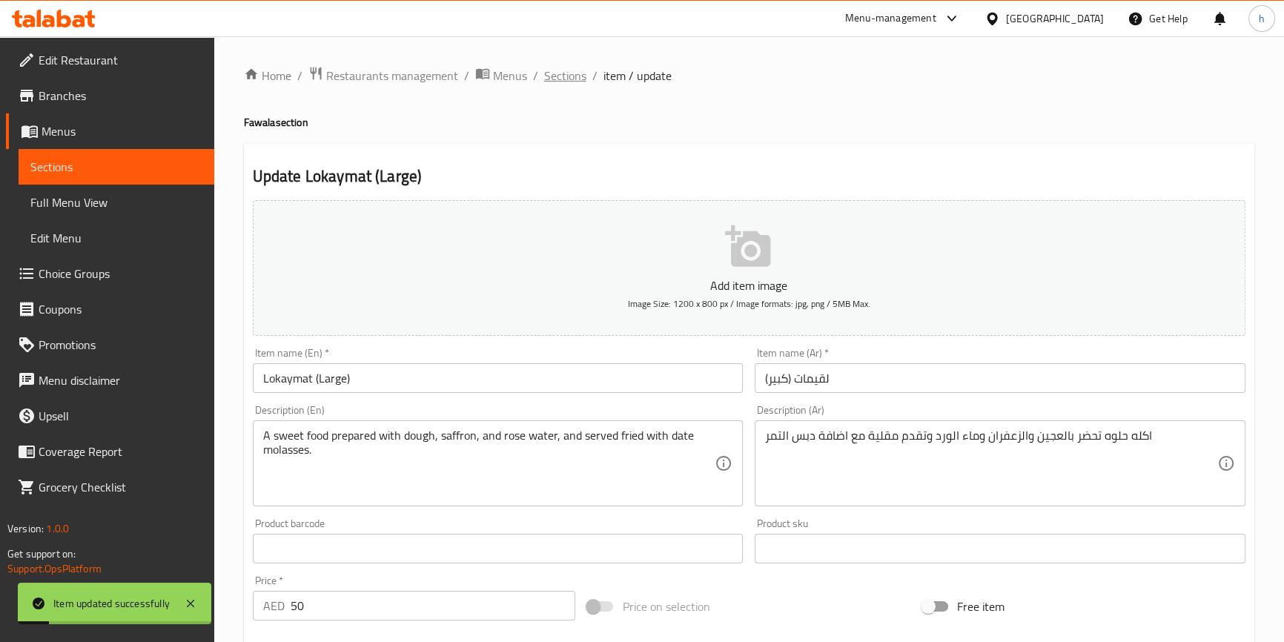
click at [584, 77] on span "Sections" at bounding box center [565, 76] width 42 height 18
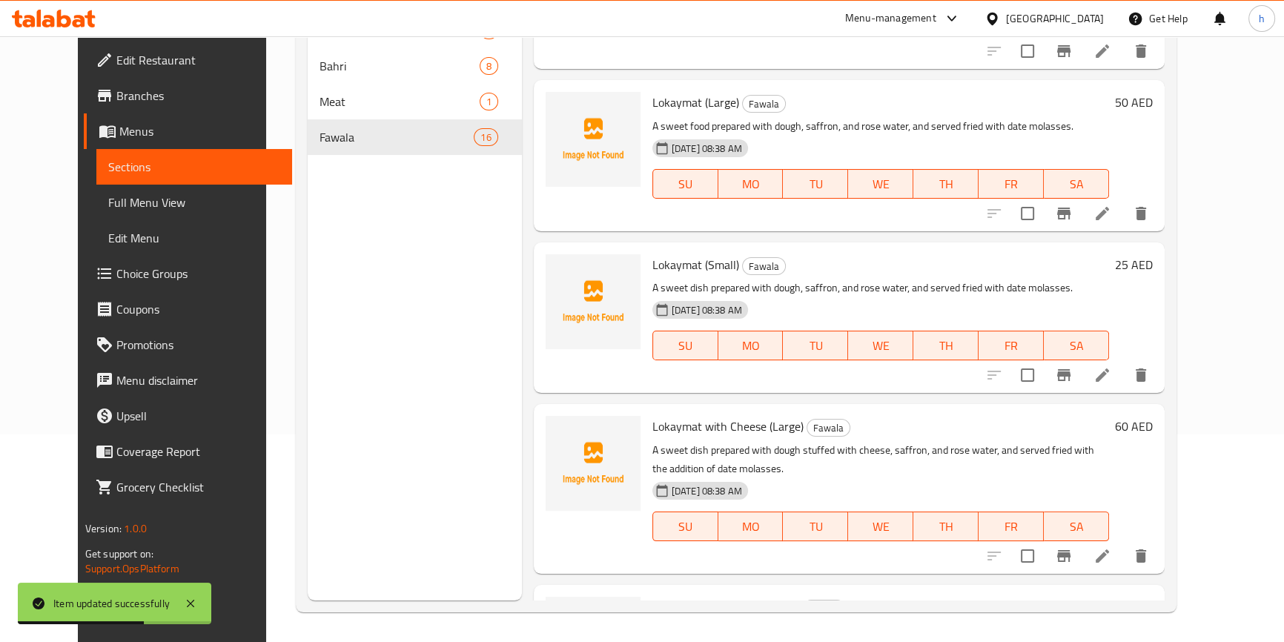
scroll to position [1944, 0]
click at [1112, 367] on icon at bounding box center [1103, 376] width 18 height 18
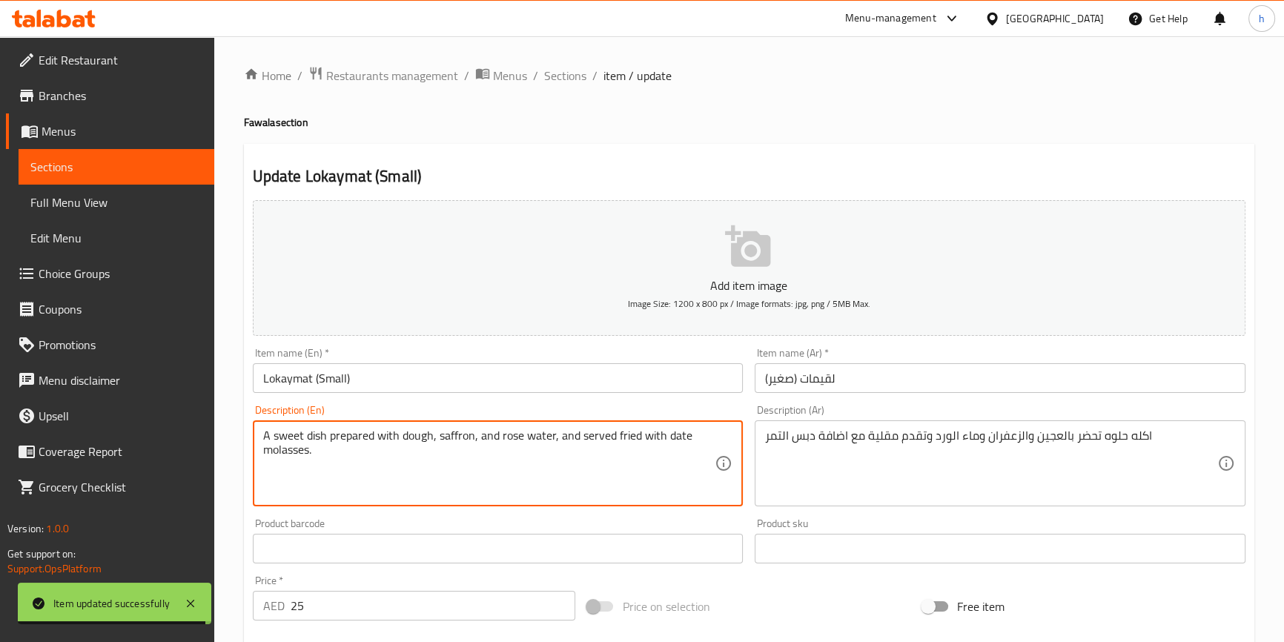
click at [319, 437] on textarea "A sweet dish prepared with dough, saffron, and rose water, and served fried wit…" at bounding box center [489, 464] width 452 height 70
paste textarea "food"
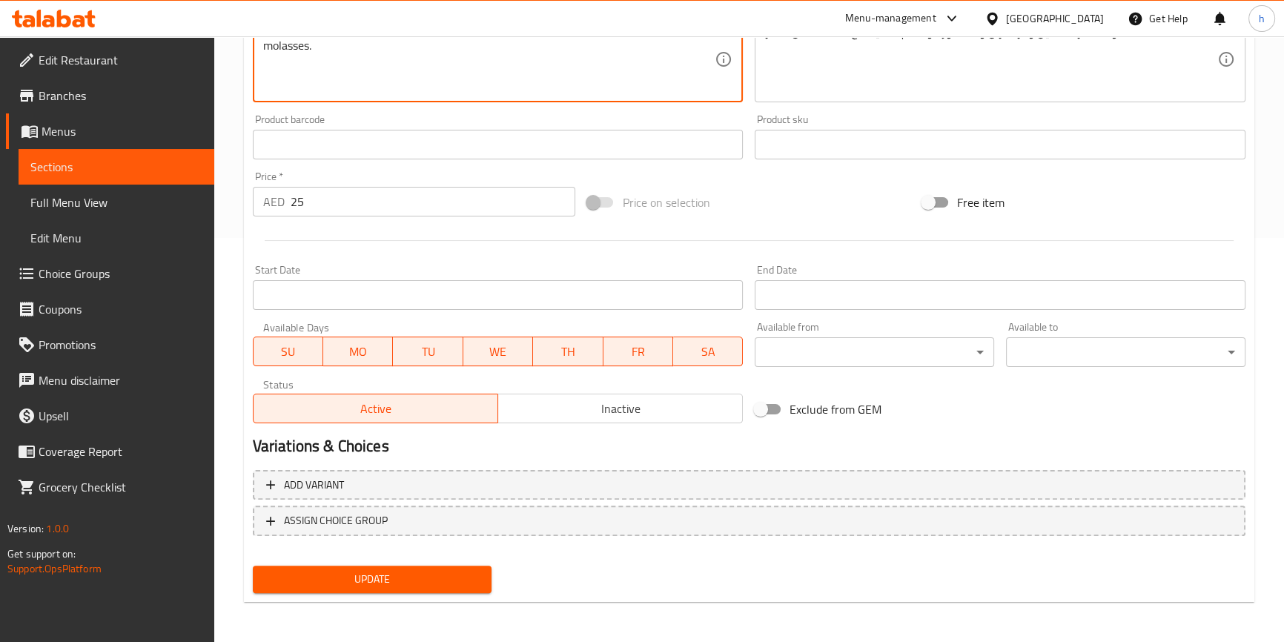
type textarea "A sweet food prepared with dough, saffron, and rose water, and served fried wit…"
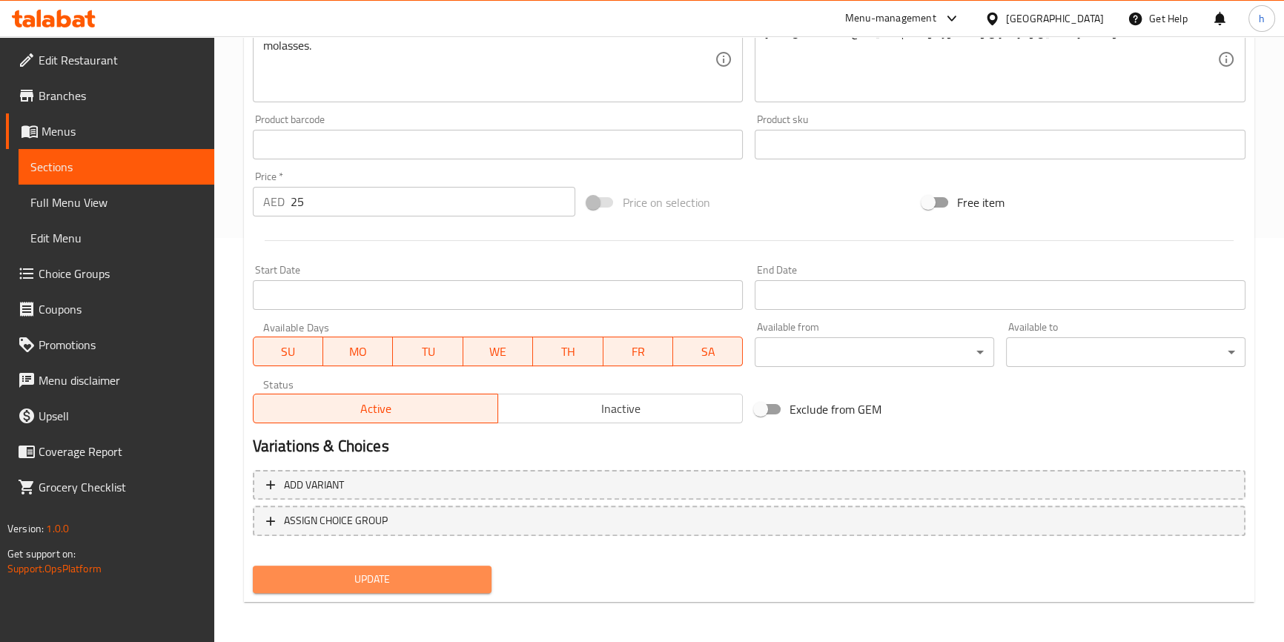
click at [465, 573] on span "Update" at bounding box center [373, 579] width 216 height 19
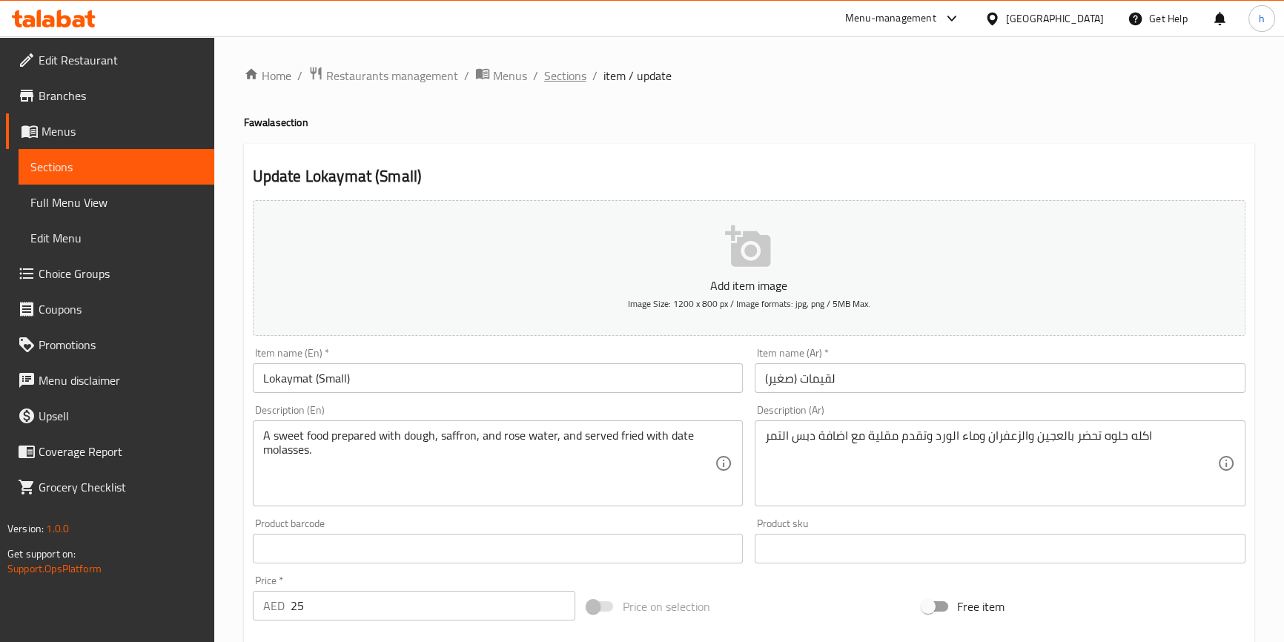
click at [570, 85] on span "Sections" at bounding box center [565, 76] width 42 height 18
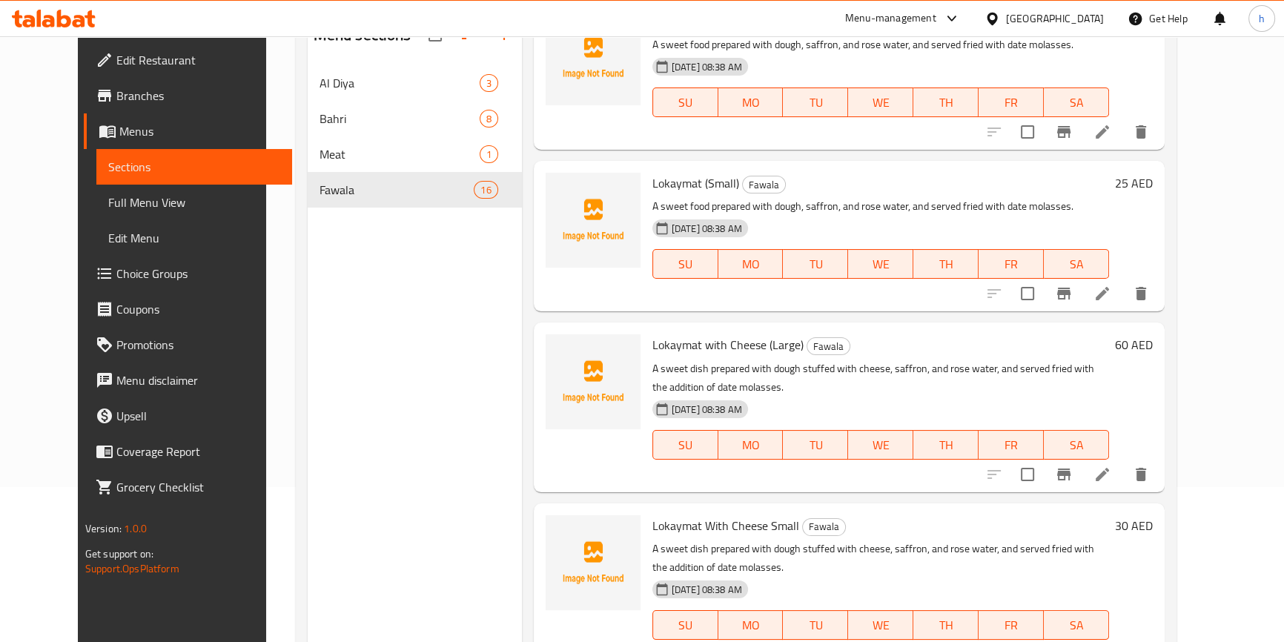
scroll to position [208, 0]
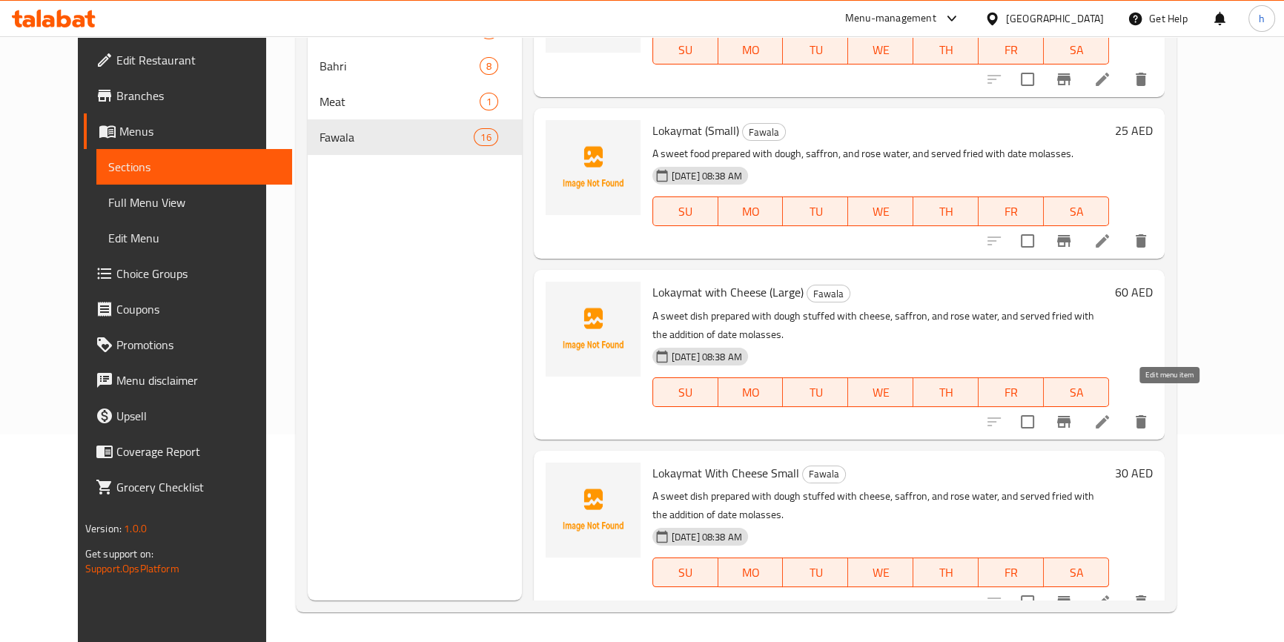
click at [1112, 413] on icon at bounding box center [1103, 422] width 18 height 18
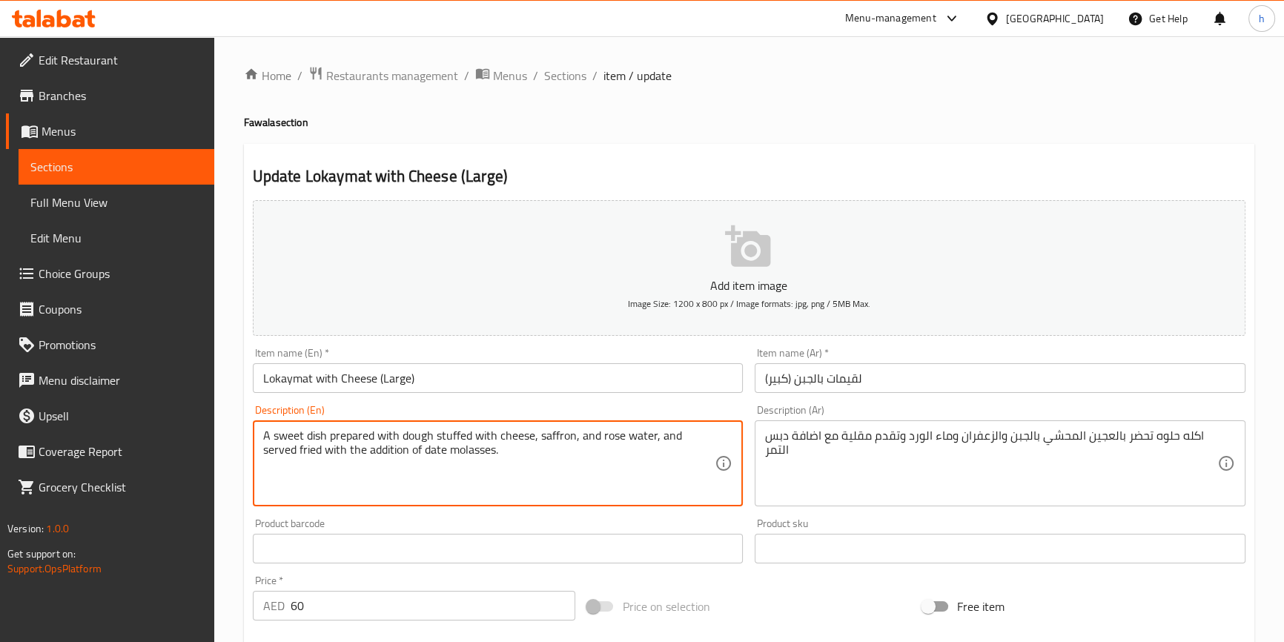
click at [314, 435] on textarea "A sweet dish prepared with dough stuffed with cheese, saffron, and rose water, …" at bounding box center [489, 464] width 452 height 70
paste textarea "food"
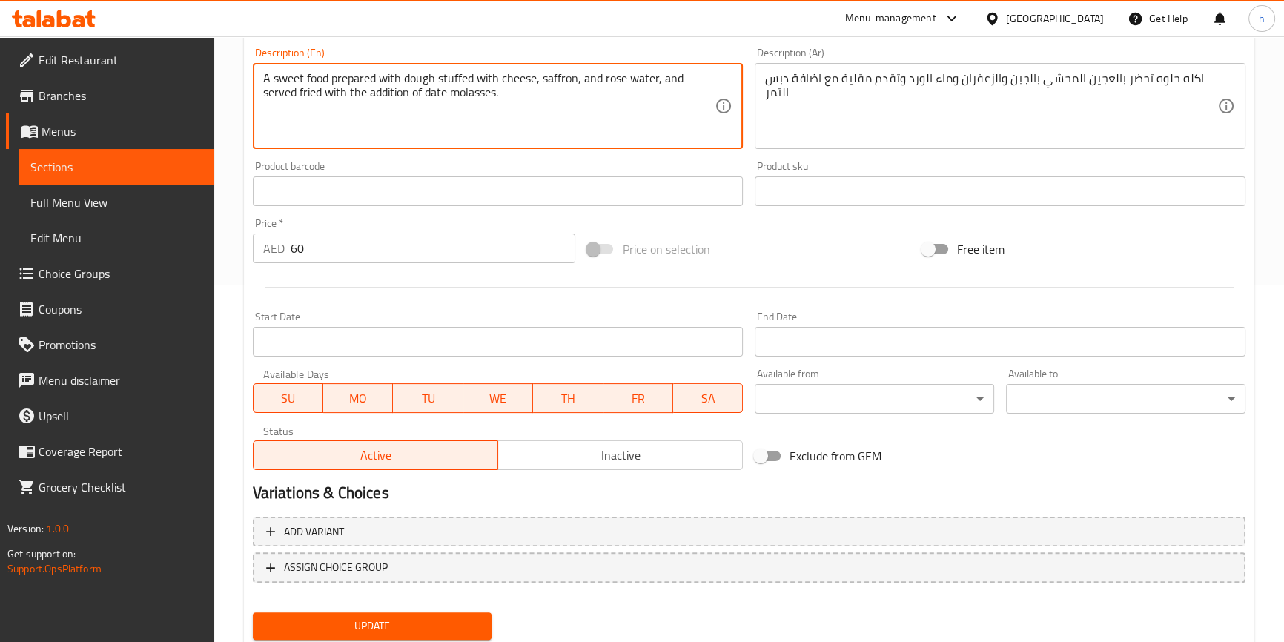
scroll to position [404, 0]
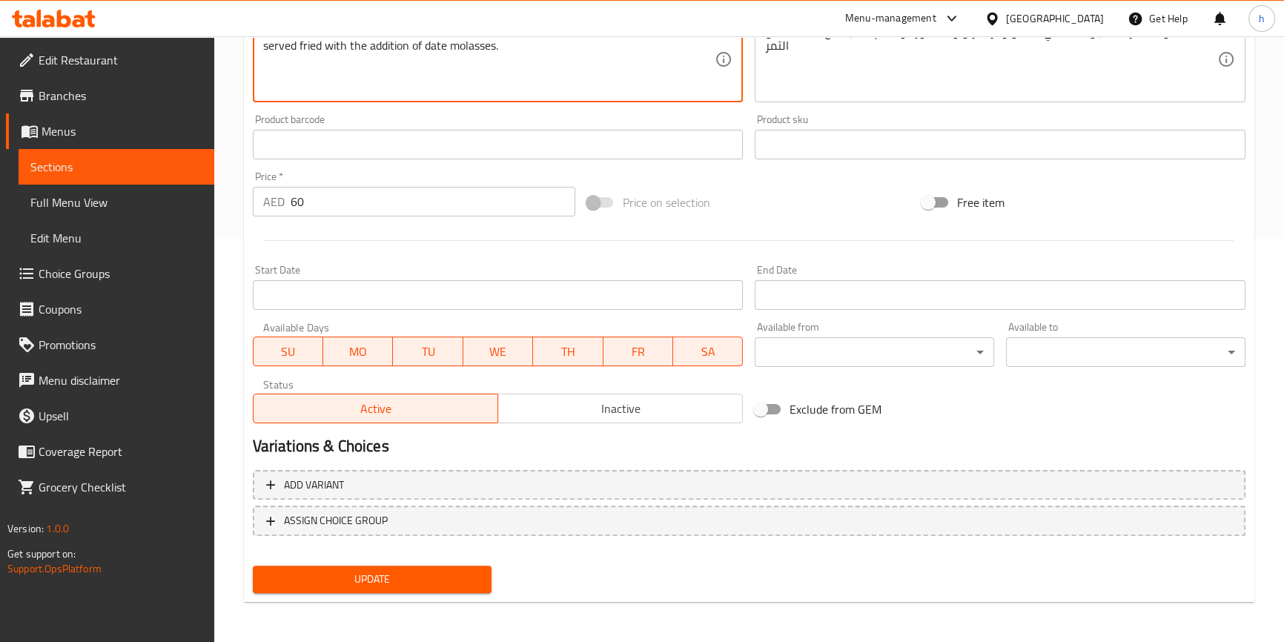
type textarea "A sweet food prepared with dough stuffed with cheese, saffron, and rose water, …"
click at [446, 574] on span "Update" at bounding box center [373, 579] width 216 height 19
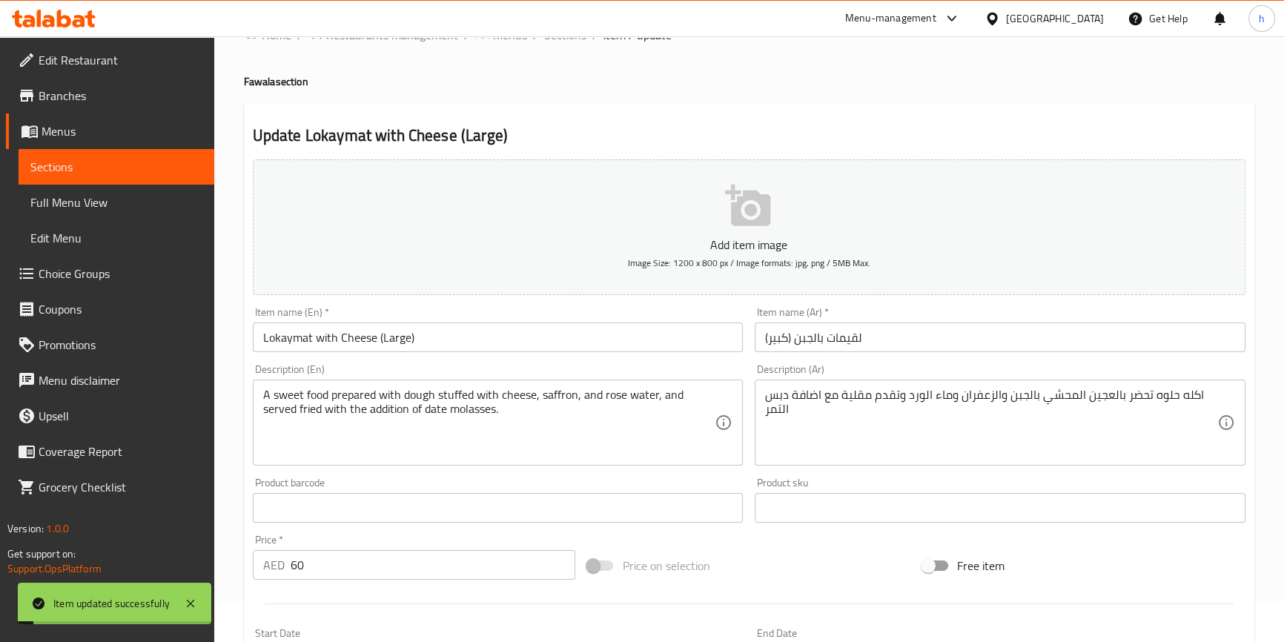
scroll to position [0, 0]
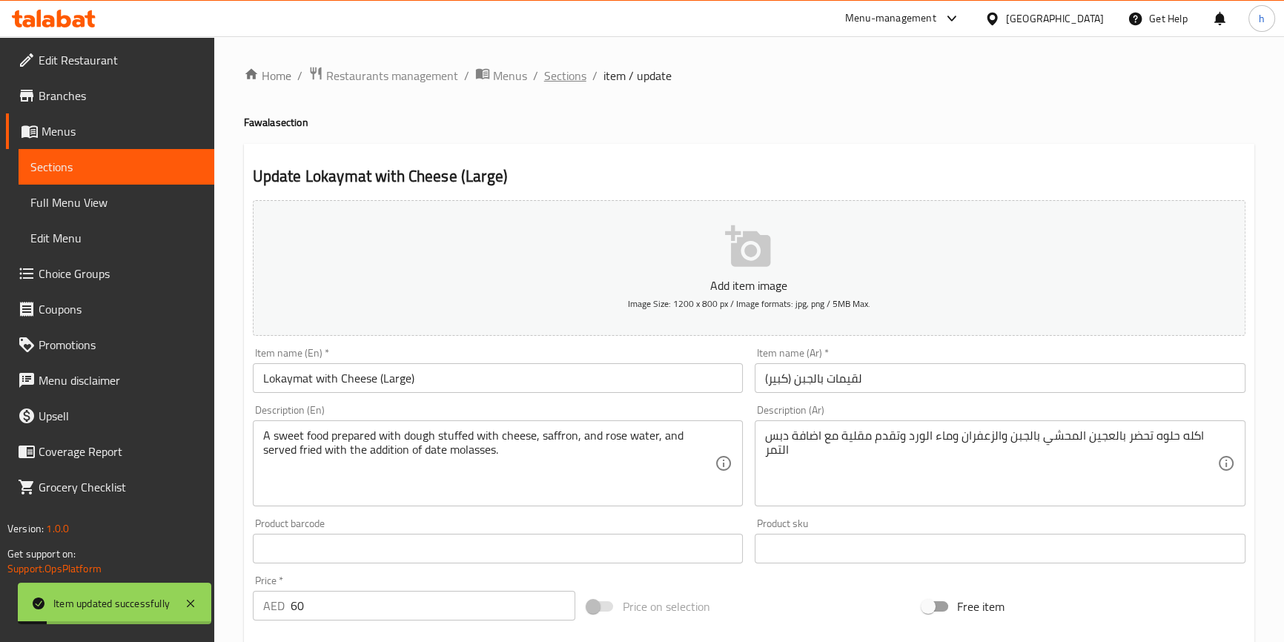
click at [564, 69] on span "Sections" at bounding box center [565, 76] width 42 height 18
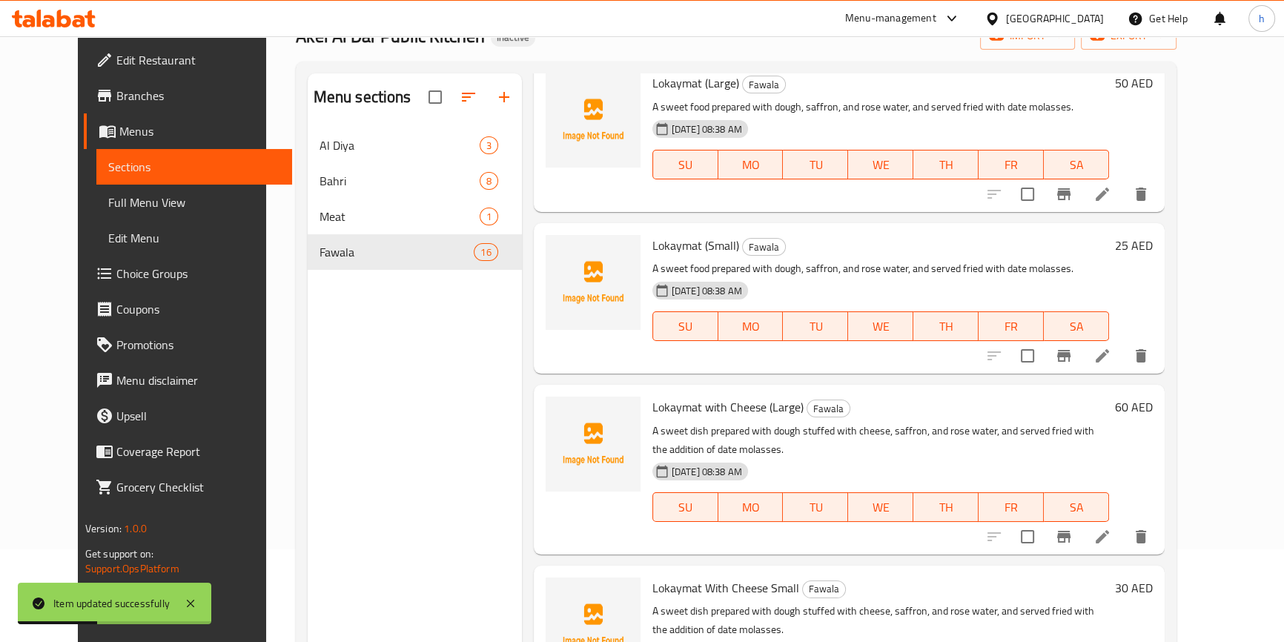
scroll to position [208, 0]
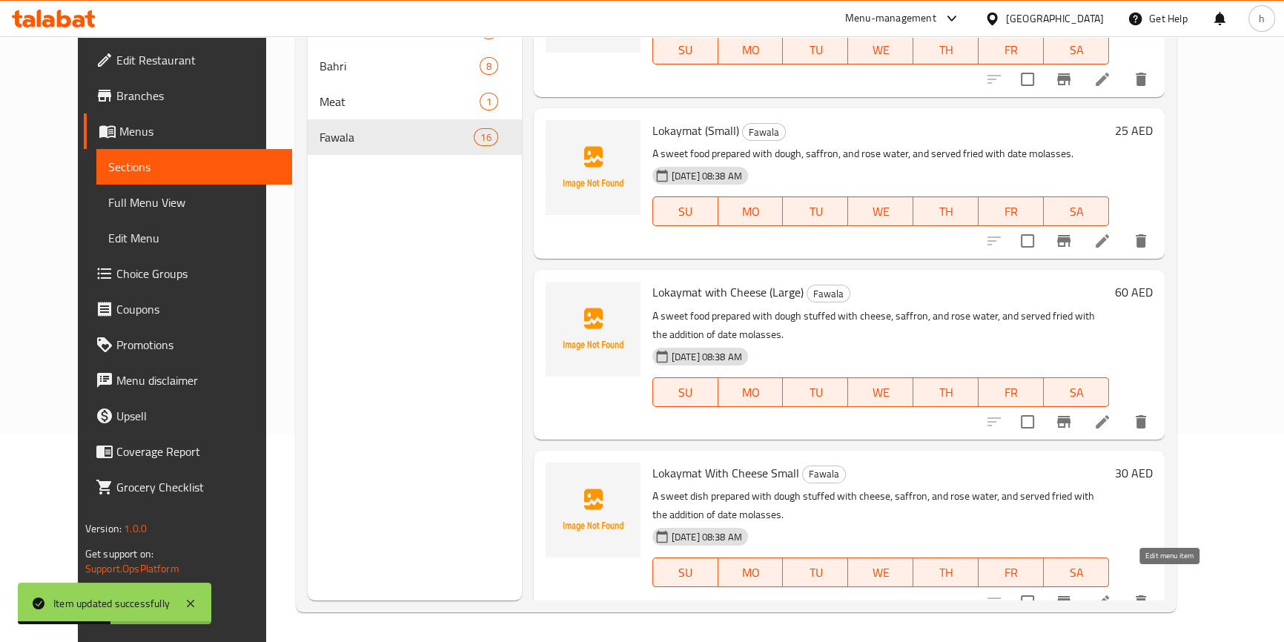
click at [1109, 595] on icon at bounding box center [1102, 601] width 13 height 13
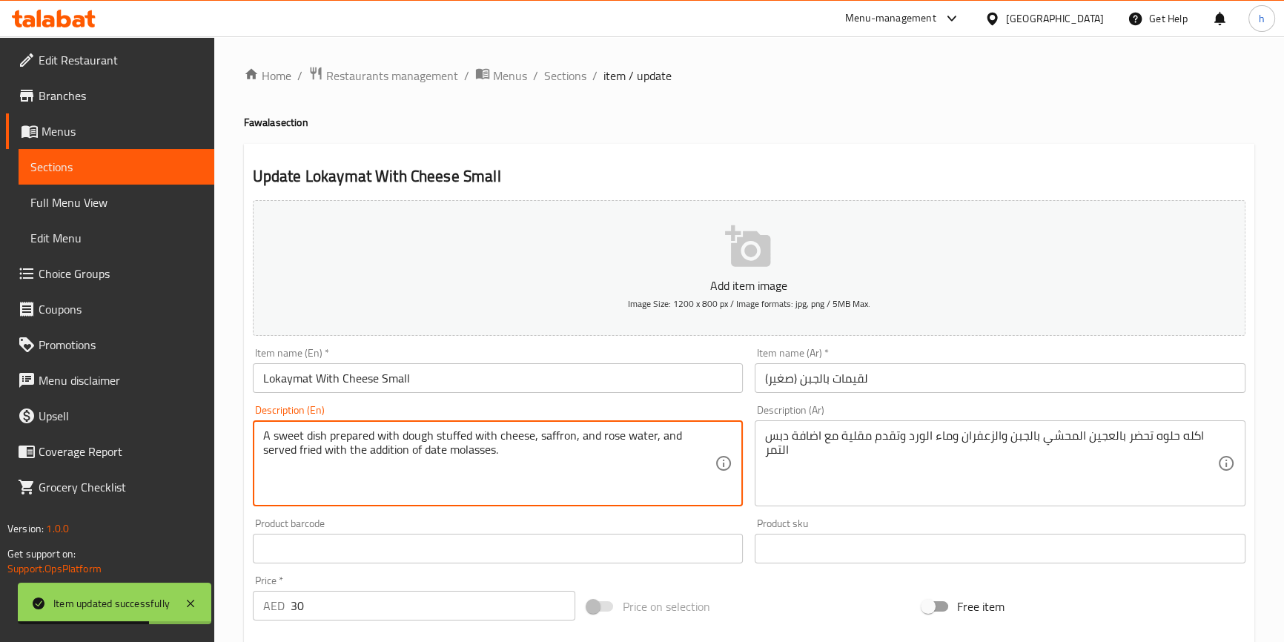
click at [320, 429] on textarea "A sweet dish prepared with dough stuffed with cheese, saffron, and rose water, …" at bounding box center [489, 464] width 452 height 70
paste textarea "food"
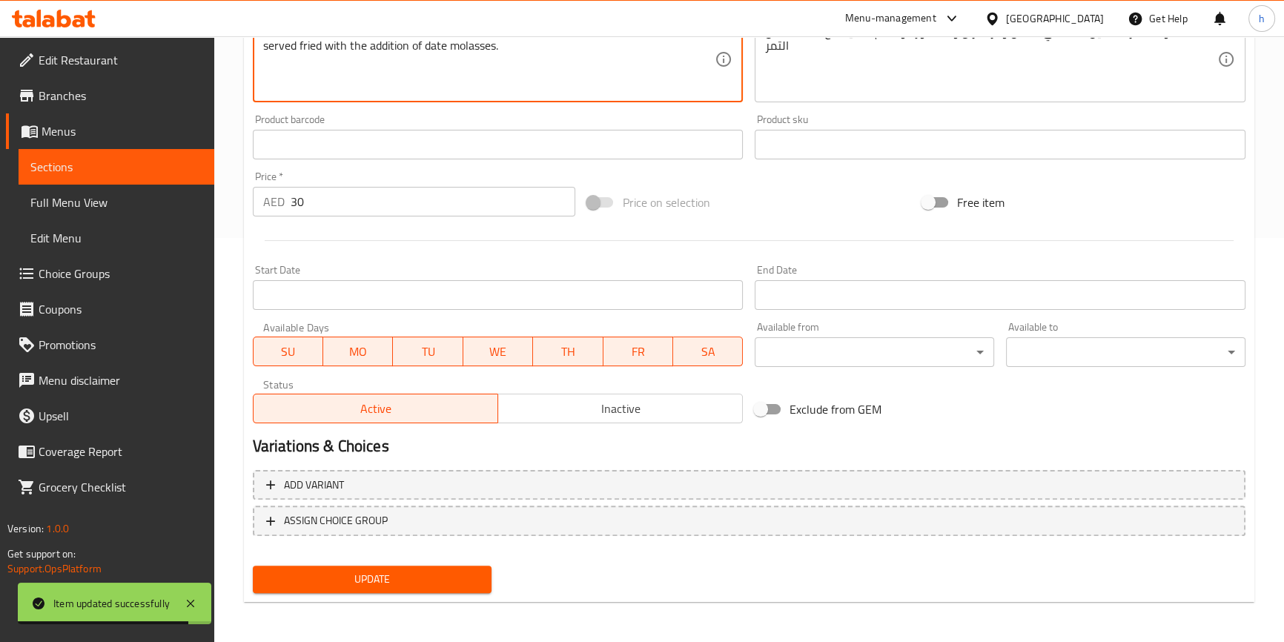
type textarea "A sweet food prepared with dough stuffed with cheese, saffron, and rose water, …"
click at [418, 571] on span "Update" at bounding box center [373, 579] width 216 height 19
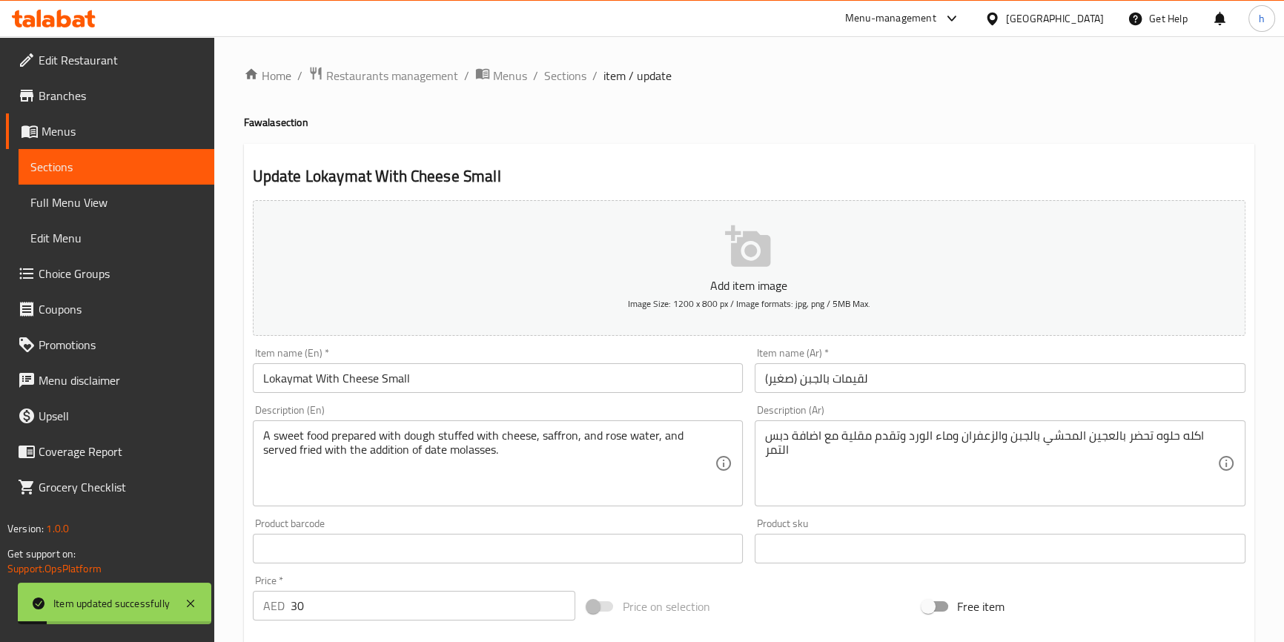
click at [540, 79] on ol "Home / Restaurants management / Menus / Sections / item / update" at bounding box center [749, 75] width 1011 height 19
click at [550, 77] on span "Sections" at bounding box center [565, 76] width 42 height 18
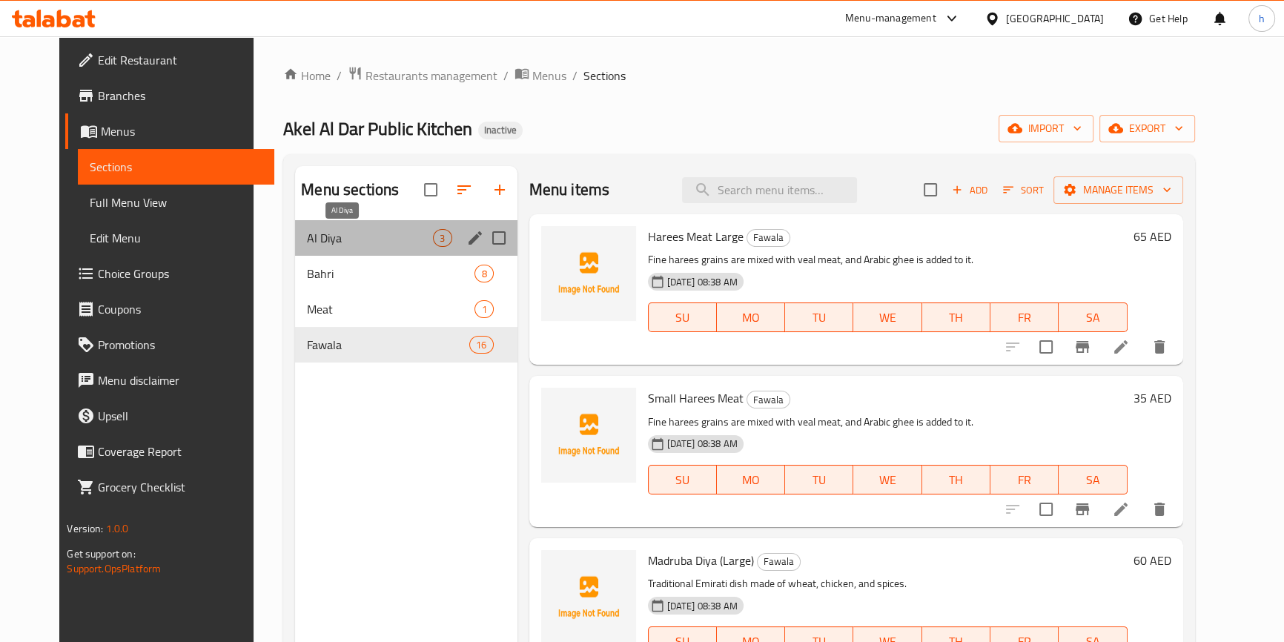
click at [416, 235] on span "Al Diya" at bounding box center [370, 238] width 126 height 18
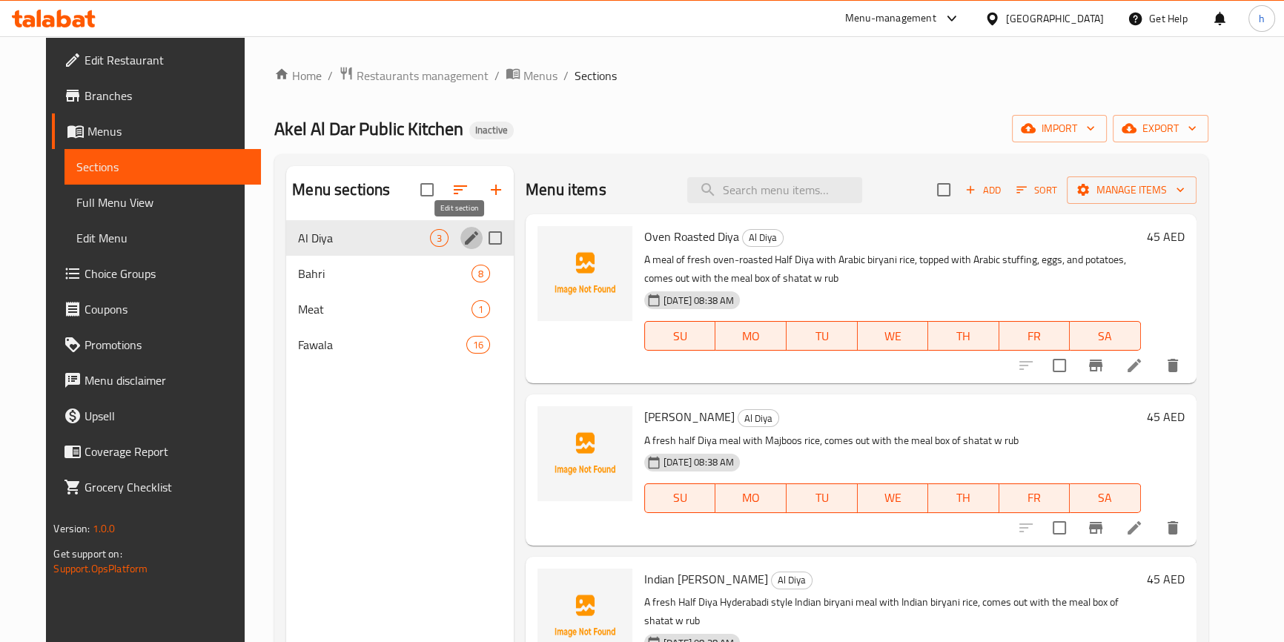
click at [464, 242] on icon "edit" at bounding box center [472, 238] width 18 height 18
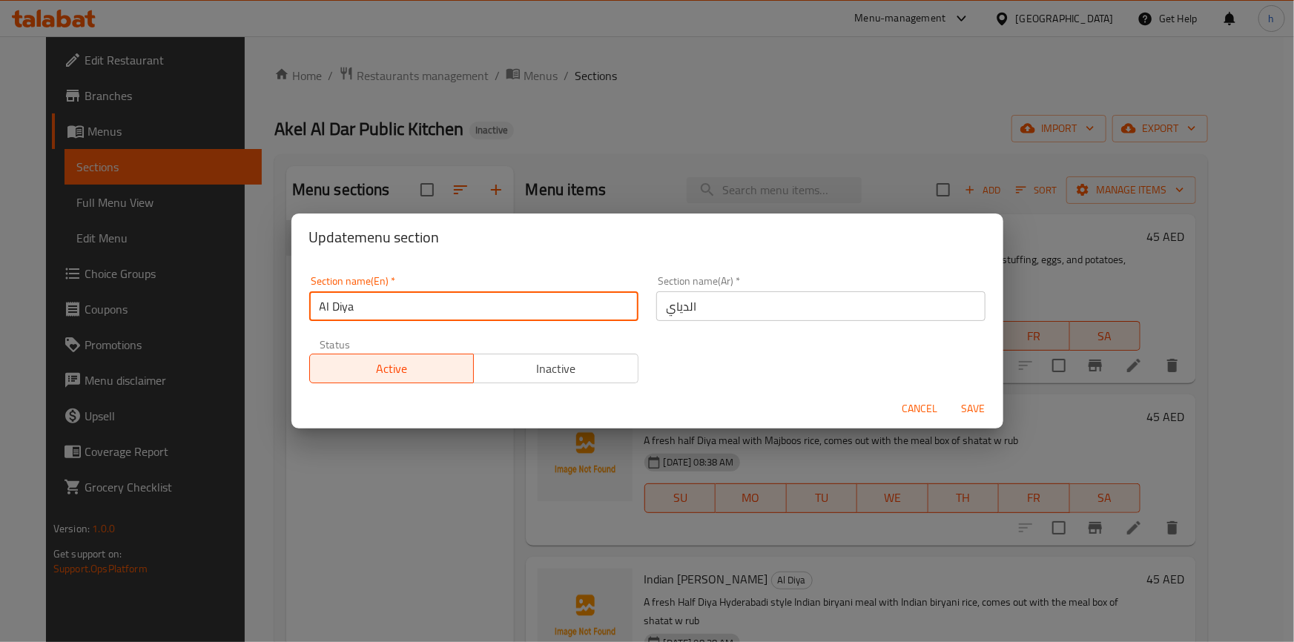
drag, startPoint x: 334, startPoint y: 303, endPoint x: 367, endPoint y: 305, distance: 33.4
click at [367, 305] on input "Al Diya" at bounding box center [473, 306] width 329 height 30
paste input "ay"
type input "Al Diay"
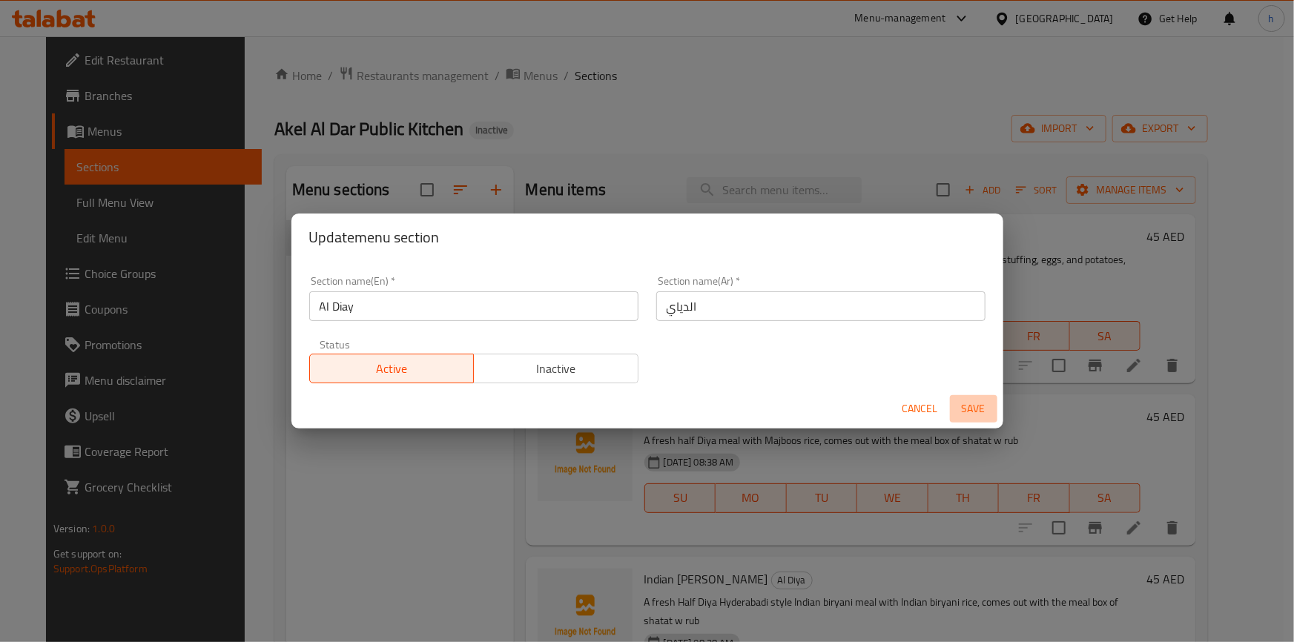
click at [962, 409] on span "Save" at bounding box center [974, 409] width 36 height 19
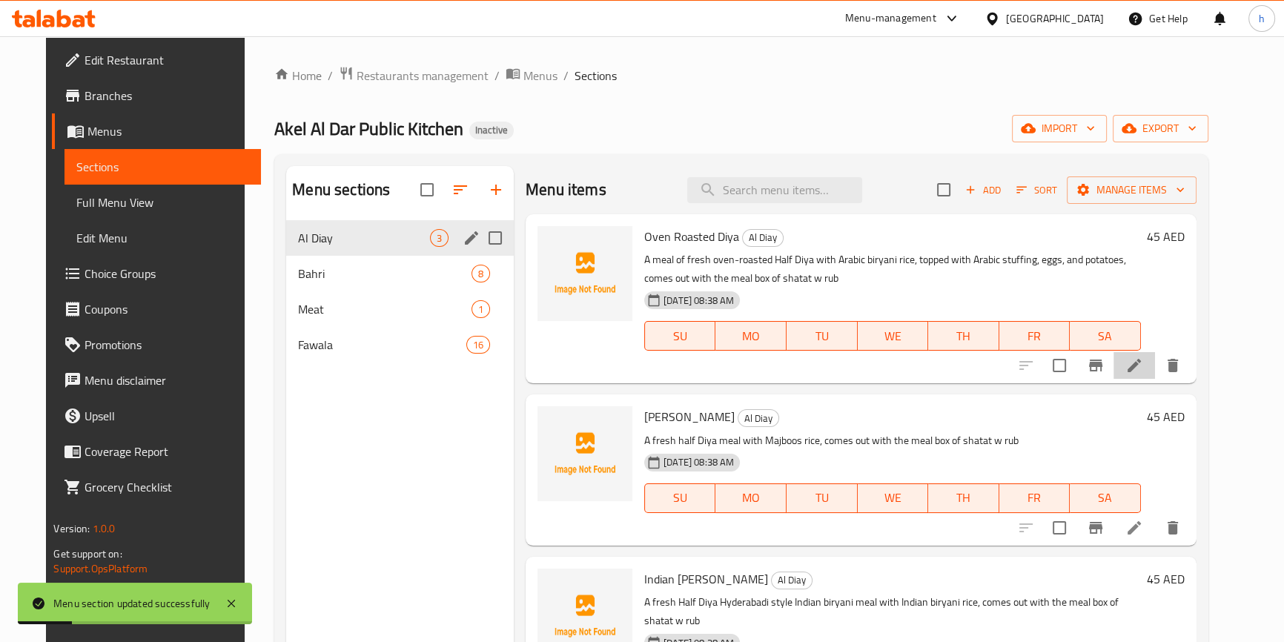
click at [1155, 363] on li at bounding box center [1135, 365] width 42 height 27
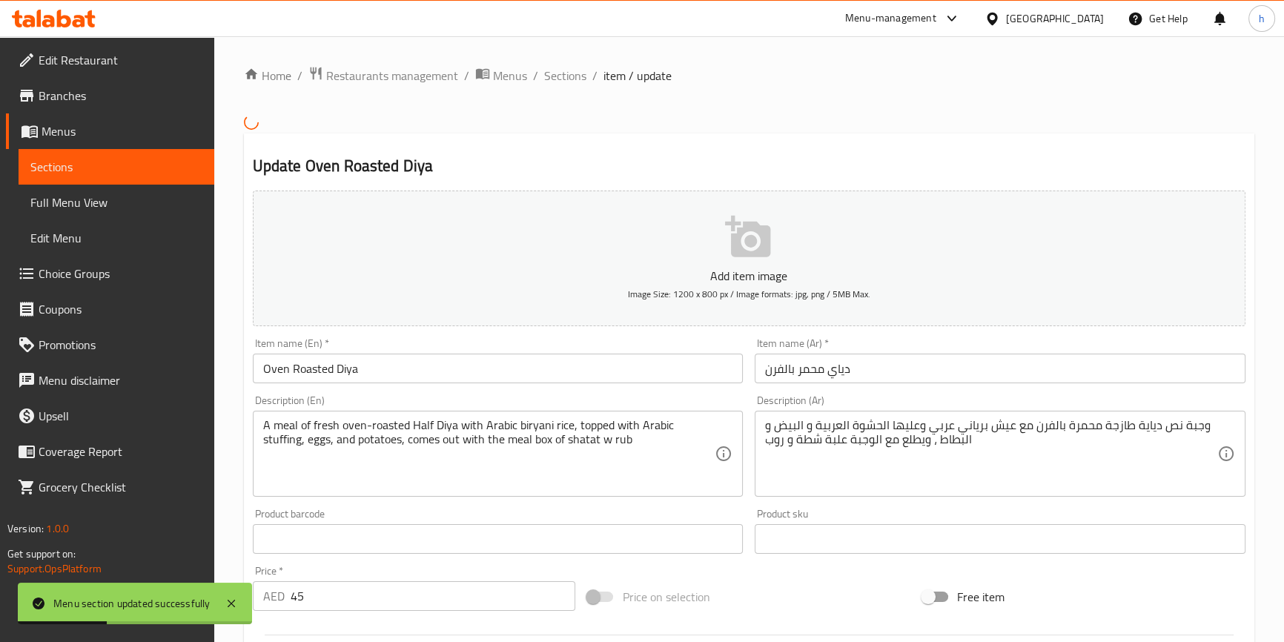
click at [350, 367] on input "Oven Roasted Diya" at bounding box center [498, 369] width 491 height 30
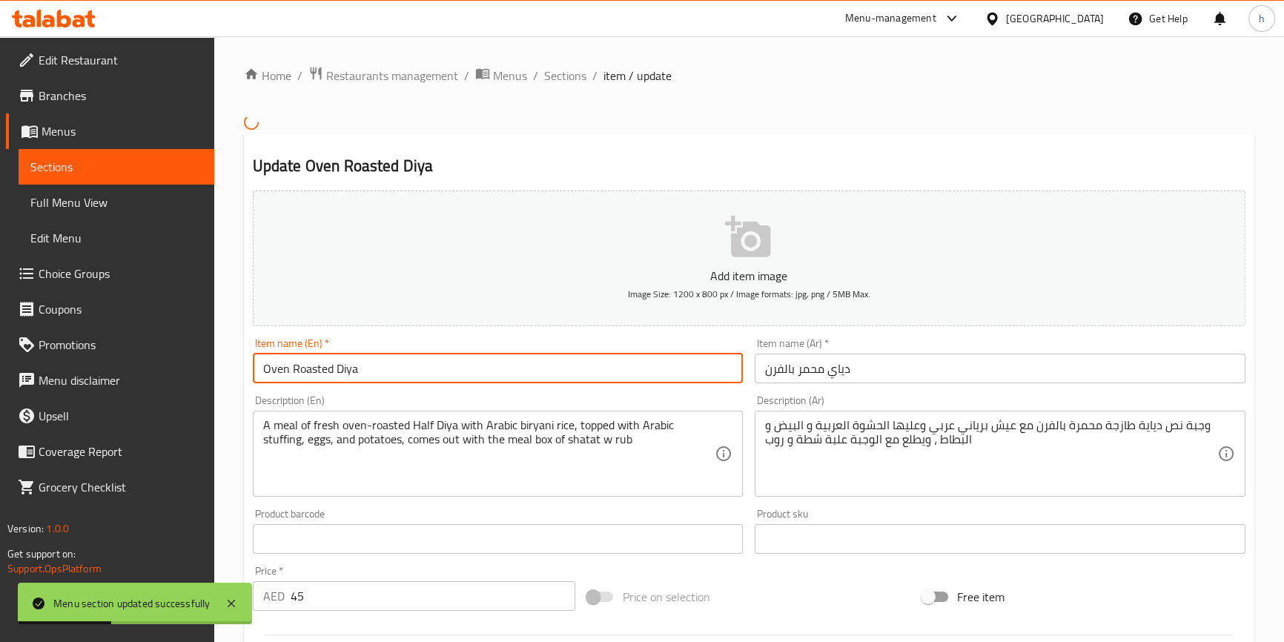
click at [350, 367] on input "Oven Roasted Diya" at bounding box center [498, 369] width 491 height 30
paste input "ay"
type input "Oven Roasted Diay"
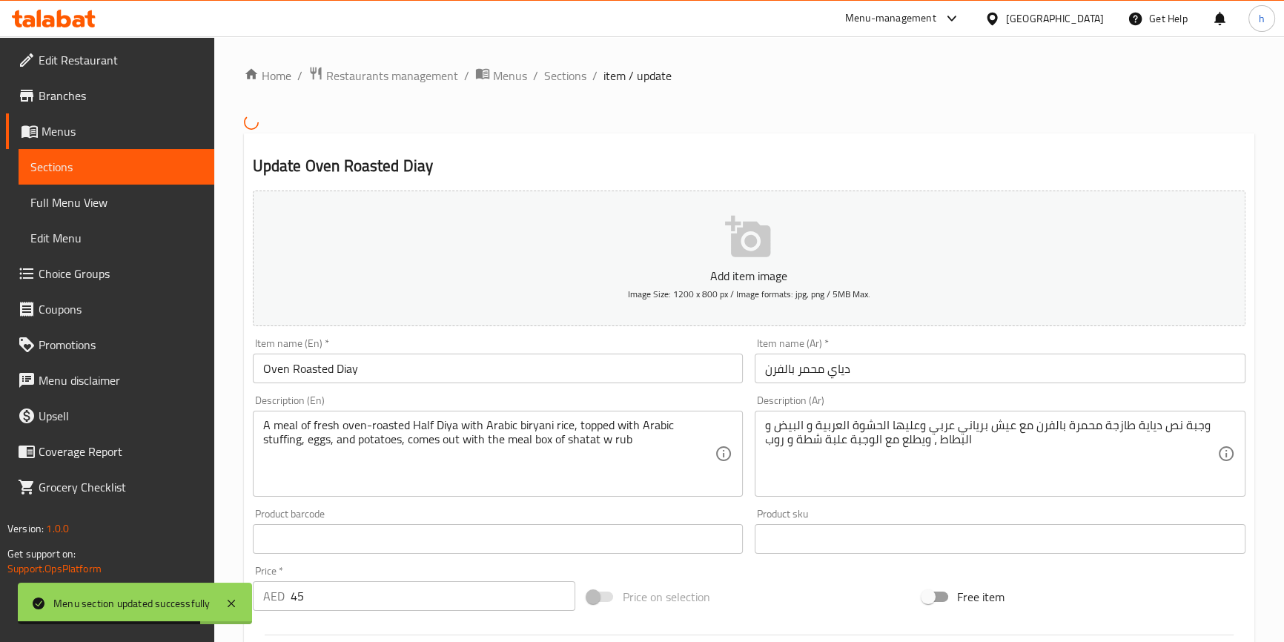
click at [448, 417] on div "A meal of fresh oven-roasted Half Diya with Arabic biryani rice, topped with Ar…" at bounding box center [498, 454] width 491 height 86
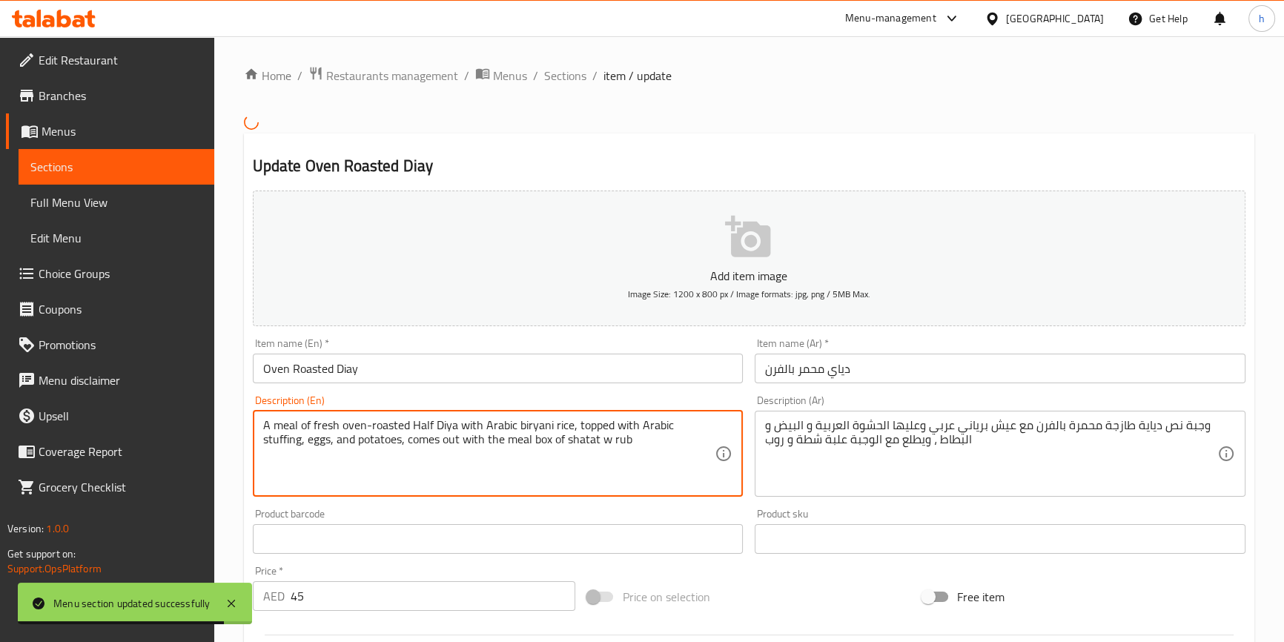
click at [448, 420] on textarea "A meal of fresh oven-roasted Half Diya with Arabic biryani rice, topped with Ar…" at bounding box center [489, 453] width 452 height 70
paste textarea "ay"
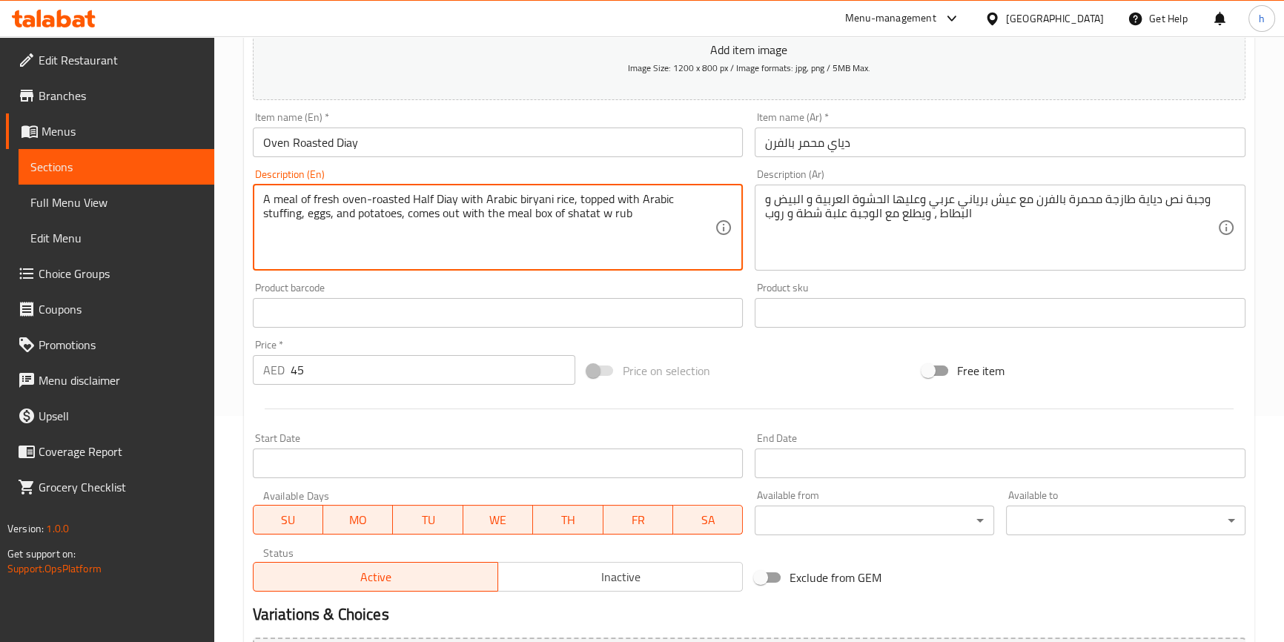
scroll to position [395, 0]
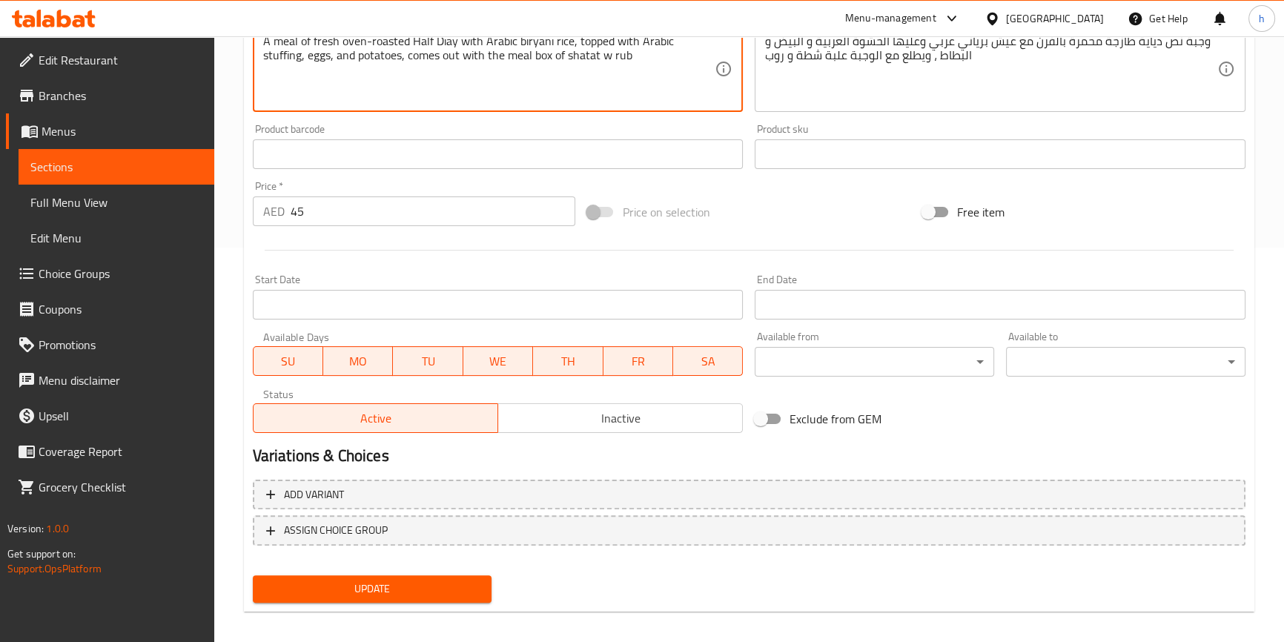
type textarea "A meal of fresh oven-roasted Half Diay with Arabic biryani rice, topped with Ar…"
click at [468, 570] on div "Update" at bounding box center [372, 589] width 251 height 39
click at [468, 577] on button "Update" at bounding box center [373, 588] width 240 height 27
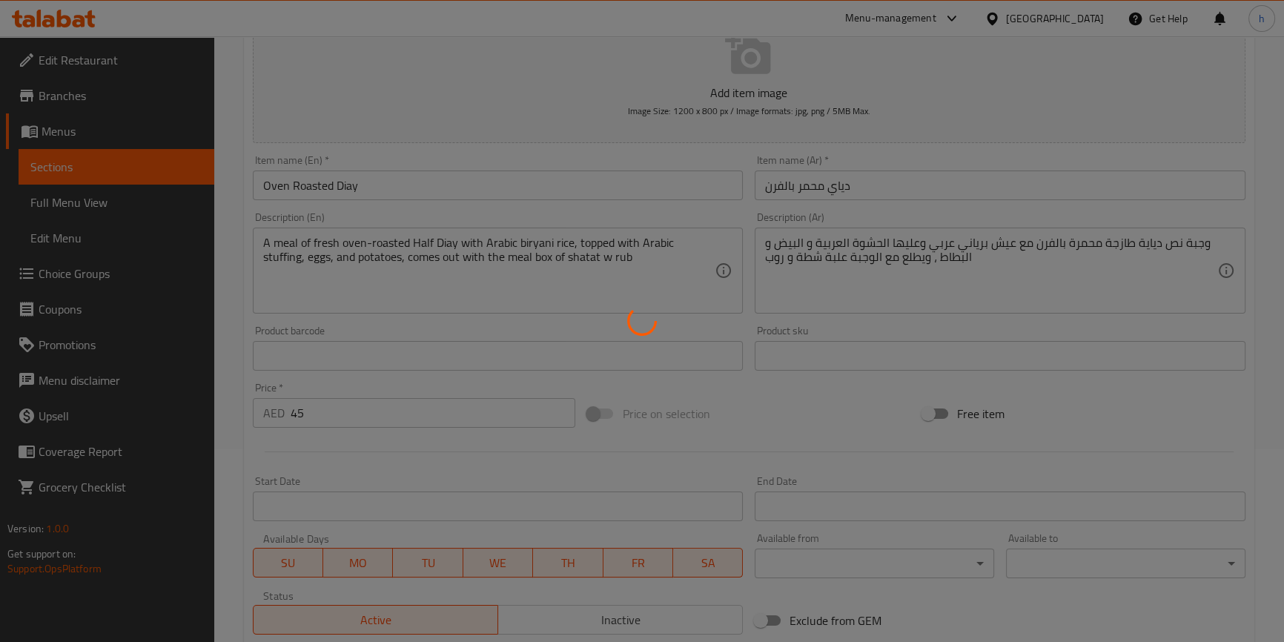
scroll to position [0, 0]
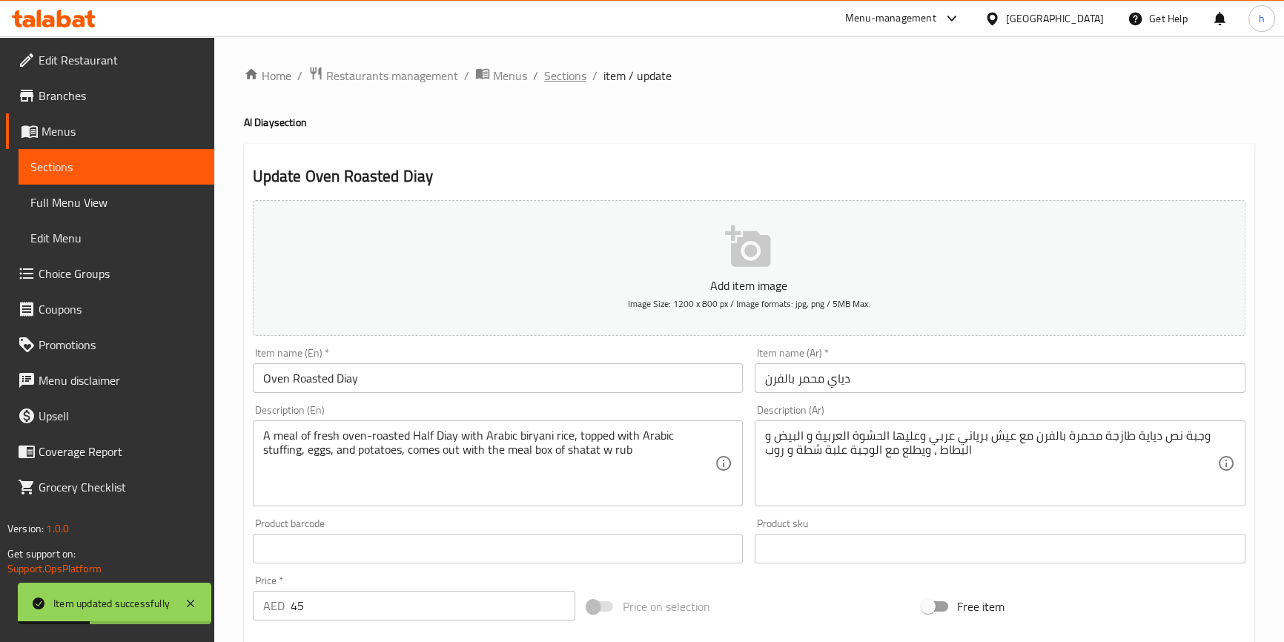
click at [584, 73] on span "Sections" at bounding box center [565, 76] width 42 height 18
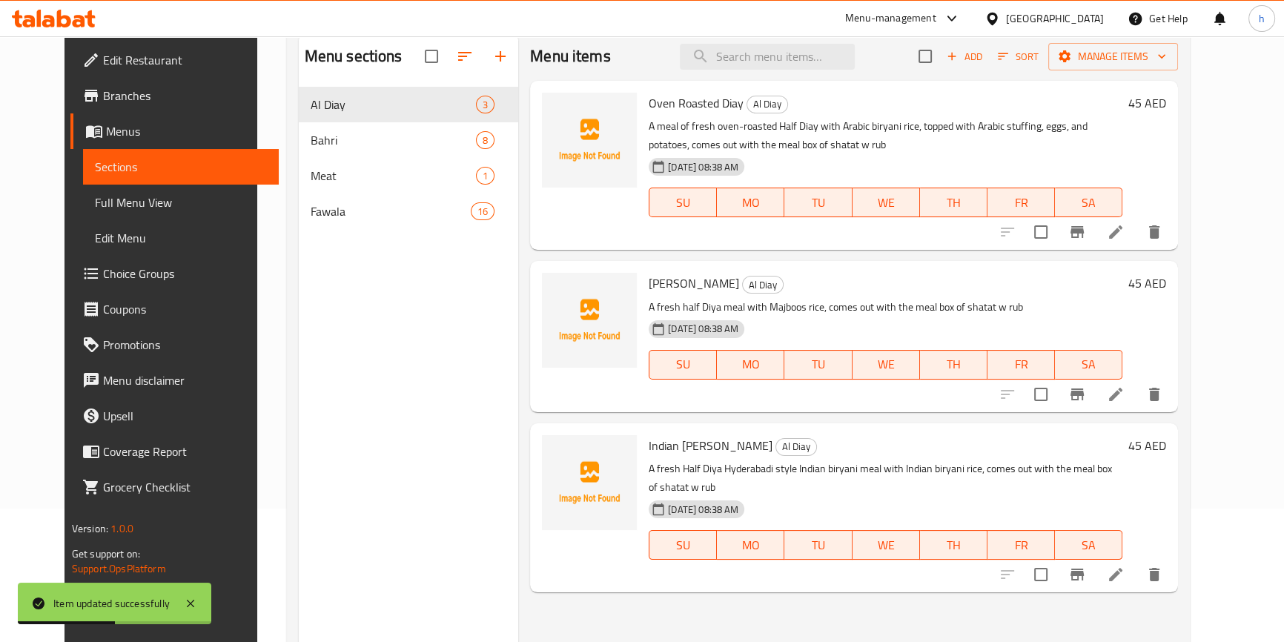
scroll to position [134, 0]
click at [1125, 387] on icon at bounding box center [1116, 394] width 18 height 18
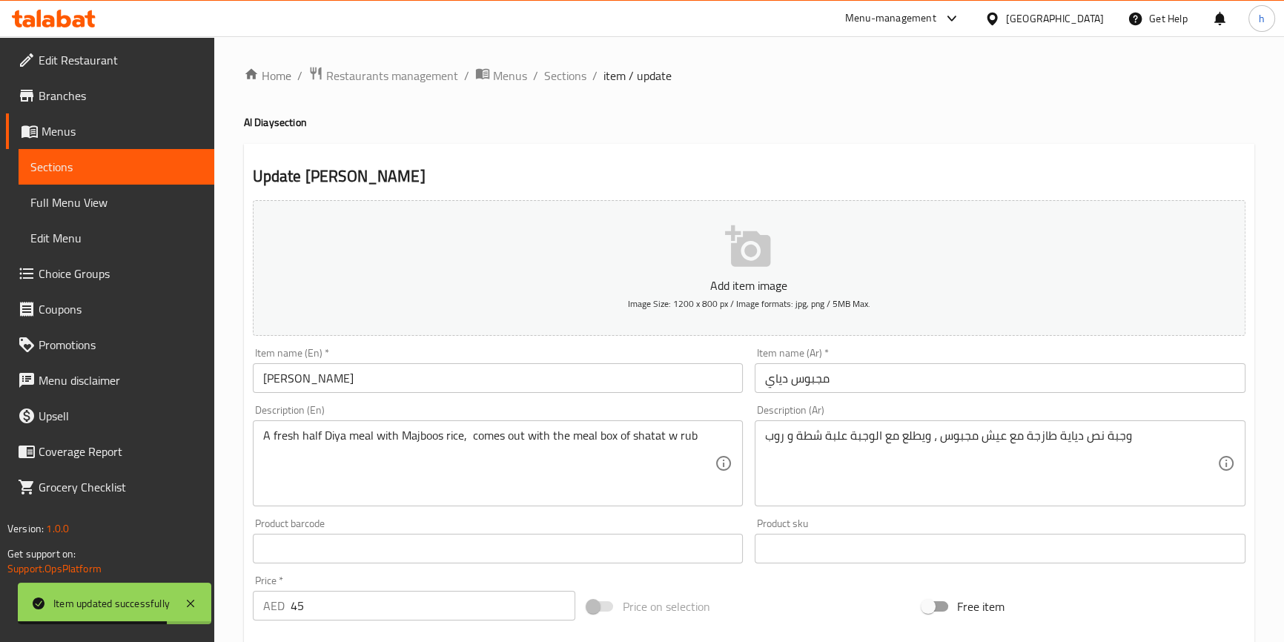
click at [269, 371] on input "Diya Majboos" at bounding box center [498, 378] width 491 height 30
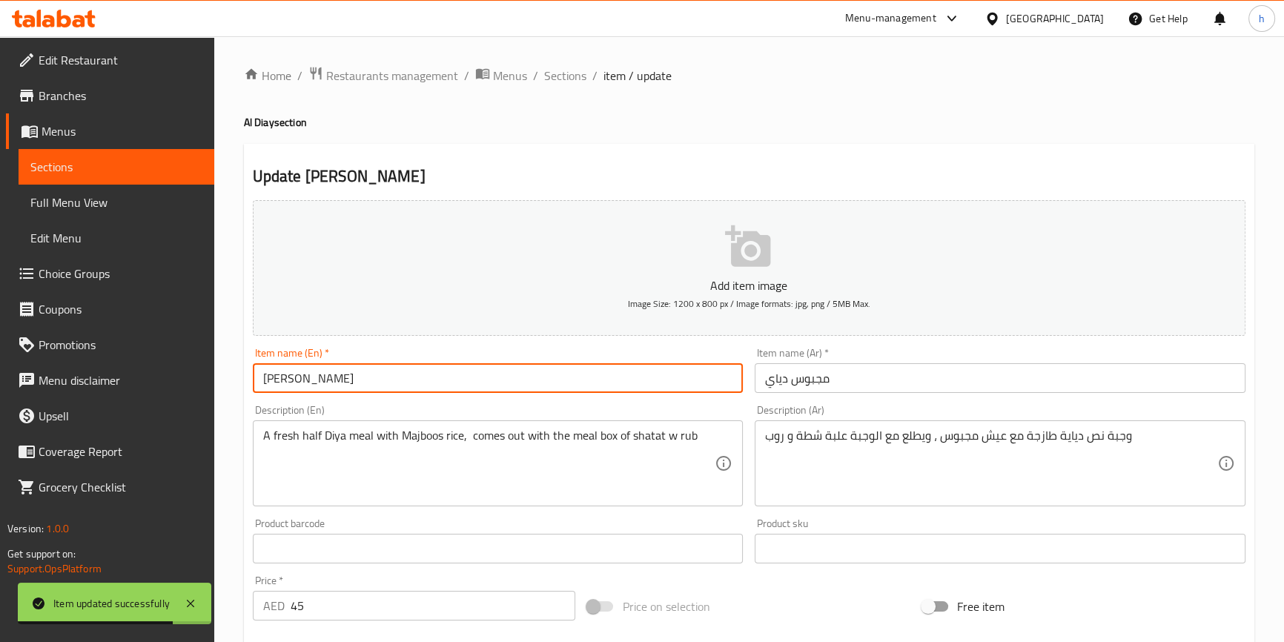
click at [269, 371] on input "Diya Majboos" at bounding box center [498, 378] width 491 height 30
paste input "ay"
type input "[PERSON_NAME]"
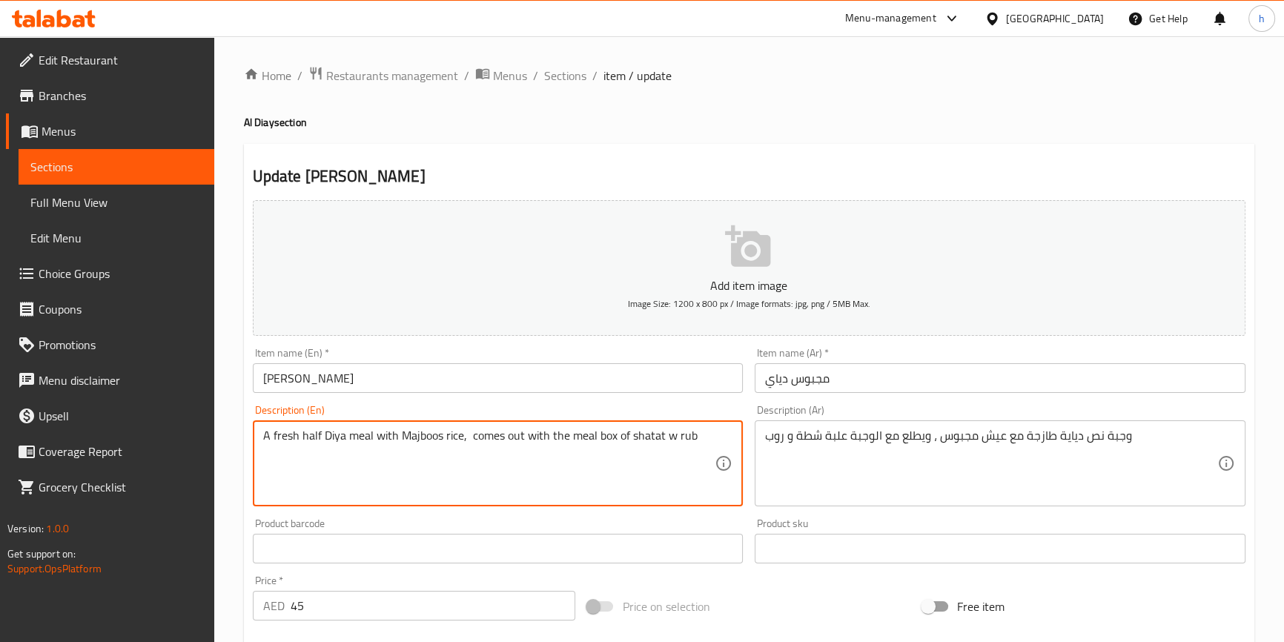
click at [333, 436] on textarea "A fresh half Diya meal with Majboos rice, comes out with the meal box of shatat…" at bounding box center [489, 464] width 452 height 70
paste textarea "ay"
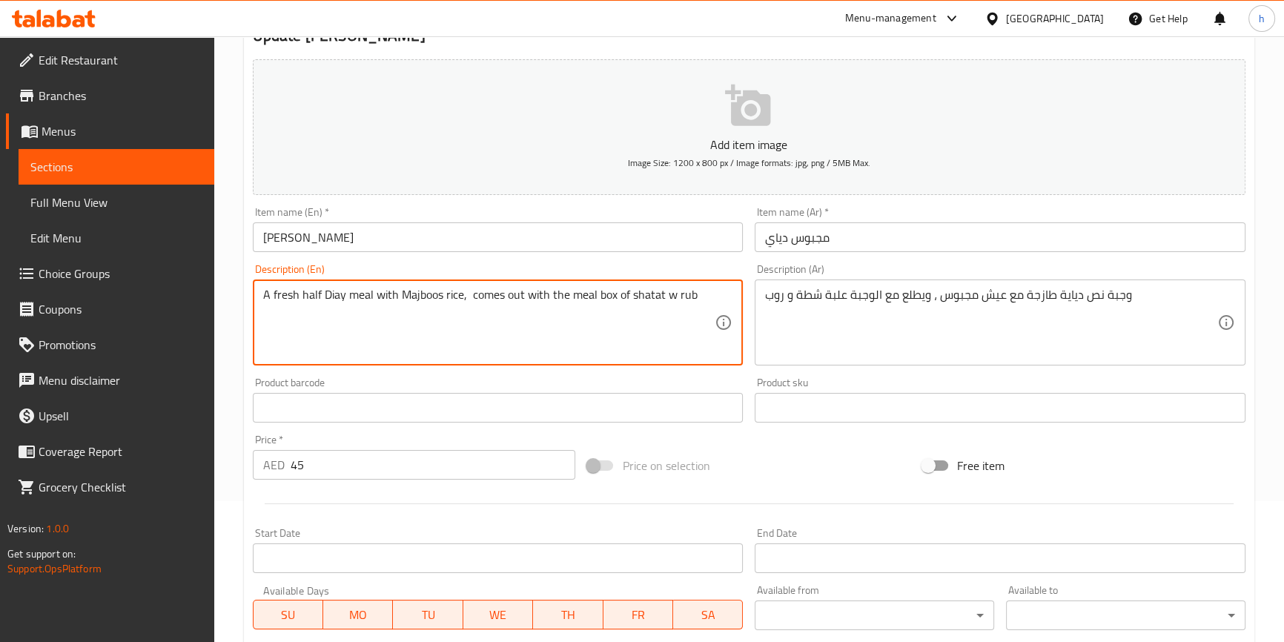
scroll to position [404, 0]
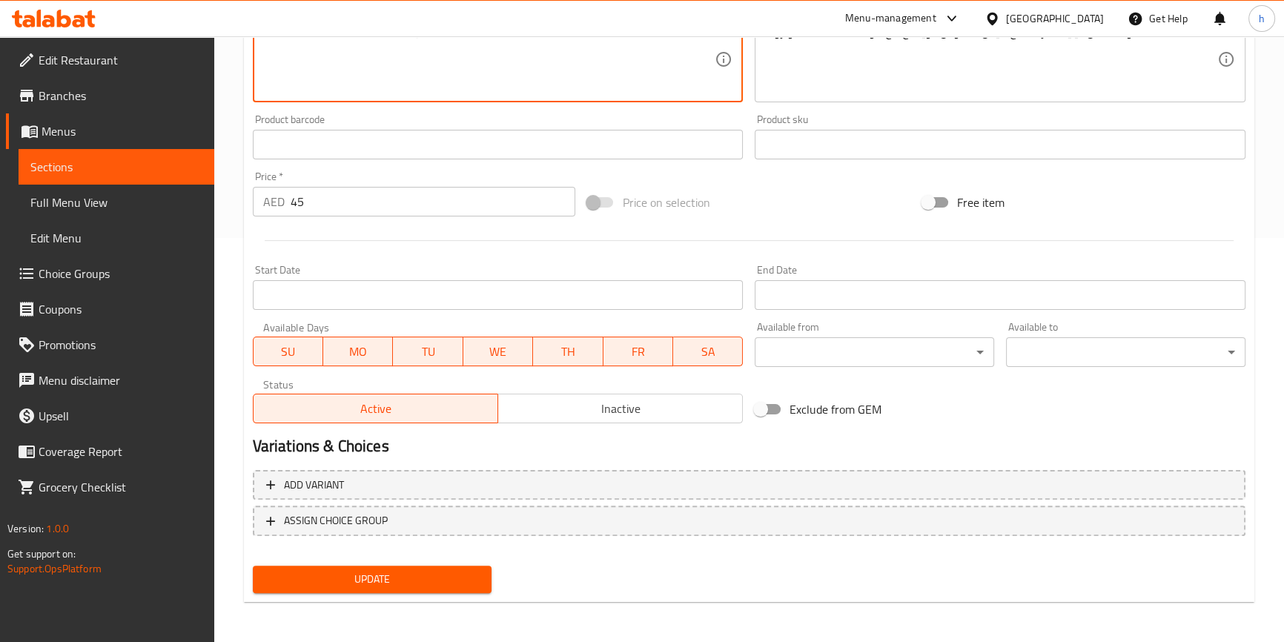
type textarea "A fresh half Diay meal with Majboos rice, comes out with the meal box of shatat…"
click at [436, 578] on span "Update" at bounding box center [373, 579] width 216 height 19
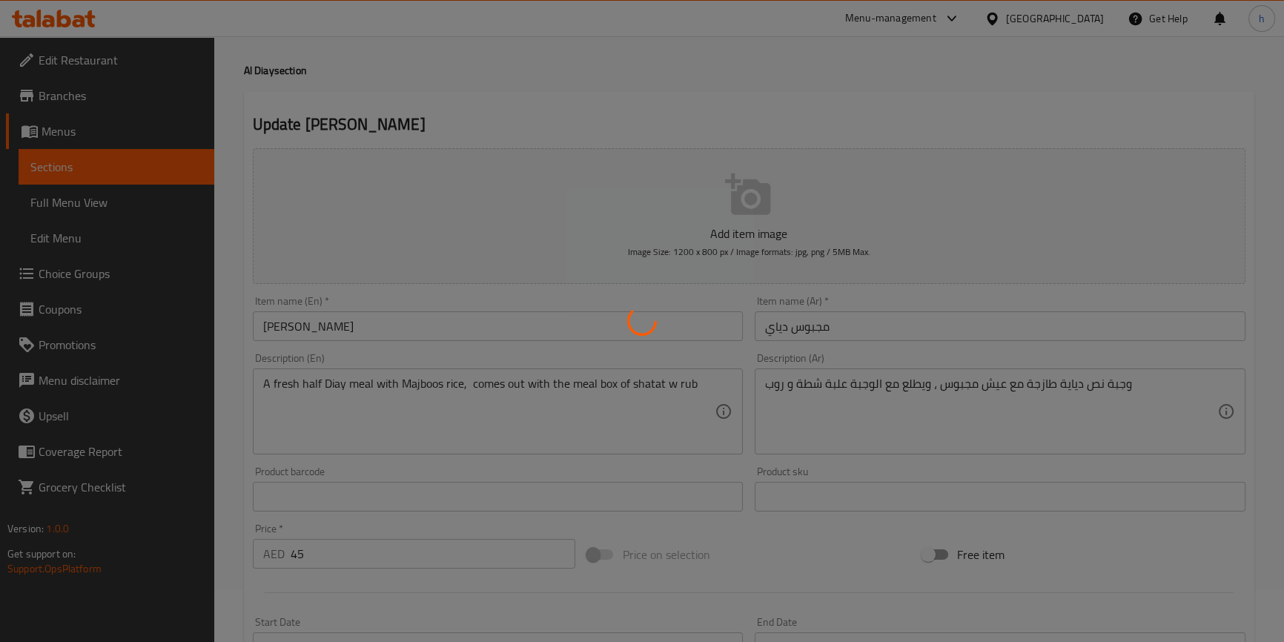
scroll to position [0, 0]
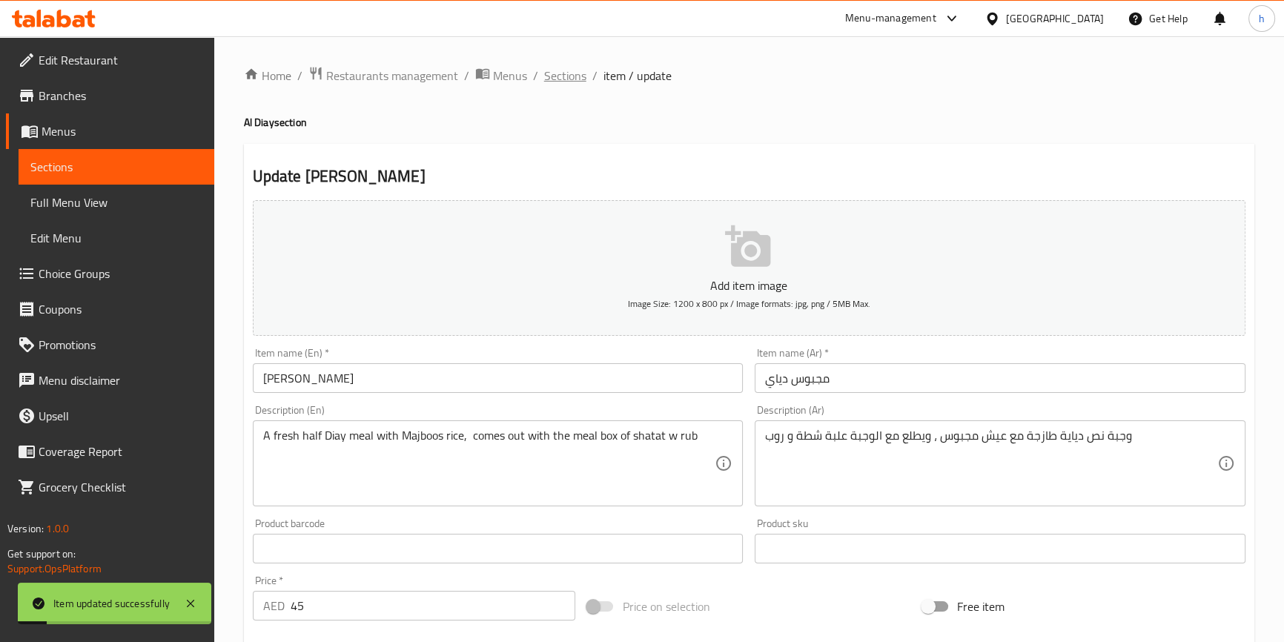
click at [579, 67] on span "Sections" at bounding box center [565, 76] width 42 height 18
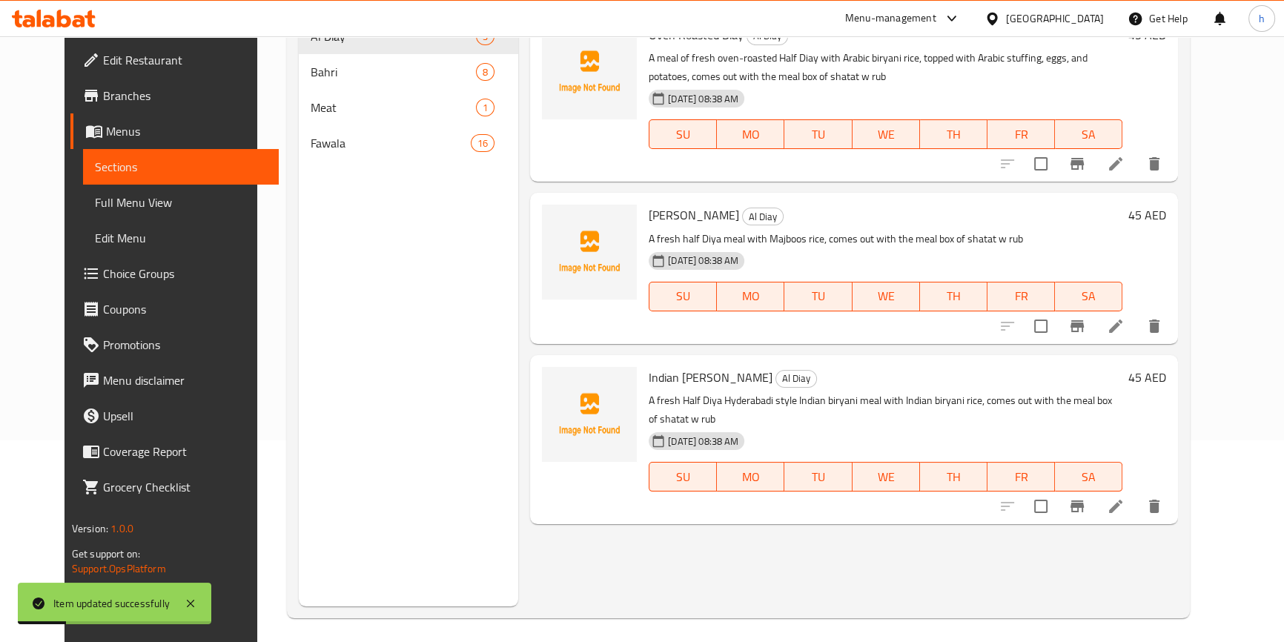
scroll to position [208, 0]
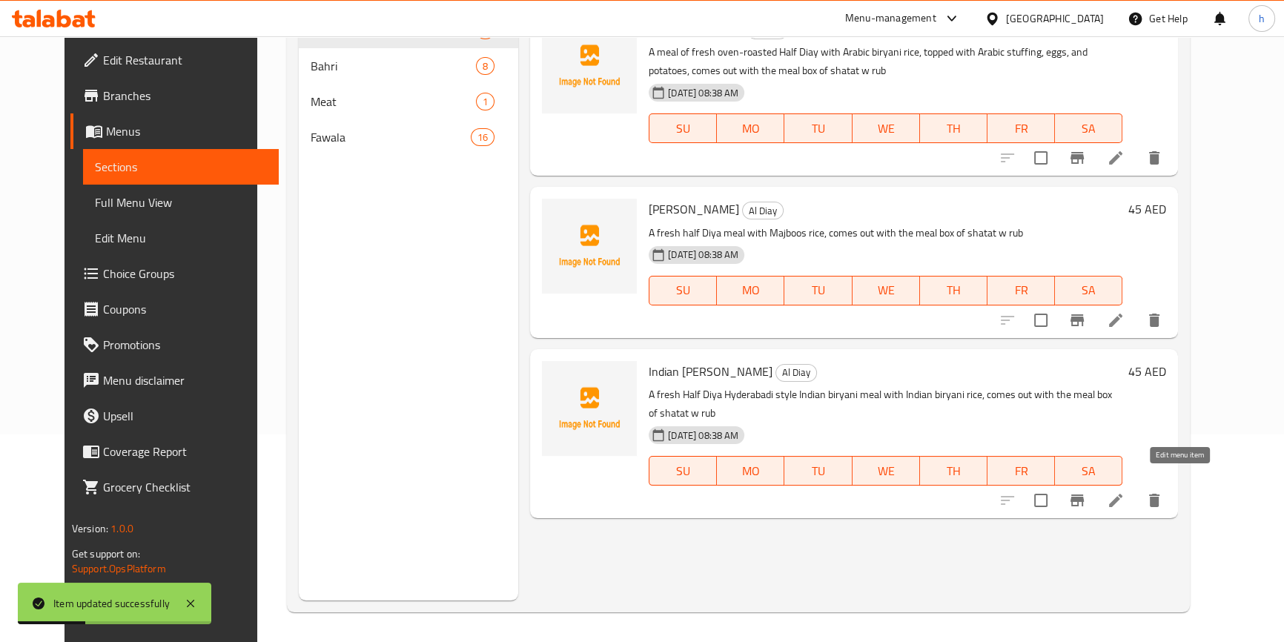
click at [1125, 492] on icon at bounding box center [1116, 501] width 18 height 18
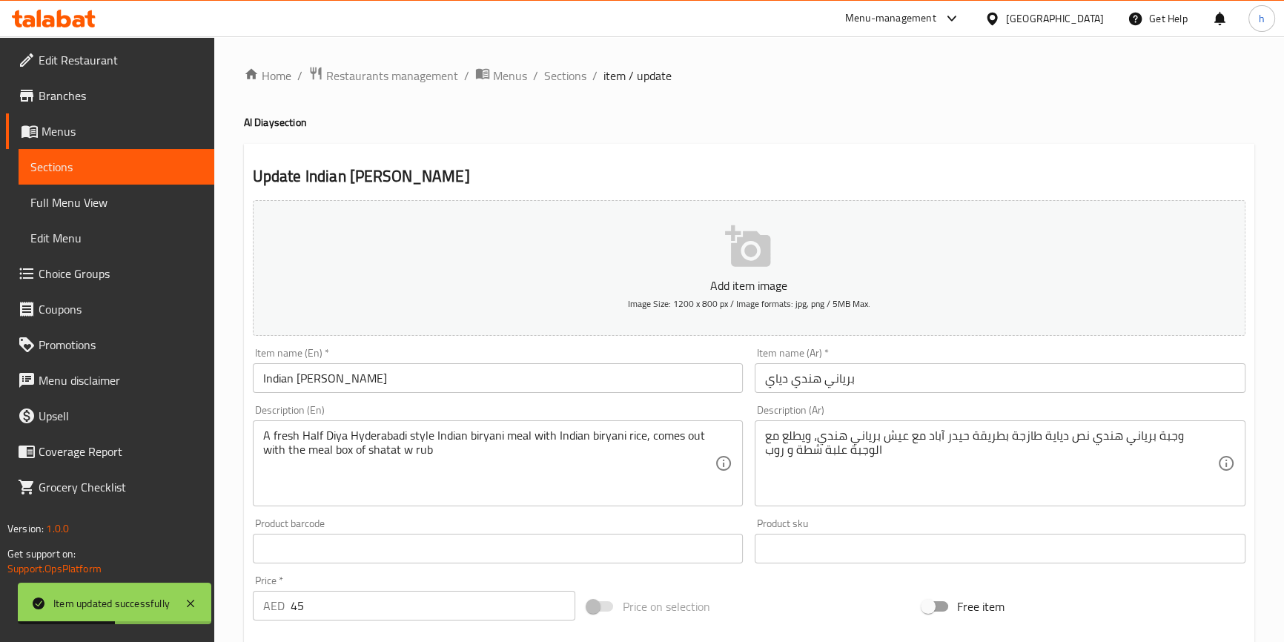
click at [311, 381] on input "Indian Diya Biryani" at bounding box center [498, 378] width 491 height 30
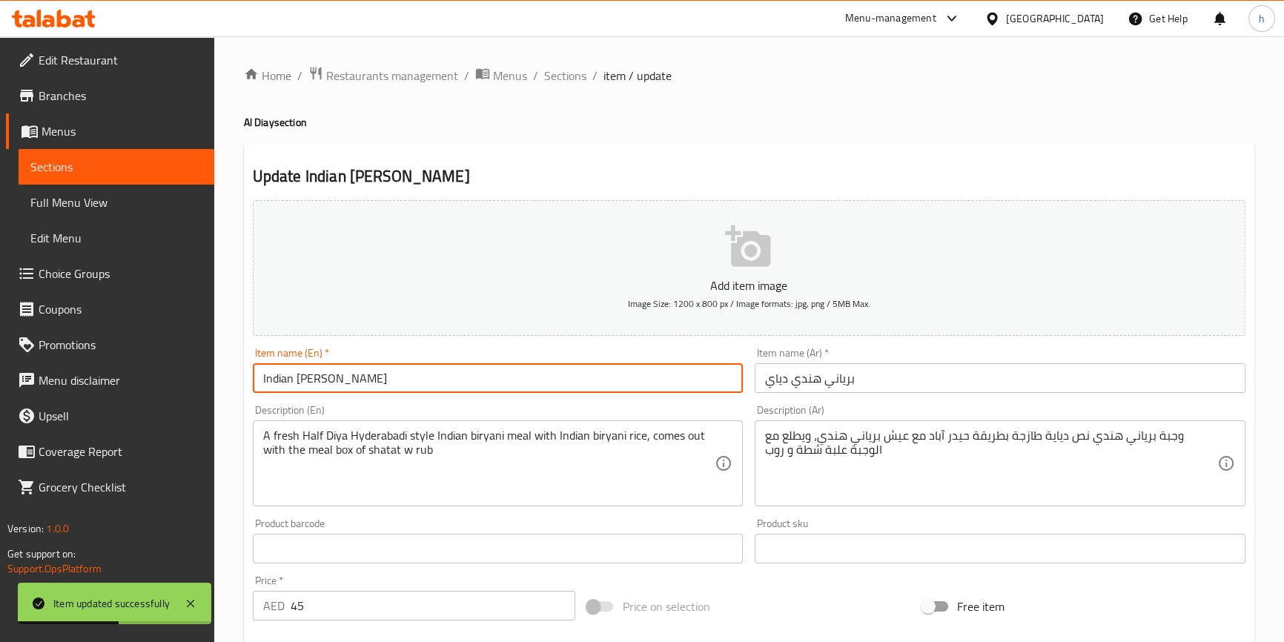
click at [311, 381] on input "Indian Diya Biryani" at bounding box center [498, 378] width 491 height 30
paste input "ay"
type input "Indian [PERSON_NAME]"
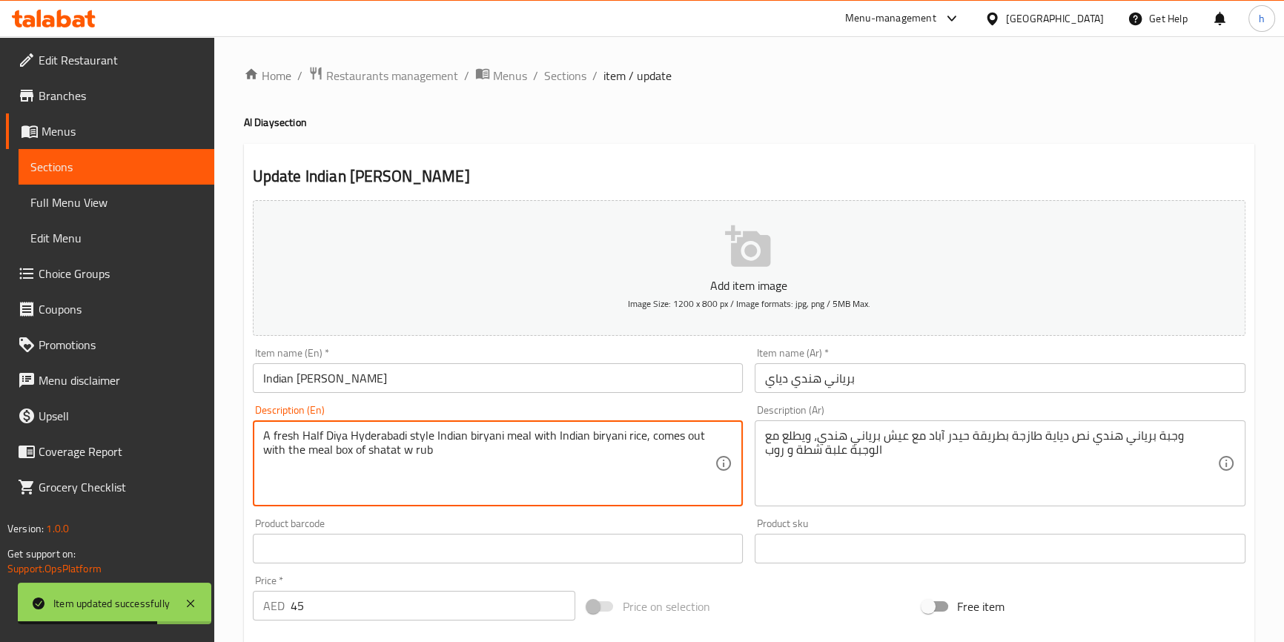
click at [336, 433] on textarea "A fresh Half Diya Hyderabadi style Indian biryani meal with Indian biryani rice…" at bounding box center [489, 464] width 452 height 70
paste textarea "ay"
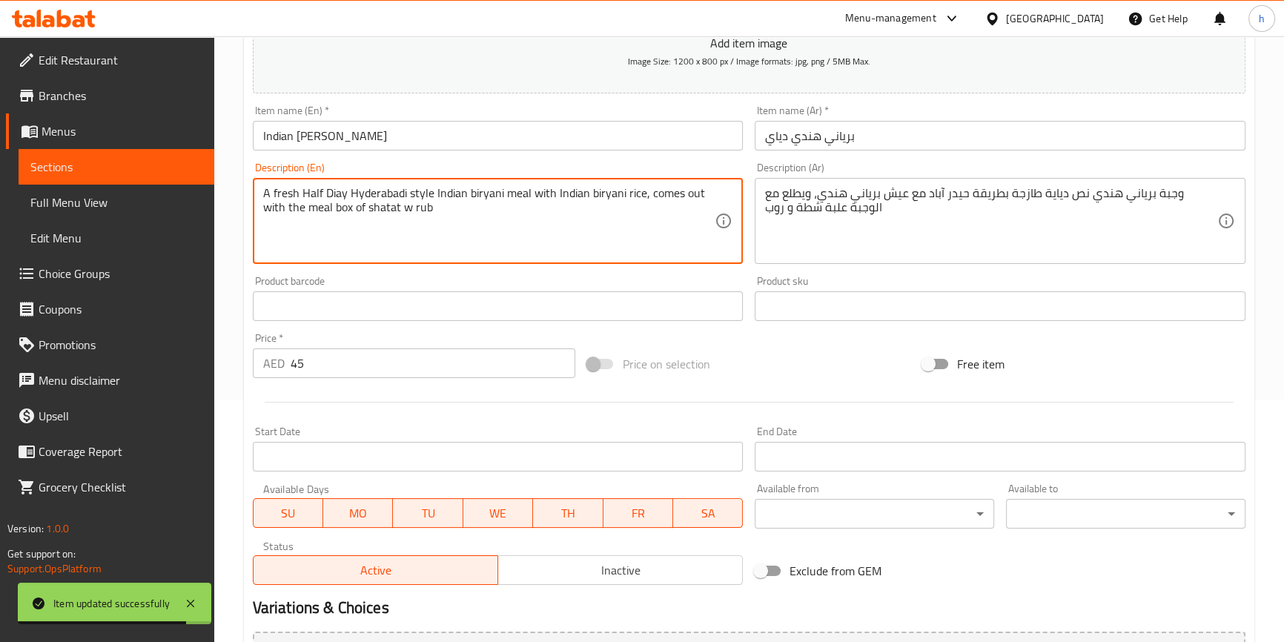
scroll to position [404, 0]
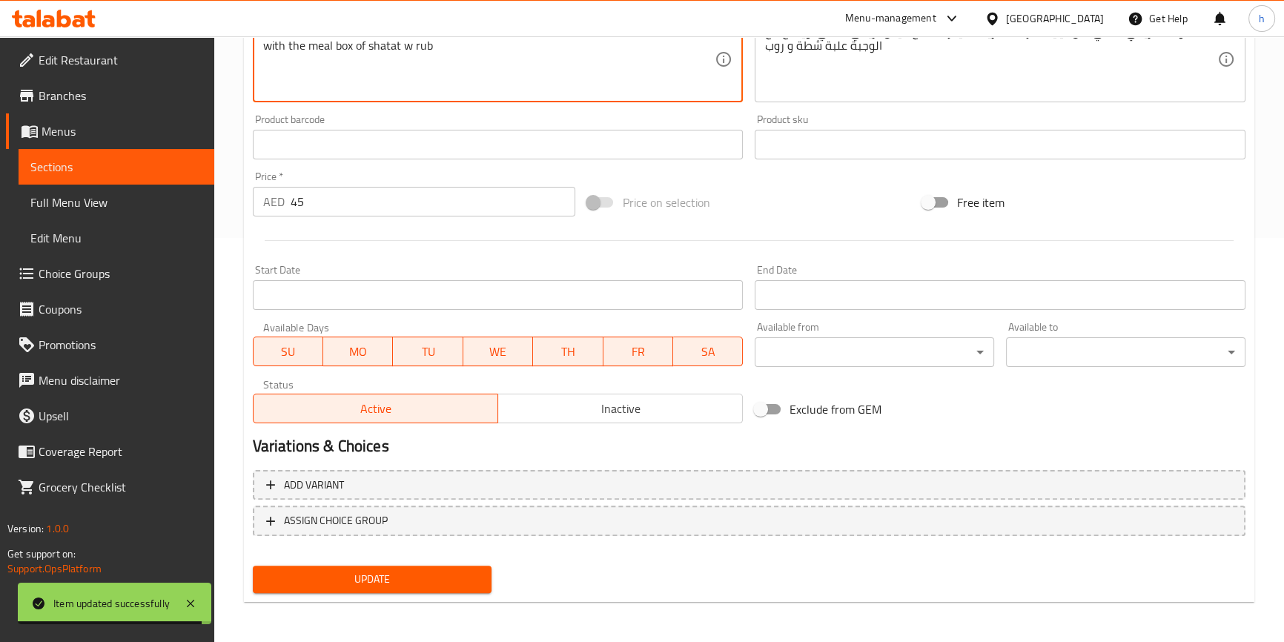
type textarea "A fresh Half Diay Hyderabadi style Indian biryani meal with Indian biryani rice…"
click at [431, 590] on button "Update" at bounding box center [373, 579] width 240 height 27
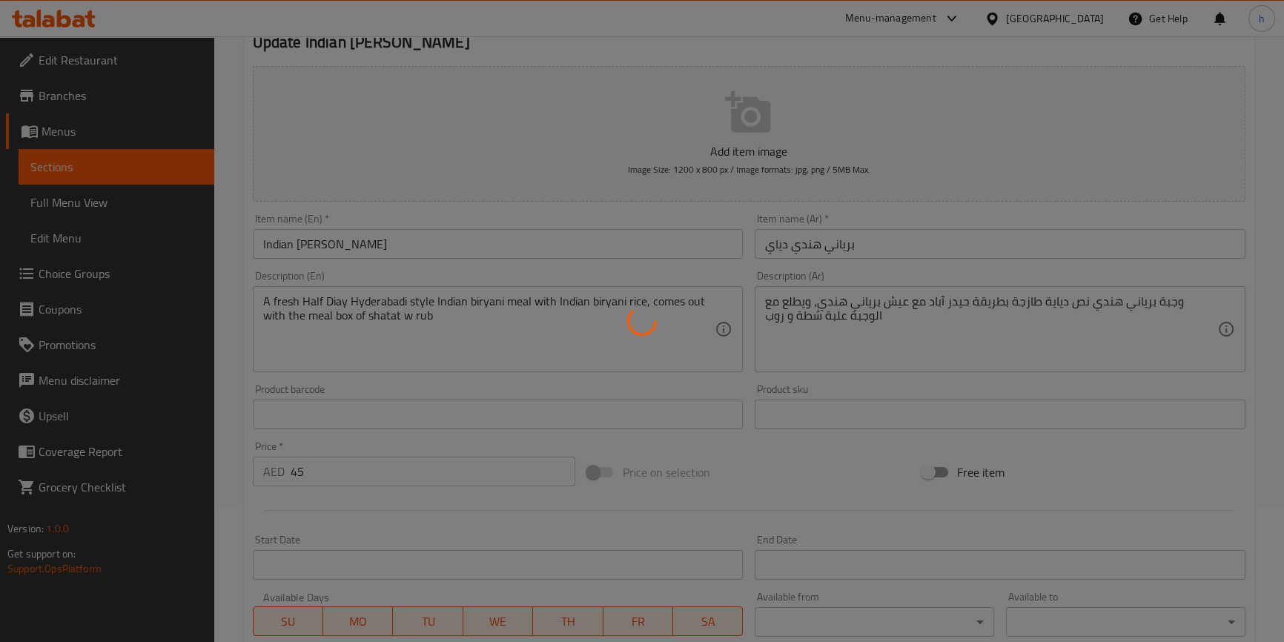
scroll to position [0, 0]
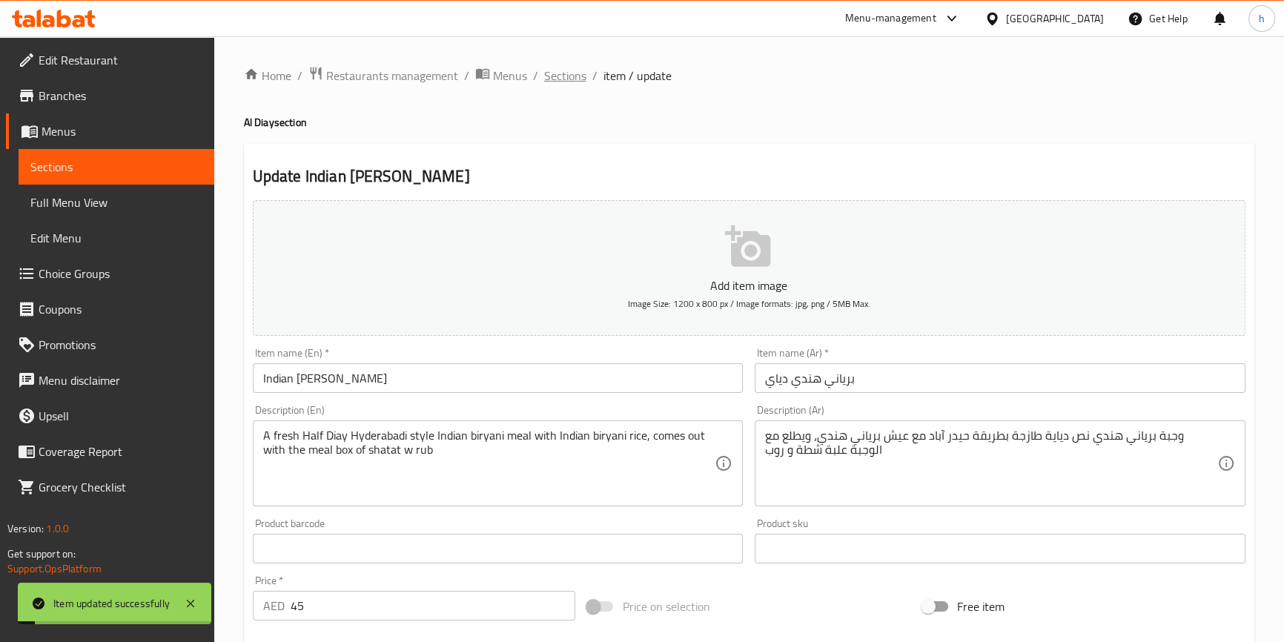
click at [571, 67] on span "Sections" at bounding box center [565, 76] width 42 height 18
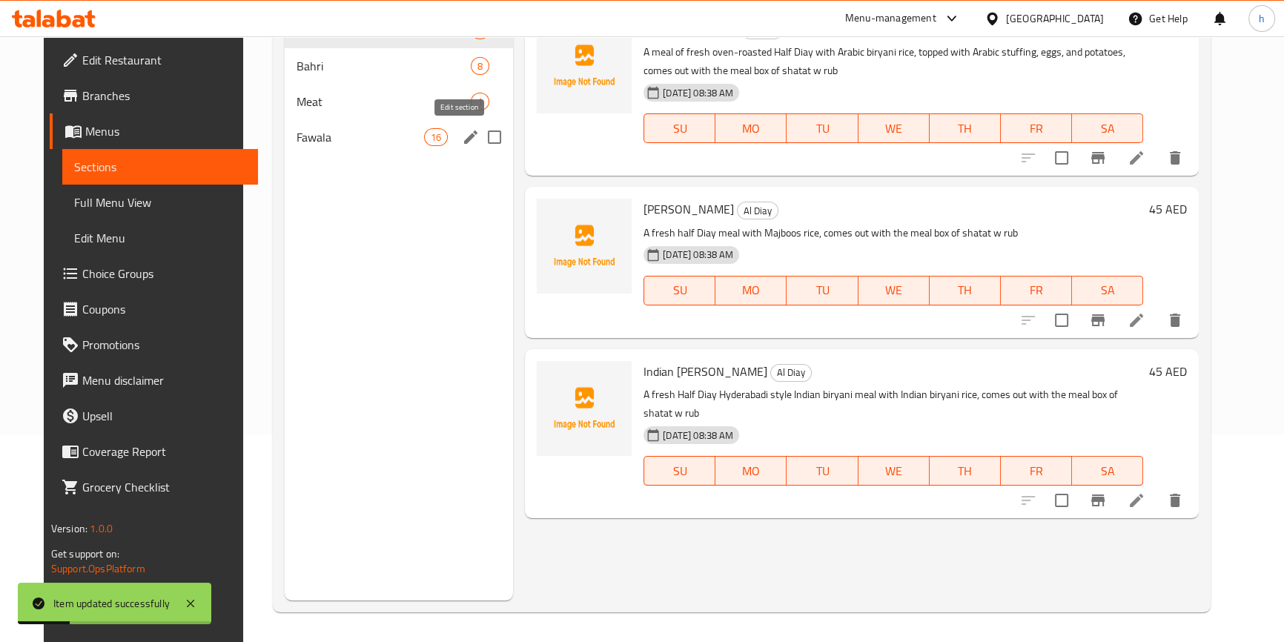
scroll to position [73, 0]
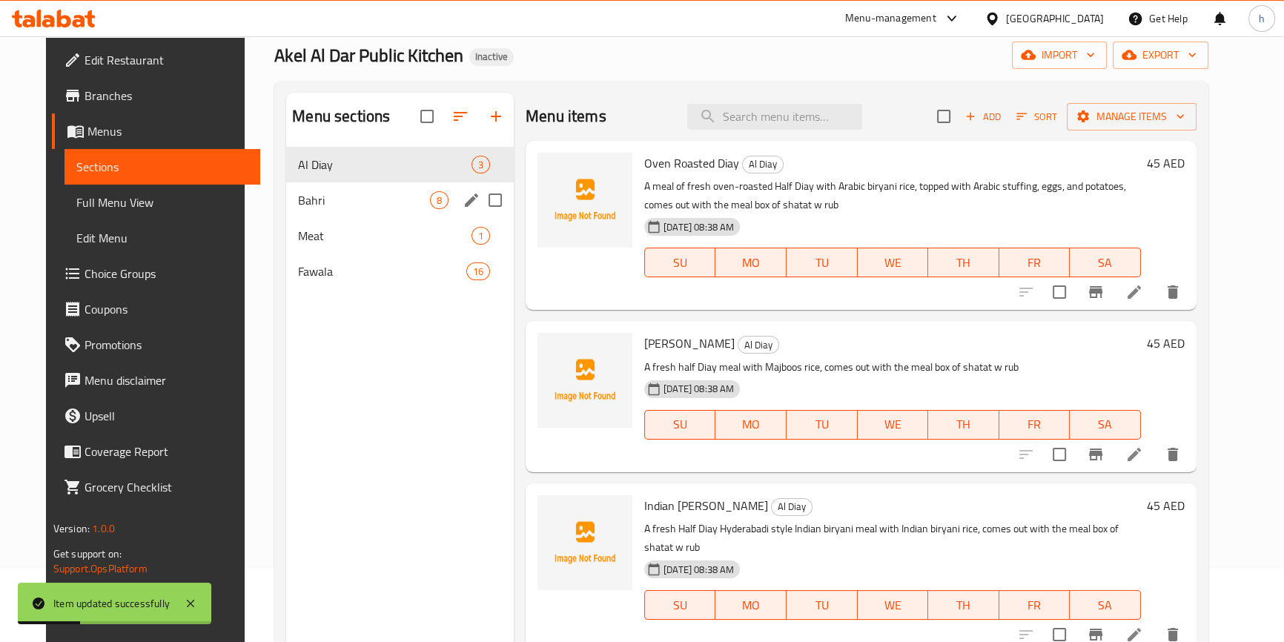
click at [313, 191] on span "Bahri" at bounding box center [364, 200] width 132 height 18
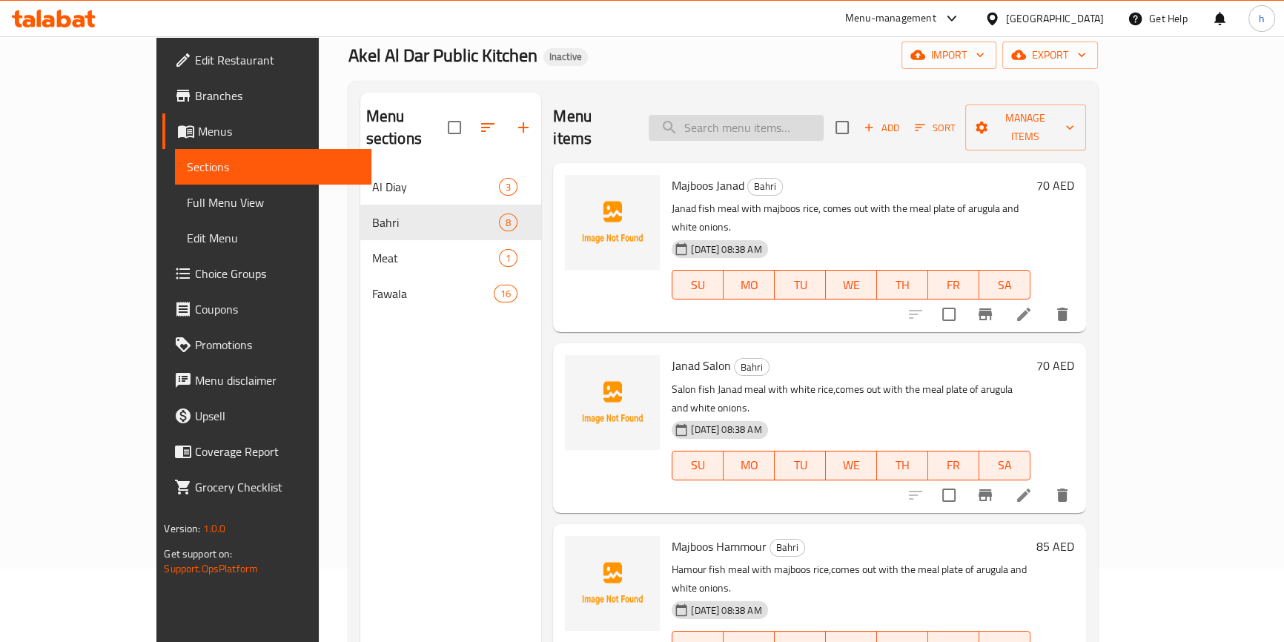
click at [786, 119] on input "search" at bounding box center [736, 128] width 175 height 26
paste input "Diya"
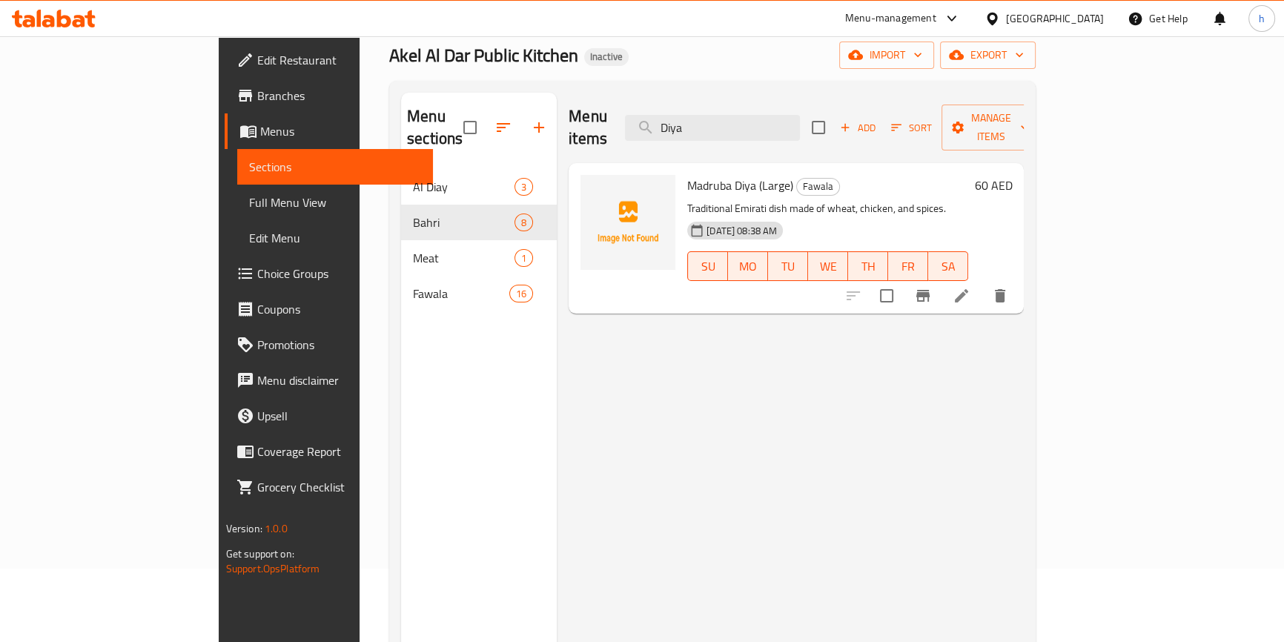
type input "Diya"
click at [983, 283] on li at bounding box center [962, 296] width 42 height 27
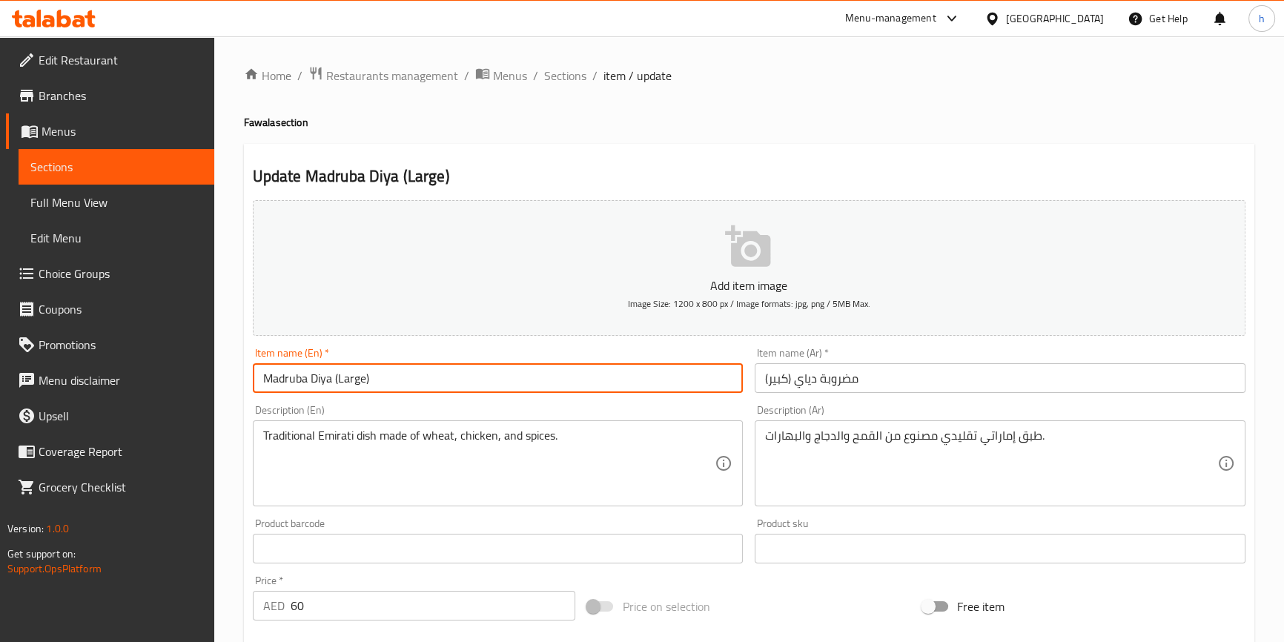
click at [318, 377] on input "Madruba Diya (Large)" at bounding box center [498, 378] width 491 height 30
paste input "ay"
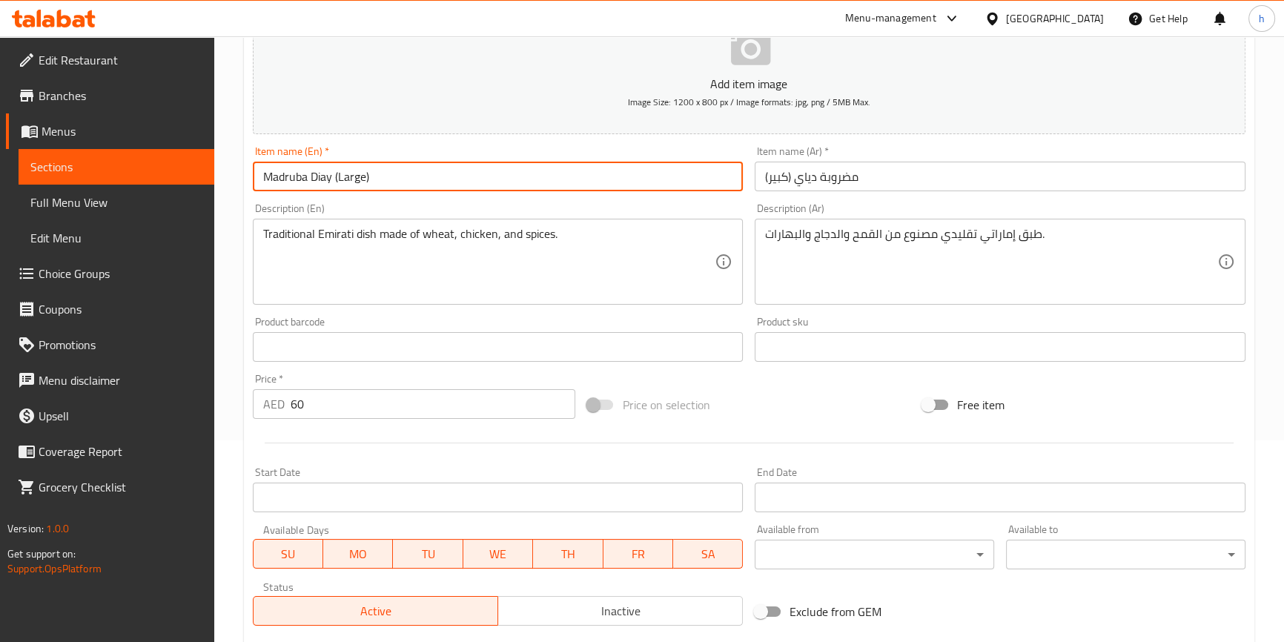
scroll to position [404, 0]
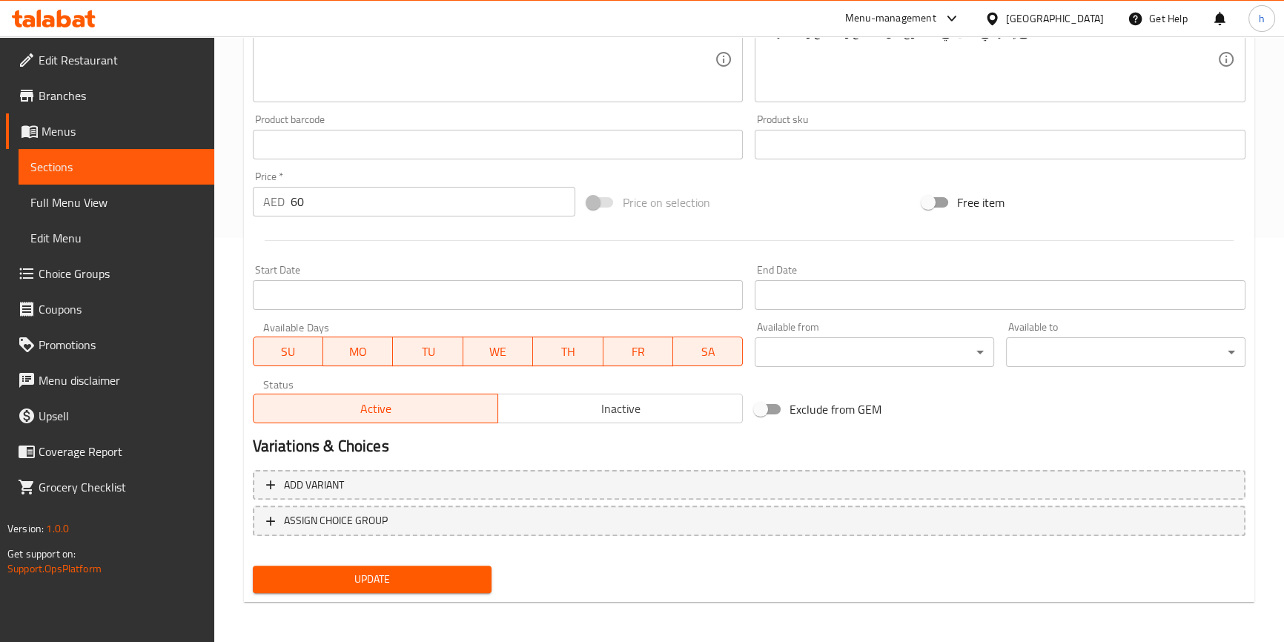
type input "Madruba Diay (Large)"
click at [478, 582] on span "Update" at bounding box center [373, 579] width 216 height 19
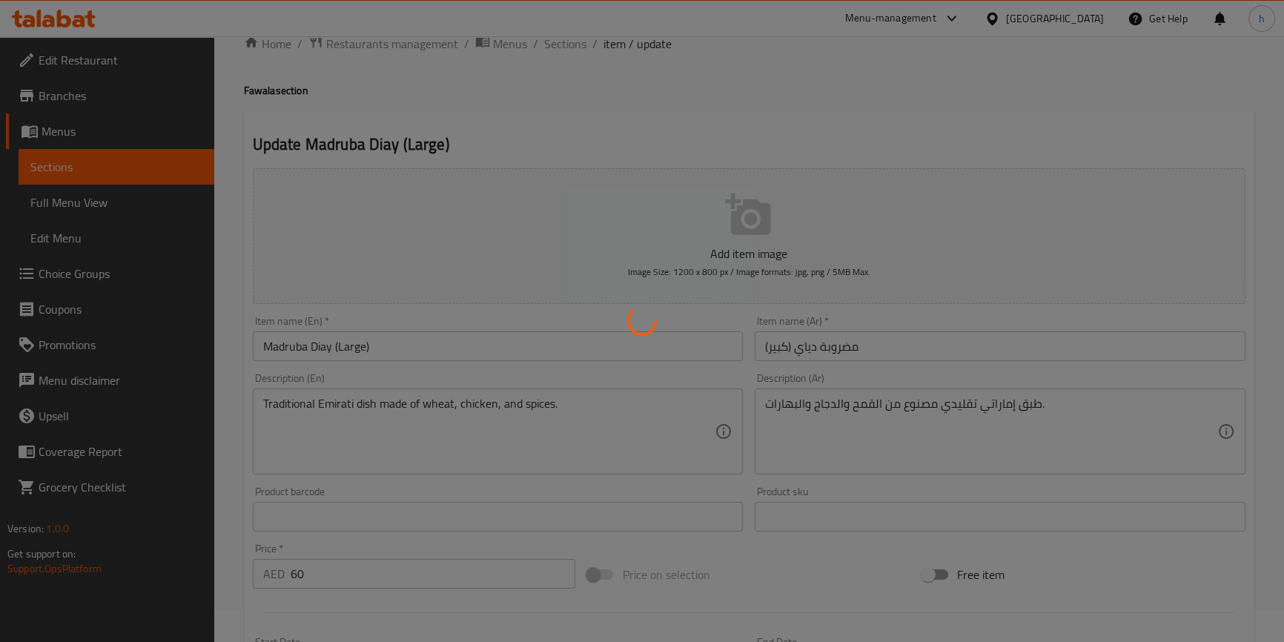
scroll to position [0, 0]
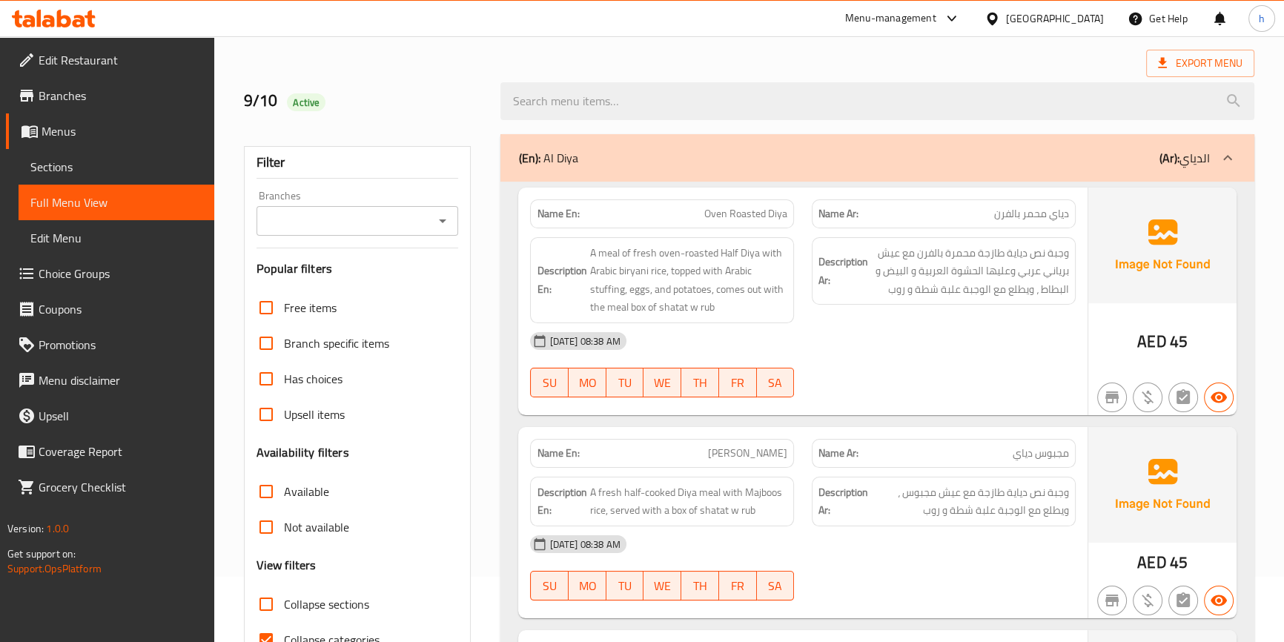
scroll to position [202, 0]
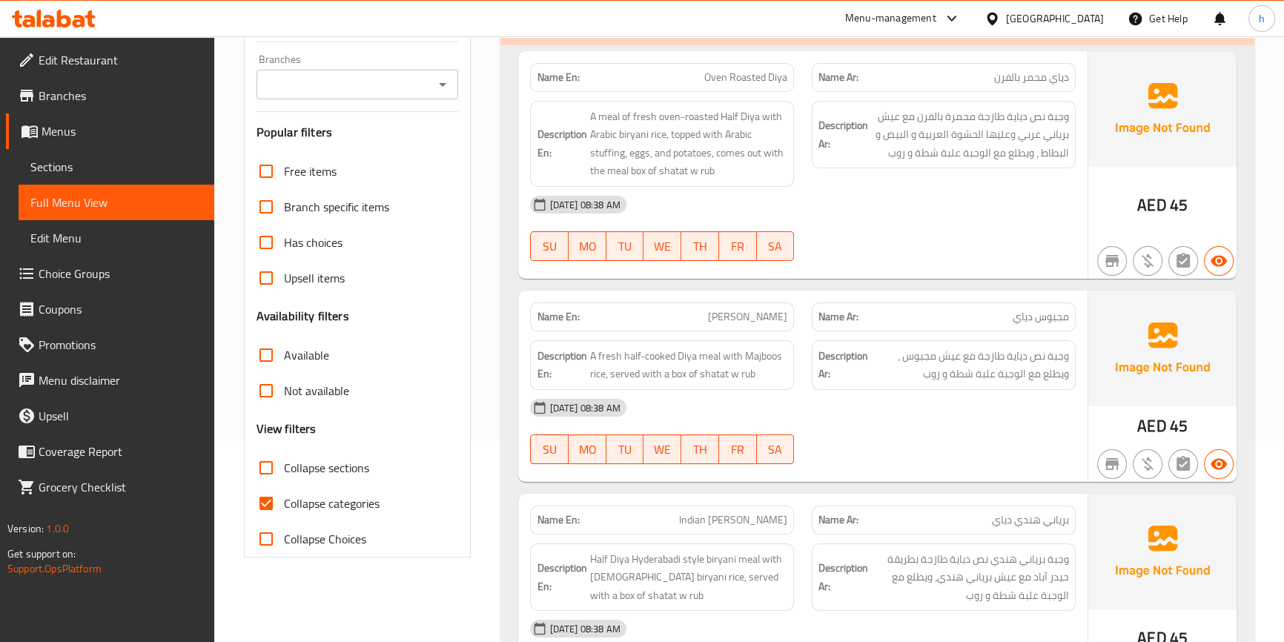
click at [266, 501] on input "Collapse categories" at bounding box center [266, 504] width 36 height 36
checkbox input "false"
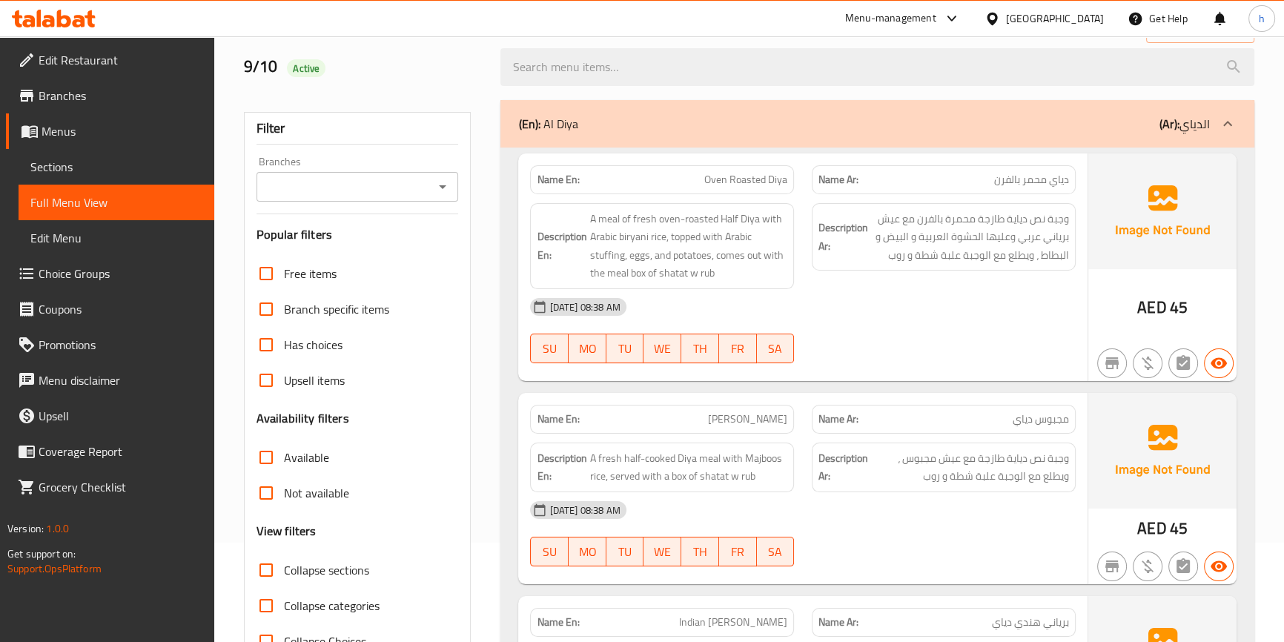
scroll to position [0, 0]
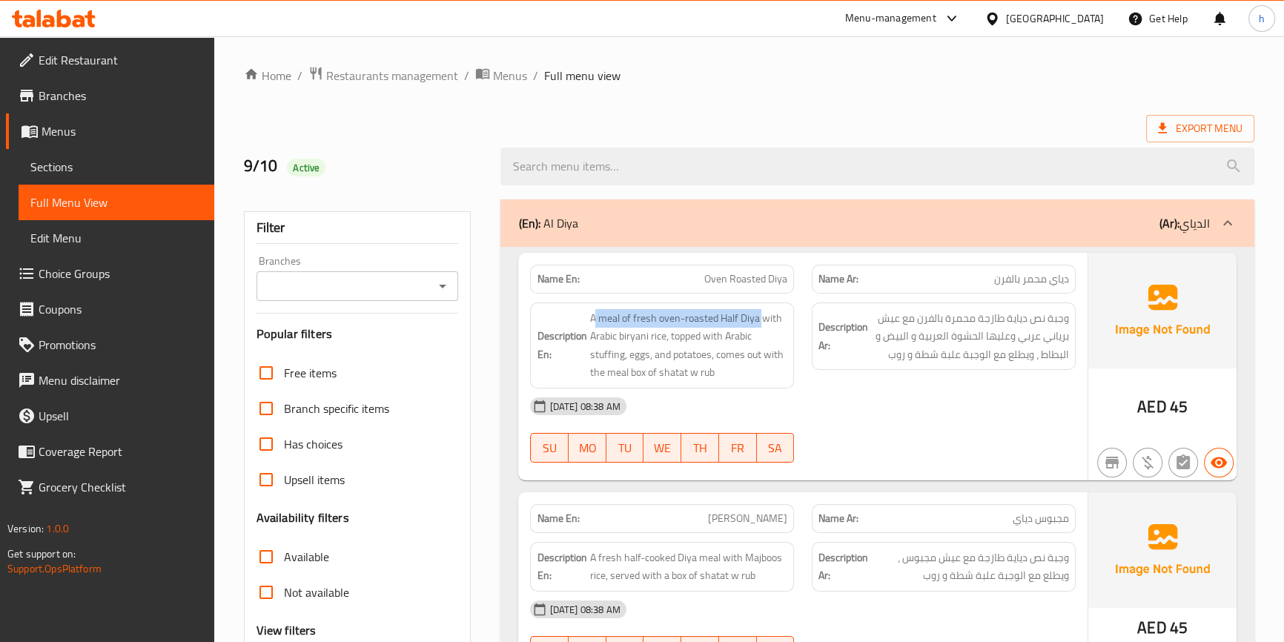
drag, startPoint x: 595, startPoint y: 314, endPoint x: 760, endPoint y: 300, distance: 165.3
click at [760, 300] on div "Description En: A meal of fresh oven-roasted Half Diya with Arabic biryani rice…" at bounding box center [662, 346] width 282 height 104
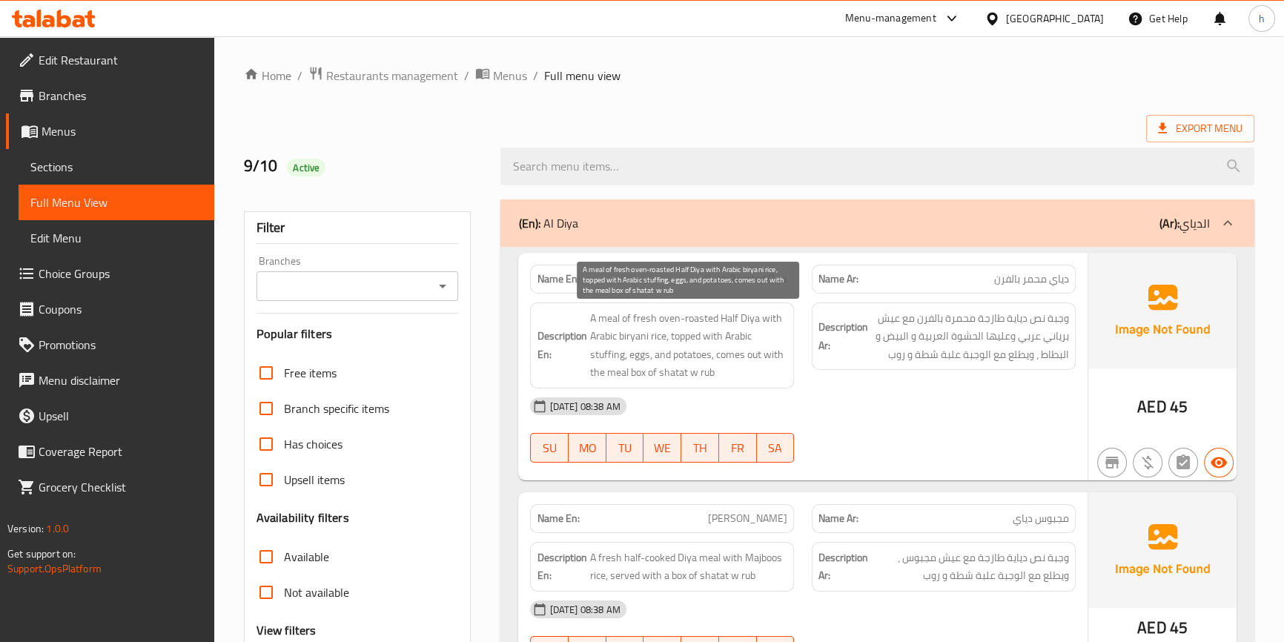
click at [662, 347] on span "A meal of fresh oven-roasted Half Diya with Arabic biryani rice, topped with Ar…" at bounding box center [689, 345] width 198 height 73
drag, startPoint x: 679, startPoint y: 335, endPoint x: 632, endPoint y: 355, distance: 51.5
click at [632, 355] on span "A meal of fresh oven-roasted Half Diya with Arabic biryani rice, topped with Ar…" at bounding box center [689, 345] width 198 height 73
drag, startPoint x: 658, startPoint y: 354, endPoint x: 707, endPoint y: 347, distance: 50.1
click at [707, 347] on span "A meal of fresh oven-roasted Half Diya with Arabic biryani rice, topped with Ar…" at bounding box center [689, 345] width 198 height 73
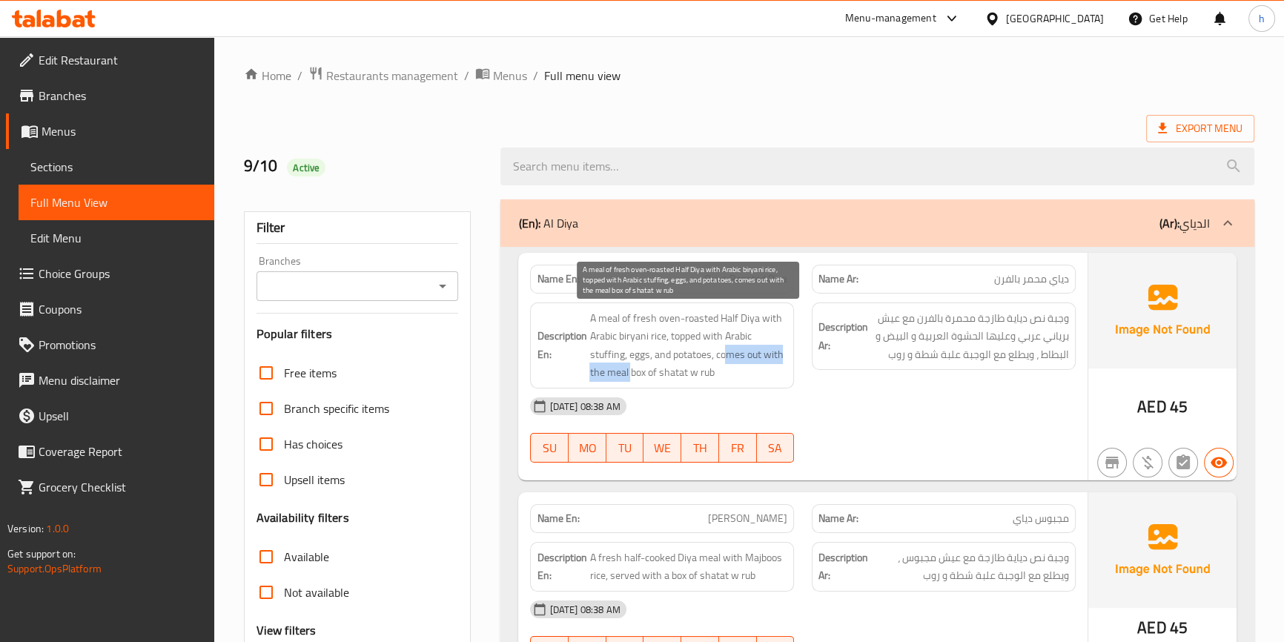
drag, startPoint x: 727, startPoint y: 352, endPoint x: 630, endPoint y: 373, distance: 99.5
click at [630, 373] on span "A meal of fresh oven-roasted Half Diya with Arabic biryani rice, topped with Ar…" at bounding box center [689, 345] width 198 height 73
drag, startPoint x: 636, startPoint y: 370, endPoint x: 733, endPoint y: 367, distance: 97.2
click at [733, 367] on span "A meal of fresh oven-roasted Half Diya with Arabic biryani rice, topped with Ar…" at bounding box center [689, 345] width 198 height 73
click at [776, 377] on span "A meal of fresh oven-roasted Half Diya with Arabic biryani rice, topped with Ar…" at bounding box center [689, 345] width 198 height 73
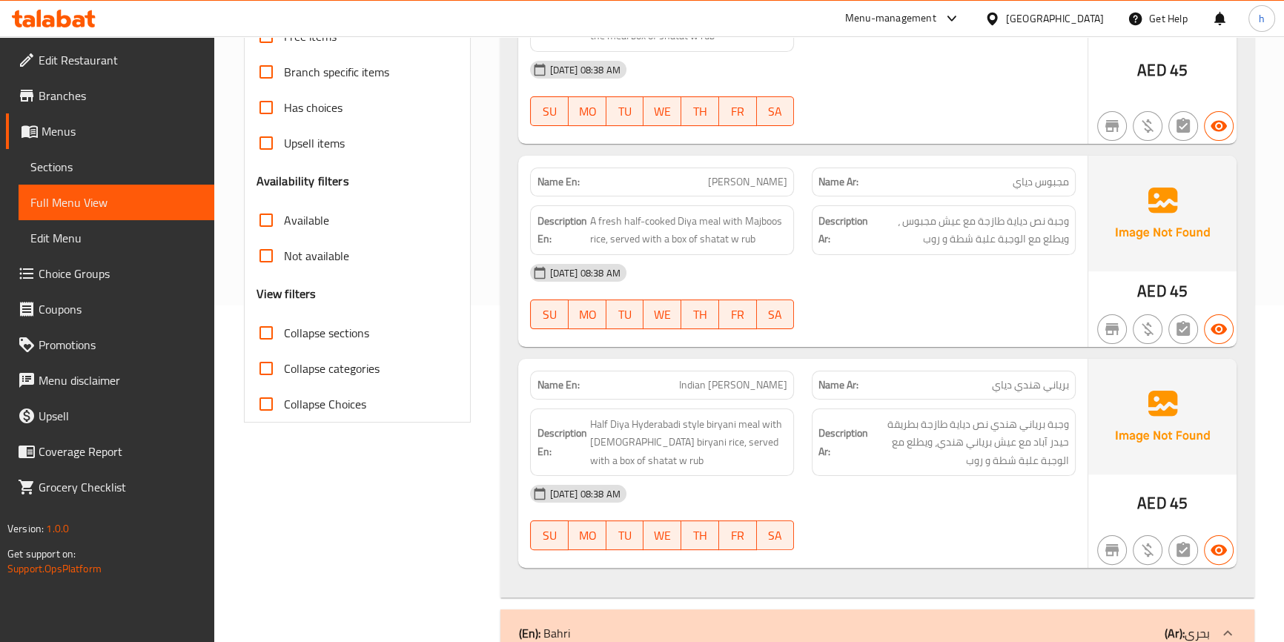
scroll to position [269, 0]
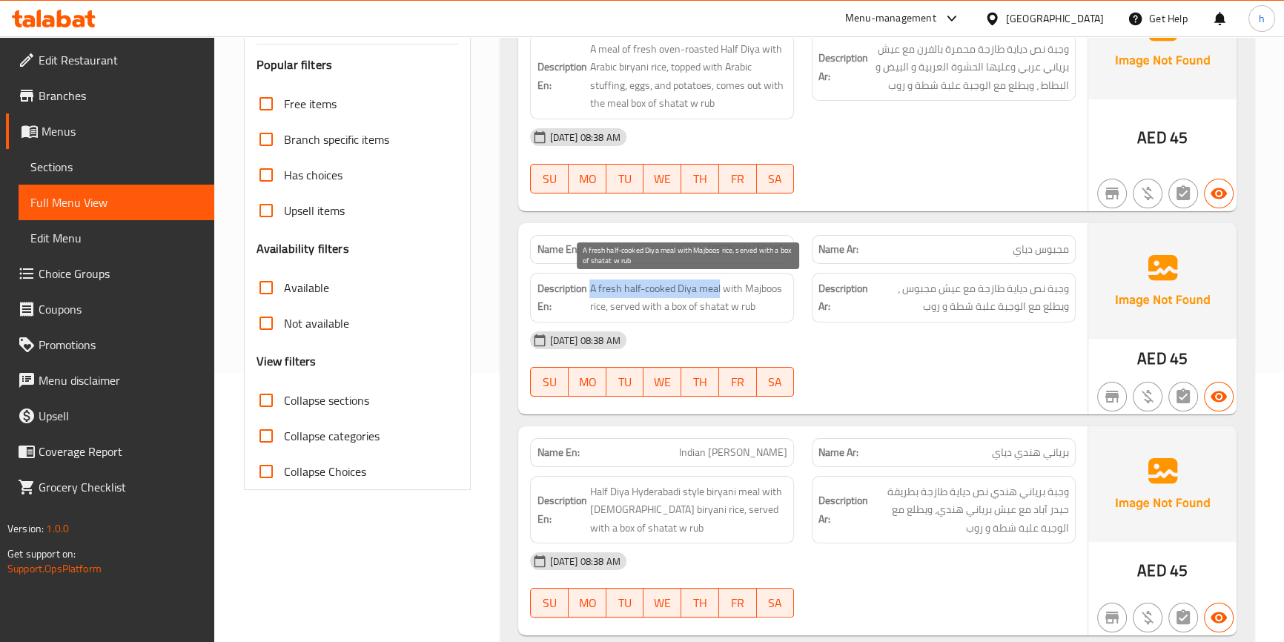
drag, startPoint x: 589, startPoint y: 290, endPoint x: 720, endPoint y: 290, distance: 131.3
click at [720, 290] on span "A fresh half-cooked Diya meal with Majboos rice, served with a box of shatat w …" at bounding box center [689, 298] width 198 height 36
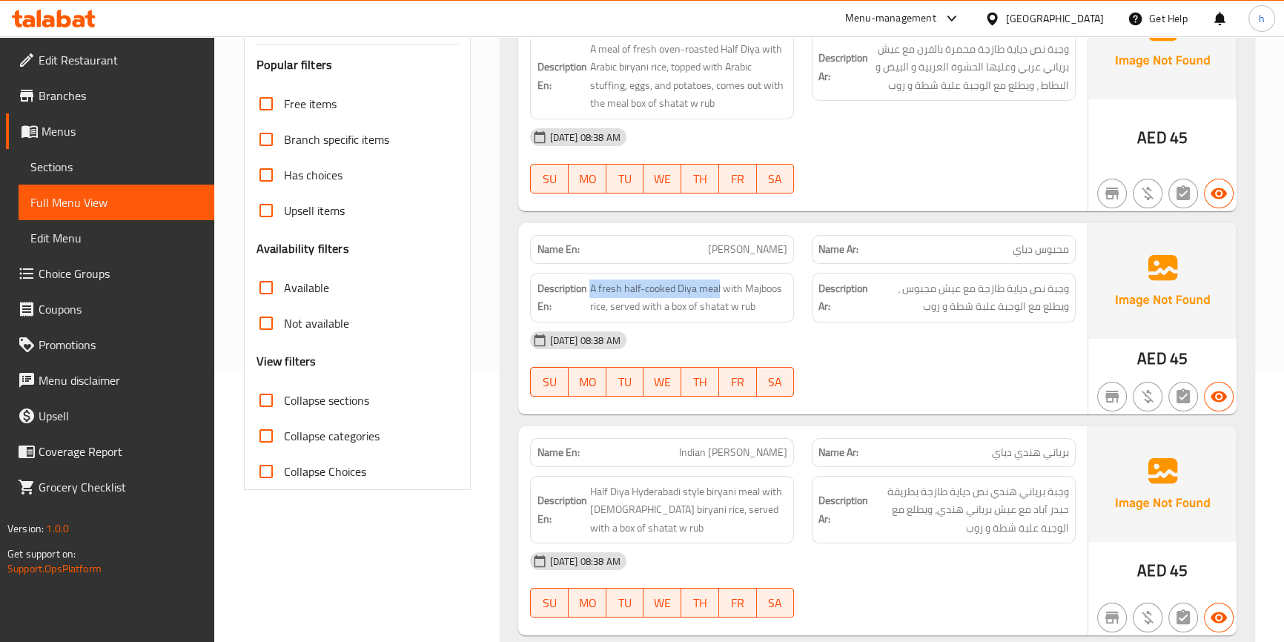
scroll to position [202, 0]
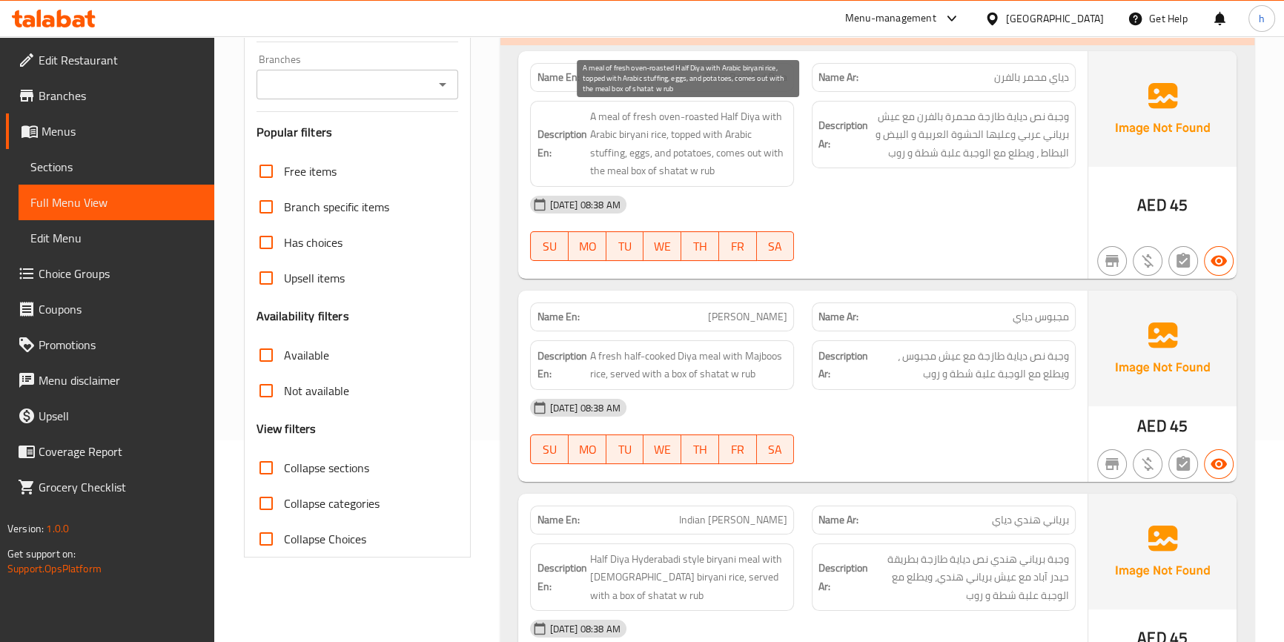
click at [724, 112] on span "A meal of fresh oven-roasted Half Diya with Arabic biryani rice, topped with Ar…" at bounding box center [689, 144] width 198 height 73
copy span "Half"
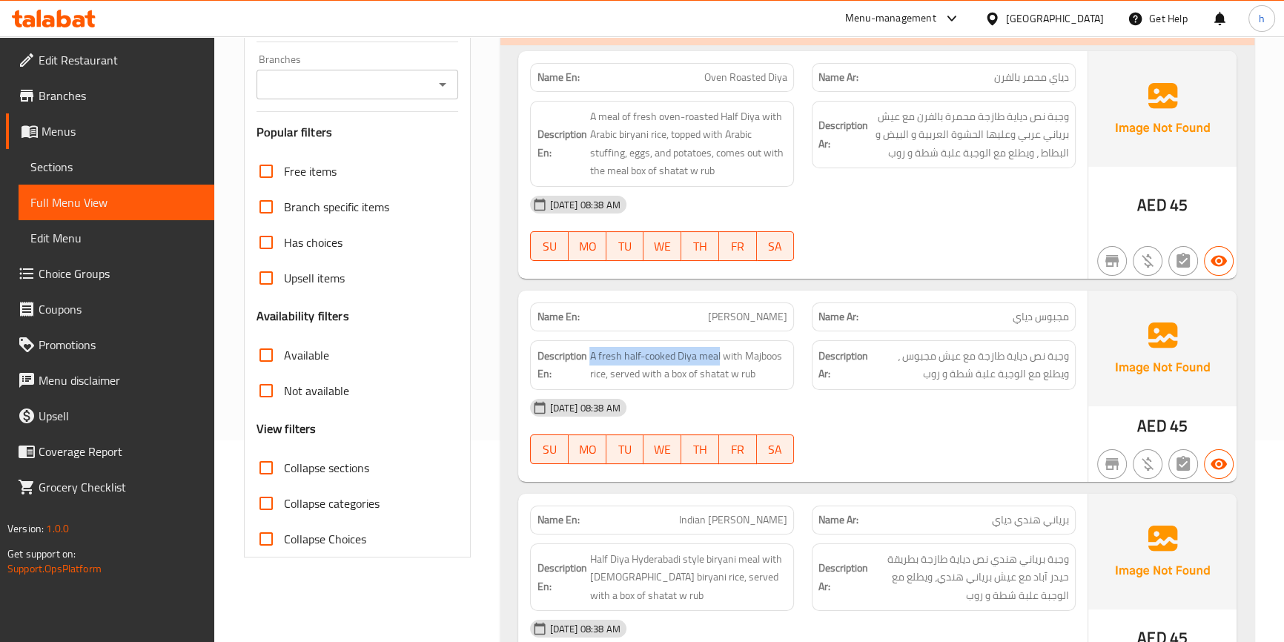
drag, startPoint x: 592, startPoint y: 351, endPoint x: 719, endPoint y: 342, distance: 127.9
click at [719, 342] on div "Description En: A fresh half-cooked Diya meal with Majboos rice, served with a …" at bounding box center [662, 365] width 264 height 50
drag, startPoint x: 726, startPoint y: 360, endPoint x: 608, endPoint y: 388, distance: 121.2
click at [608, 388] on div "Description En: A fresh half-cooked Diya meal with Majboos rice, served with a …" at bounding box center [662, 365] width 264 height 50
drag, startPoint x: 720, startPoint y: 154, endPoint x: 796, endPoint y: 174, distance: 78.4
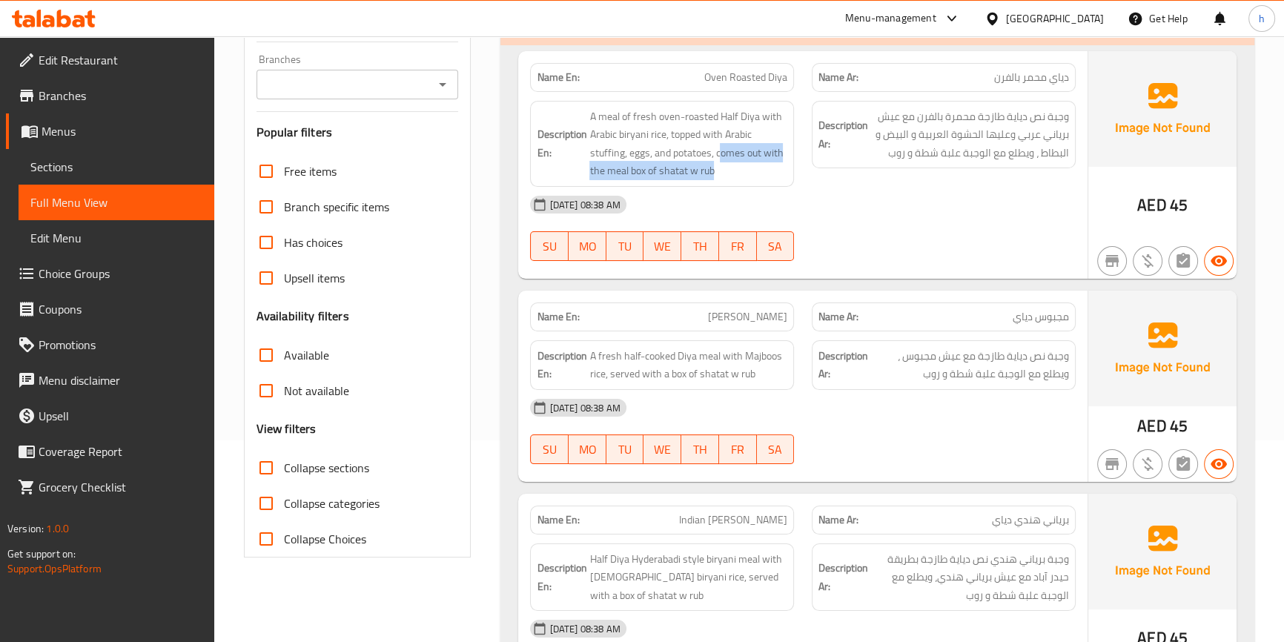
click at [796, 174] on div "Description En: A meal of fresh oven-roasted Half Diya with Arabic biryani rice…" at bounding box center [662, 144] width 282 height 104
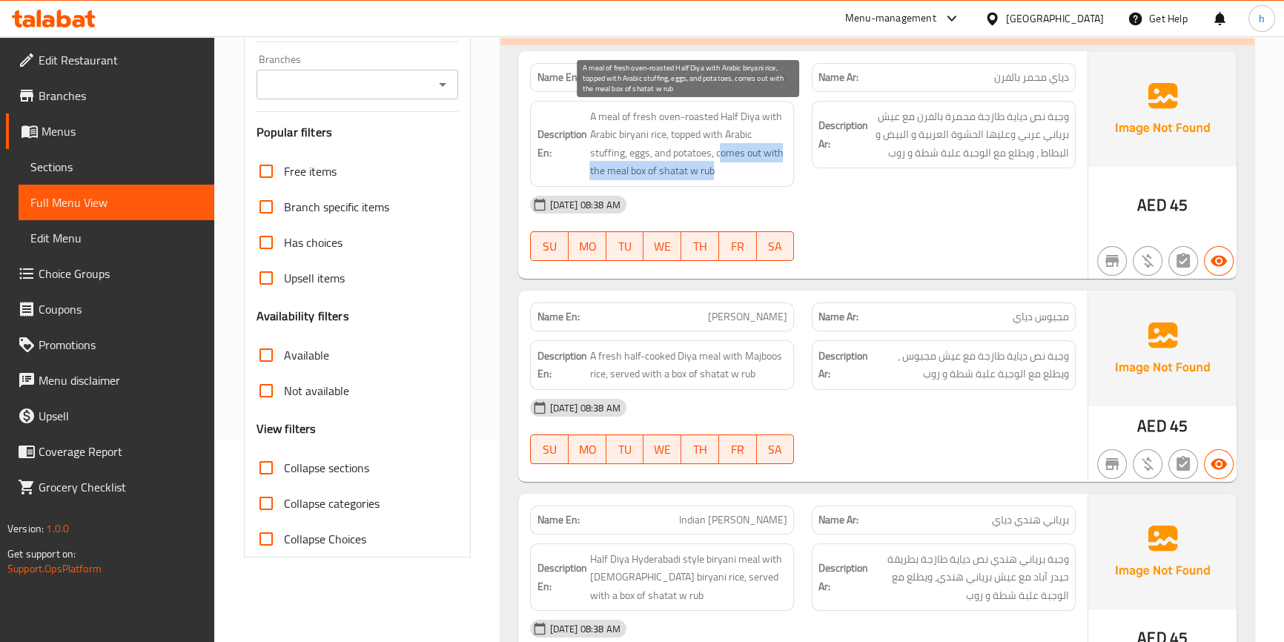
click at [739, 156] on span "A meal of fresh oven-roasted Half Diya with Arabic biryani rice, topped with Ar…" at bounding box center [689, 144] width 198 height 73
drag, startPoint x: 713, startPoint y: 151, endPoint x: 773, endPoint y: 173, distance: 63.4
click at [773, 173] on span "A meal of fresh oven-roasted Half Diya with Arabic biryani rice, topped with Ar…" at bounding box center [689, 144] width 198 height 73
copy span "comes out with the meal box of shatat w rub"
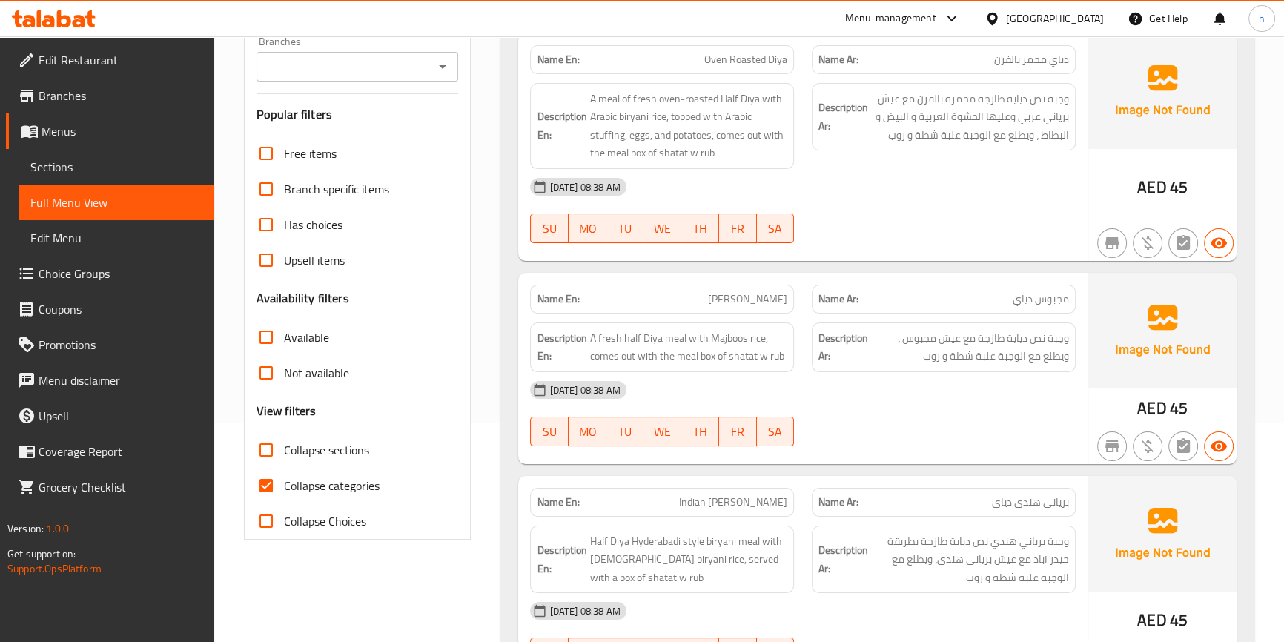
scroll to position [269, 0]
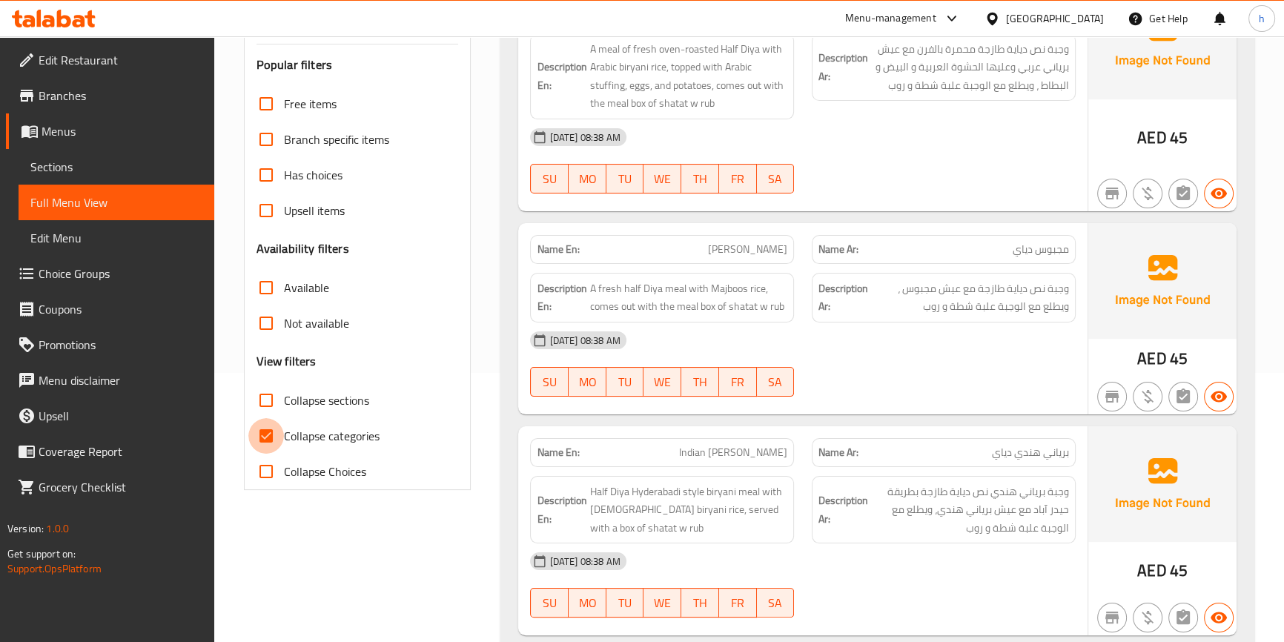
click at [274, 433] on input "Collapse categories" at bounding box center [266, 436] width 36 height 36
checkbox input "false"
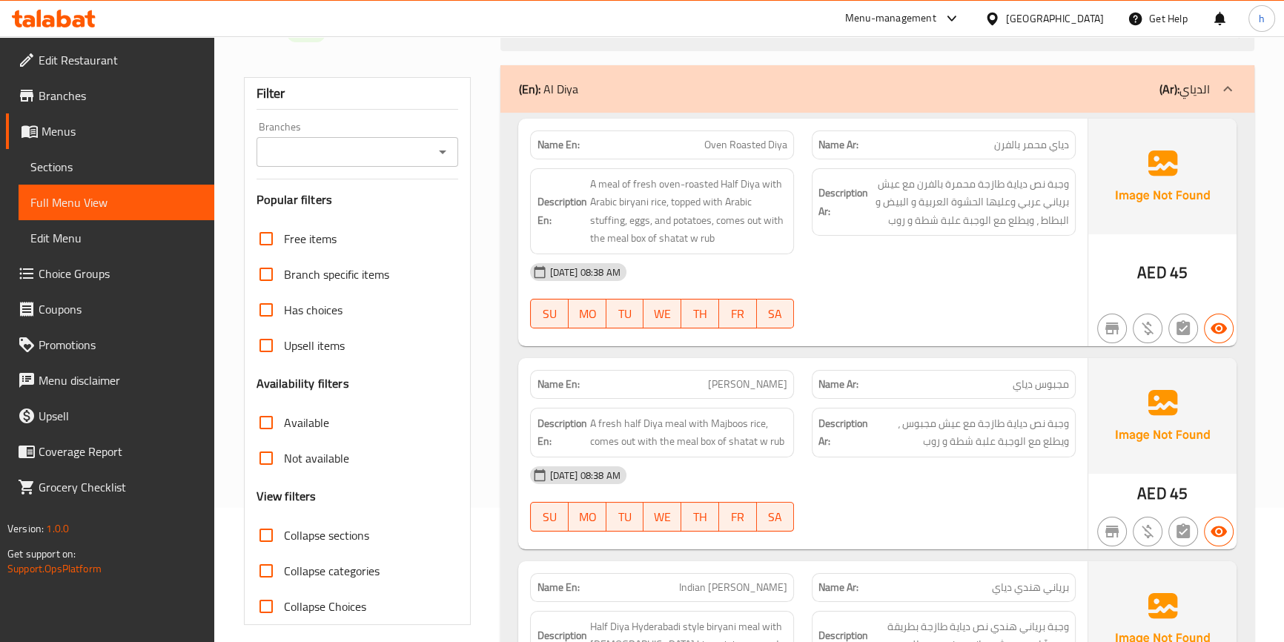
scroll to position [202, 0]
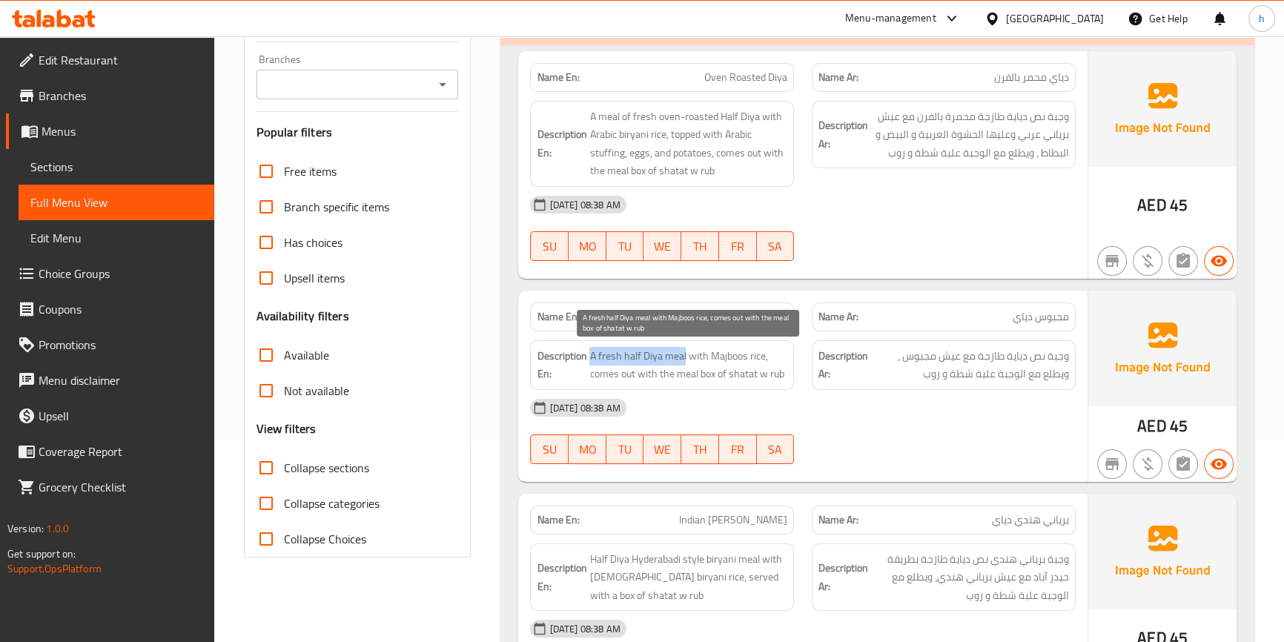
drag, startPoint x: 591, startPoint y: 352, endPoint x: 685, endPoint y: 354, distance: 94.2
click at [685, 354] on span "A fresh half Diya meal with Majboos rice, comes out with the meal box of shatat…" at bounding box center [689, 365] width 198 height 36
click at [757, 354] on span "A fresh half Diya meal with Majboos rice, comes out with the meal box of shatat…" at bounding box center [689, 365] width 198 height 36
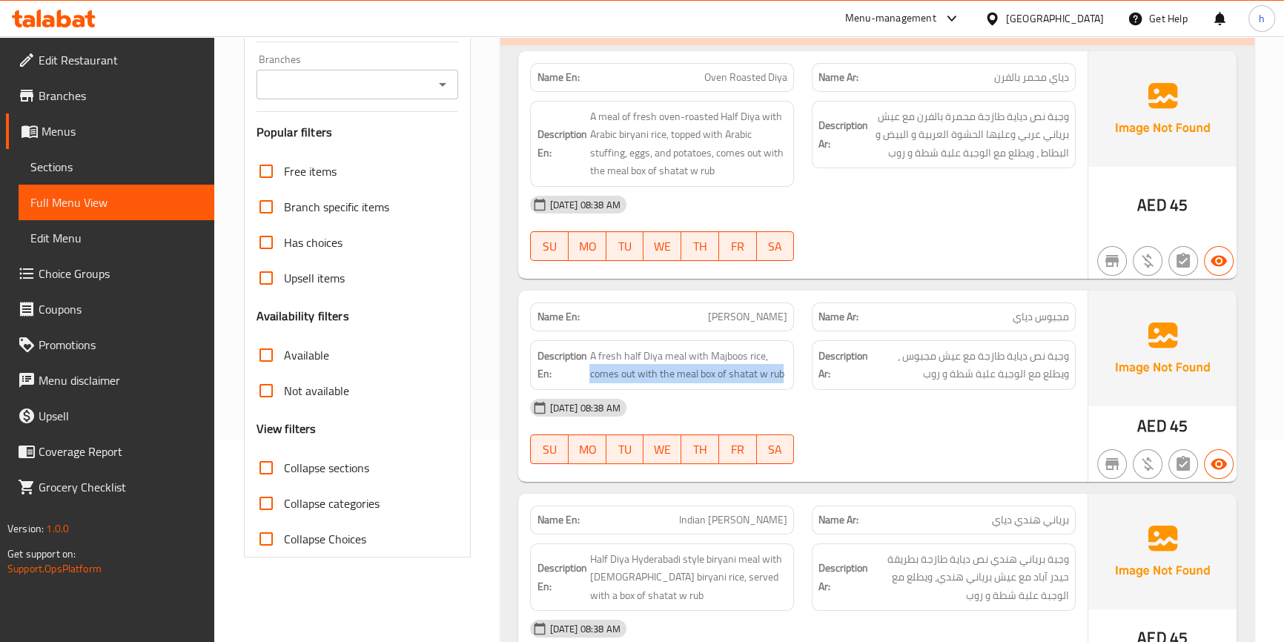
drag, startPoint x: 588, startPoint y: 380, endPoint x: 789, endPoint y: 374, distance: 201.0
click at [789, 374] on div "Description En: A fresh half Diya meal with Majboos rice, comes out with the me…" at bounding box center [662, 365] width 264 height 50
click at [793, 379] on div "Description En: A fresh half Diya meal with Majboos rice, comes out with the me…" at bounding box center [662, 365] width 264 height 50
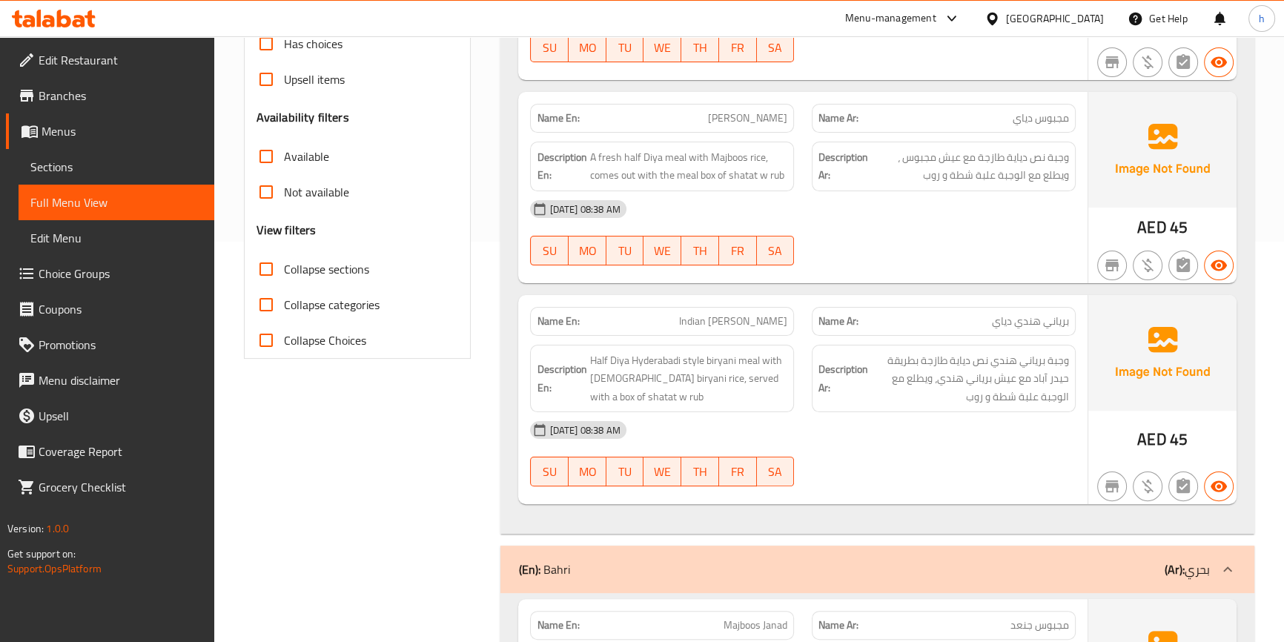
scroll to position [472, 0]
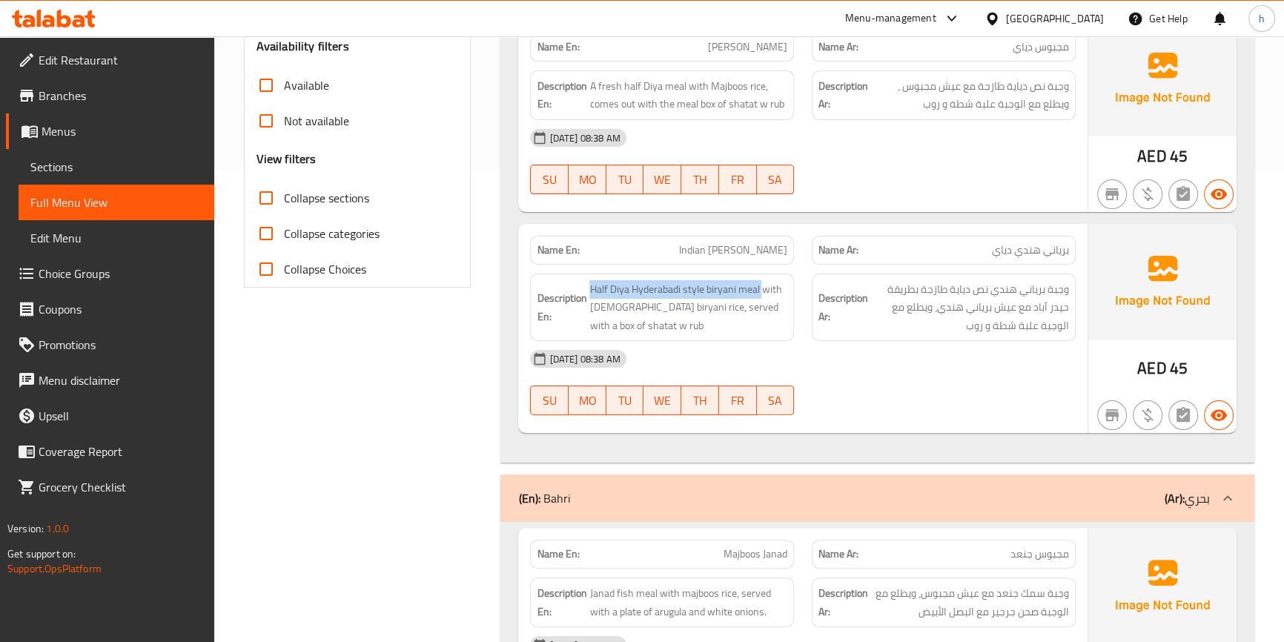
drag, startPoint x: 593, startPoint y: 282, endPoint x: 765, endPoint y: 268, distance: 173.4
click at [765, 268] on div "Description En: Half Diya Hyderabadi style biryani meal with Indian biryani ric…" at bounding box center [662, 308] width 282 height 86
drag, startPoint x: 705, startPoint y: 249, endPoint x: 739, endPoint y: 243, distance: 34.6
click at [739, 243] on p "Name En: Indian Diya Biryani" at bounding box center [662, 250] width 251 height 16
copy span "Indian"
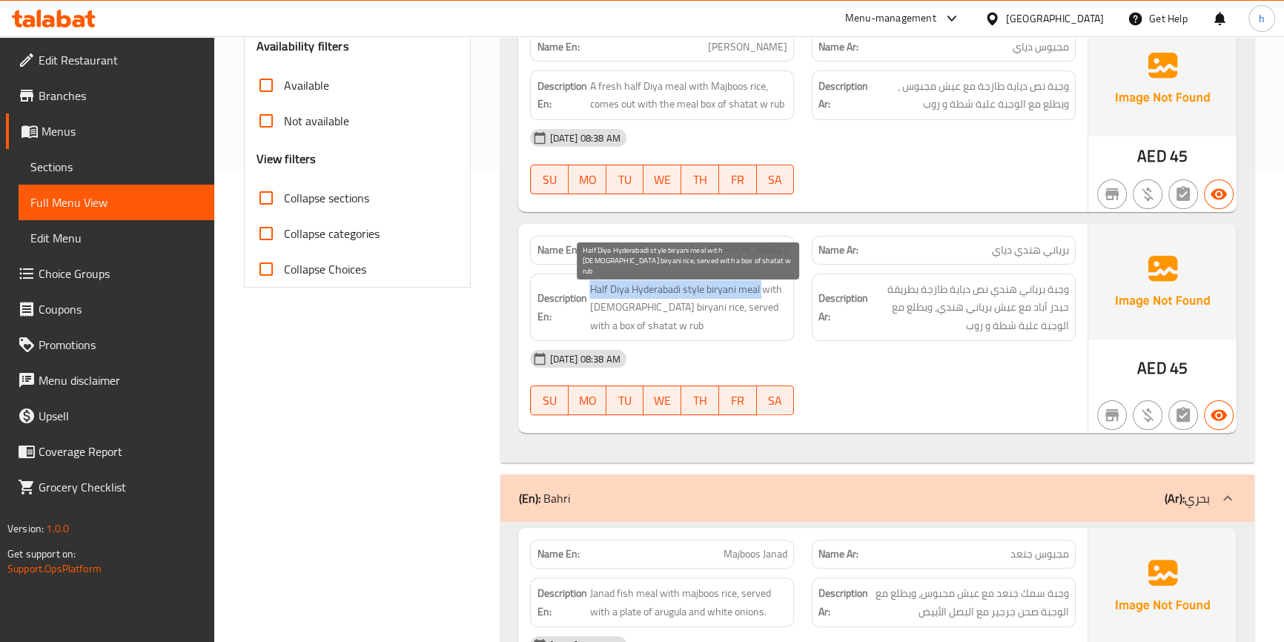
drag, startPoint x: 590, startPoint y: 285, endPoint x: 762, endPoint y: 280, distance: 172.8
click at [762, 280] on span "Half Diya Hyderabadi style biryani meal with [DEMOGRAPHIC_DATA] biryani rice, s…" at bounding box center [689, 307] width 198 height 55
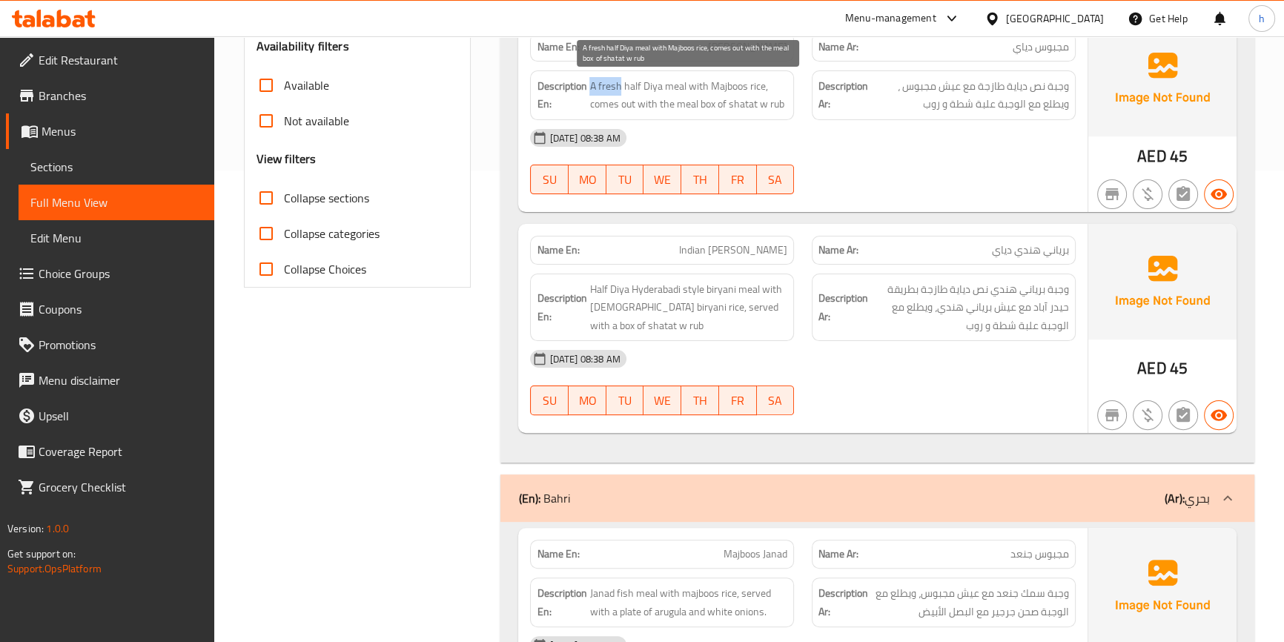
drag, startPoint x: 587, startPoint y: 84, endPoint x: 620, endPoint y: 84, distance: 32.6
click at [620, 84] on h6 "Description En: A fresh half Diya meal with Majboos rice, comes out with the me…" at bounding box center [662, 95] width 251 height 36
copy span "A fresh"
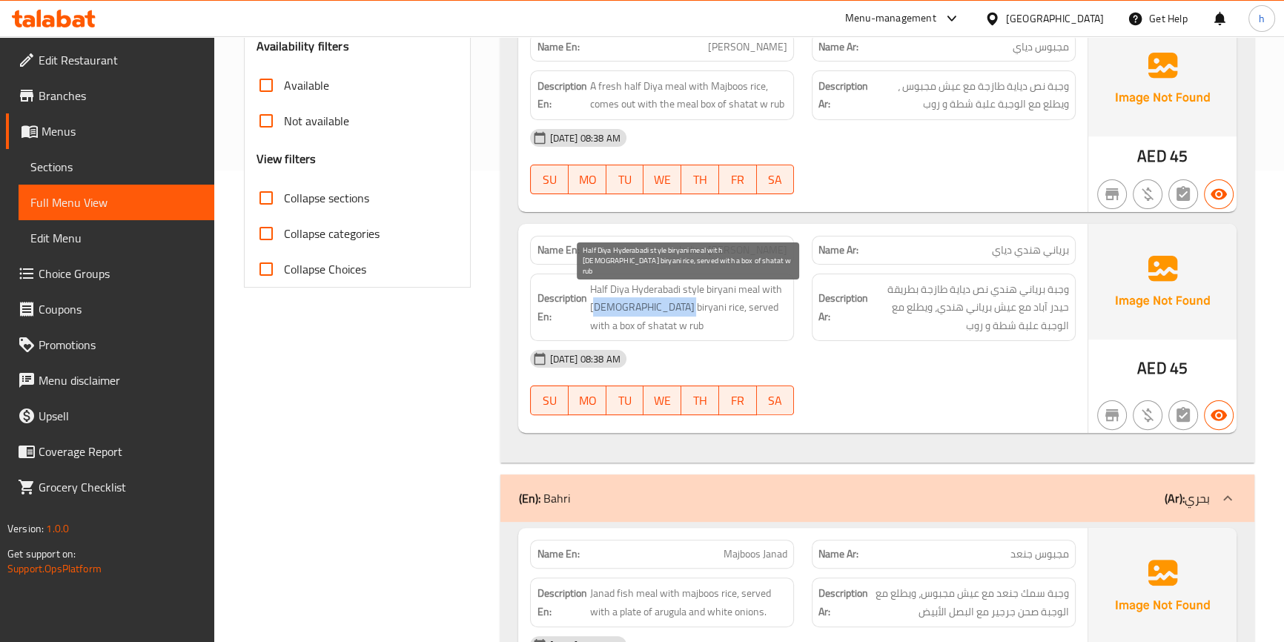
drag, startPoint x: 592, startPoint y: 309, endPoint x: 664, endPoint y: 303, distance: 72.9
click at [664, 303] on span "Half Diya Hyderabadi style biryani meal with [DEMOGRAPHIC_DATA] biryani rice, s…" at bounding box center [689, 307] width 198 height 55
drag, startPoint x: 675, startPoint y: 306, endPoint x: 764, endPoint y: 305, distance: 89.0
click at [764, 305] on span "Half Diya Hyderabadi style biryani meal with [DEMOGRAPHIC_DATA] biryani rice, s…" at bounding box center [689, 307] width 198 height 55
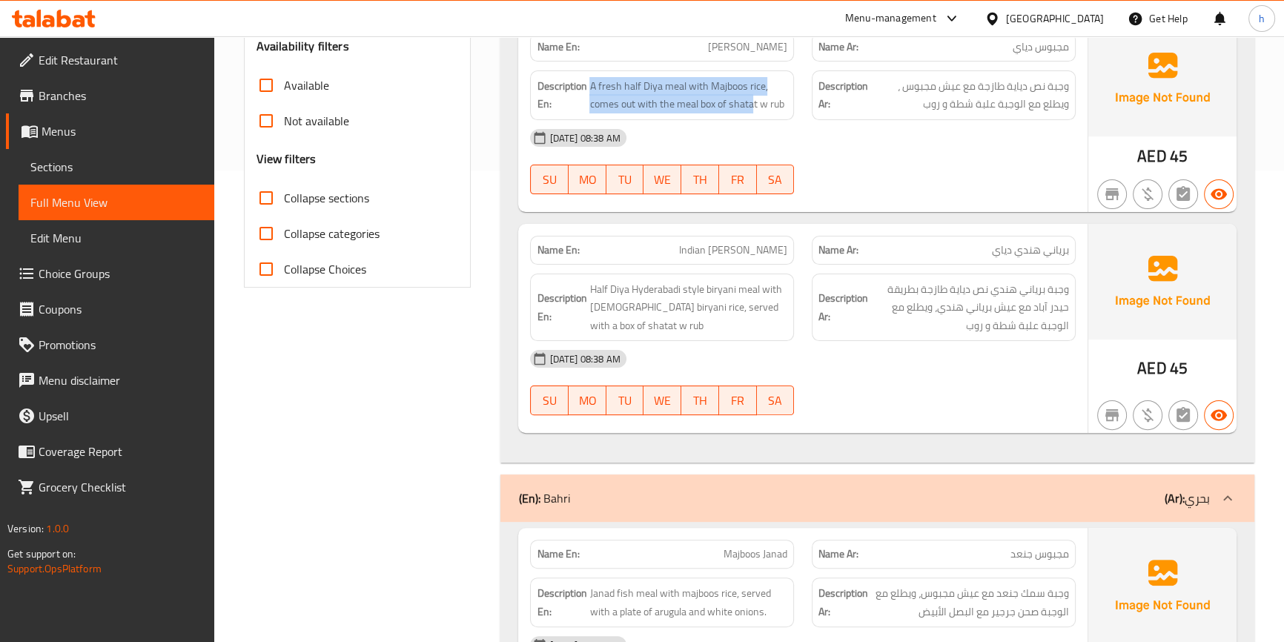
drag, startPoint x: 562, startPoint y: 108, endPoint x: 753, endPoint y: 110, distance: 190.6
click at [753, 110] on h6 "Description En: A fresh half Diya meal with Majboos rice, comes out with the me…" at bounding box center [662, 95] width 251 height 36
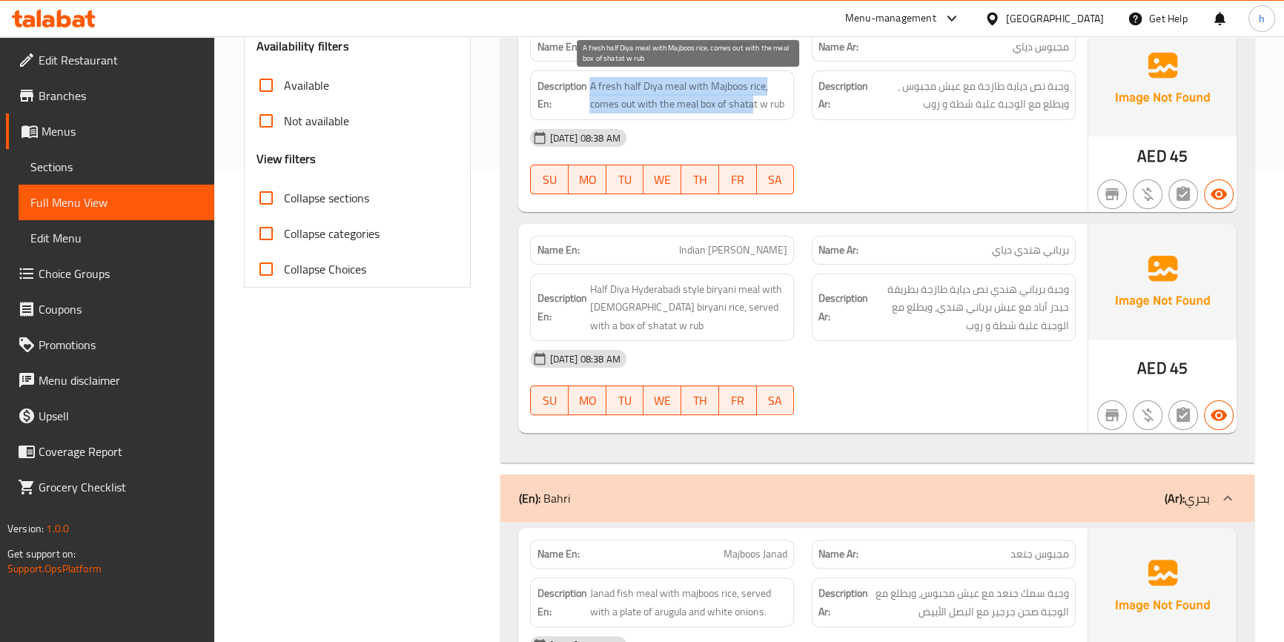
click at [703, 107] on span "A fresh half Diya meal with Majboos rice, comes out with the meal box of shatat…" at bounding box center [689, 95] width 198 height 36
click at [682, 107] on span "A fresh half Diya meal with Majboos rice, comes out with the meal box of shatat…" at bounding box center [689, 95] width 198 height 36
drag, startPoint x: 589, startPoint y: 105, endPoint x: 787, endPoint y: 97, distance: 198.1
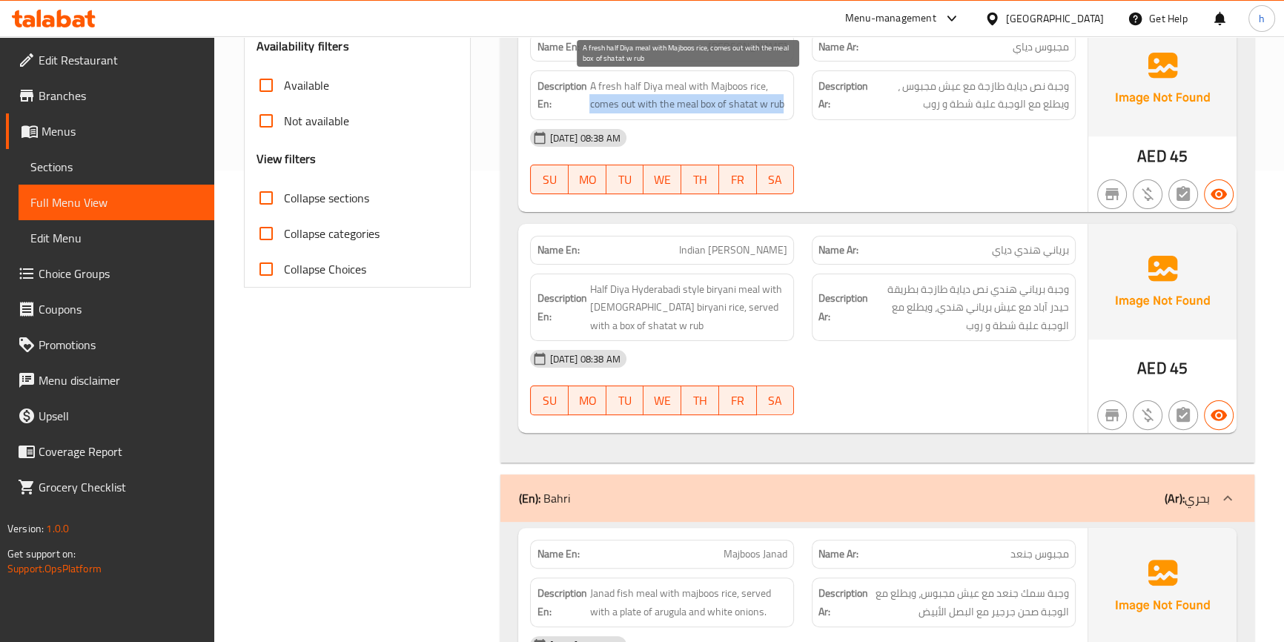
click at [787, 97] on span "A fresh half Diya meal with Majboos rice, comes out with the meal box of shatat…" at bounding box center [689, 95] width 198 height 36
copy span "comes out with the meal box of shatat w rub"
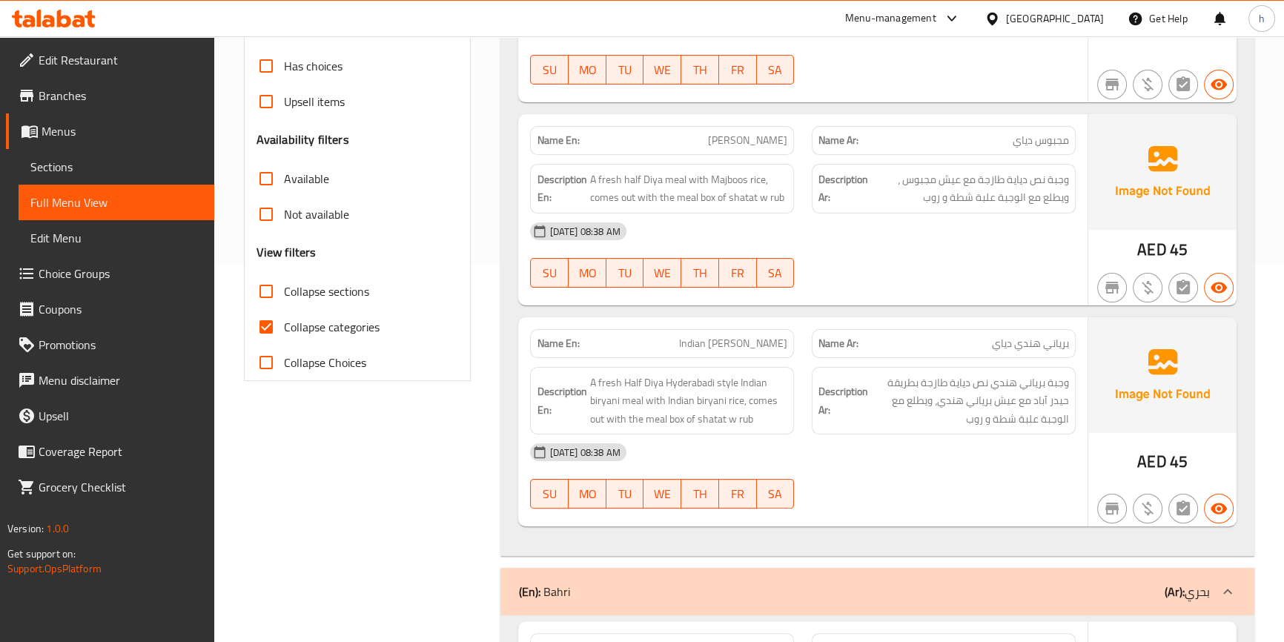
scroll to position [404, 0]
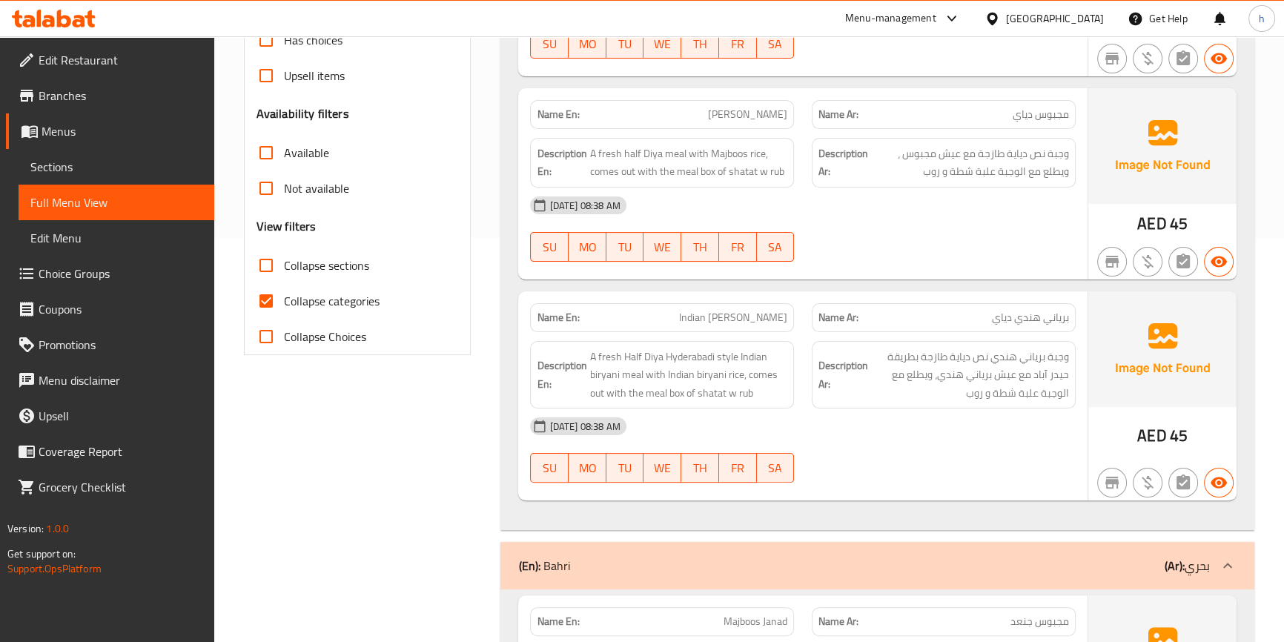
click at [282, 301] on input "Collapse categories" at bounding box center [266, 301] width 36 height 36
checkbox input "false"
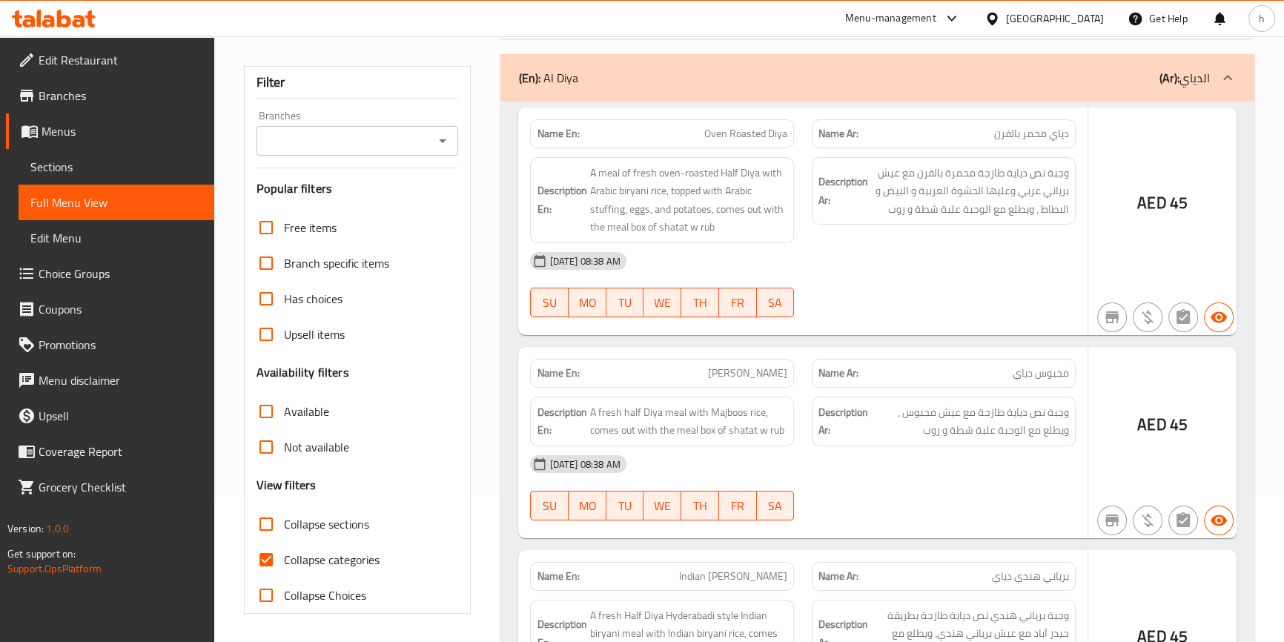
scroll to position [146, 0]
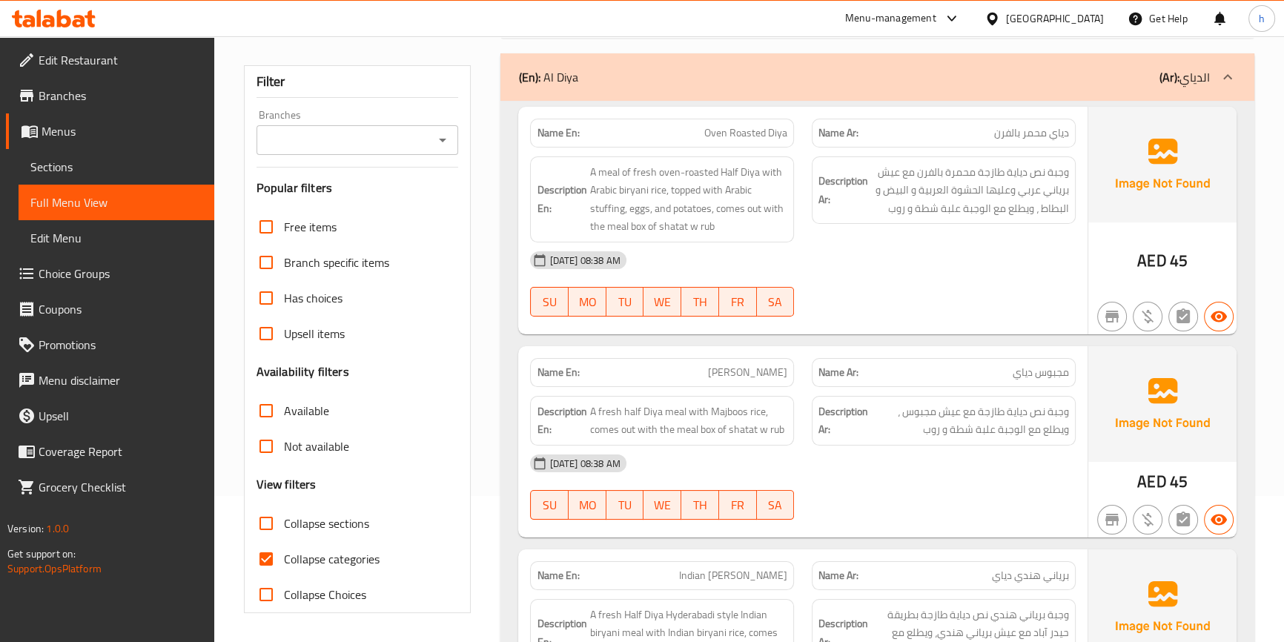
click at [274, 557] on input "Collapse categories" at bounding box center [266, 559] width 36 height 36
checkbox input "false"
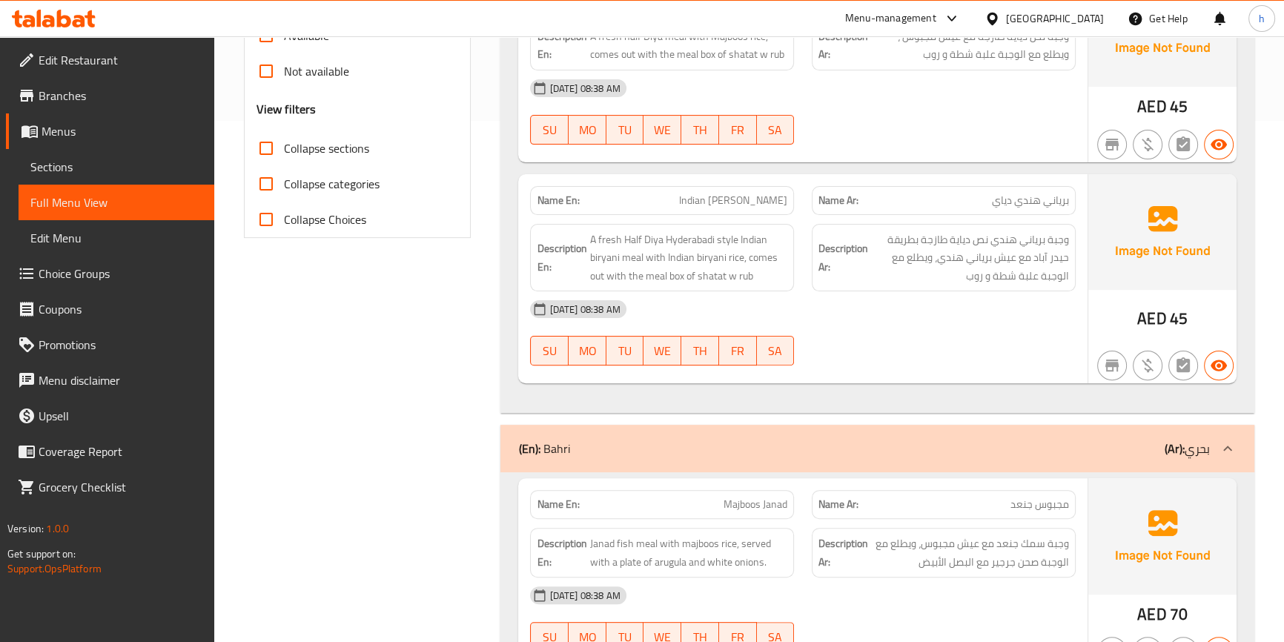
scroll to position [550, 0]
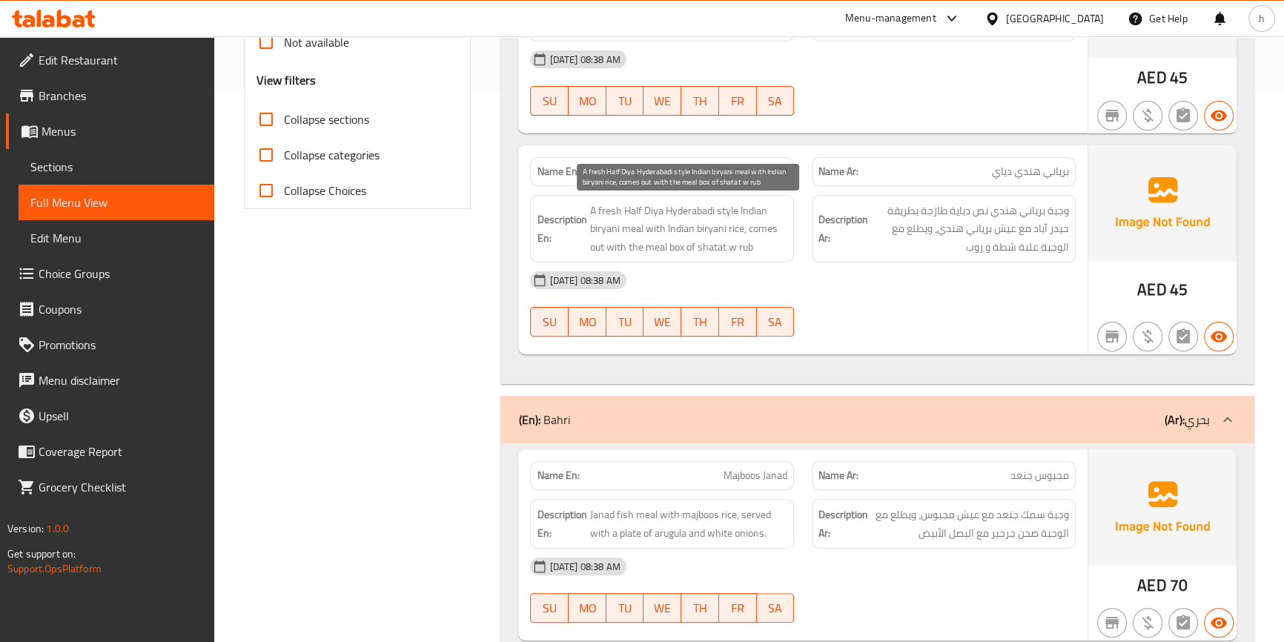
click at [593, 210] on span "A fresh Half Diya Hyderabadi style Indian biryani meal with Indian biryani rice…" at bounding box center [689, 229] width 198 height 55
drag, startPoint x: 590, startPoint y: 208, endPoint x: 648, endPoint y: 222, distance: 59.7
click at [648, 222] on span "A fresh Half Diya Hyderabadi style Indian biryani meal with Indian biryani rice…" at bounding box center [689, 229] width 198 height 55
drag, startPoint x: 652, startPoint y: 228, endPoint x: 744, endPoint y: 230, distance: 92.0
click at [744, 230] on span "A fresh Half Diya Hyderabadi style Indian biryani meal with Indian biryani rice…" at bounding box center [689, 229] width 198 height 55
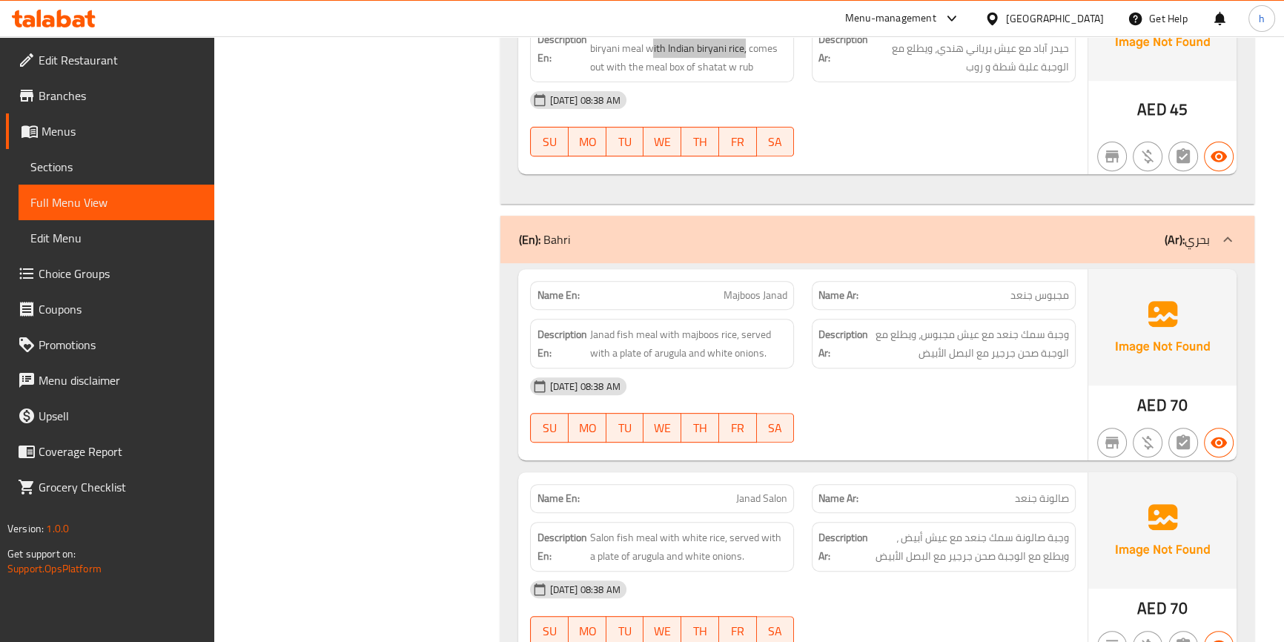
scroll to position [753, 0]
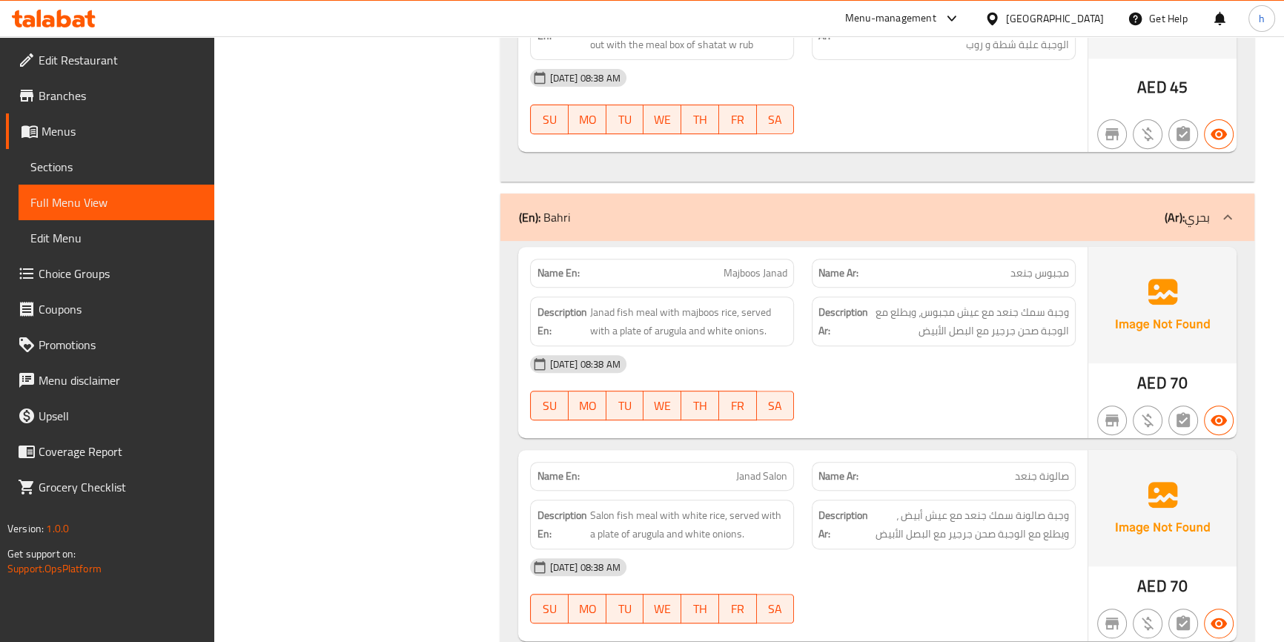
click at [736, 266] on span "Majboos Janad" at bounding box center [756, 273] width 64 height 16
click at [740, 266] on span "Majboos Janad" at bounding box center [756, 273] width 64 height 16
click at [779, 273] on span "Majboos Janad" at bounding box center [756, 273] width 64 height 16
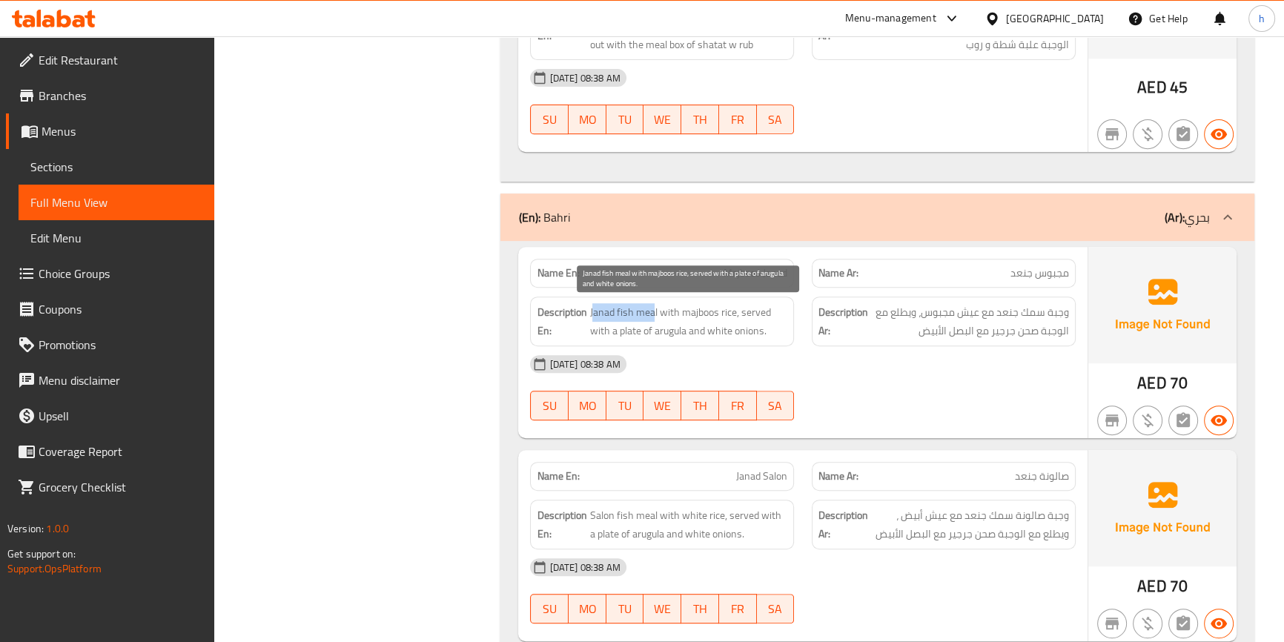
drag, startPoint x: 592, startPoint y: 309, endPoint x: 654, endPoint y: 306, distance: 62.4
click at [654, 306] on span "Janad fish meal with majboos rice, served with a plate of arugula and white oni…" at bounding box center [689, 321] width 198 height 36
drag, startPoint x: 667, startPoint y: 309, endPoint x: 733, endPoint y: 309, distance: 66.0
click at [733, 309] on span "Janad fish meal with majboos rice, served with a plate of arugula and white oni…" at bounding box center [689, 321] width 198 height 36
drag, startPoint x: 741, startPoint y: 311, endPoint x: 683, endPoint y: 331, distance: 61.2
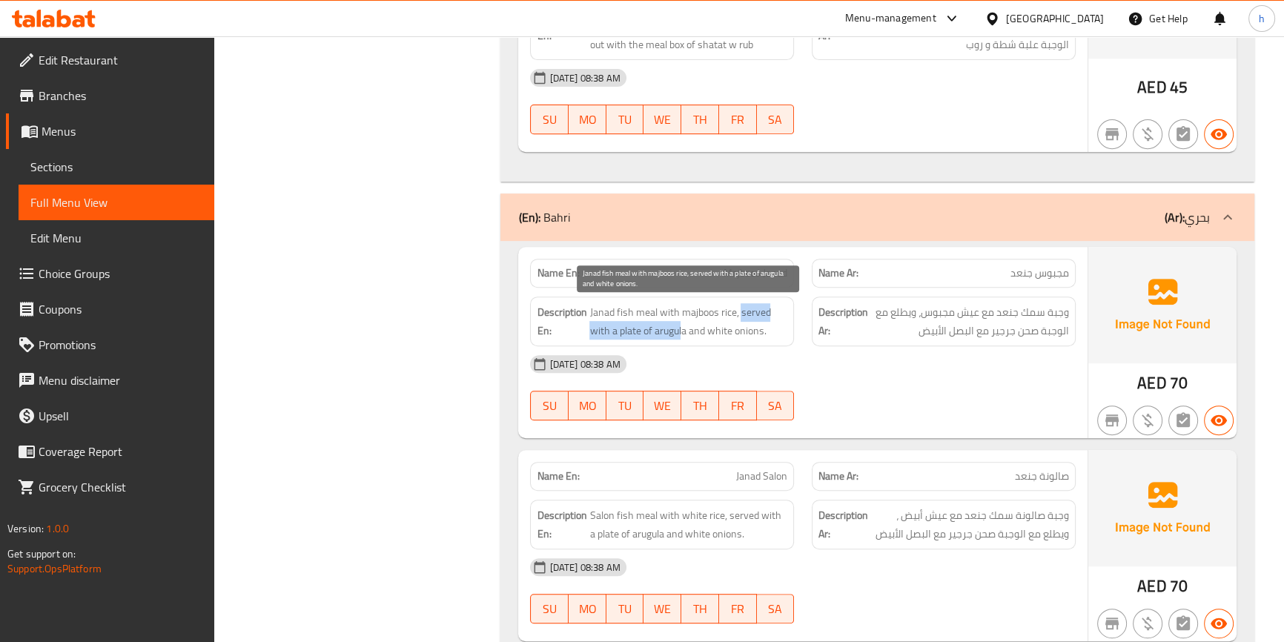
click at [683, 331] on span "Janad fish meal with majboos rice, served with a plate of arugula and white oni…" at bounding box center [689, 321] width 198 height 36
click at [649, 335] on span "Janad fish meal with majboos rice, served with a plate of arugula and white oni…" at bounding box center [689, 321] width 198 height 36
drag, startPoint x: 745, startPoint y: 308, endPoint x: 615, endPoint y: 337, distance: 133.0
click at [615, 337] on span "Janad fish meal with majboos rice, served with a plate of arugula and white oni…" at bounding box center [689, 321] width 198 height 36
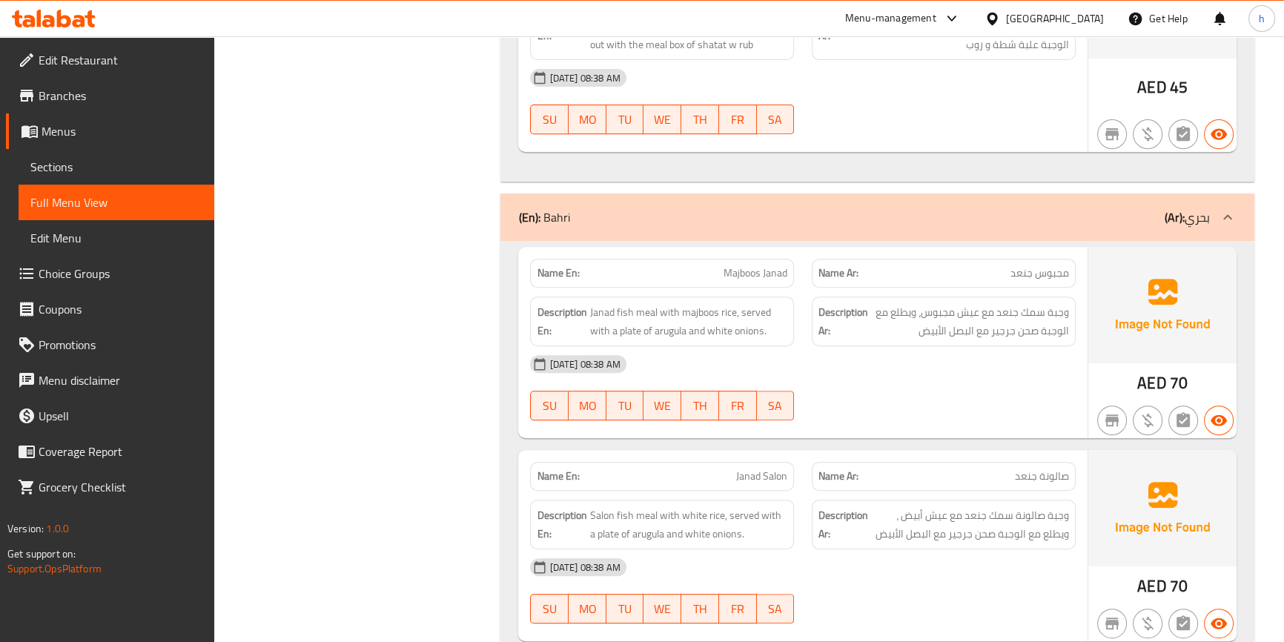
click at [696, 342] on div "Description En: Janad fish meal with majboos rice, served with a plate of arugu…" at bounding box center [662, 322] width 264 height 50
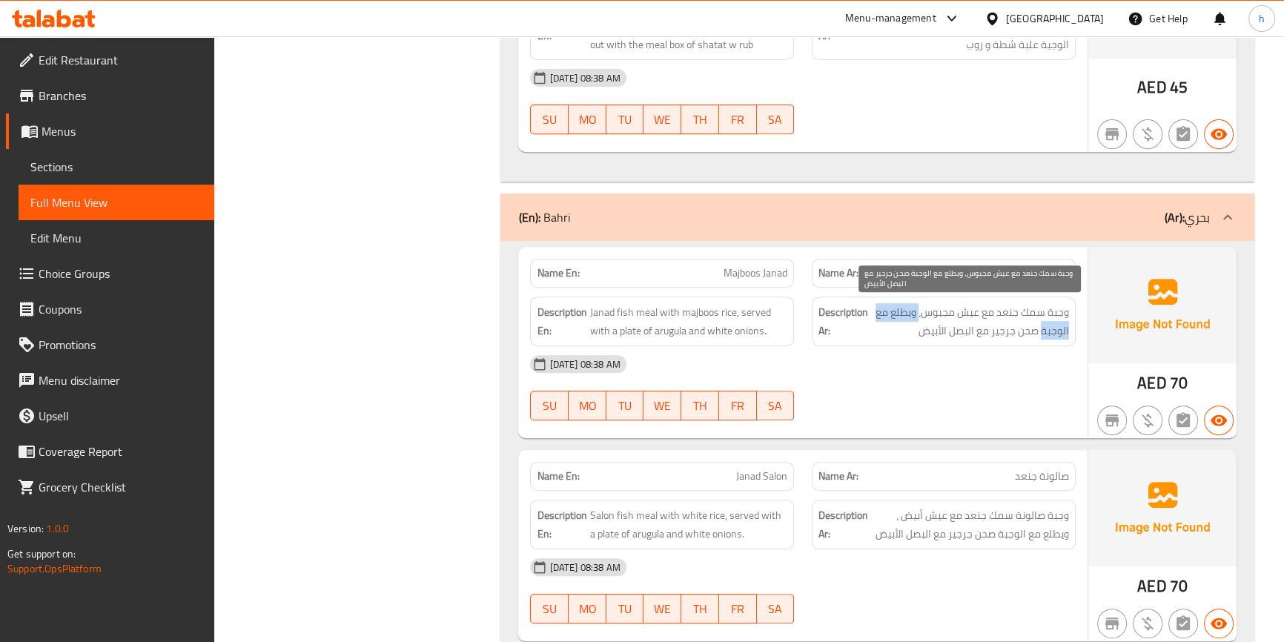
drag, startPoint x: 920, startPoint y: 312, endPoint x: 1043, endPoint y: 338, distance: 126.5
click at [1043, 338] on span "وجبة سمك جنعد مع عيش مجبوس، ويطلع مع الوجبة صحن جرجير مع البصل الأبيض" at bounding box center [970, 321] width 198 height 36
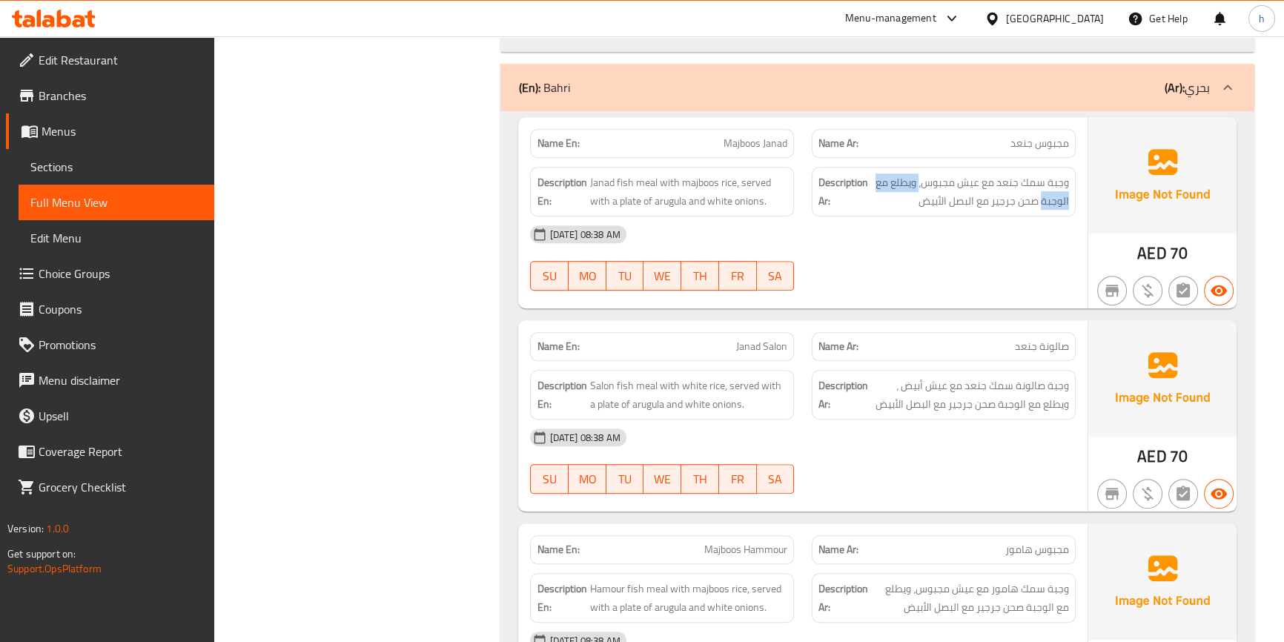
scroll to position [888, 0]
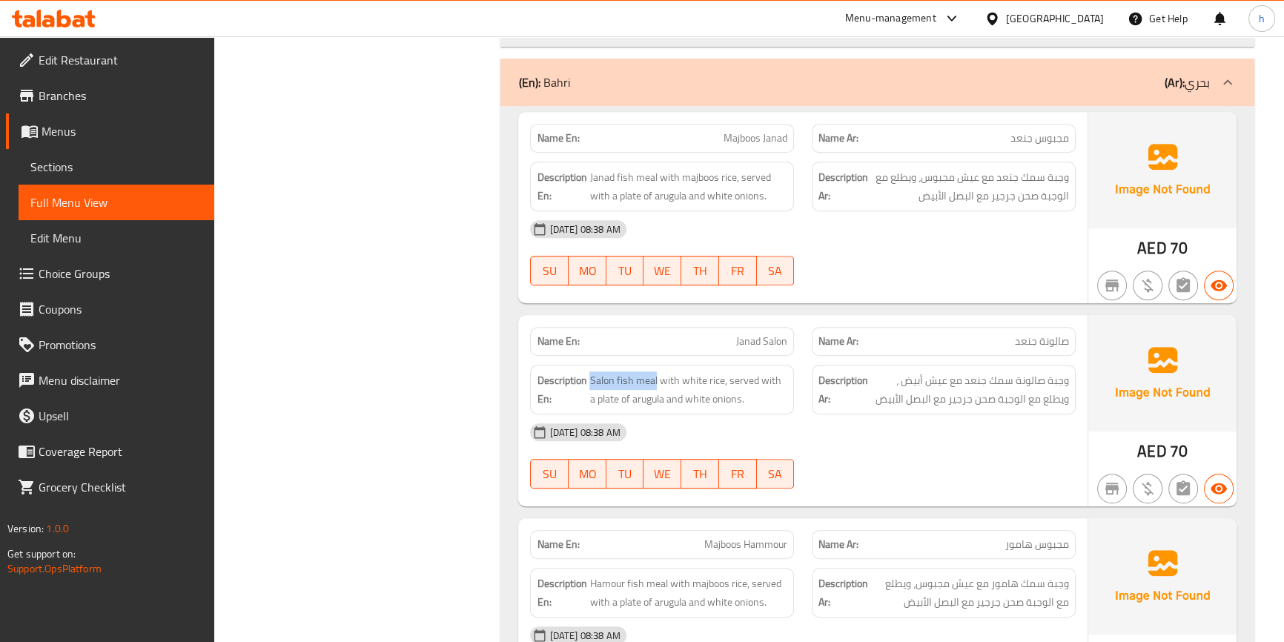
drag, startPoint x: 590, startPoint y: 374, endPoint x: 655, endPoint y: 369, distance: 65.4
click at [655, 369] on div "Description En: Salon fish meal with white rice, served with a plate of arugula…" at bounding box center [662, 390] width 264 height 50
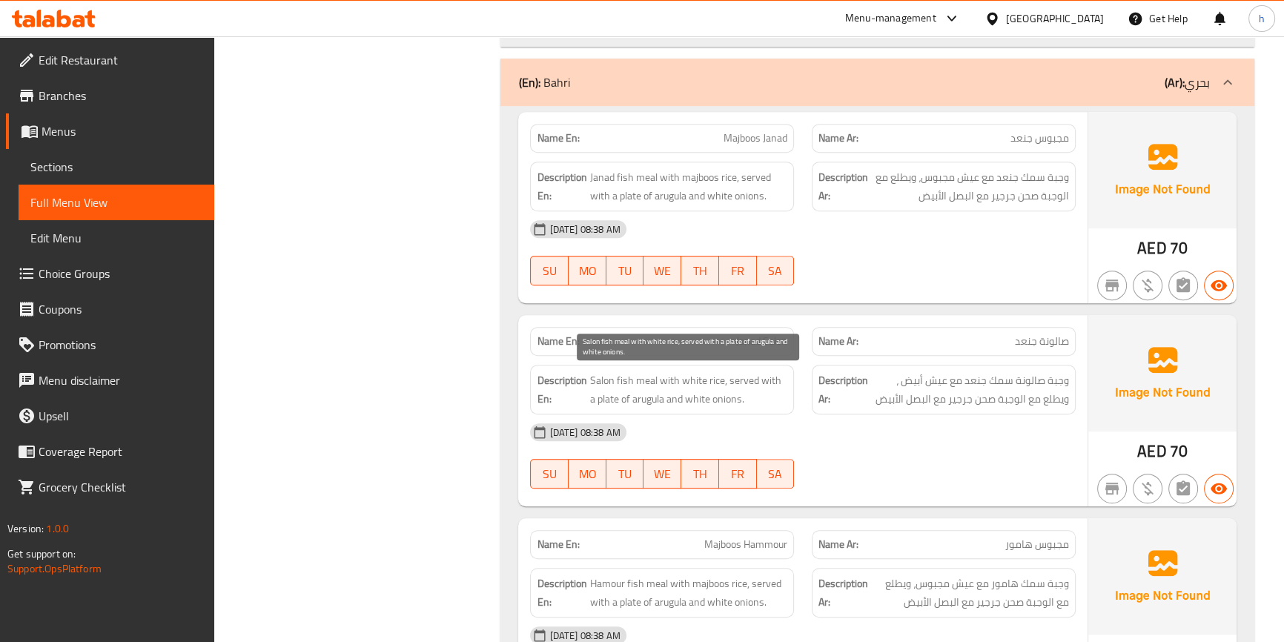
click at [687, 380] on span "Salon fish meal with white rice, served with a plate of arugula and white onion…" at bounding box center [689, 390] width 198 height 36
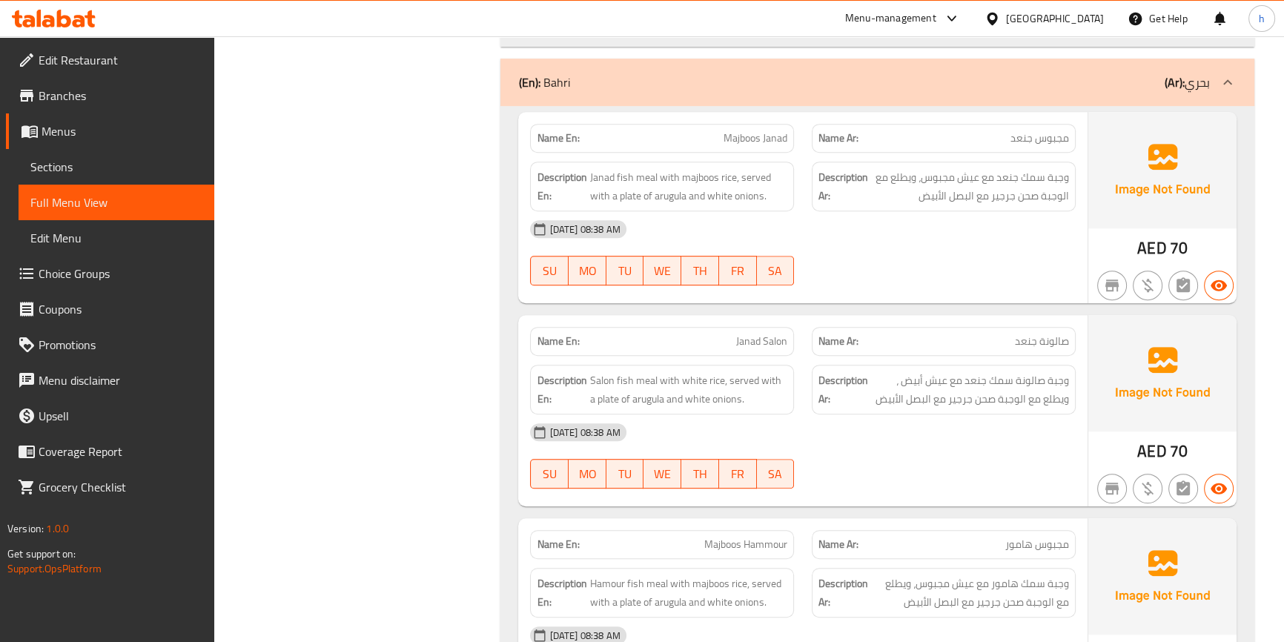
click at [796, 335] on div "Name En: Janad Salon" at bounding box center [662, 341] width 282 height 47
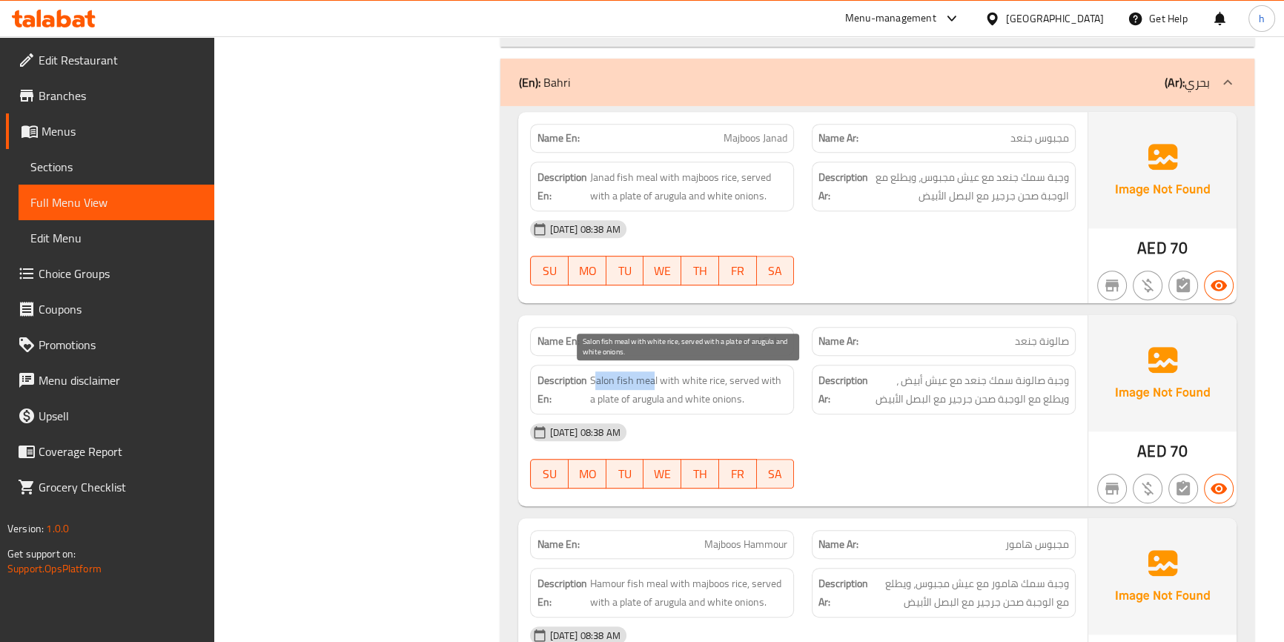
drag, startPoint x: 595, startPoint y: 375, endPoint x: 652, endPoint y: 371, distance: 57.3
click at [652, 372] on span "Salon fish meal with white rice, served with a plate of arugula and white onion…" at bounding box center [689, 390] width 198 height 36
click at [657, 377] on span "Salon fish meal with white rice, served with a plate of arugula and white onion…" at bounding box center [689, 390] width 198 height 36
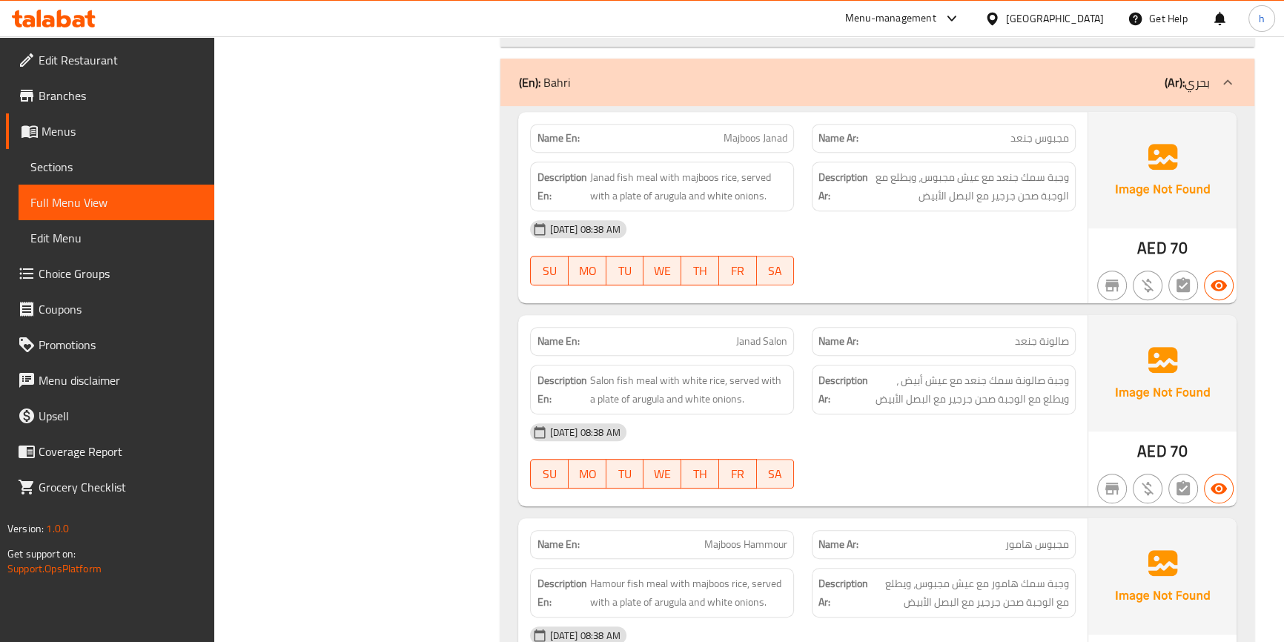
click at [751, 343] on span "Janad Salon" at bounding box center [761, 342] width 51 height 16
copy span "Janad"
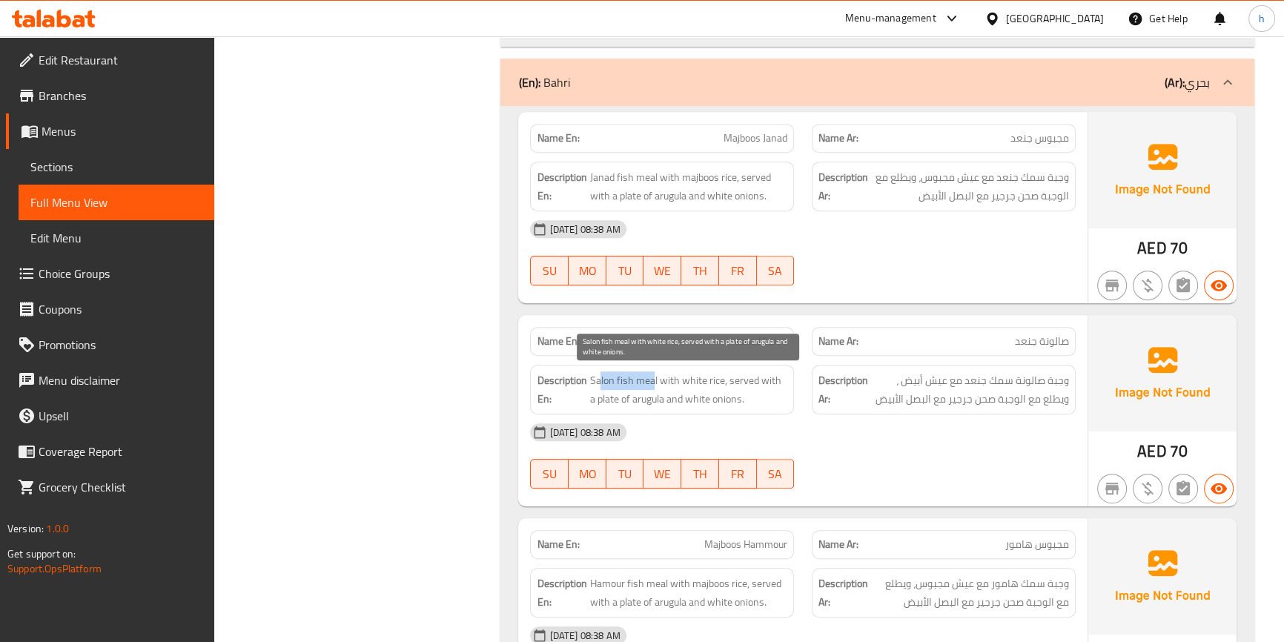
drag, startPoint x: 610, startPoint y: 374, endPoint x: 653, endPoint y: 371, distance: 43.1
click at [653, 372] on span "Salon fish meal with white rice, served with a plate of arugula and white onion…" at bounding box center [689, 390] width 198 height 36
drag, startPoint x: 680, startPoint y: 380, endPoint x: 711, endPoint y: 374, distance: 31.6
click at [711, 374] on span "Salon fish meal with white rice, served with a plate of arugula and white onion…" at bounding box center [689, 390] width 198 height 36
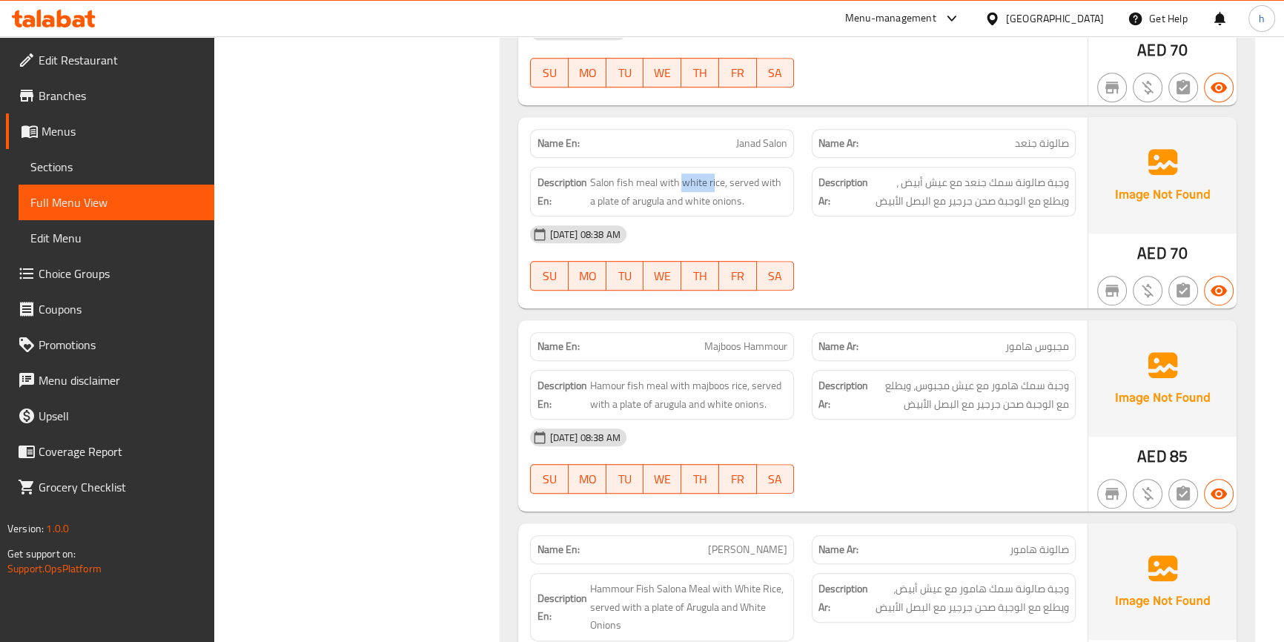
scroll to position [1090, 0]
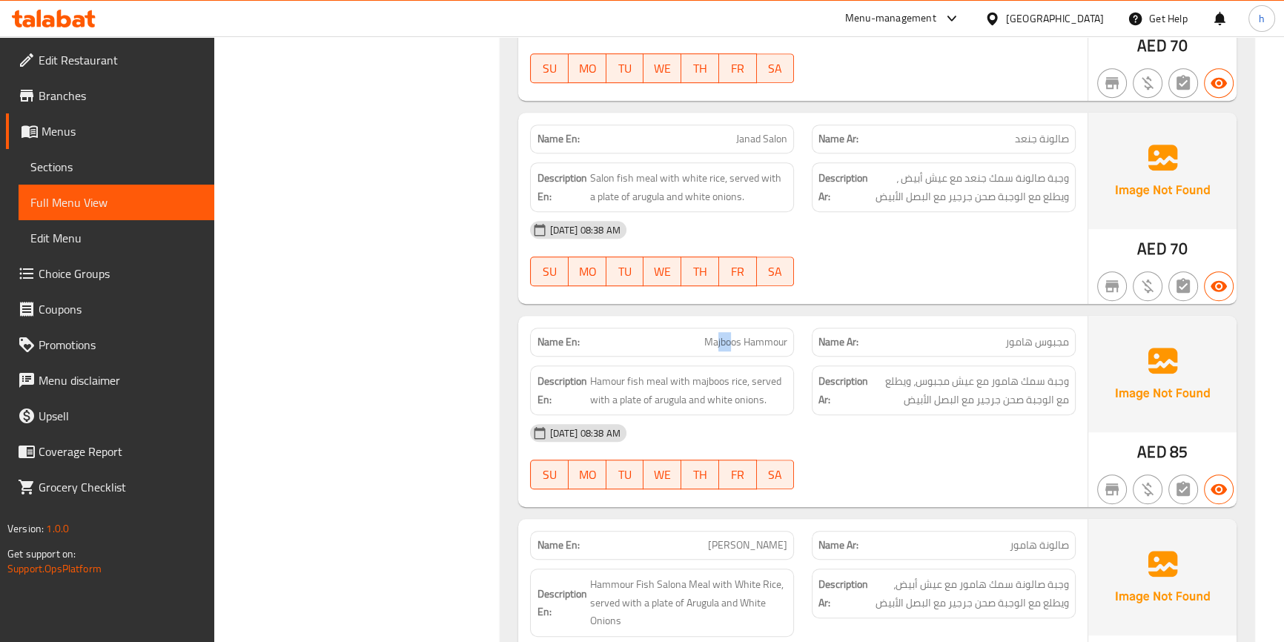
drag, startPoint x: 716, startPoint y: 341, endPoint x: 733, endPoint y: 343, distance: 17.2
click at [733, 343] on span "Majboos Hammour" at bounding box center [745, 342] width 83 height 16
drag, startPoint x: 758, startPoint y: 343, endPoint x: 799, endPoint y: 346, distance: 40.8
click at [799, 346] on div "Name En: Majboos Hammour" at bounding box center [662, 342] width 282 height 47
drag, startPoint x: 653, startPoint y: 376, endPoint x: 585, endPoint y: 363, distance: 69.5
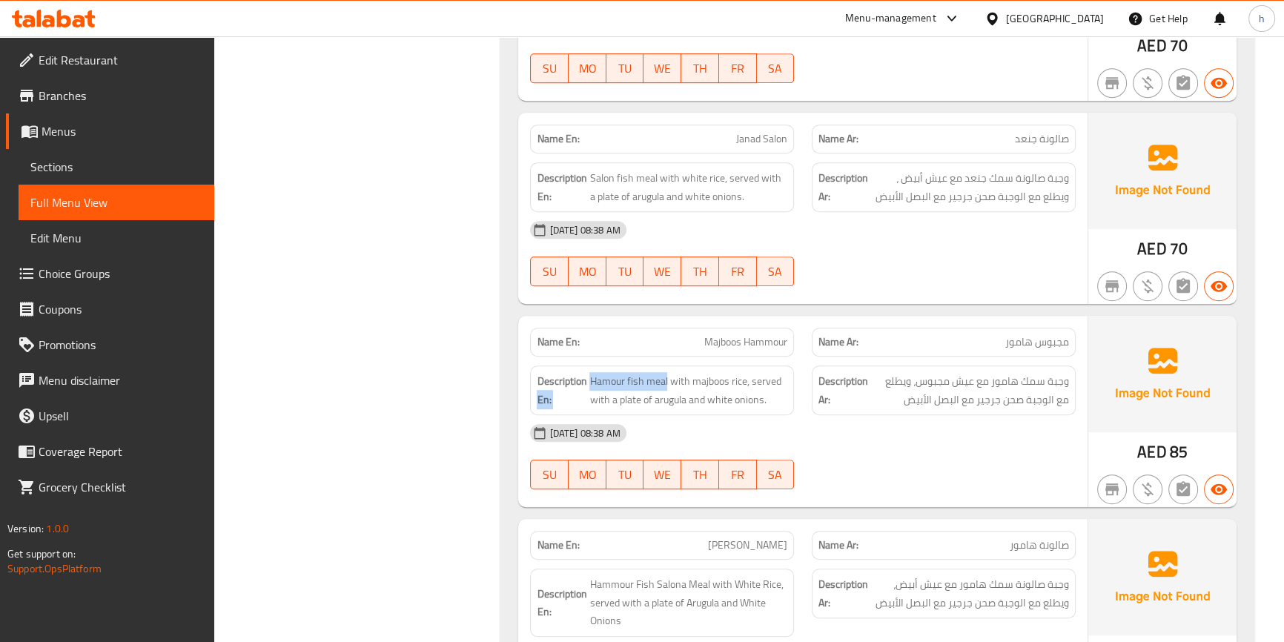
click at [585, 363] on div "Description En: Hamour fish meal with majboos rice, served with a plate of arug…" at bounding box center [662, 390] width 282 height 67
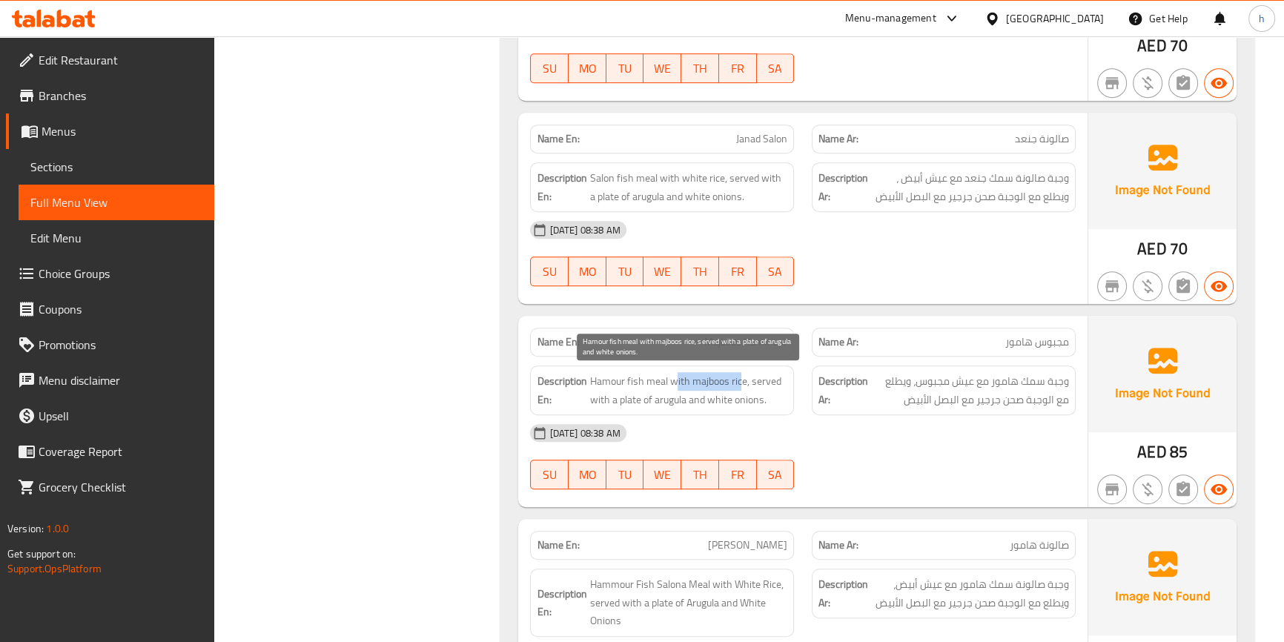
drag, startPoint x: 677, startPoint y: 379, endPoint x: 739, endPoint y: 374, distance: 61.8
click at [739, 374] on span "Hamour fish meal with majboos rice, served with a plate of arugula and white on…" at bounding box center [689, 390] width 198 height 36
drag, startPoint x: 750, startPoint y: 374, endPoint x: 645, endPoint y: 402, distance: 108.1
click at [645, 402] on span "Hamour fish meal with majboos rice, served with a plate of arugula and white on…" at bounding box center [689, 390] width 198 height 36
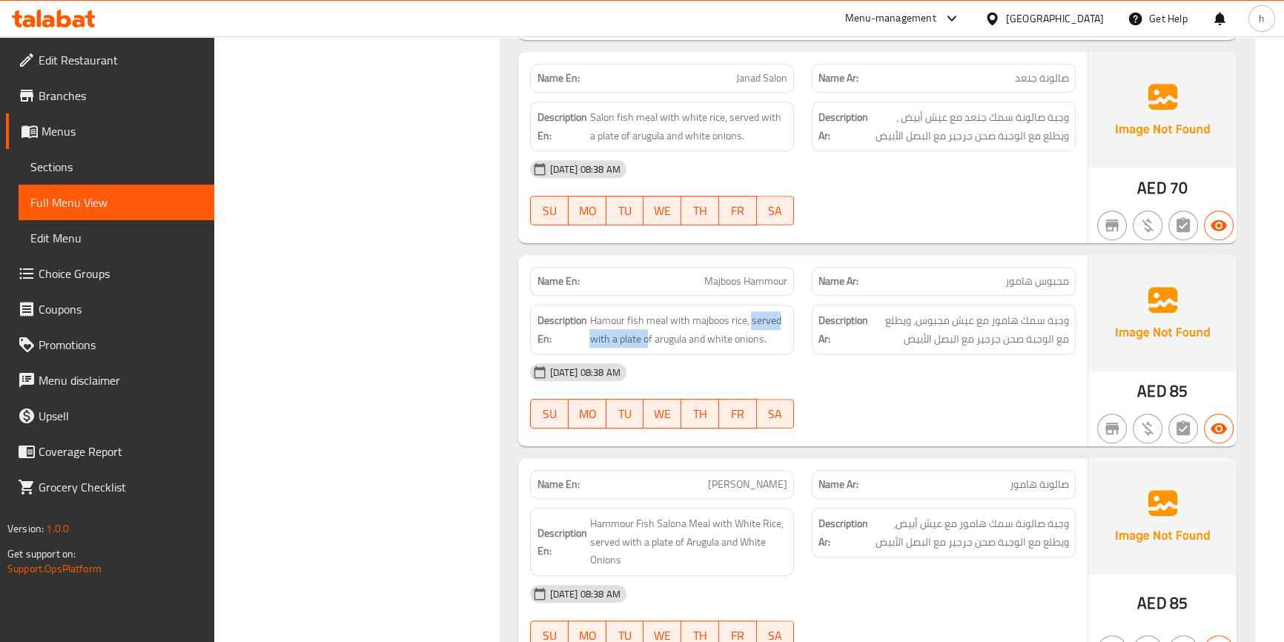
scroll to position [1224, 0]
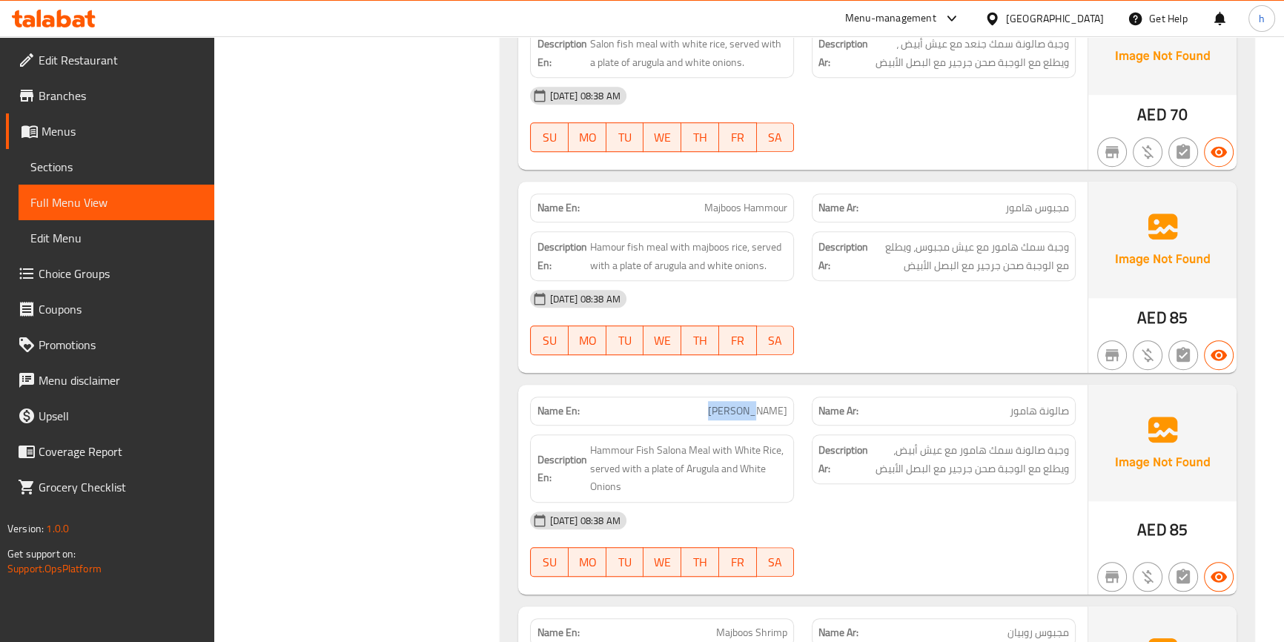
drag, startPoint x: 717, startPoint y: 405, endPoint x: 756, endPoint y: 406, distance: 39.3
click at [756, 406] on span "[PERSON_NAME]" at bounding box center [747, 411] width 79 height 16
click at [769, 406] on span "[PERSON_NAME]" at bounding box center [747, 411] width 79 height 16
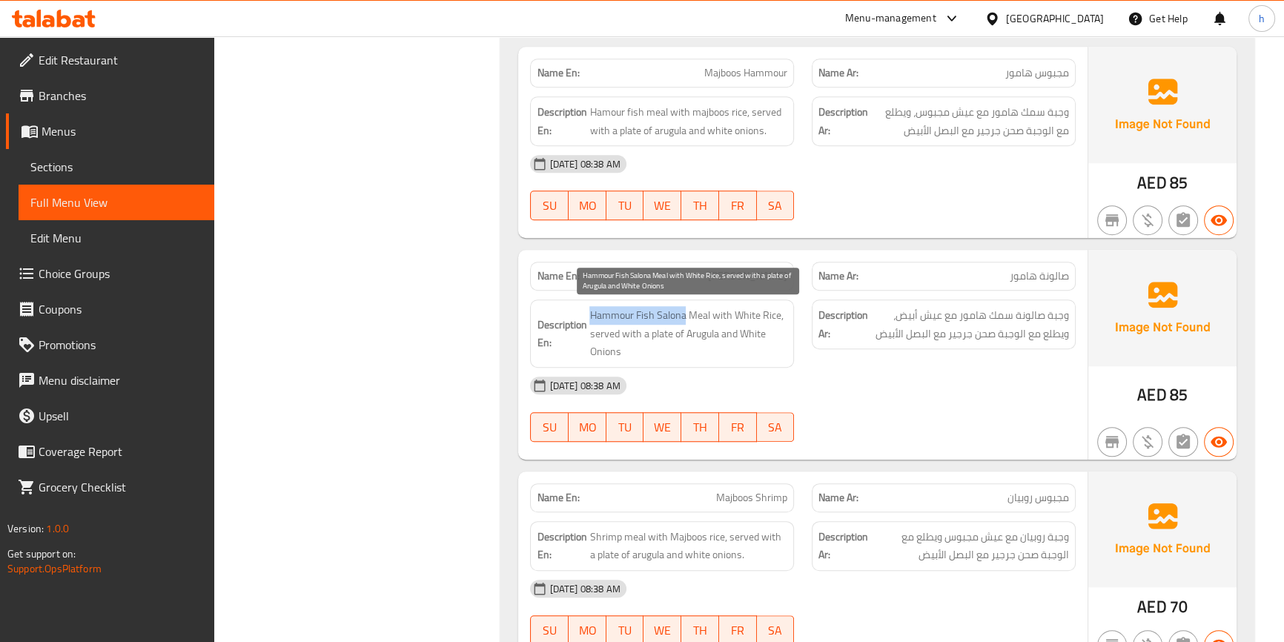
drag, startPoint x: 590, startPoint y: 313, endPoint x: 684, endPoint y: 312, distance: 94.2
click at [684, 312] on span "Hammour Fish Salona Meal with White Rice, served with a plate of Arugula and Wh…" at bounding box center [689, 333] width 198 height 55
click at [696, 311] on span "Hammour Fish Salona Meal with White Rice, served with a plate of Arugula and Wh…" at bounding box center [689, 333] width 198 height 55
drag, startPoint x: 716, startPoint y: 311, endPoint x: 782, endPoint y: 311, distance: 66.7
click at [782, 311] on span "Hammour Fish Salona Meal with White Rice, served with a plate of Arugula and Wh…" at bounding box center [689, 333] width 198 height 55
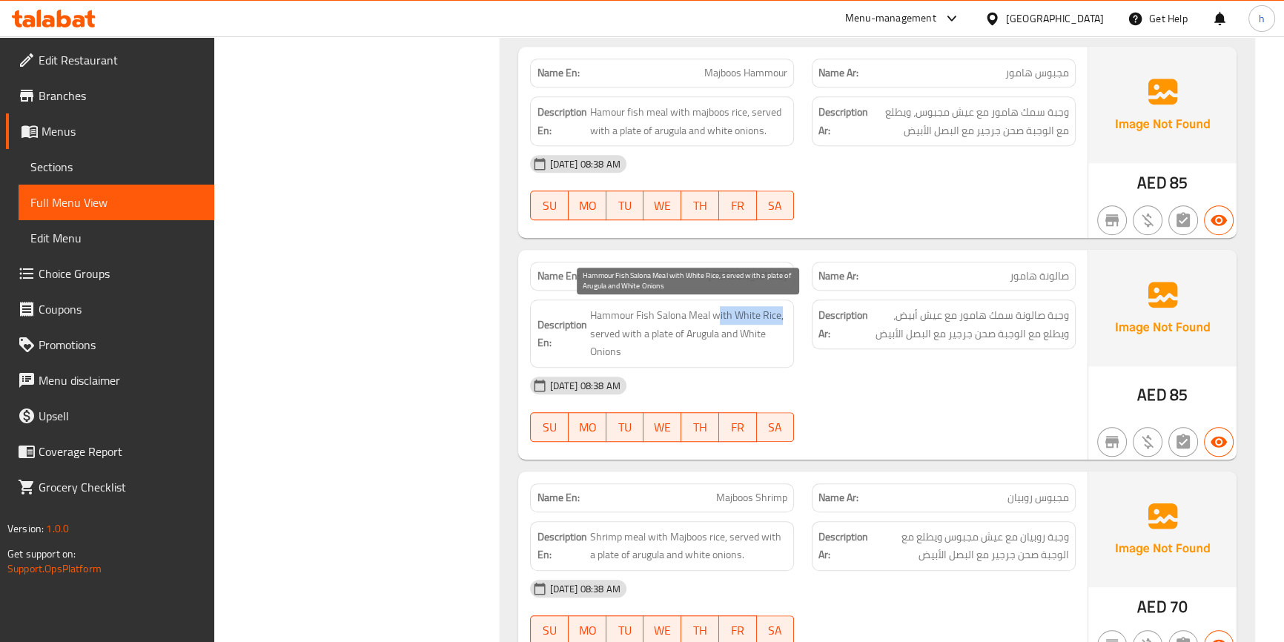
click at [741, 322] on span "Hammour Fish Salona Meal with White Rice, served with a plate of Arugula and Wh…" at bounding box center [689, 333] width 198 height 55
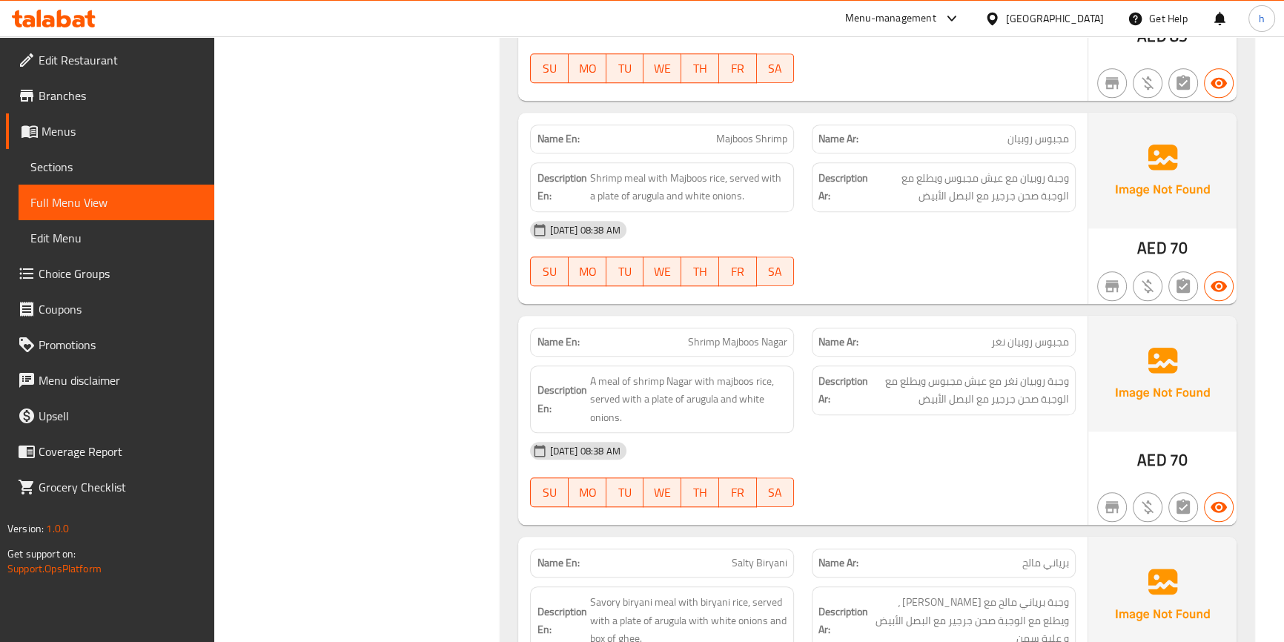
scroll to position [1697, 0]
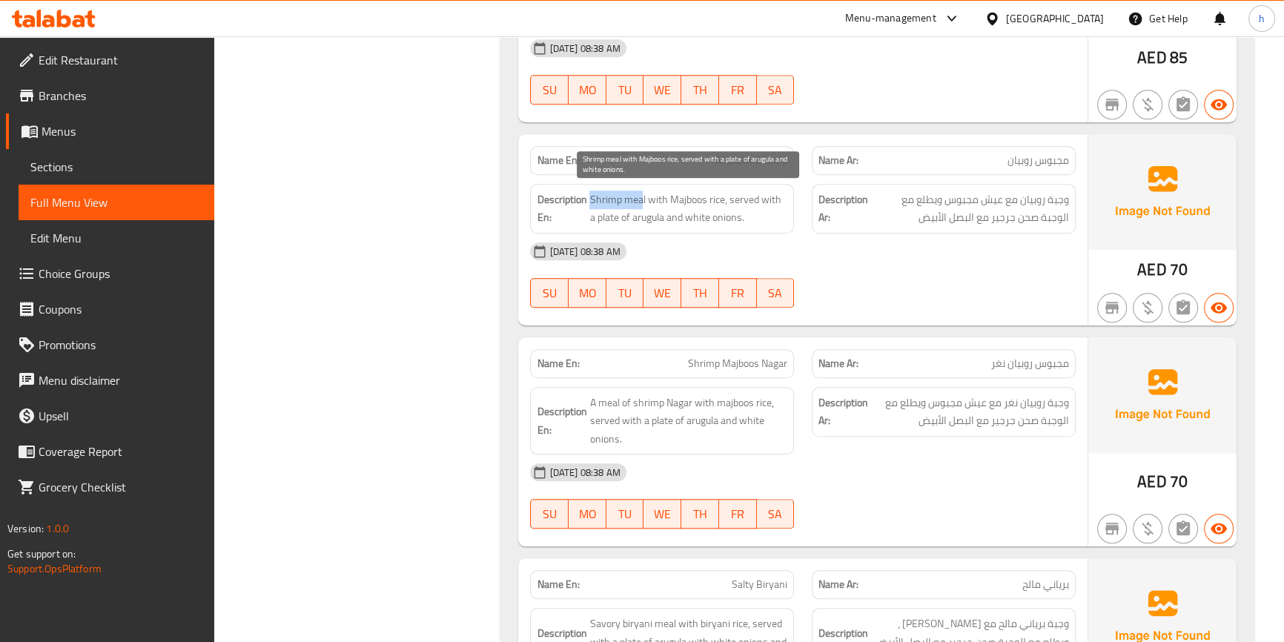
drag, startPoint x: 587, startPoint y: 196, endPoint x: 641, endPoint y: 194, distance: 53.4
click at [641, 194] on h6 "Description En: Shrimp meal with Majboos rice, served with a plate of arugula a…" at bounding box center [662, 209] width 251 height 36
drag, startPoint x: 654, startPoint y: 198, endPoint x: 719, endPoint y: 201, distance: 65.3
click at [719, 201] on span "Shrimp meal with Majboos rice, served with a plate of arugula and white onions." at bounding box center [689, 209] width 198 height 36
drag, startPoint x: 733, startPoint y: 193, endPoint x: 777, endPoint y: 217, distance: 50.8
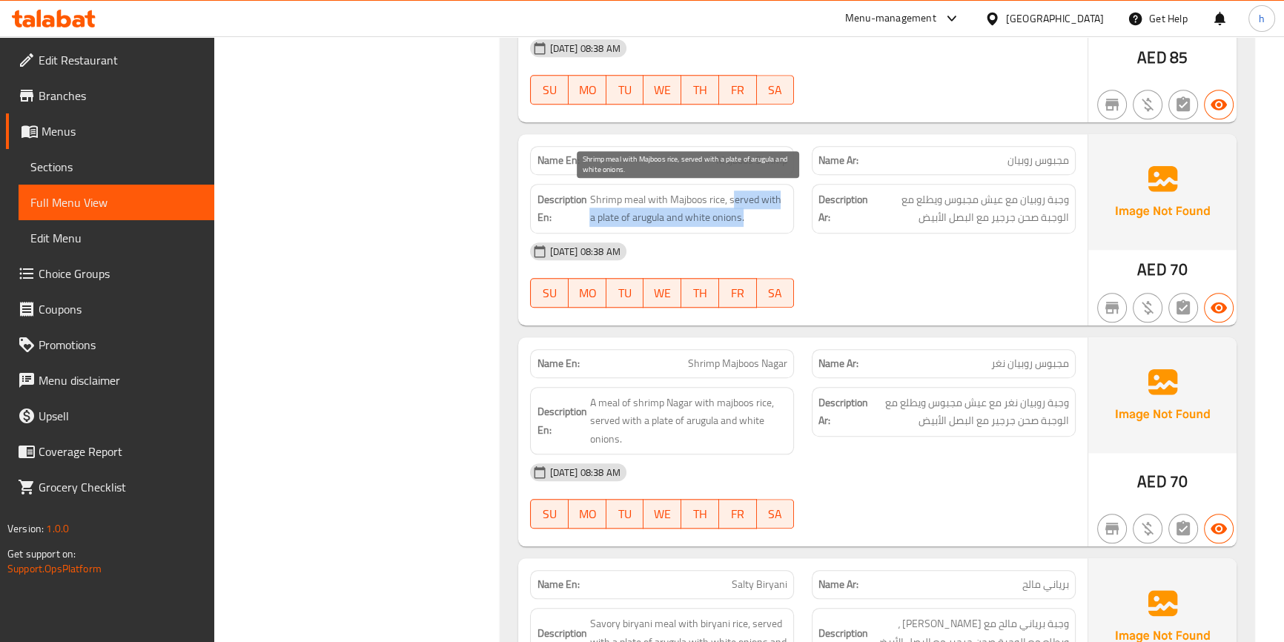
click at [777, 217] on span "Shrimp meal with Majboos rice, served with a plate of arugula and white onions." at bounding box center [689, 209] width 198 height 36
click at [763, 222] on span "Shrimp meal with Majboos rice, served with a plate of arugula and white onions." at bounding box center [689, 209] width 198 height 36
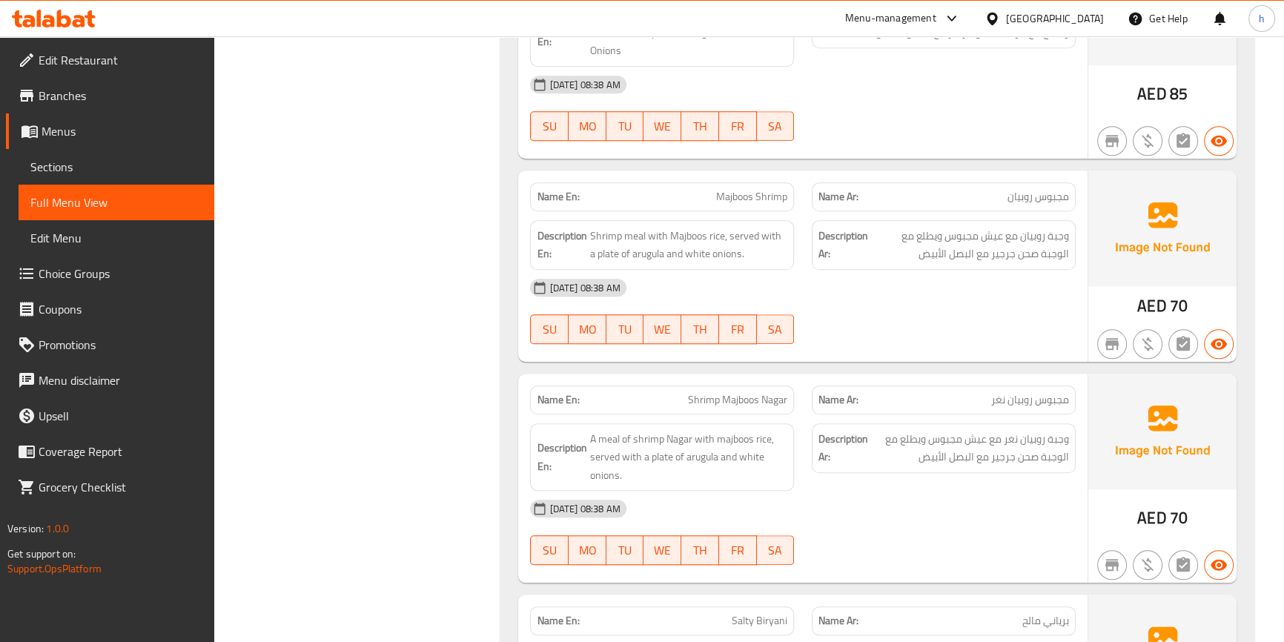
scroll to position [1629, 0]
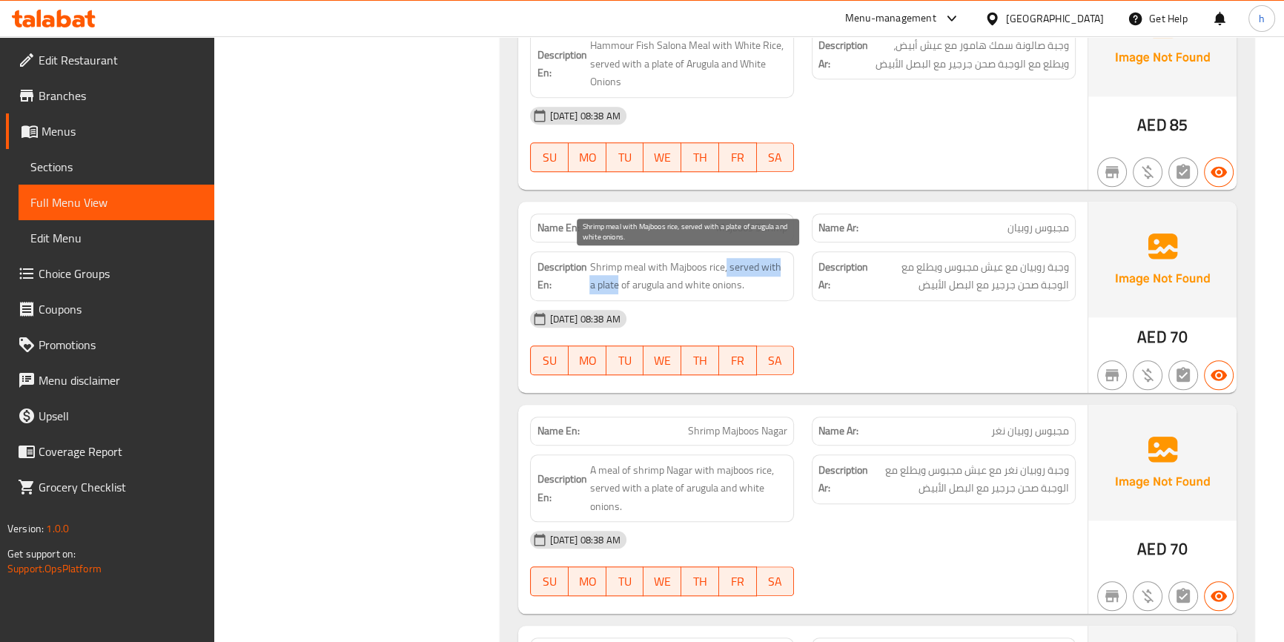
drag, startPoint x: 725, startPoint y: 261, endPoint x: 611, endPoint y: 288, distance: 117.3
click at [611, 288] on span "Shrimp meal with Majboos rice, served with a plate of arugula and white onions." at bounding box center [689, 276] width 198 height 36
click at [601, 283] on span "Shrimp meal with Majboos rice, served with a plate of arugula and white onions." at bounding box center [689, 276] width 198 height 36
drag, startPoint x: 604, startPoint y: 280, endPoint x: 704, endPoint y: 276, distance: 100.2
click at [704, 276] on span "Shrimp meal with Majboos rice, served with a plate of arugula and white onions." at bounding box center [689, 276] width 198 height 36
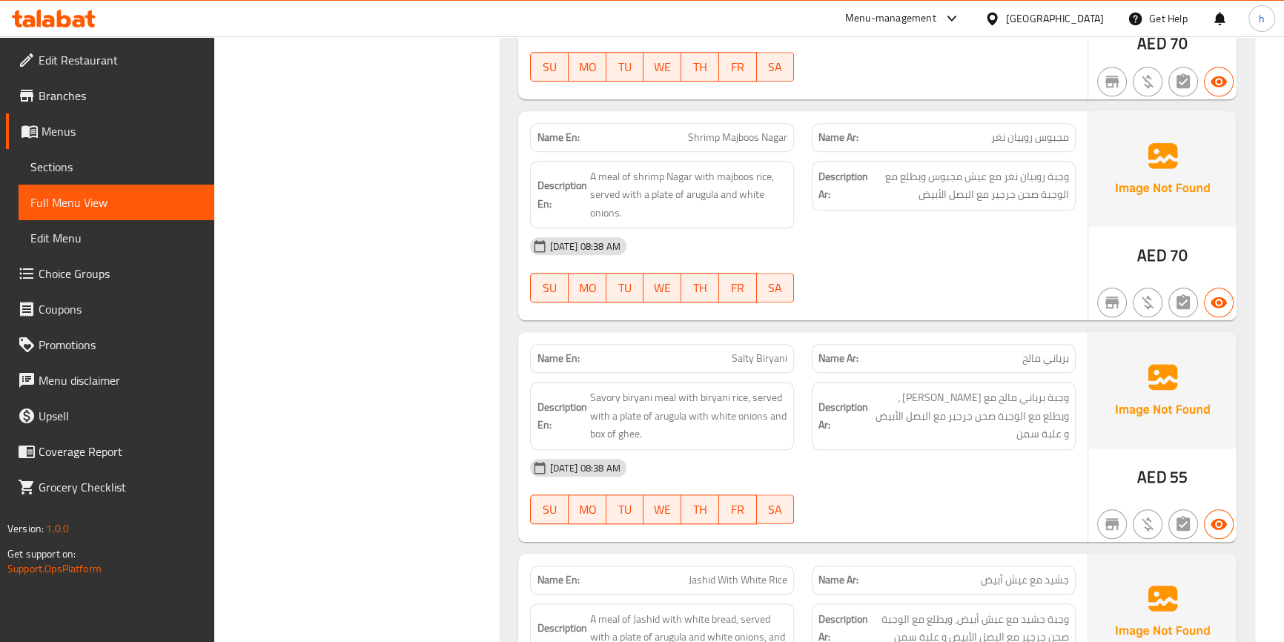
scroll to position [1898, 0]
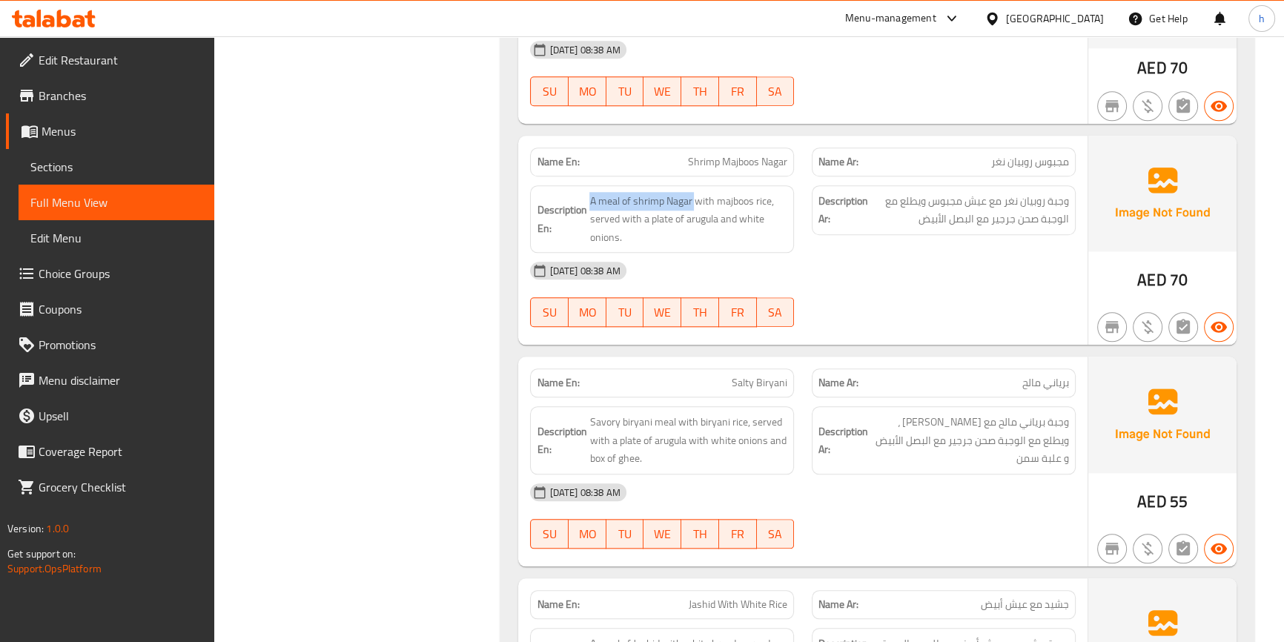
drag, startPoint x: 590, startPoint y: 194, endPoint x: 695, endPoint y: 180, distance: 105.5
click at [695, 180] on div "Description En: A meal of shrimp Nagar with majboos rice, served with a plate o…" at bounding box center [662, 219] width 282 height 86
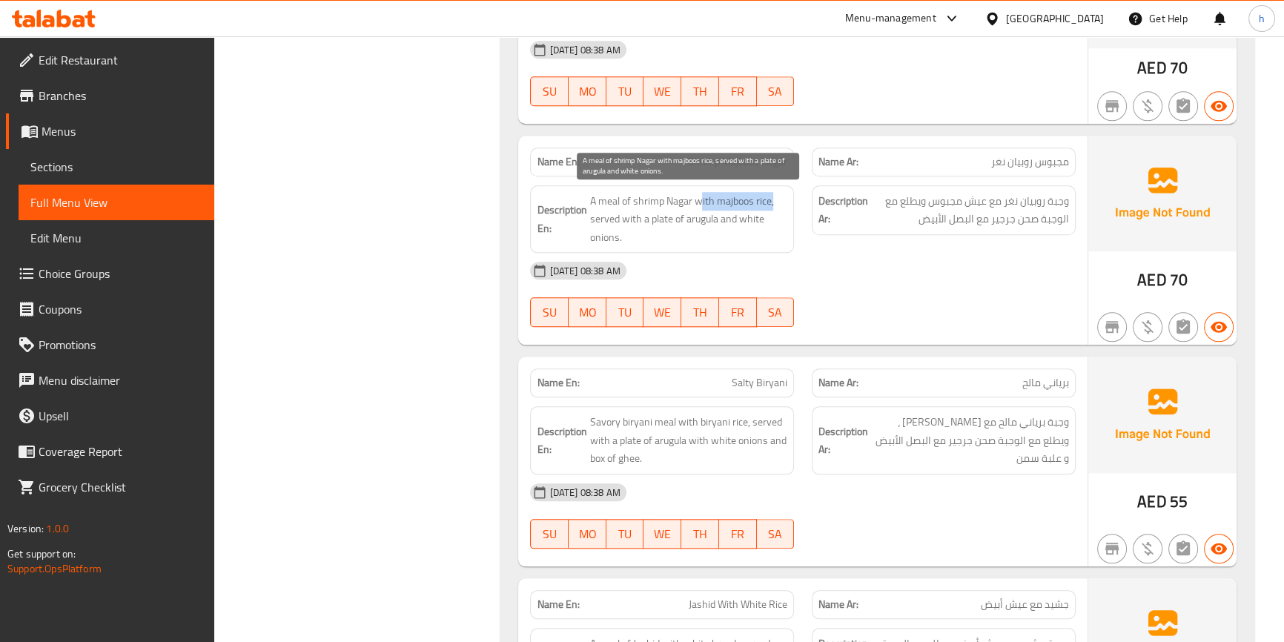
drag, startPoint x: 703, startPoint y: 201, endPoint x: 779, endPoint y: 194, distance: 75.9
click at [779, 194] on span "A meal of shrimp Nagar with majboos rice, served with a plate of arugula and wh…" at bounding box center [689, 219] width 198 height 55
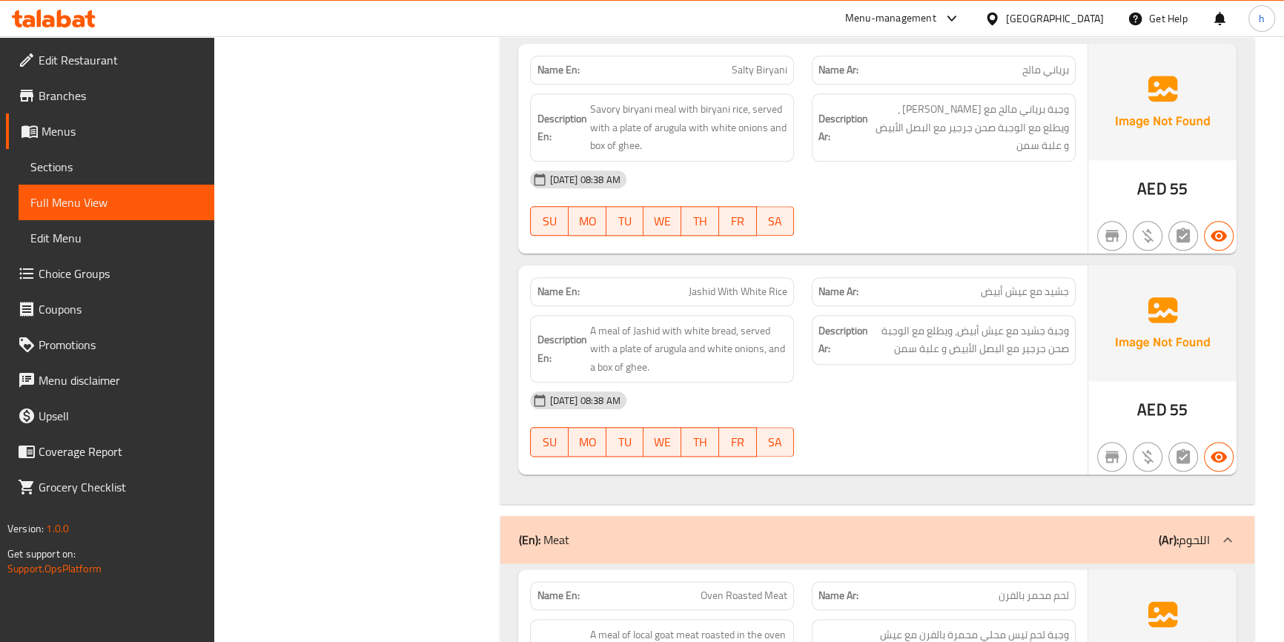
scroll to position [2236, 0]
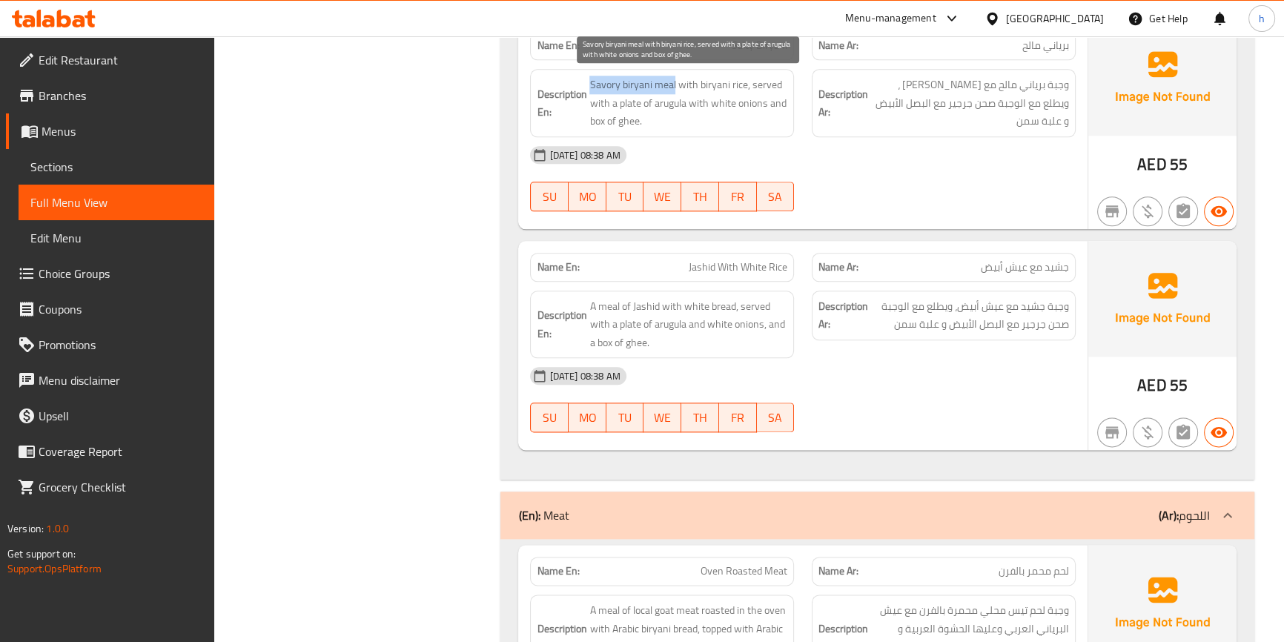
drag, startPoint x: 674, startPoint y: 77, endPoint x: 591, endPoint y: 79, distance: 83.1
click at [591, 79] on span "Savory biryani meal with biryani rice, served with a plate of arugula with whit…" at bounding box center [689, 103] width 198 height 55
drag, startPoint x: 687, startPoint y: 77, endPoint x: 744, endPoint y: 73, distance: 57.2
click at [744, 76] on span "Savory biryani meal with biryani rice, served with a plate of arugula with whit…" at bounding box center [689, 103] width 198 height 55
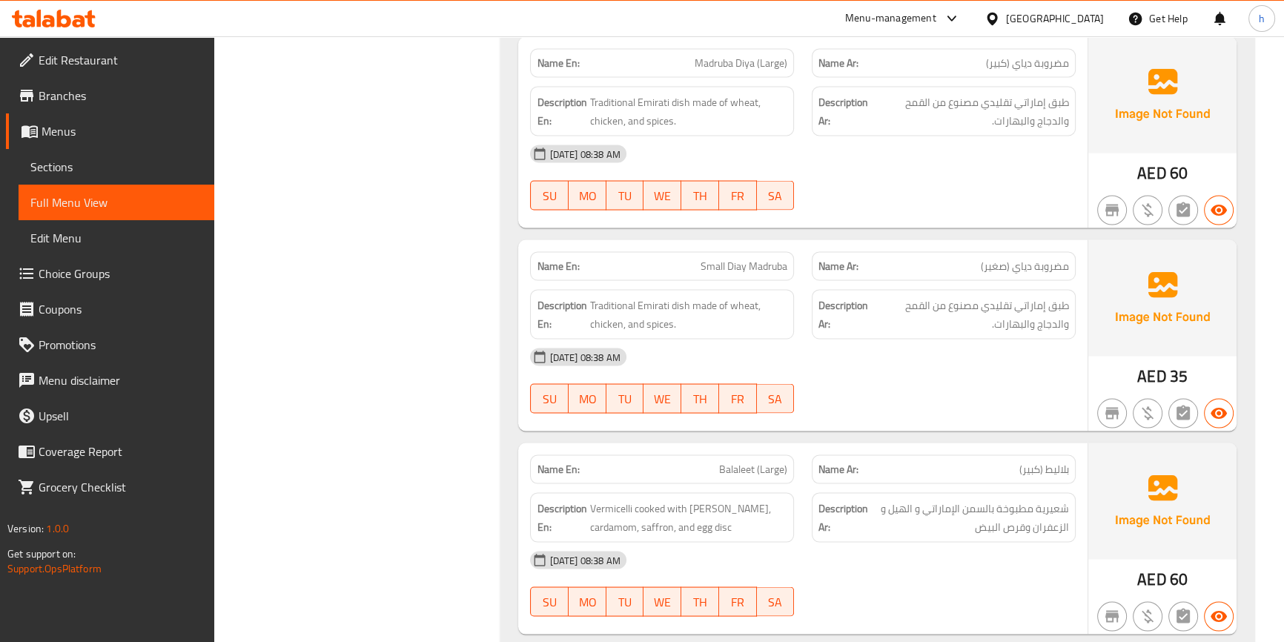
scroll to position [3517, 0]
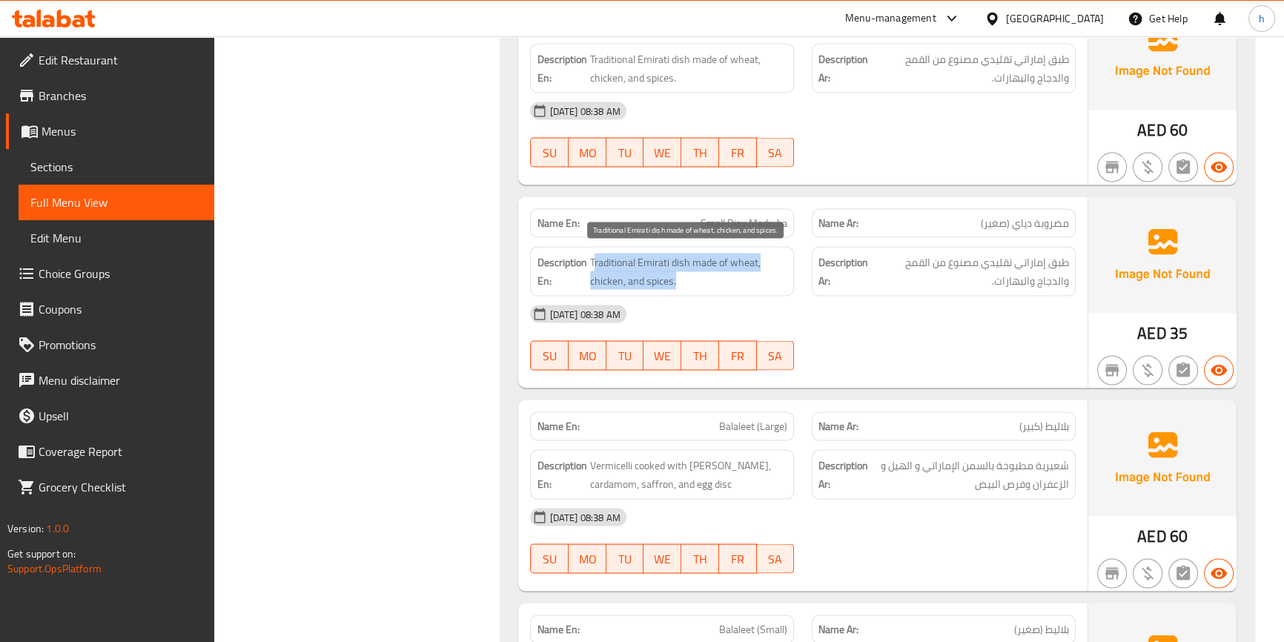
drag, startPoint x: 595, startPoint y: 256, endPoint x: 753, endPoint y: 273, distance: 158.9
click at [753, 273] on span "Traditional Emirati dish made of wheat, chicken, and spices." at bounding box center [688, 271] width 197 height 36
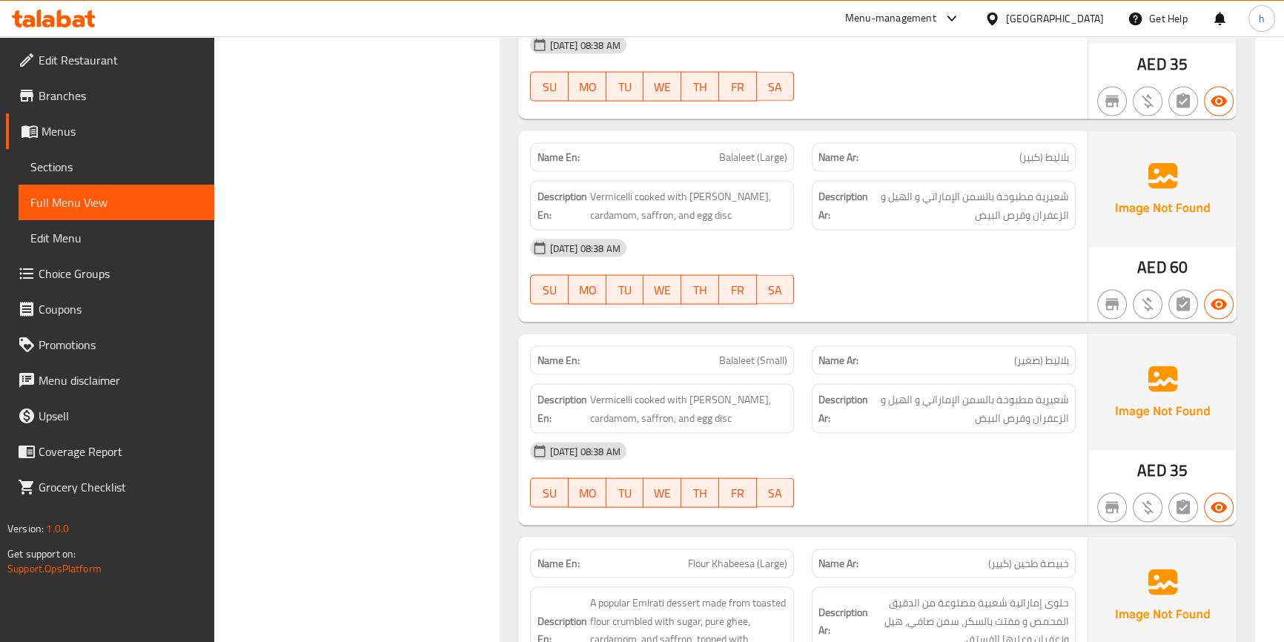
scroll to position [3786, 0]
drag, startPoint x: 719, startPoint y: 143, endPoint x: 771, endPoint y: 148, distance: 52.9
click at [771, 148] on p "Name En: Balaleet (Large)" at bounding box center [662, 156] width 251 height 16
click at [725, 179] on div "Description En: Vermicelli cooked with Emirati ghee, cardamom, saffron, and egg…" at bounding box center [662, 204] width 264 height 50
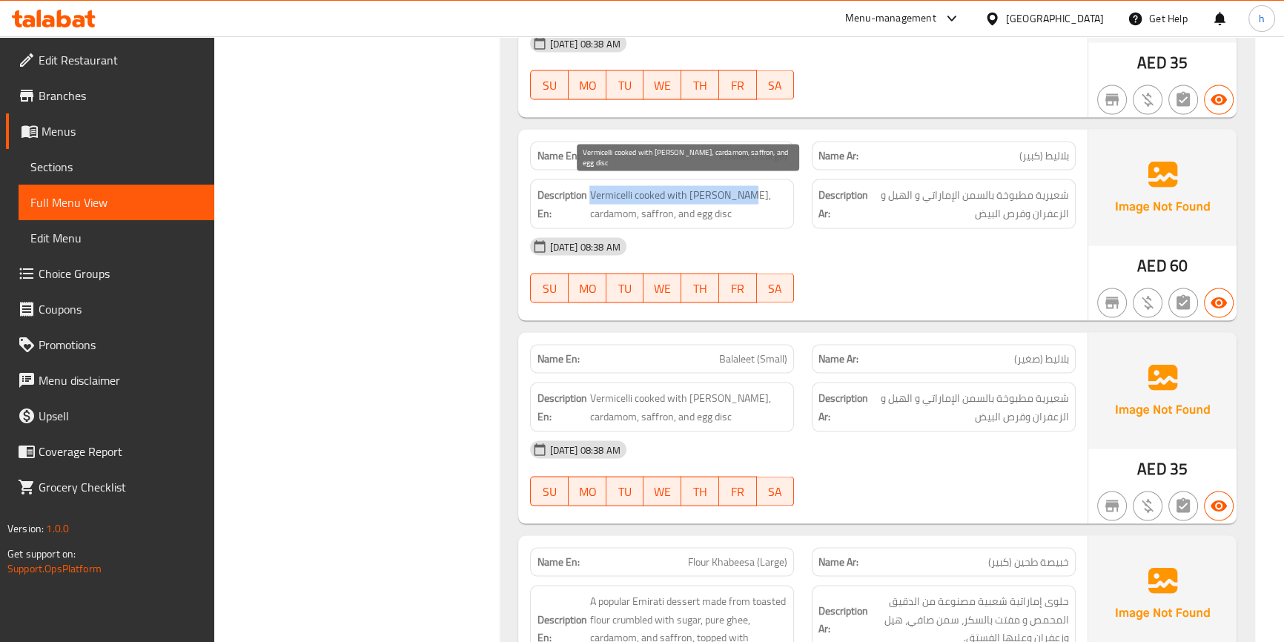
drag, startPoint x: 588, startPoint y: 198, endPoint x: 739, endPoint y: 197, distance: 151.3
click at [739, 197] on h6 "Description En: Vermicelli cooked with Emirati ghee, cardamom, saffron, and egg…" at bounding box center [662, 204] width 251 height 36
drag, startPoint x: 593, startPoint y: 207, endPoint x: 625, endPoint y: 208, distance: 31.9
click at [625, 208] on span "Vermicelli cooked with Emirati ghee, cardamom, saffron, and egg disc" at bounding box center [689, 204] width 198 height 36
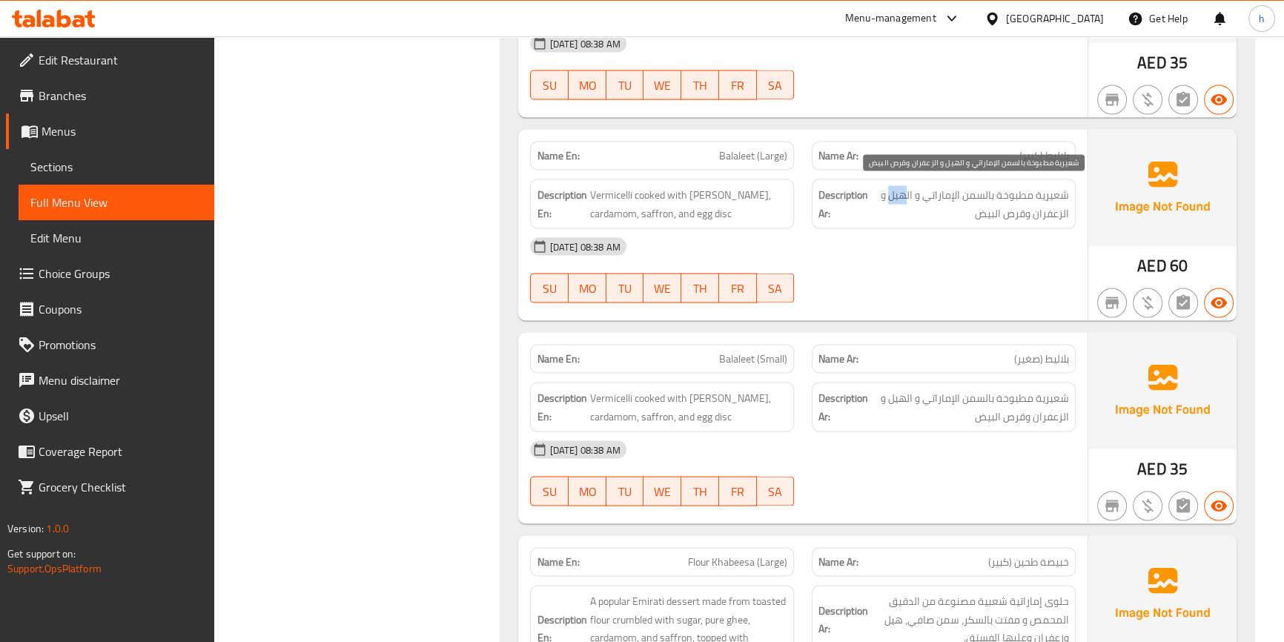
drag, startPoint x: 908, startPoint y: 191, endPoint x: 891, endPoint y: 185, distance: 19.0
click at [891, 186] on span "شعيرية مطبوخة بالسمن الإماراتي و الهيل و الزعفران وقرص البيض" at bounding box center [970, 204] width 198 height 36
copy span "هيل"
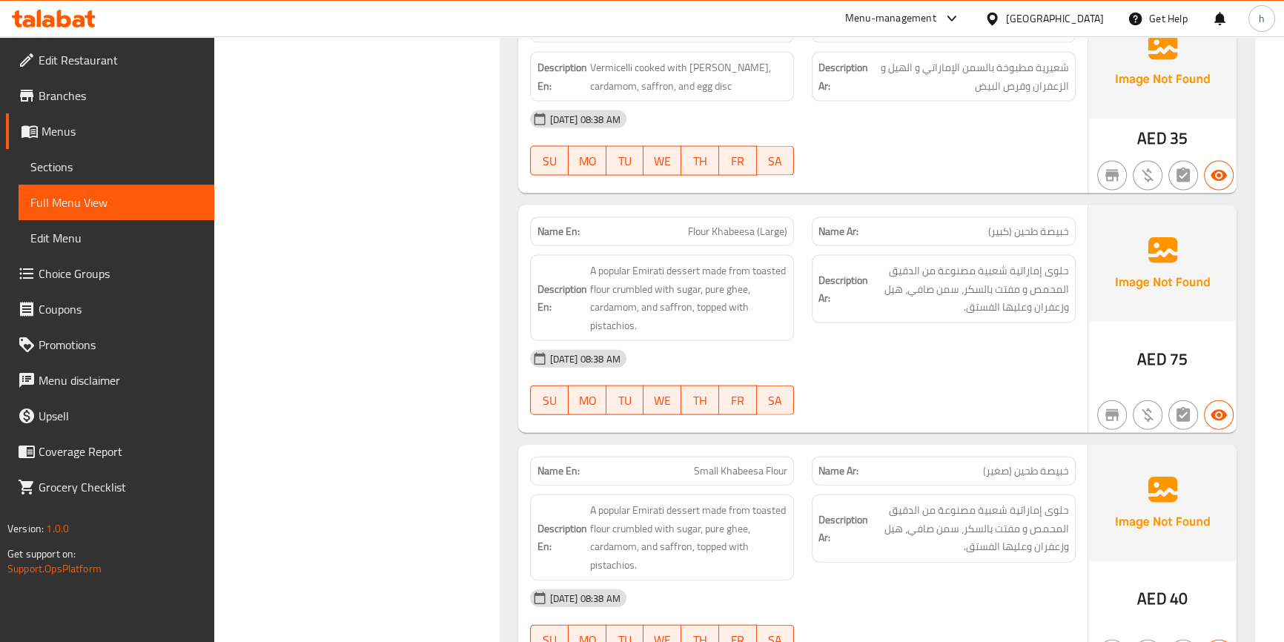
scroll to position [4123, 0]
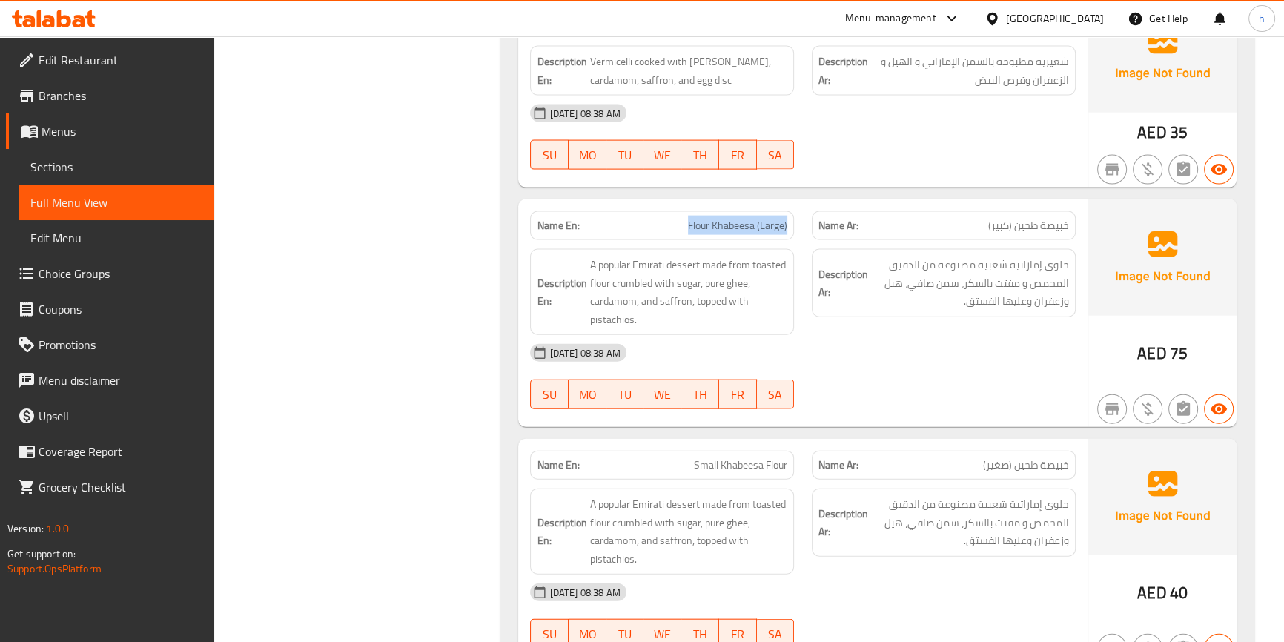
drag, startPoint x: 670, startPoint y: 208, endPoint x: 797, endPoint y: 220, distance: 128.1
click at [797, 220] on div "Name En: Flour Khabeesa (Large)" at bounding box center [662, 225] width 282 height 47
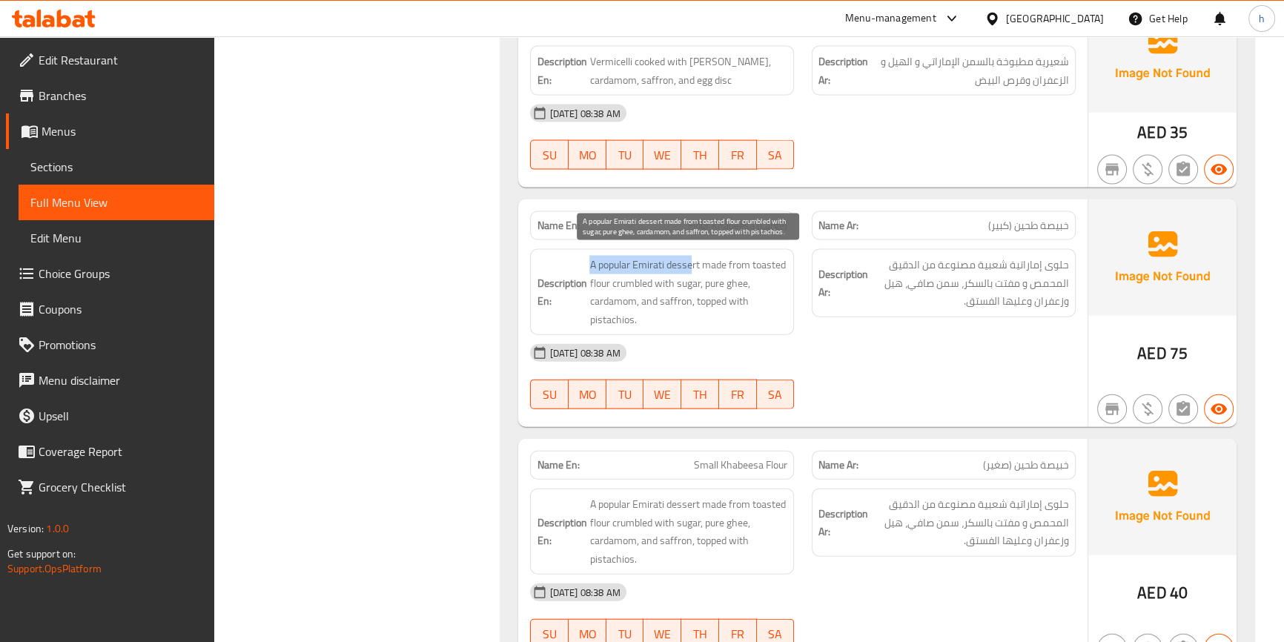
drag, startPoint x: 585, startPoint y: 258, endPoint x: 690, endPoint y: 252, distance: 105.5
click at [690, 256] on h6 "Description En: A popular Emirati dessert made from toasted flour crumbled with…" at bounding box center [662, 292] width 251 height 73
click at [705, 260] on span "A popular Emirati dessert made from toasted flour crumbled with sugar, pure ghe…" at bounding box center [689, 292] width 198 height 73
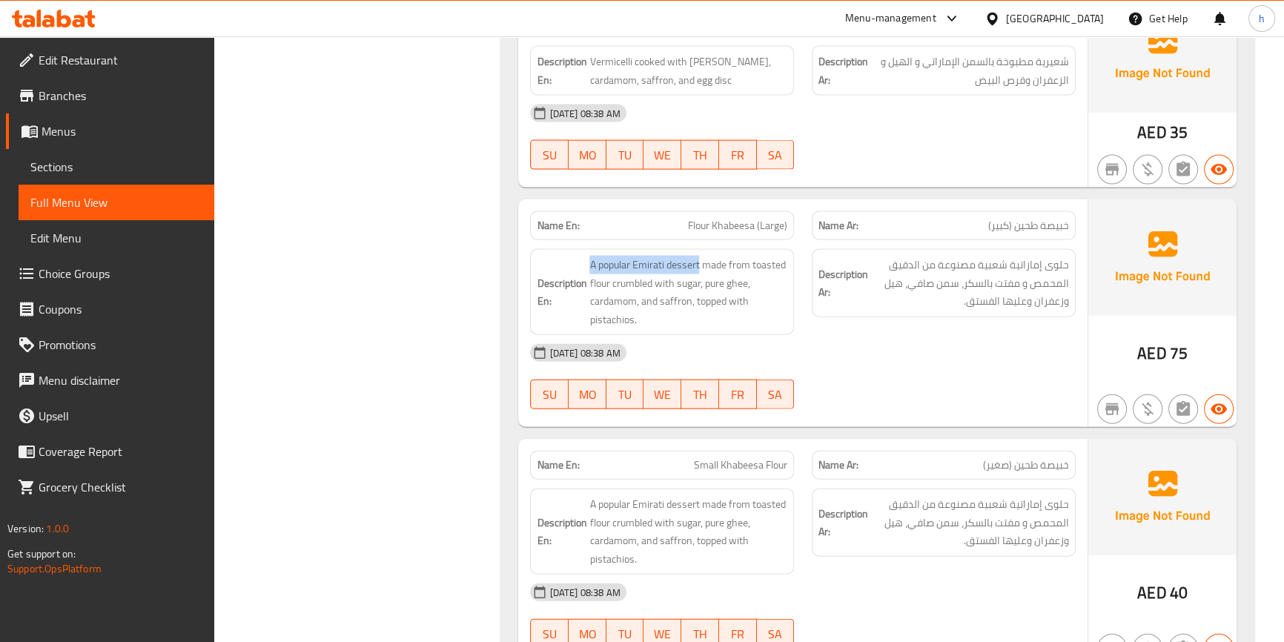
drag, startPoint x: 699, startPoint y: 252, endPoint x: 585, endPoint y: 254, distance: 114.2
click at [585, 256] on h6 "Description En: A popular Emirati dessert made from toasted flour crumbled with…" at bounding box center [662, 292] width 251 height 73
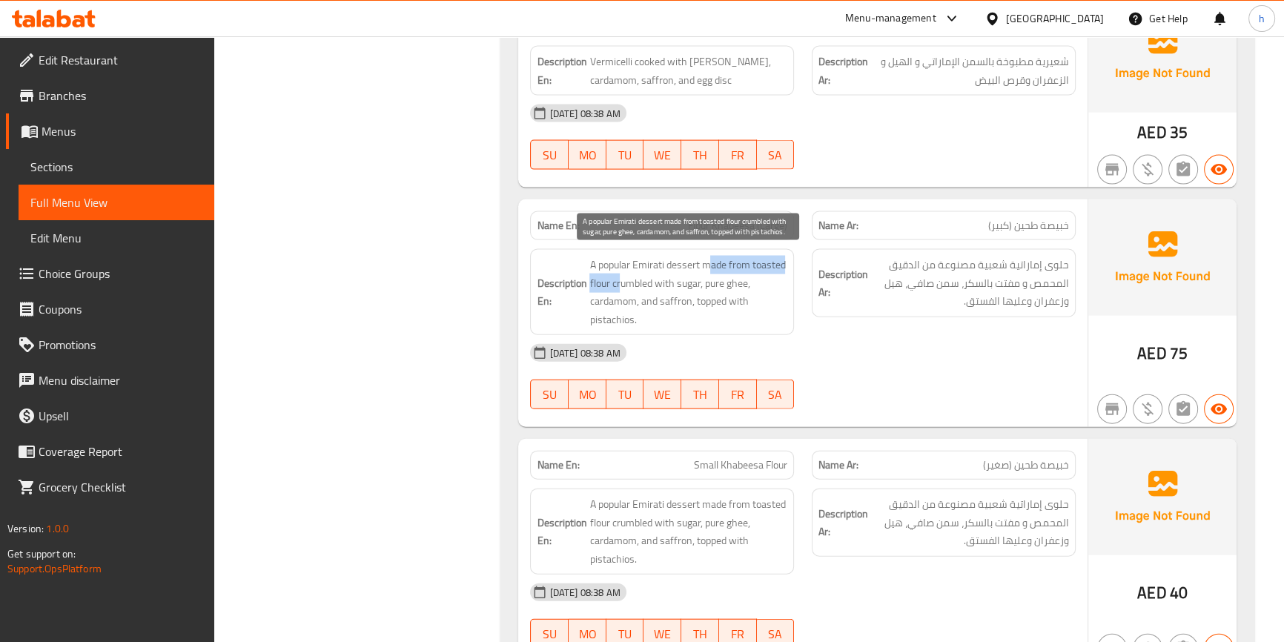
drag, startPoint x: 710, startPoint y: 260, endPoint x: 620, endPoint y: 285, distance: 93.2
click at [620, 285] on span "A popular Emirati dessert made from toasted flour crumbled with sugar, pure ghe…" at bounding box center [689, 292] width 198 height 73
click at [623, 277] on span "A popular Emirati dessert made from toasted flour crumbled with sugar, pure ghe…" at bounding box center [689, 292] width 198 height 73
drag, startPoint x: 611, startPoint y: 276, endPoint x: 697, endPoint y: 268, distance: 86.3
click at [697, 268] on span "A popular Emirati dessert made from toasted flour crumbled with sugar, pure ghe…" at bounding box center [689, 292] width 198 height 73
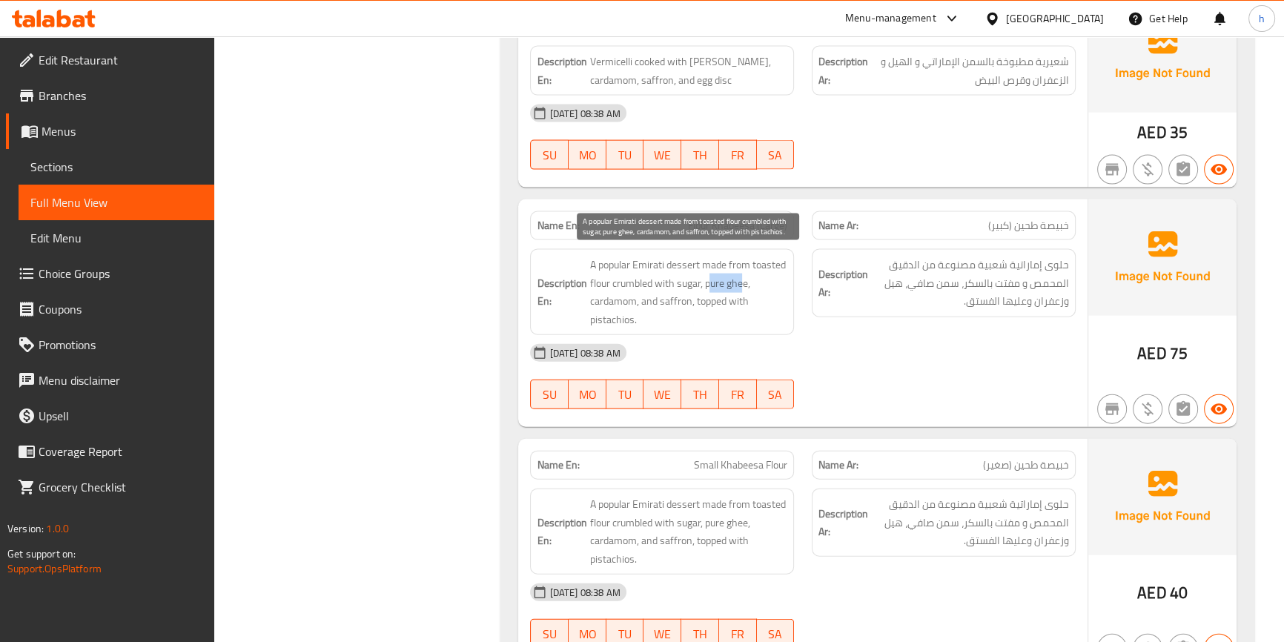
drag, startPoint x: 710, startPoint y: 274, endPoint x: 742, endPoint y: 269, distance: 32.3
click at [742, 269] on span "A popular Emirati dessert made from toasted flour crumbled with sugar, pure ghe…" at bounding box center [689, 292] width 198 height 73
drag, startPoint x: 601, startPoint y: 294, endPoint x: 652, endPoint y: 288, distance: 51.5
click at [640, 289] on span "A popular Emirati dessert made from toasted flour crumbled with sugar, pure ghe…" at bounding box center [689, 292] width 198 height 73
drag, startPoint x: 662, startPoint y: 289, endPoint x: 690, endPoint y: 291, distance: 27.5
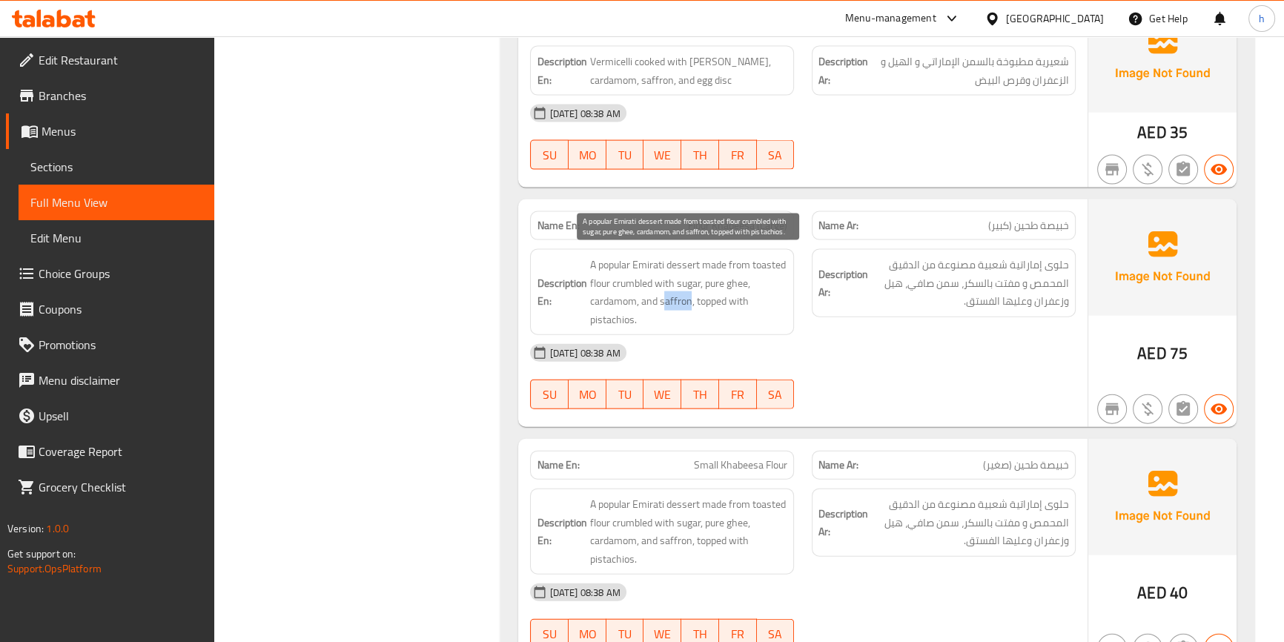
click at [690, 291] on span "A popular Emirati dessert made from toasted flour crumbled with sugar, pure ghe…" at bounding box center [689, 292] width 198 height 73
drag, startPoint x: 707, startPoint y: 300, endPoint x: 756, endPoint y: 310, distance: 49.2
click at [756, 310] on span "A popular Emirati dessert made from toasted flour crumbled with sugar, pure ghe…" at bounding box center [689, 292] width 198 height 73
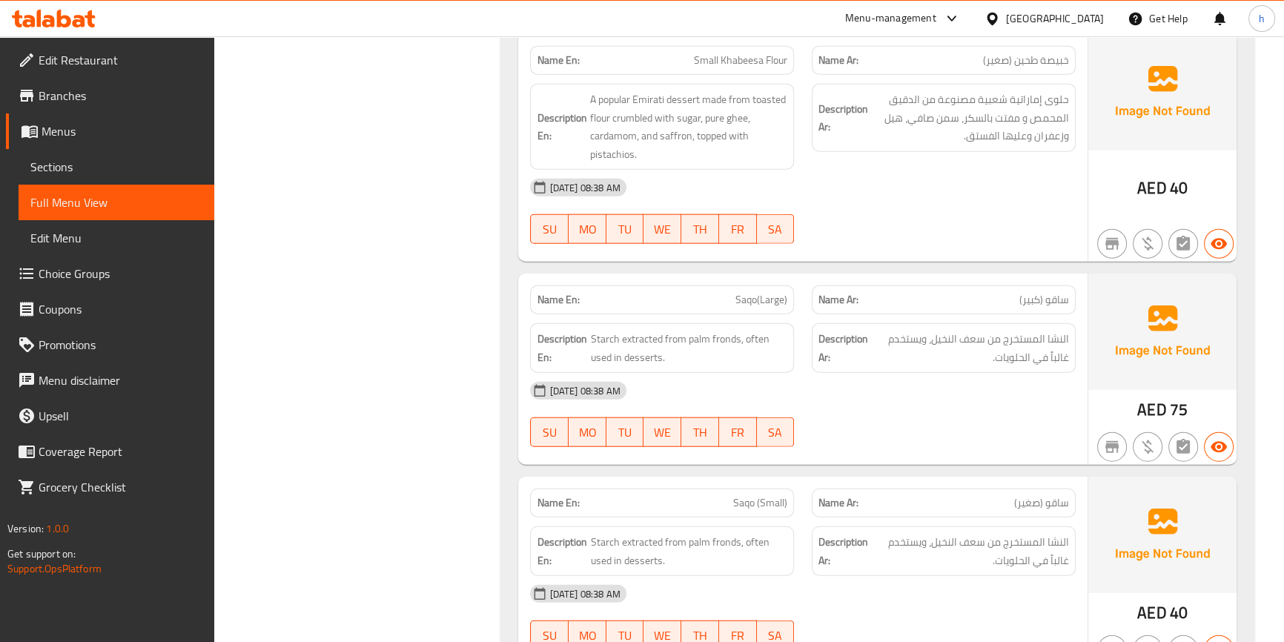
scroll to position [4595, 0]
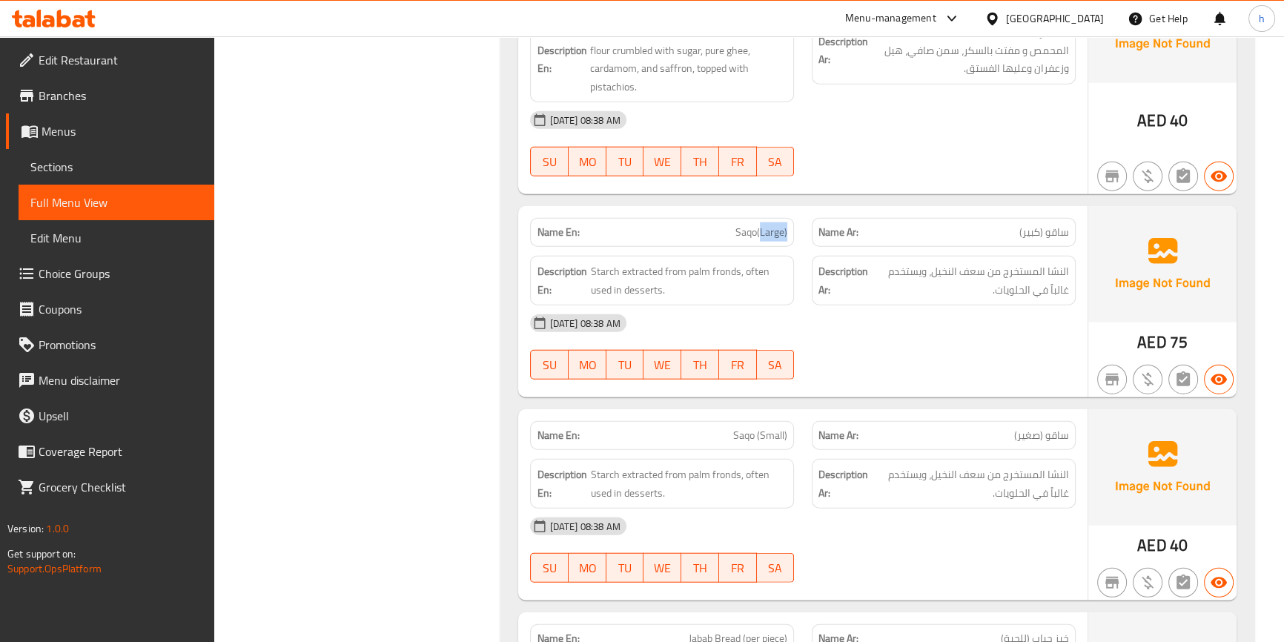
drag, startPoint x: 759, startPoint y: 223, endPoint x: 788, endPoint y: 223, distance: 28.9
click at [788, 223] on div "Name En: Saqo(Large)" at bounding box center [662, 232] width 264 height 29
drag, startPoint x: 1063, startPoint y: 263, endPoint x: 1049, endPoint y: 260, distance: 15.3
click at [1049, 263] on span "النشا المستخرج من سعف النخيل، ويستخدم غالباً في الحلويات." at bounding box center [970, 281] width 198 height 36
drag, startPoint x: 1066, startPoint y: 260, endPoint x: 1031, endPoint y: 263, distance: 35.1
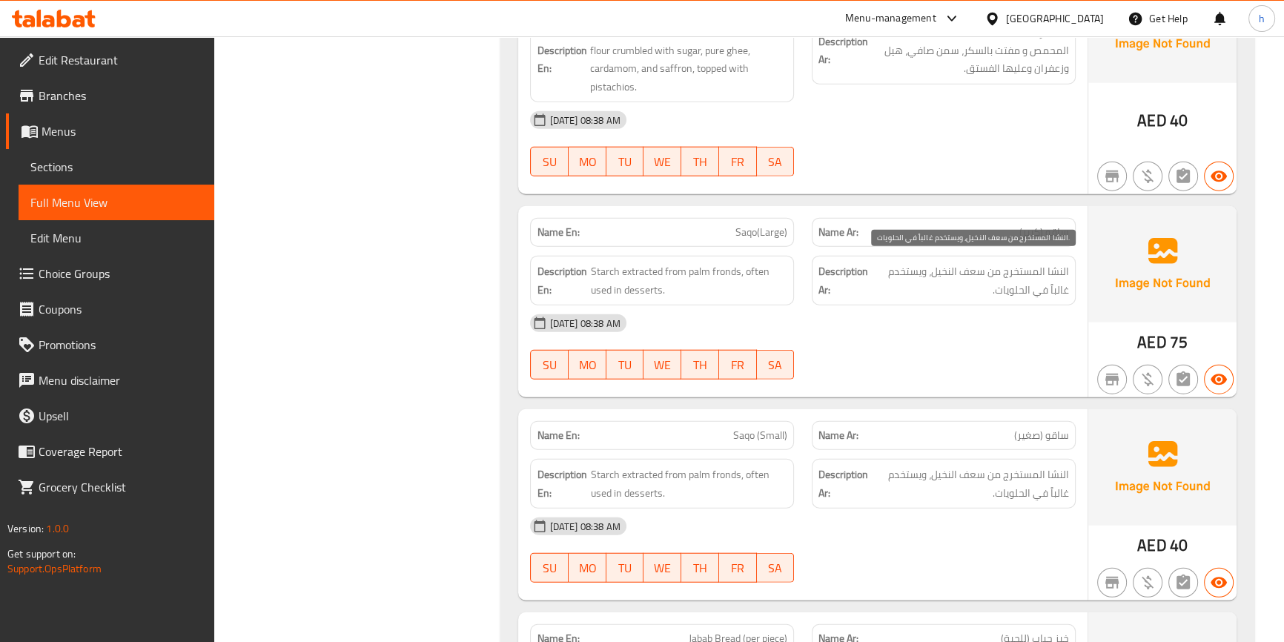
click at [1031, 263] on span "النشا المستخرج من سعف النخيل، ويستخدم غالباً في الحلويات." at bounding box center [970, 281] width 198 height 36
drag, startPoint x: 1062, startPoint y: 264, endPoint x: 1047, endPoint y: 262, distance: 15.0
click at [1047, 263] on span "النشا المستخرج من سعف النخيل، ويستخدم غالباً في الحلويات." at bounding box center [970, 281] width 198 height 36
copy span "نشا"
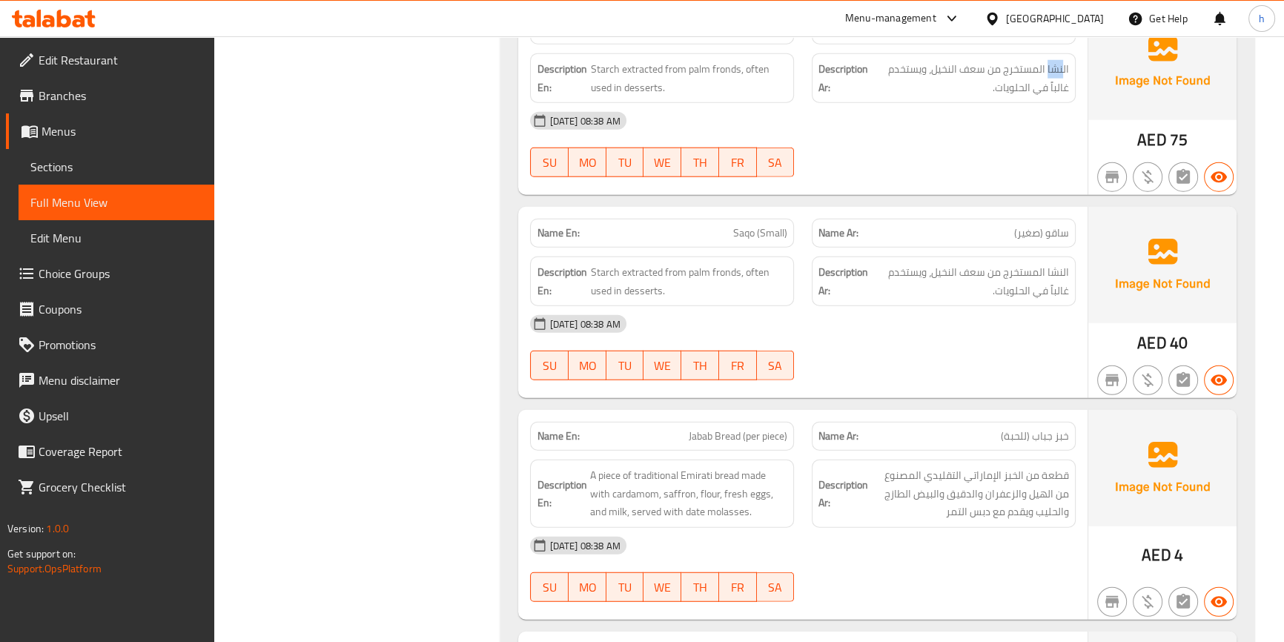
scroll to position [4663, 0]
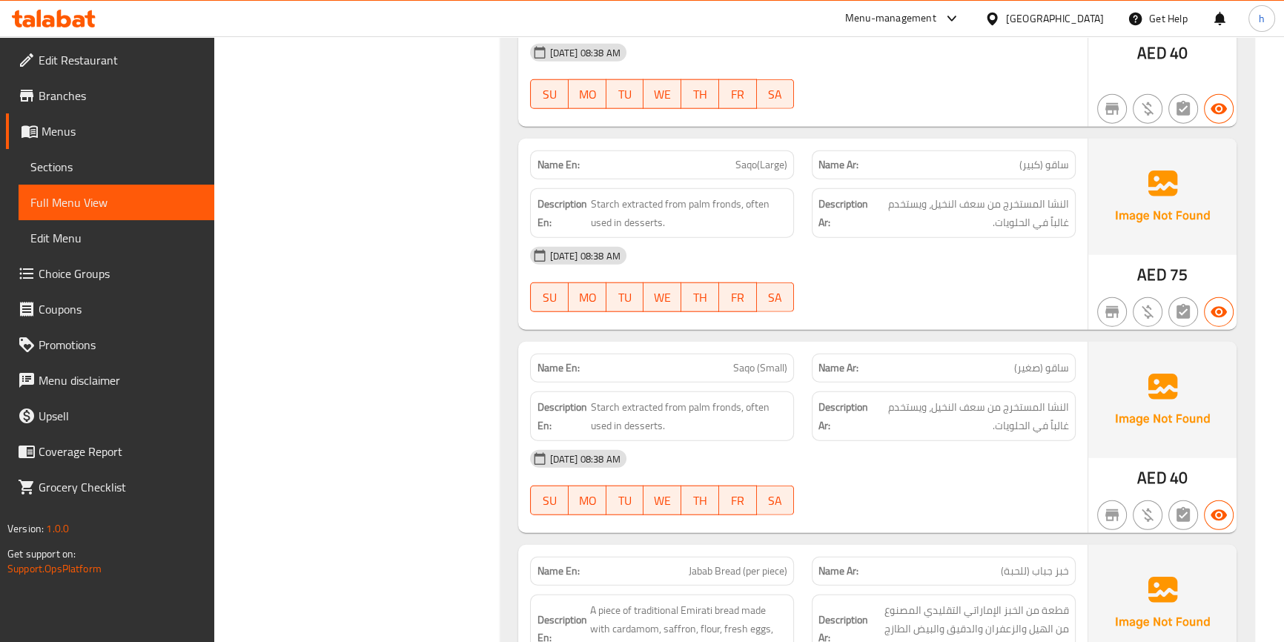
click at [750, 361] on span "Saqo (Small)" at bounding box center [760, 368] width 54 height 16
copy span "Saqo"
click at [722, 361] on p "Name En: Saqo (Small)" at bounding box center [662, 368] width 251 height 16
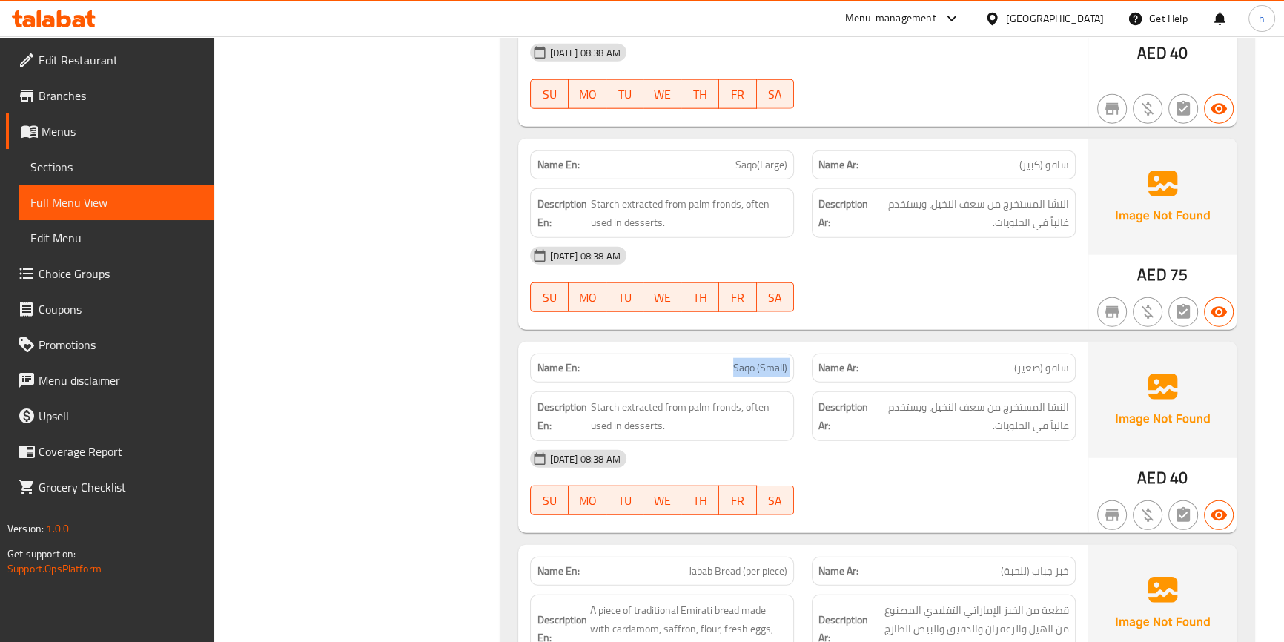
click at [722, 361] on p "Name En: Saqo (Small)" at bounding box center [662, 368] width 251 height 16
click at [765, 158] on span "Saqo(Large)" at bounding box center [762, 165] width 52 height 16
copy span "Saqo(Large)"
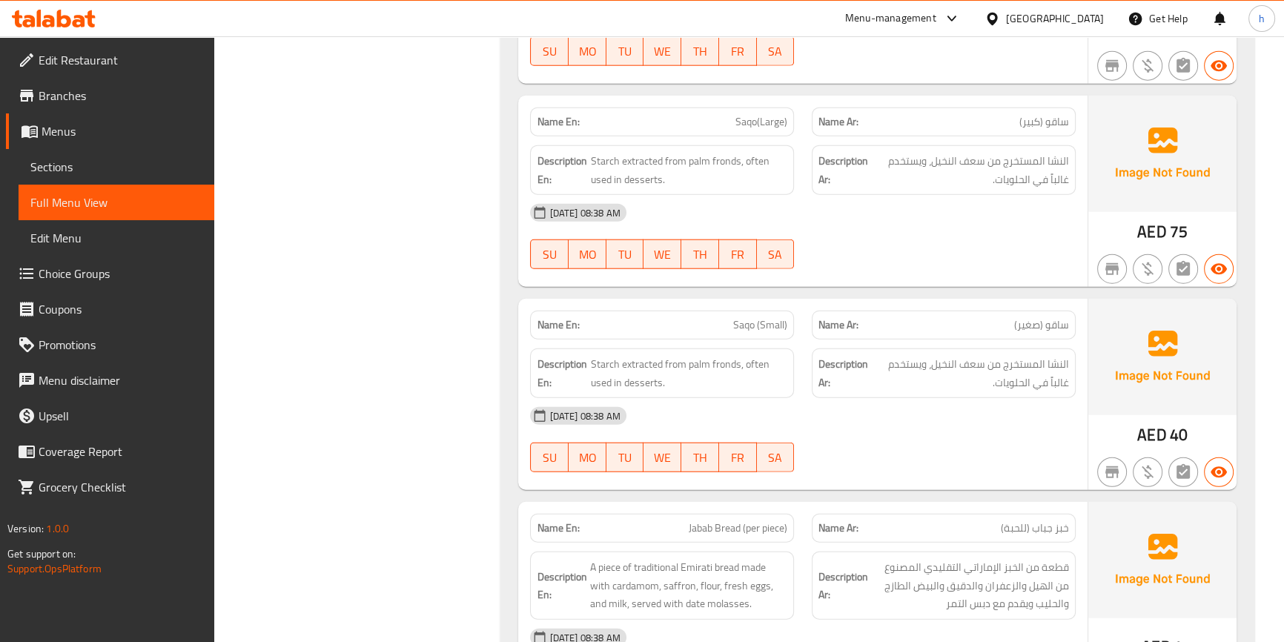
scroll to position [4730, 0]
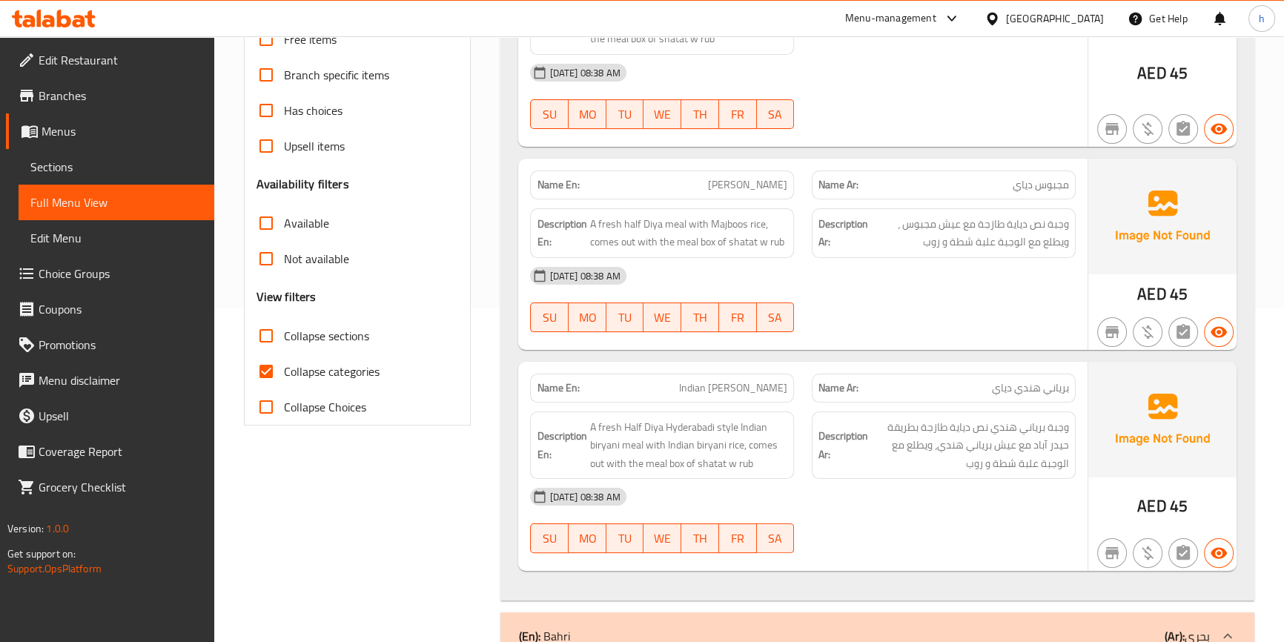
scroll to position [337, 0]
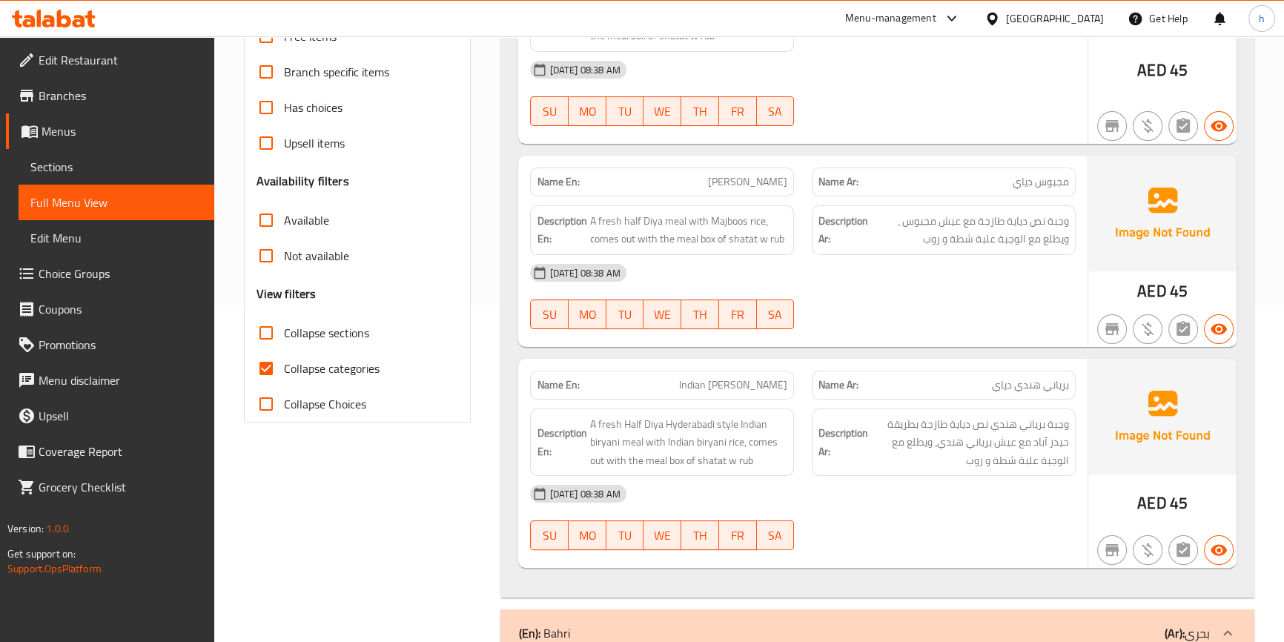
drag, startPoint x: 274, startPoint y: 369, endPoint x: 369, endPoint y: 383, distance: 95.2
click at [274, 369] on input "Collapse categories" at bounding box center [266, 369] width 36 height 36
checkbox input "false"
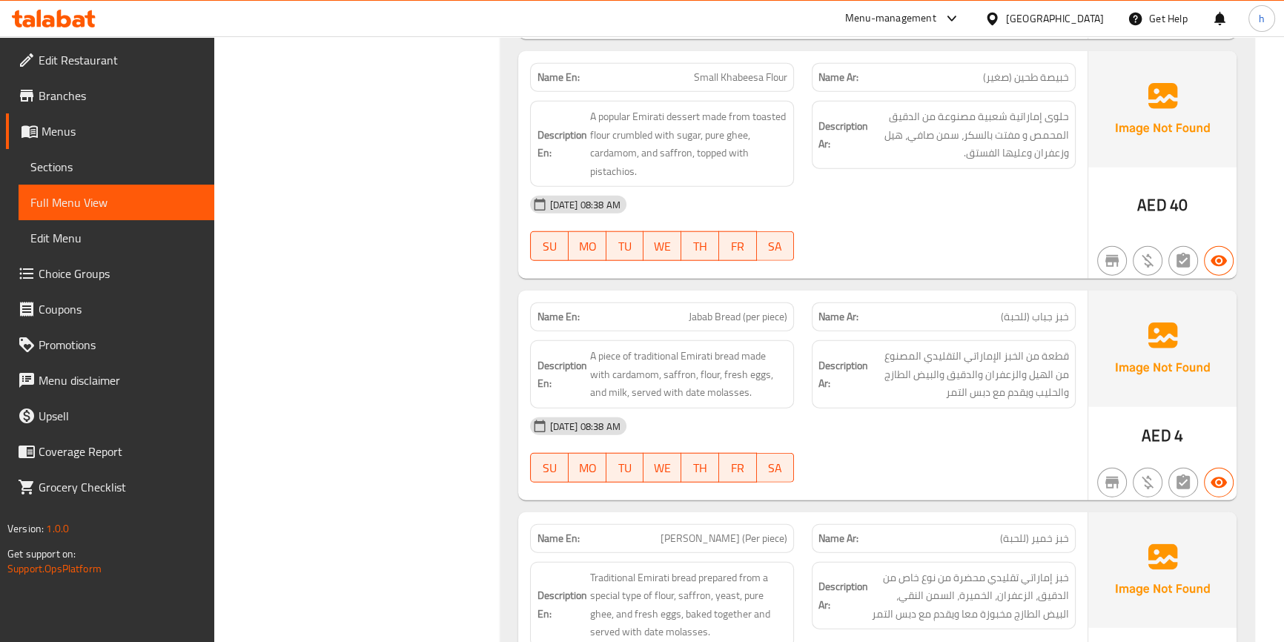
scroll to position [4719, 0]
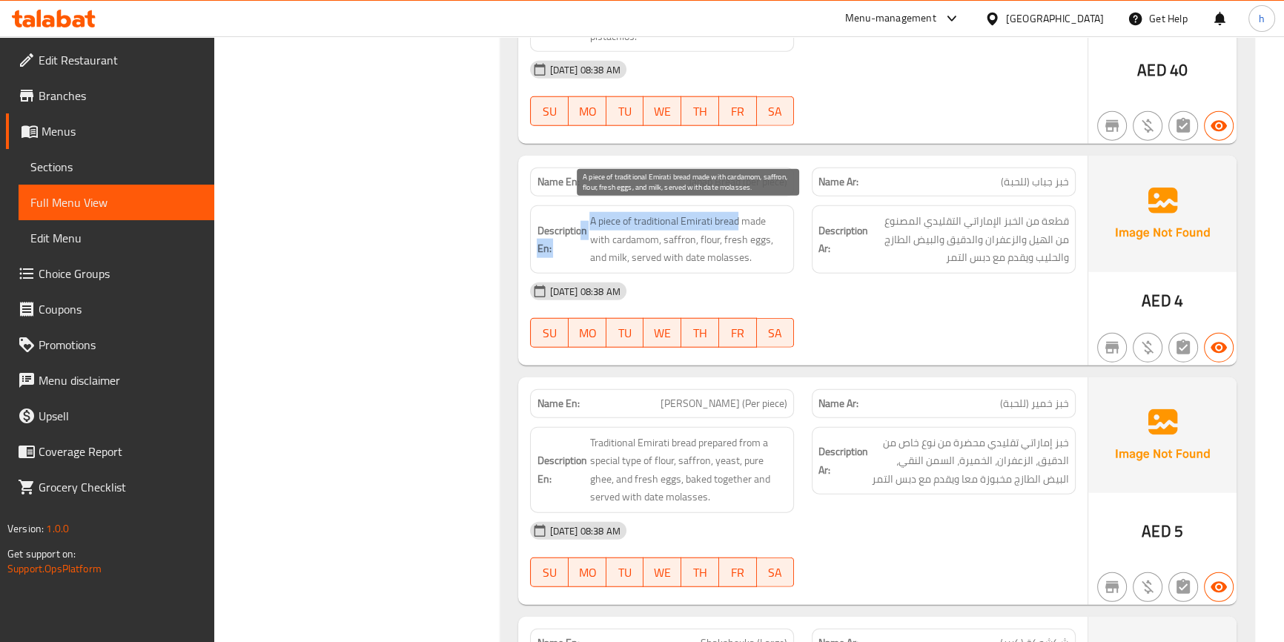
drag, startPoint x: 737, startPoint y: 211, endPoint x: 580, endPoint y: 223, distance: 157.7
click at [580, 223] on h6 "Description En: A piece of traditional Emirati bread made with cardamom, saffro…" at bounding box center [662, 239] width 251 height 55
drag, startPoint x: 753, startPoint y: 207, endPoint x: 653, endPoint y: 237, distance: 104.6
click at [653, 237] on span "A piece of traditional Emirati bread made with cardamom, saffron, flour, fresh …" at bounding box center [689, 239] width 198 height 55
drag, startPoint x: 657, startPoint y: 236, endPoint x: 677, endPoint y: 232, distance: 20.4
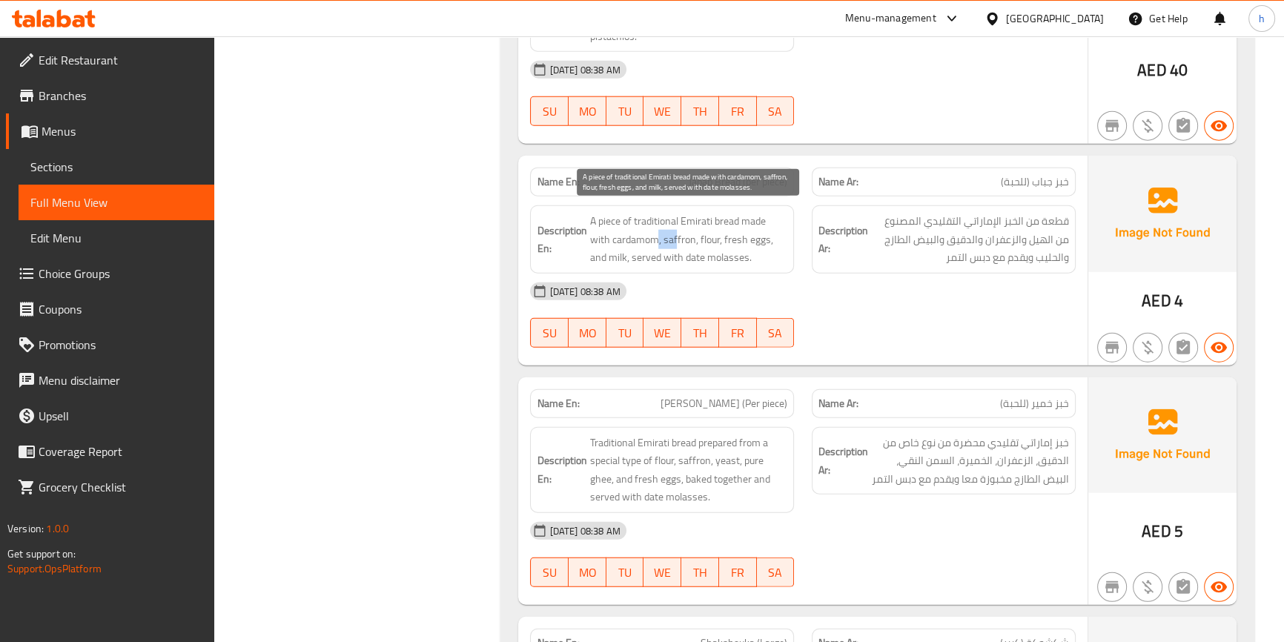
click at [677, 232] on span "A piece of traditional Emirati bread made with cardamom, saffron, flour, fresh …" at bounding box center [689, 239] width 198 height 55
click at [723, 226] on span "A piece of traditional Emirati bread made with cardamom, saffron, flour, fresh …" at bounding box center [689, 239] width 198 height 55
drag, startPoint x: 739, startPoint y: 226, endPoint x: 758, endPoint y: 226, distance: 19.3
click at [758, 226] on span "A piece of traditional Emirati bread made with cardamom, saffron, flour, fresh …" at bounding box center [689, 239] width 198 height 55
drag, startPoint x: 601, startPoint y: 248, endPoint x: 613, endPoint y: 249, distance: 11.1
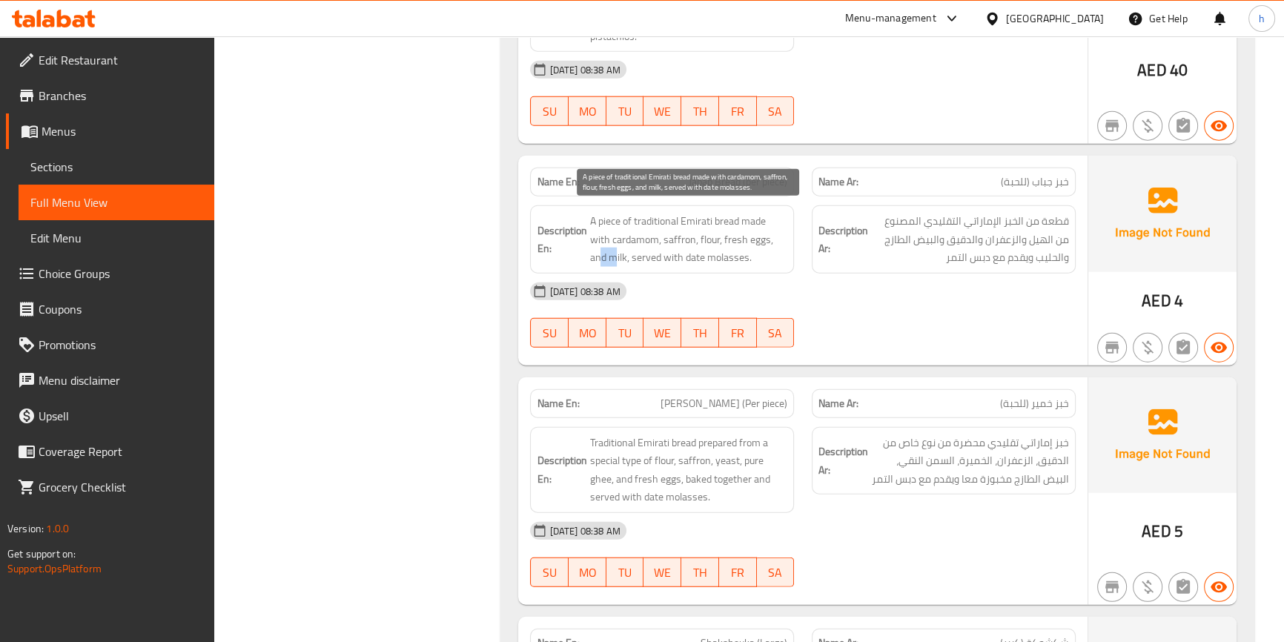
click at [613, 249] on span "A piece of traditional Emirati bread made with cardamom, saffron, flour, fresh …" at bounding box center [689, 239] width 198 height 55
drag, startPoint x: 640, startPoint y: 245, endPoint x: 735, endPoint y: 251, distance: 95.1
click at [735, 251] on span "A piece of traditional Emirati bread made with cardamom, saffron, flour, fresh …" at bounding box center [689, 239] width 198 height 55
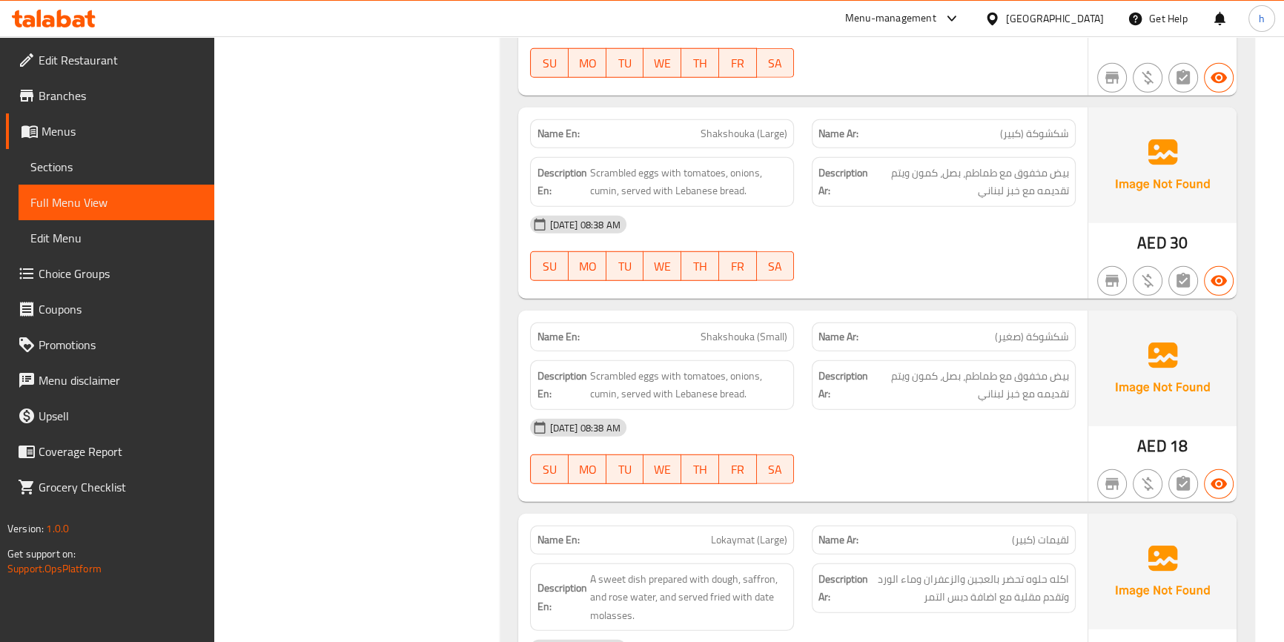
scroll to position [5258, 0]
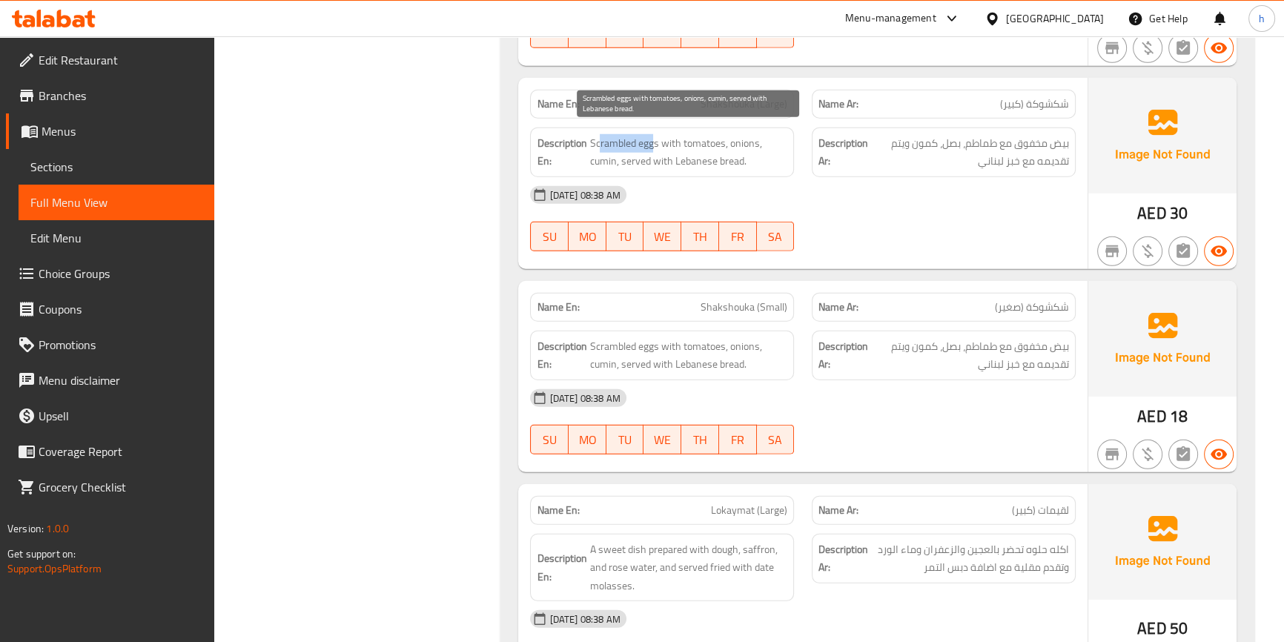
drag, startPoint x: 653, startPoint y: 134, endPoint x: 598, endPoint y: 127, distance: 55.4
click at [598, 134] on span "Scrambled eggs with tomatoes, onions, cumin, served with Lebanese bread." at bounding box center [689, 152] width 198 height 36
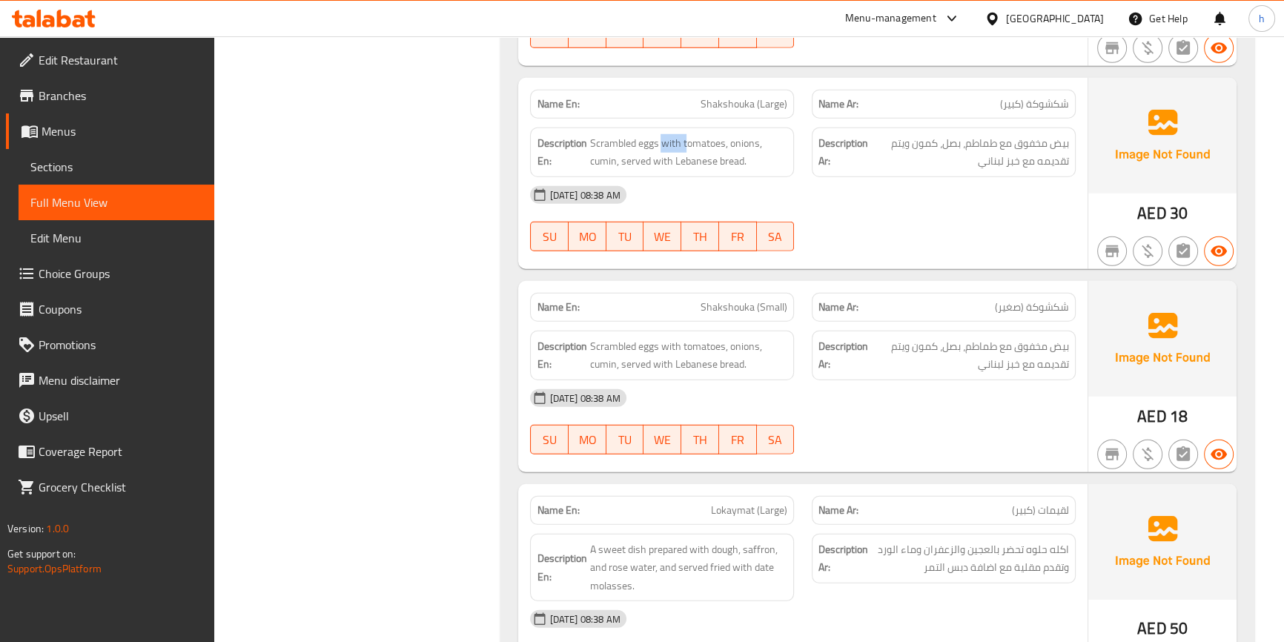
drag, startPoint x: 661, startPoint y: 125, endPoint x: 687, endPoint y: 124, distance: 26.7
click at [687, 128] on div "Description En: Scrambled eggs with tomatoes, onions, cumin, served with Lebane…" at bounding box center [662, 153] width 264 height 50
drag, startPoint x: 750, startPoint y: 133, endPoint x: 758, endPoint y: 136, distance: 8.5
click at [758, 136] on span "Scrambled eggs with tomatoes, onions, cumin, served with Lebanese bread." at bounding box center [689, 152] width 198 height 36
drag, startPoint x: 601, startPoint y: 154, endPoint x: 613, endPoint y: 154, distance: 12.6
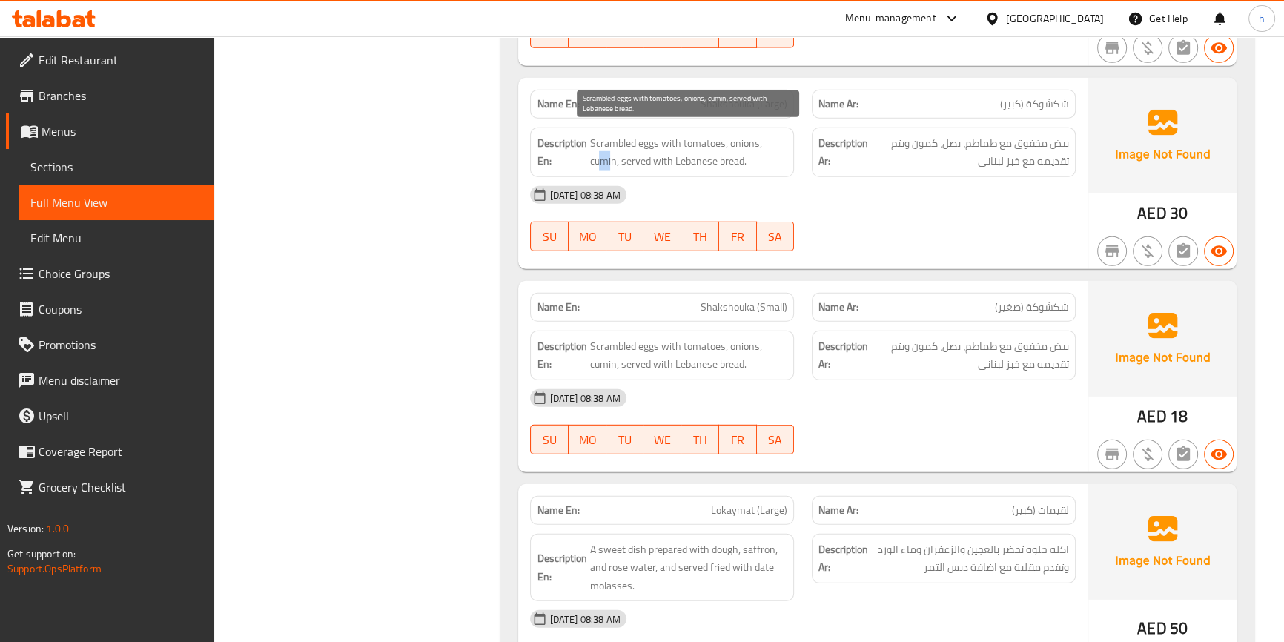
click at [613, 154] on span "Scrambled eggs with tomatoes, onions, cumin, served with Lebanese bread." at bounding box center [689, 152] width 198 height 36
drag, startPoint x: 640, startPoint y: 153, endPoint x: 748, endPoint y: 148, distance: 108.4
click at [748, 148] on span "Scrambled eggs with tomatoes, onions, cumin, served with Lebanese bread." at bounding box center [689, 152] width 198 height 36
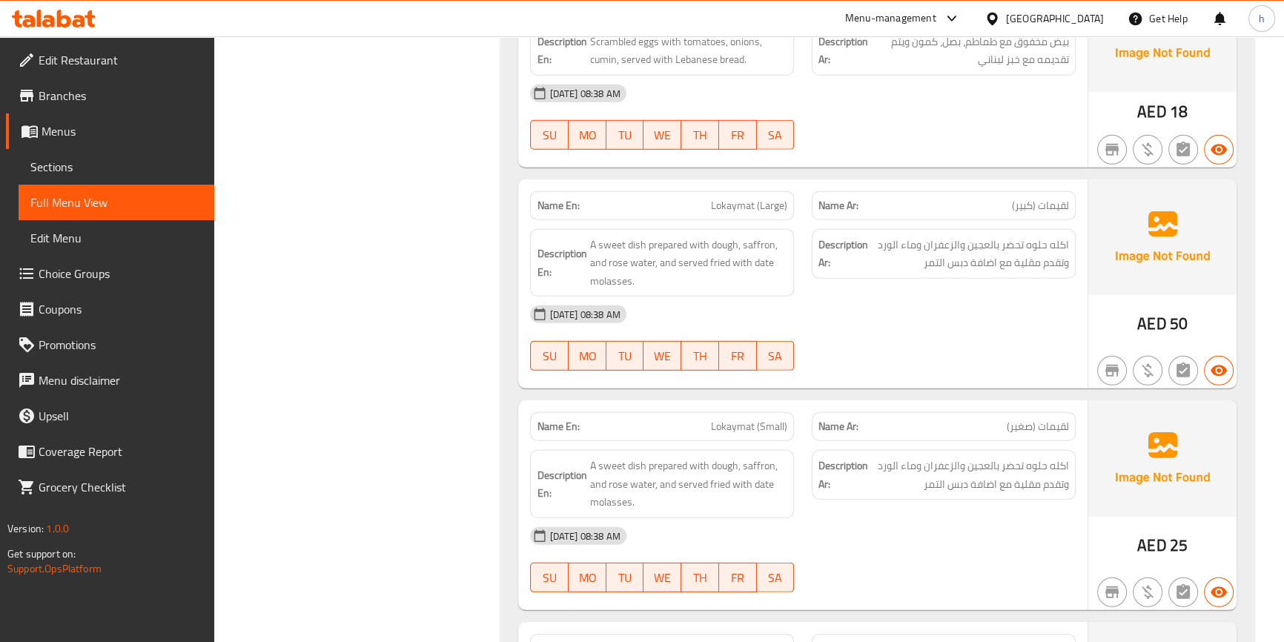
scroll to position [5663, 0]
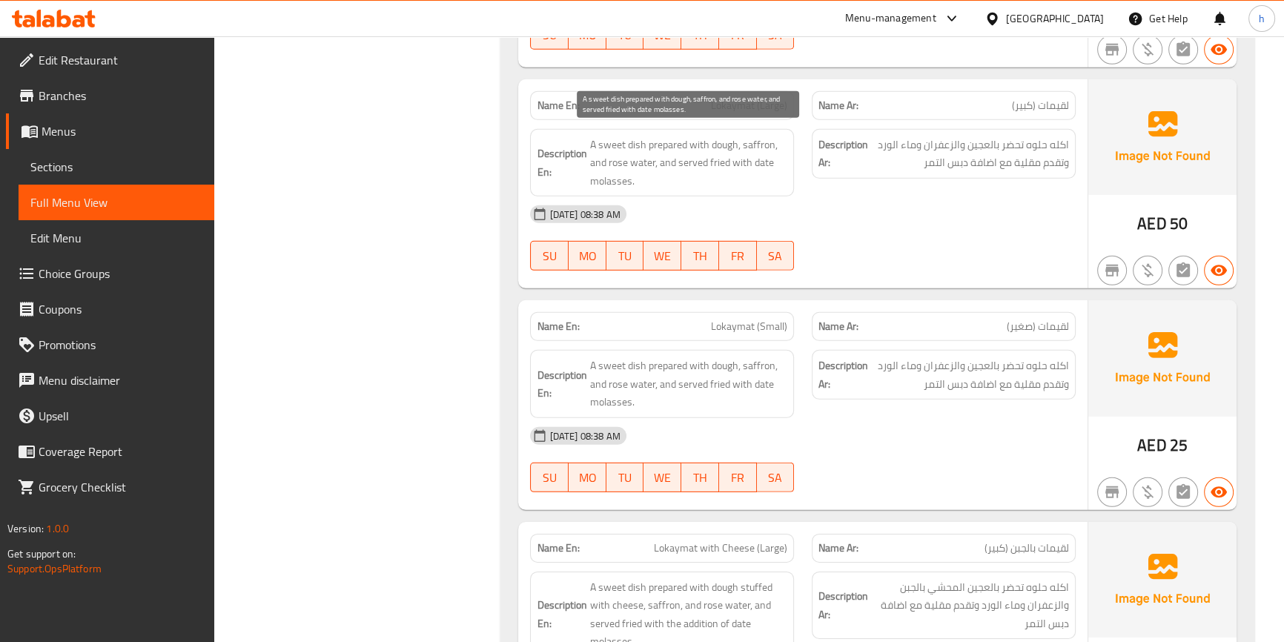
click at [639, 137] on span "A sweet dish prepared with dough, saffron, and rose water, and served fried wit…" at bounding box center [689, 163] width 198 height 55
drag, startPoint x: 652, startPoint y: 133, endPoint x: 630, endPoint y: 136, distance: 21.7
click at [630, 136] on span "A sweet dish prepared with dough, saffron, and rose water, and served fried wit…" at bounding box center [689, 163] width 198 height 55
click at [680, 136] on span "A sweet dish prepared with dough, saffron, and rose water, and served fried wit…" at bounding box center [689, 163] width 198 height 55
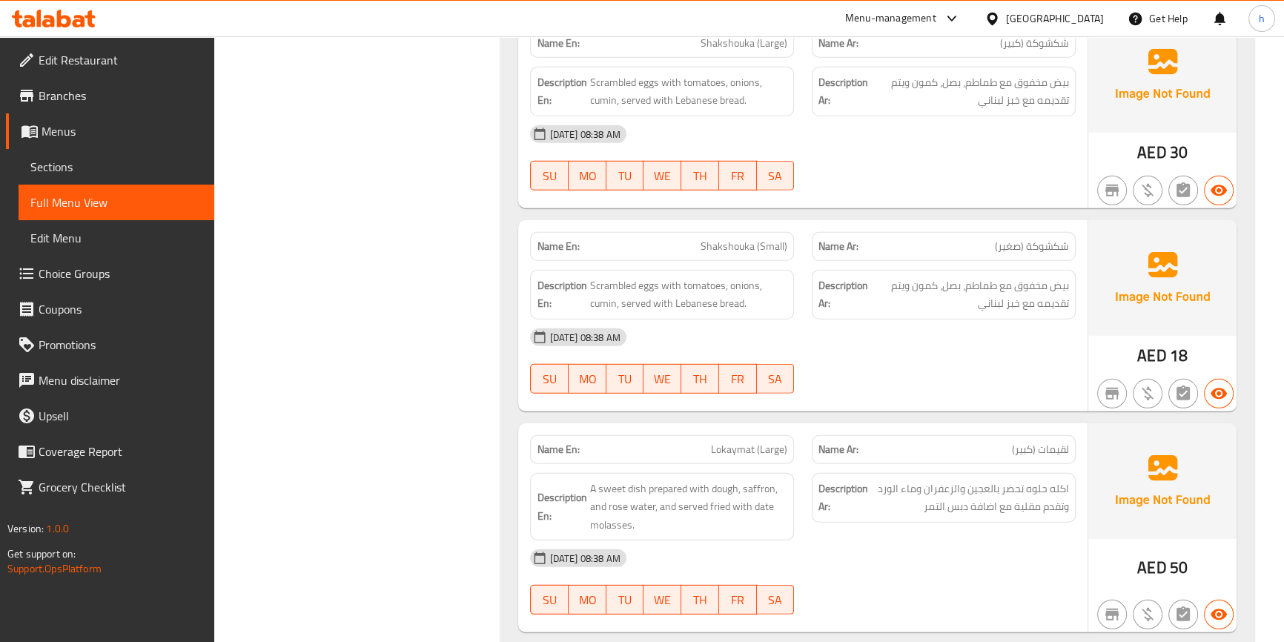
scroll to position [5184, 0]
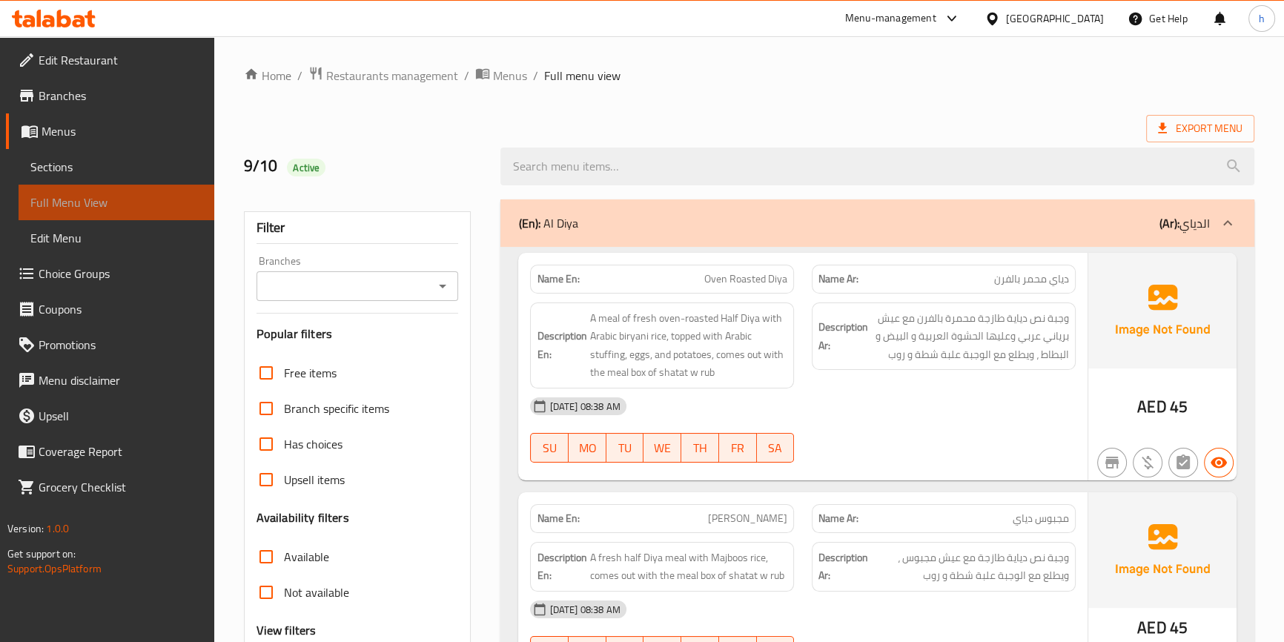
click at [133, 200] on span "Full Menu View" at bounding box center [116, 203] width 172 height 18
click at [95, 171] on span "Sections" at bounding box center [116, 167] width 172 height 18
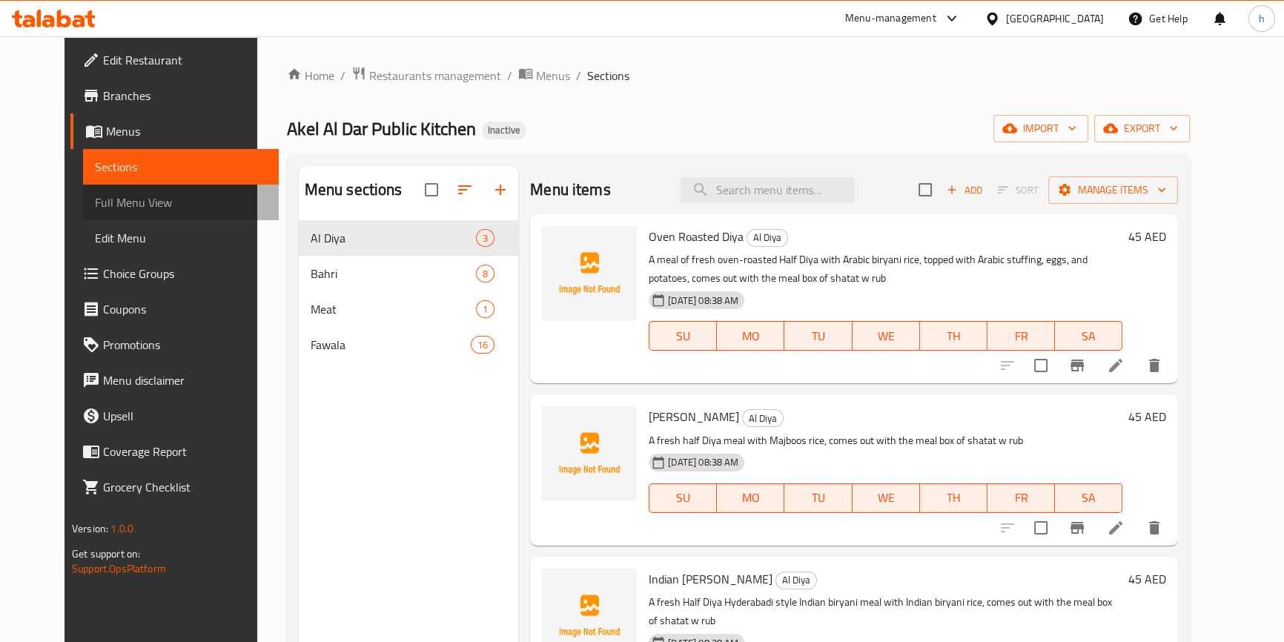
click at [102, 186] on link "Full Menu View" at bounding box center [181, 203] width 196 height 36
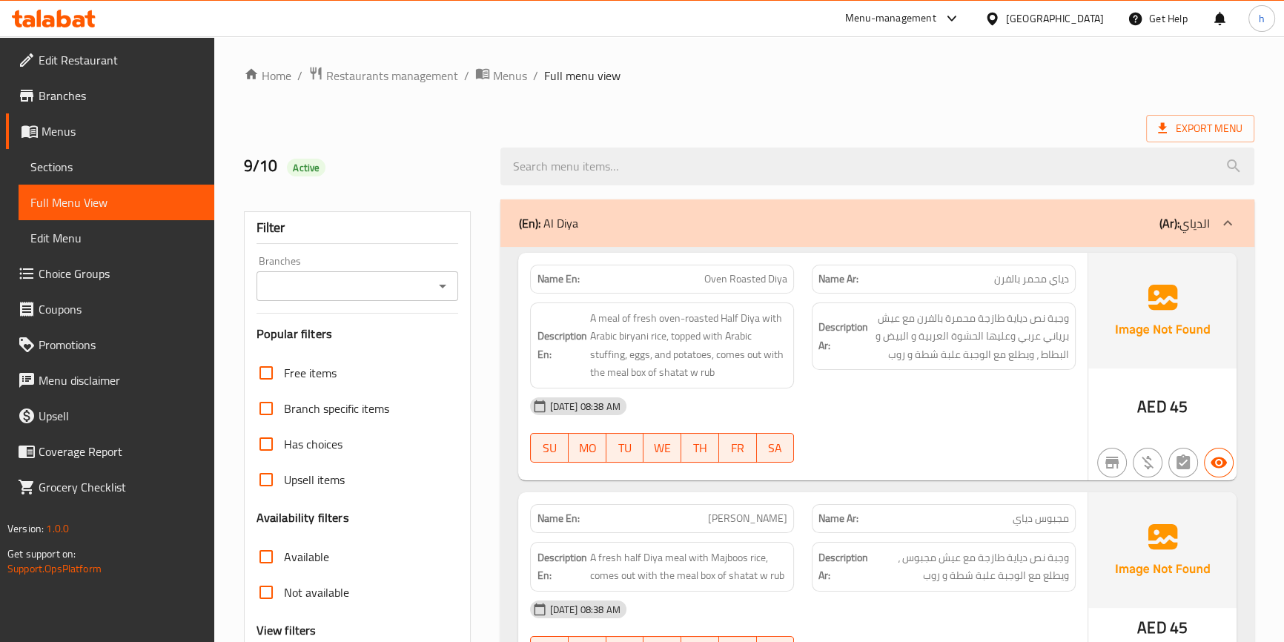
click at [106, 195] on span "Full Menu View" at bounding box center [116, 203] width 172 height 18
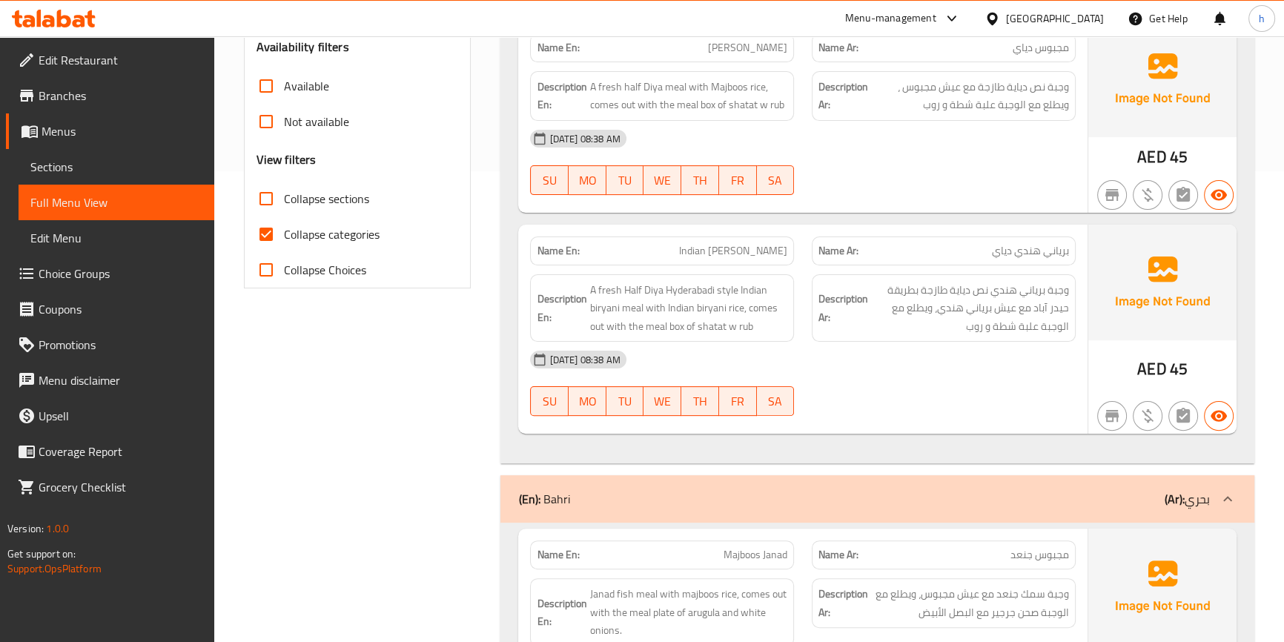
scroll to position [472, 0]
click at [275, 228] on input "Collapse categories" at bounding box center [266, 234] width 36 height 36
checkbox input "false"
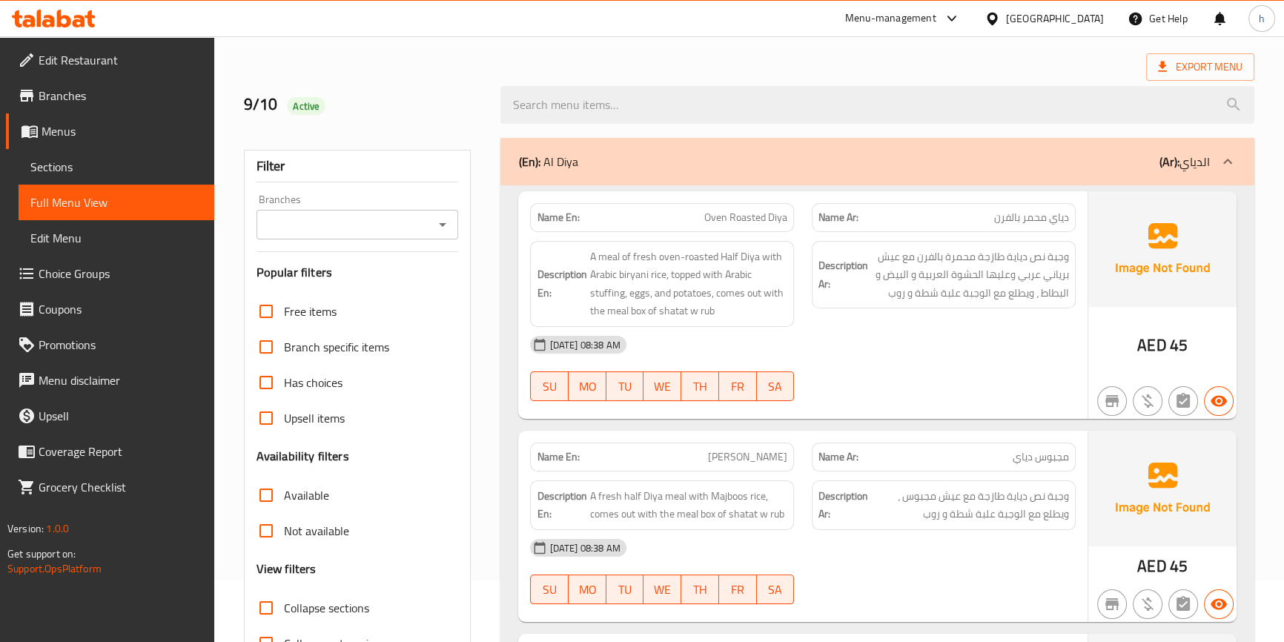
scroll to position [0, 0]
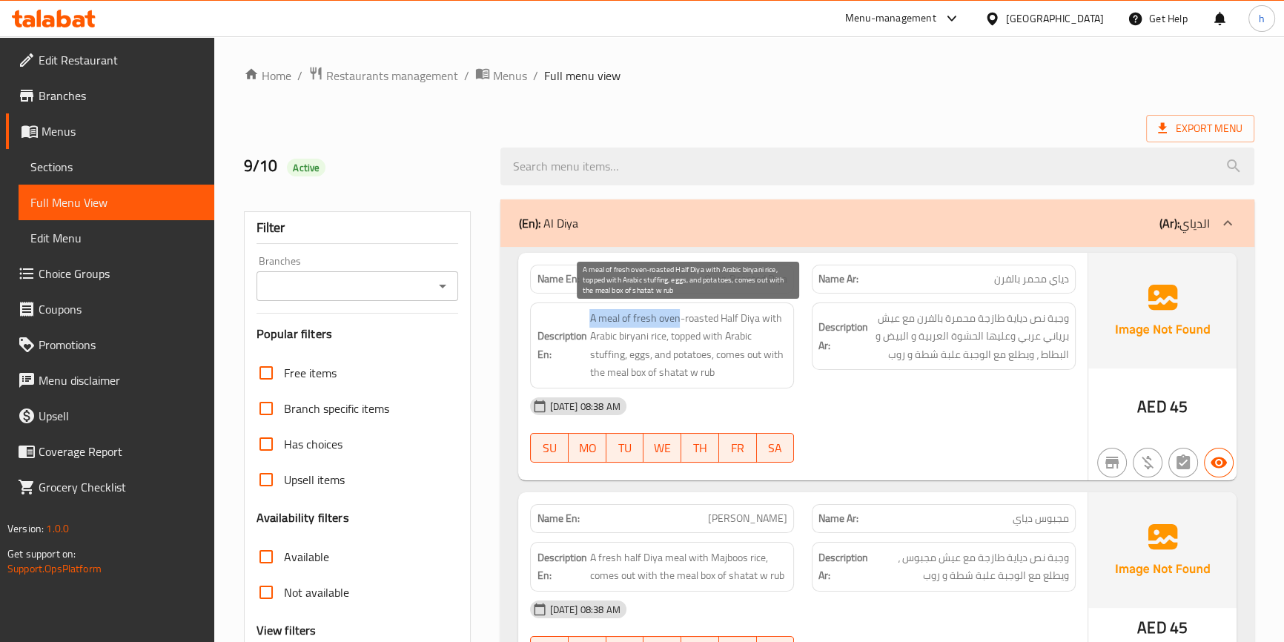
drag, startPoint x: 583, startPoint y: 316, endPoint x: 678, endPoint y: 322, distance: 95.1
click at [678, 322] on h6 "Description En: A meal of fresh oven-roasted Half Diya with Arabic biryani rice…" at bounding box center [662, 345] width 251 height 73
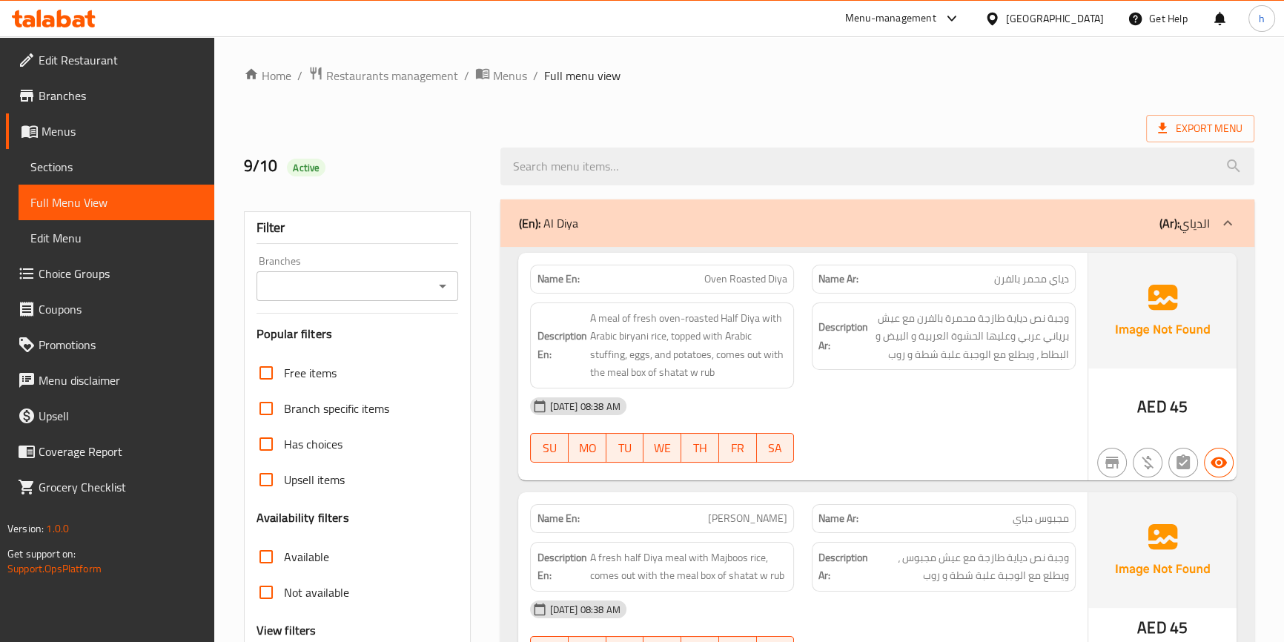
click at [1055, 286] on span "دياي محمر بالفرن" at bounding box center [1031, 279] width 75 height 16
copy span "دياي"
click at [783, 279] on span "Oven Roasted Diya" at bounding box center [745, 279] width 83 height 16
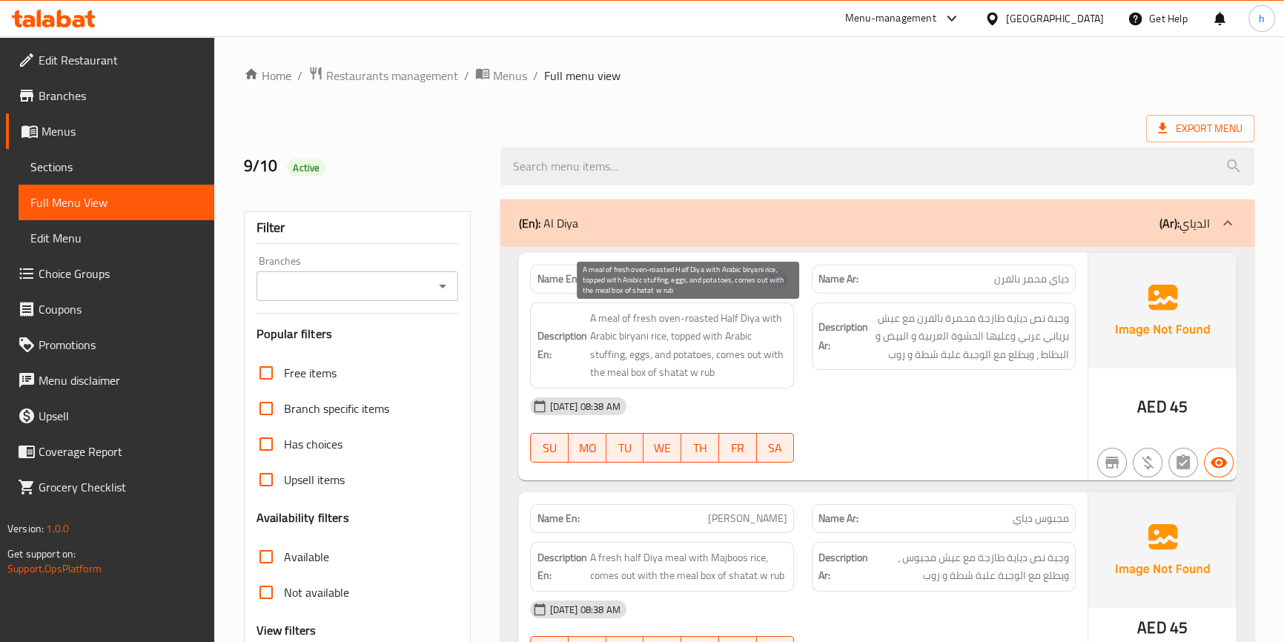
copy span "Diya"
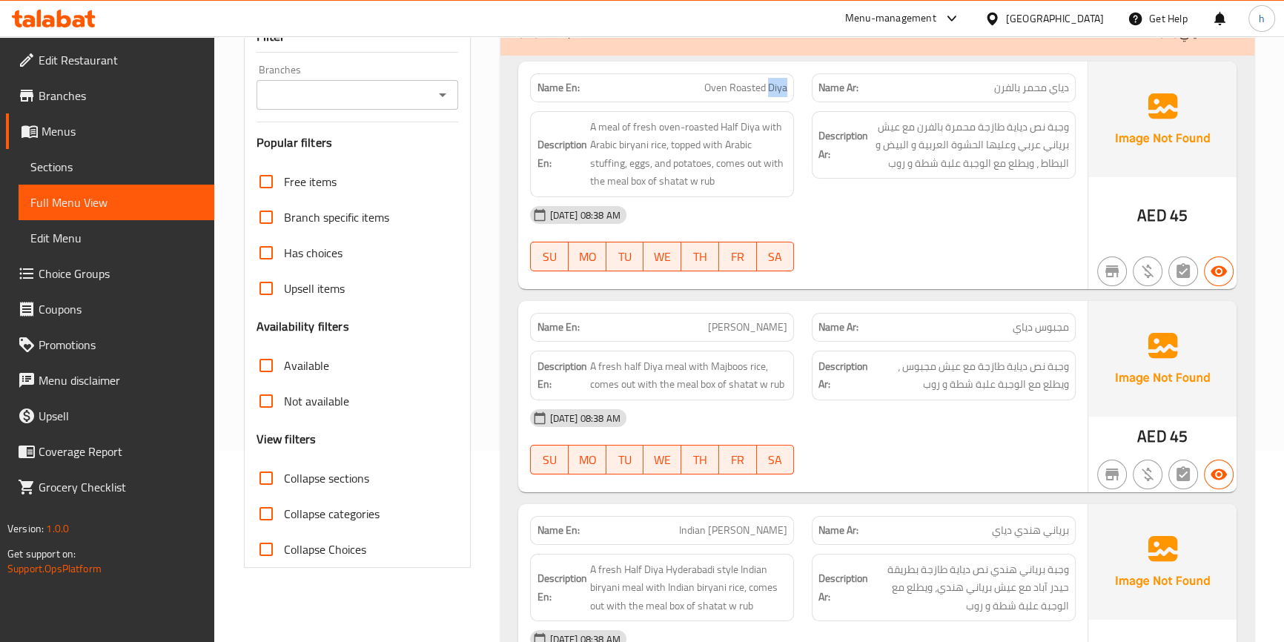
scroll to position [67, 0]
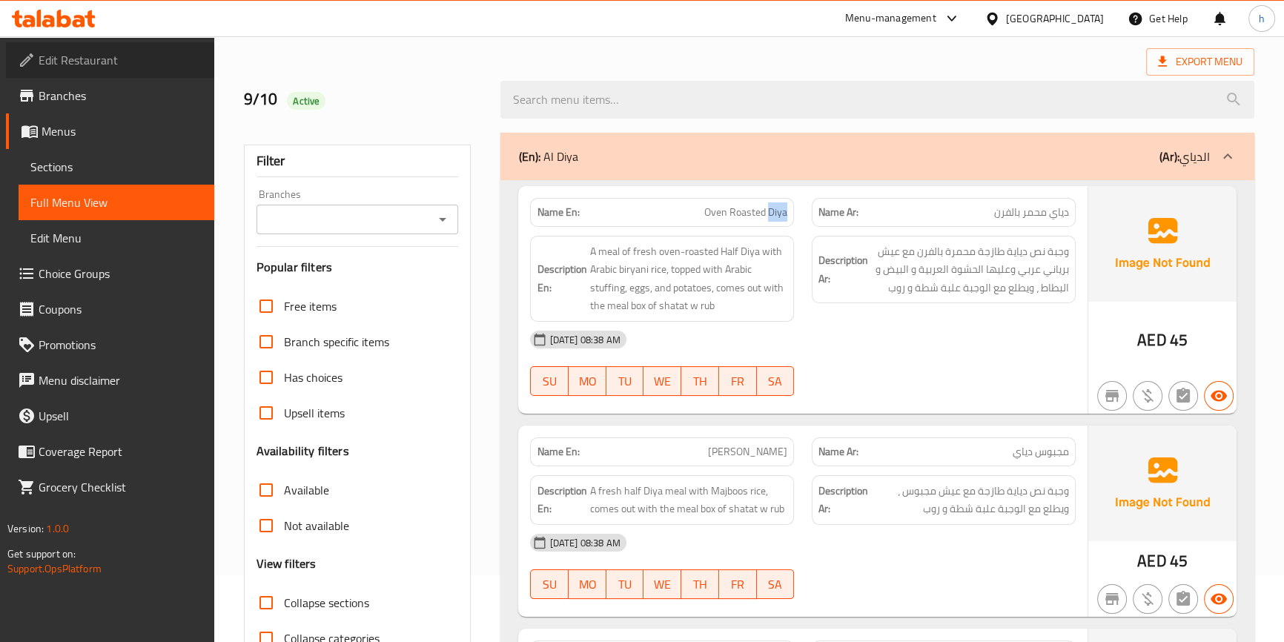
click at [160, 66] on span "Edit Restaurant" at bounding box center [121, 60] width 164 height 18
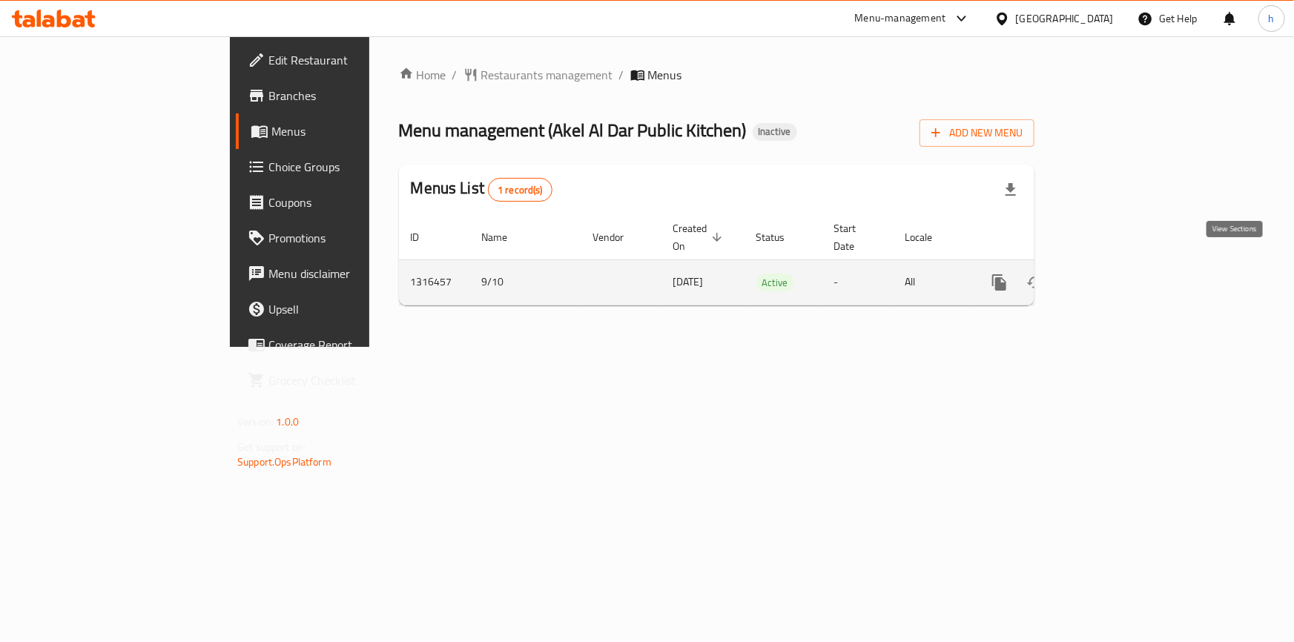
click at [1115, 274] on icon "enhanced table" at bounding box center [1107, 283] width 18 height 18
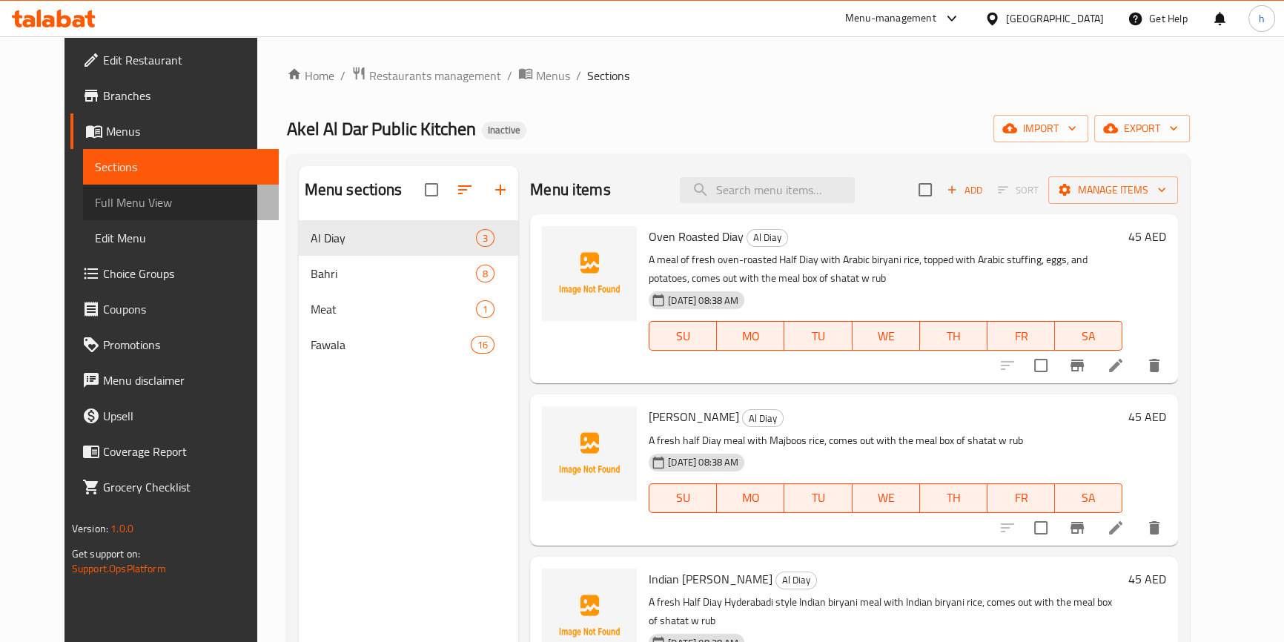
click at [153, 200] on span "Full Menu View" at bounding box center [181, 203] width 172 height 18
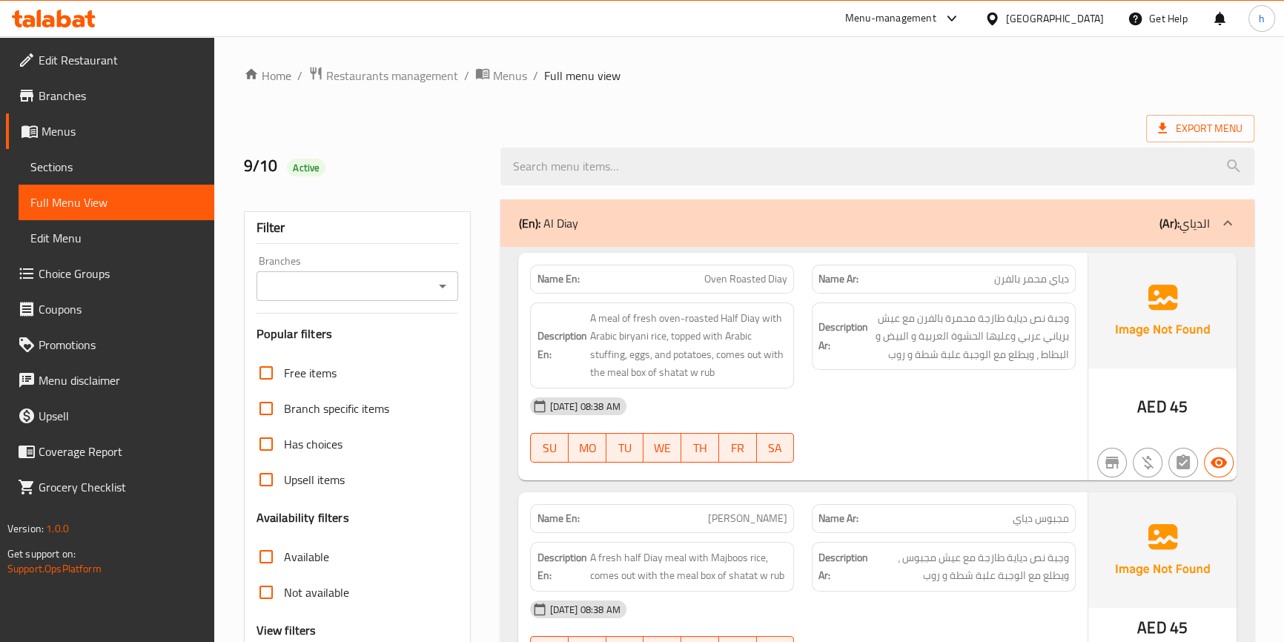
scroll to position [134, 0]
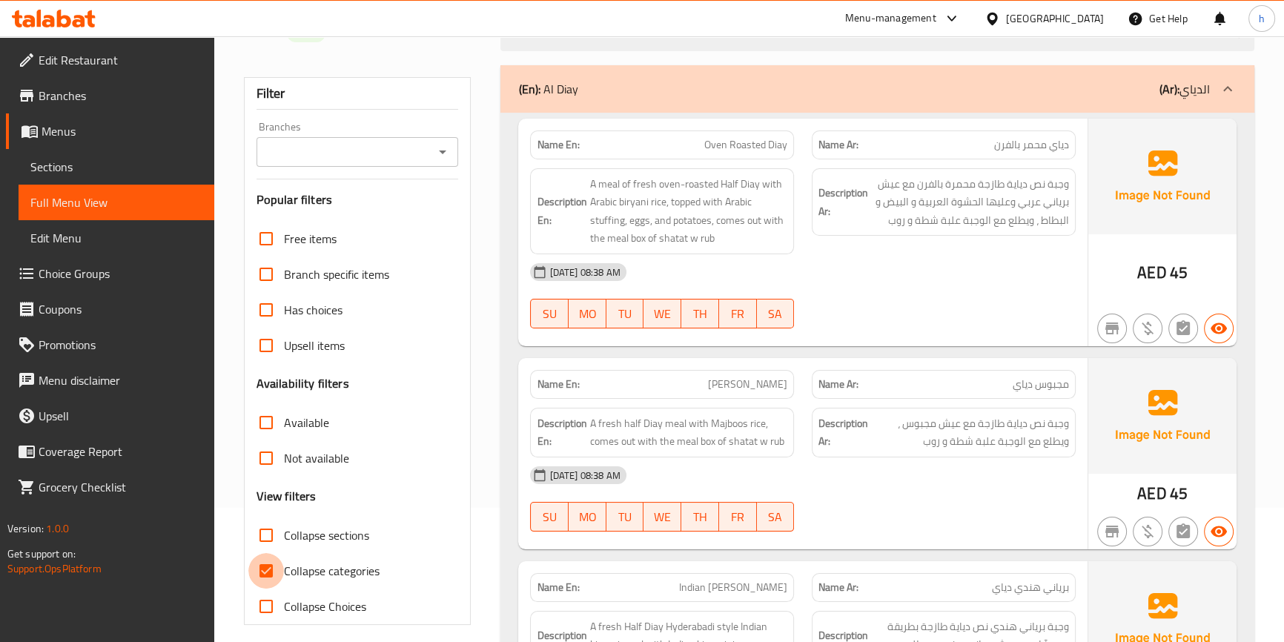
click at [271, 570] on input "Collapse categories" at bounding box center [266, 571] width 36 height 36
checkbox input "false"
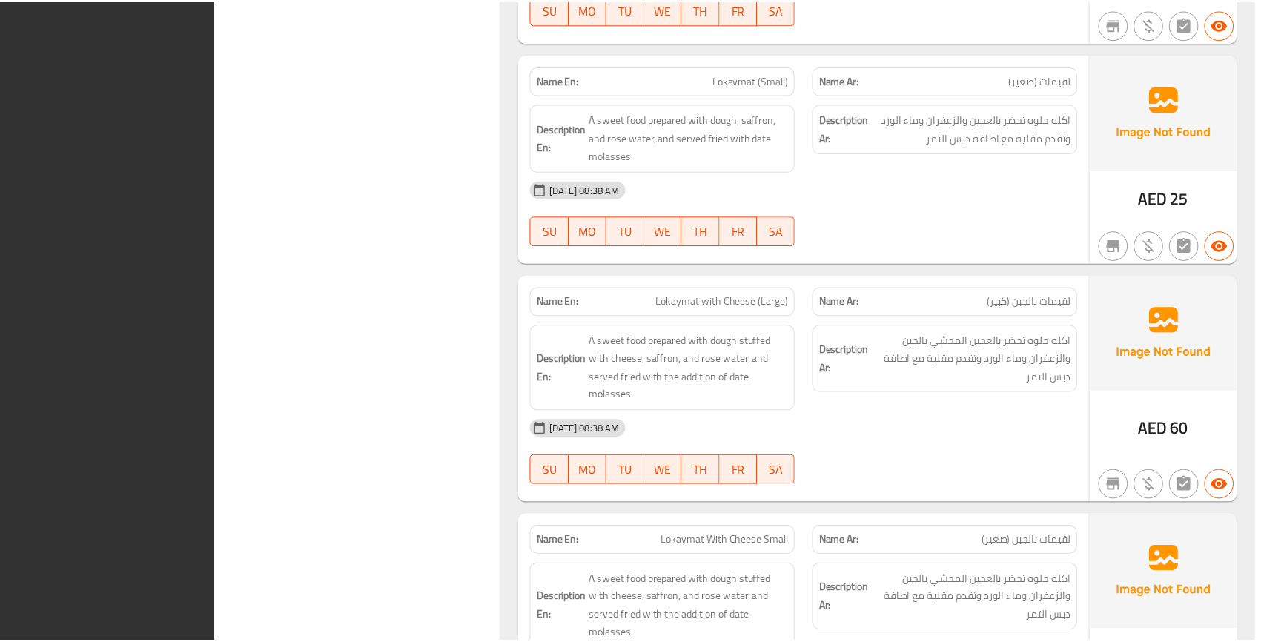
scroll to position [6059, 0]
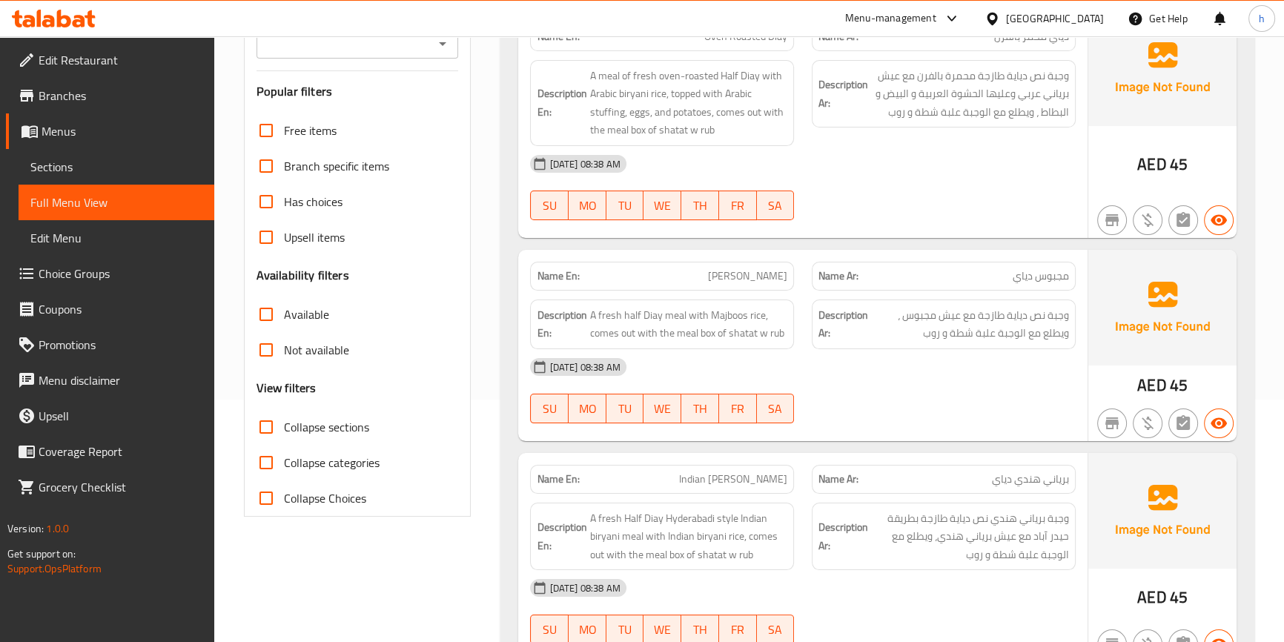
scroll to position [0, 0]
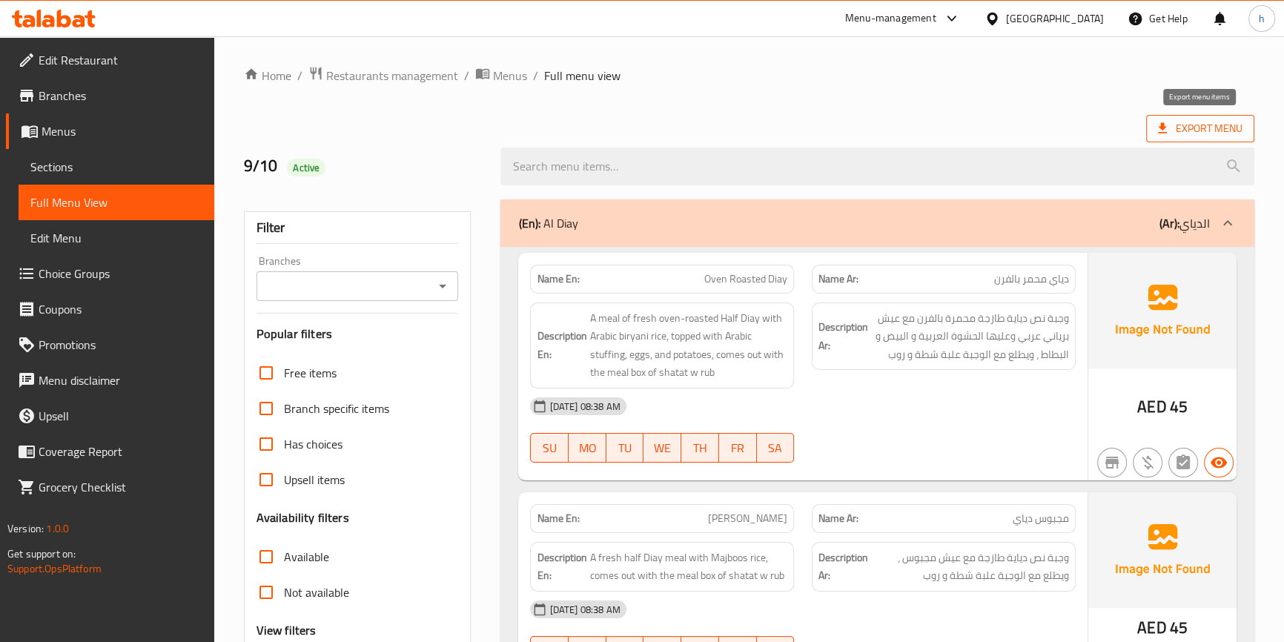
click at [1226, 134] on span "Export Menu" at bounding box center [1200, 128] width 85 height 19
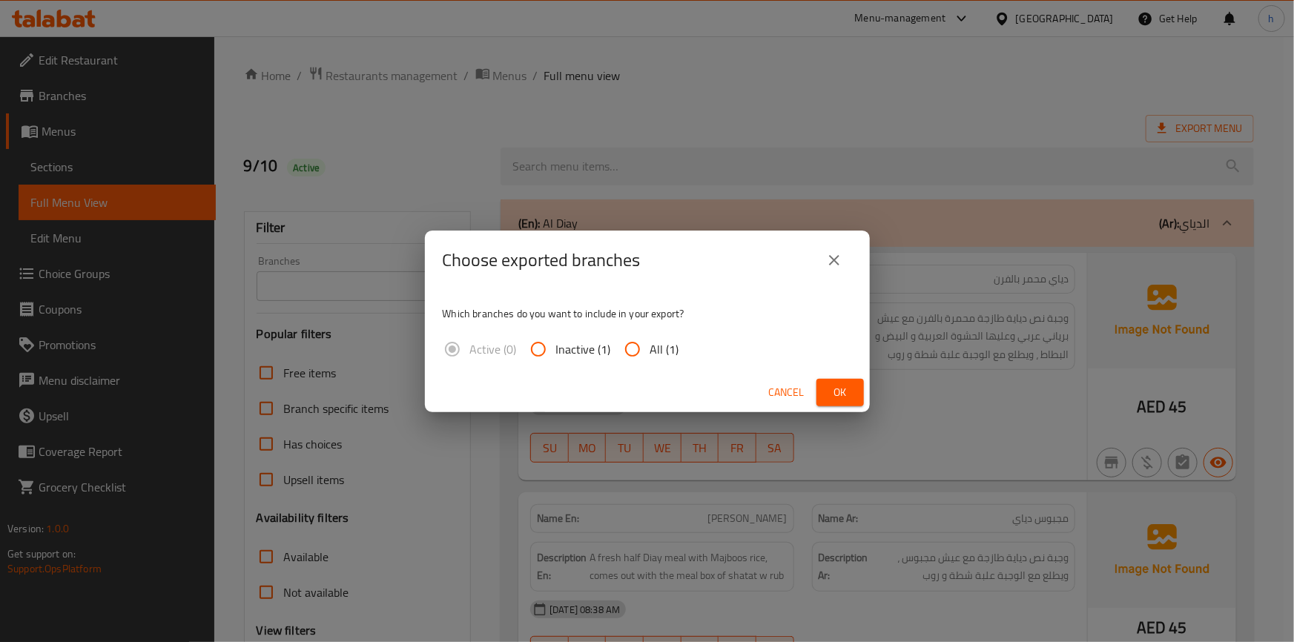
click at [660, 345] on span "All (1)" at bounding box center [664, 349] width 29 height 18
click at [650, 345] on input "All (1)" at bounding box center [633, 349] width 36 height 36
radio input "true"
click at [854, 389] on button "Ok" at bounding box center [839, 392] width 47 height 27
